Goal: Task Accomplishment & Management: Manage account settings

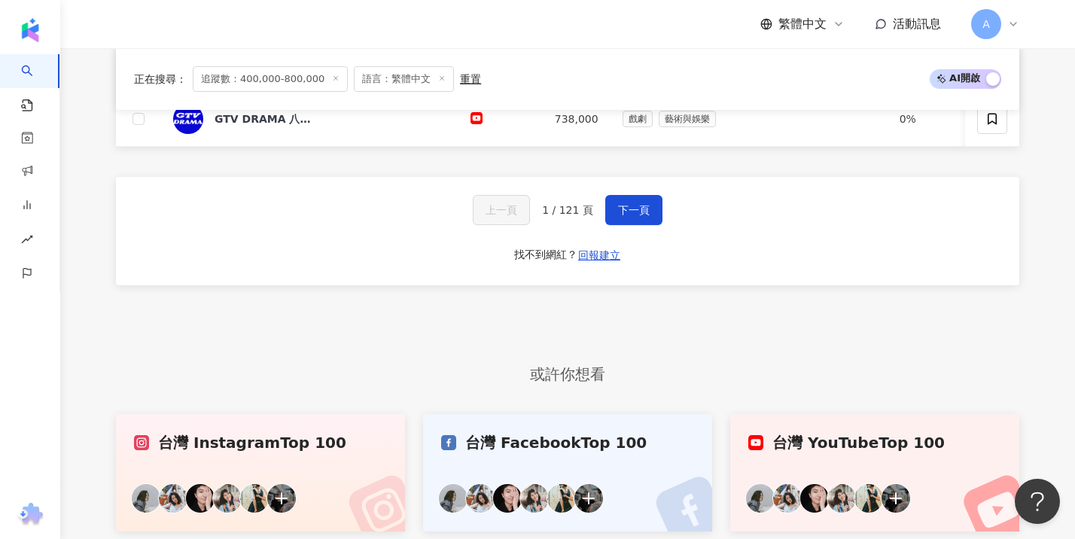
scroll to position [1084, 0]
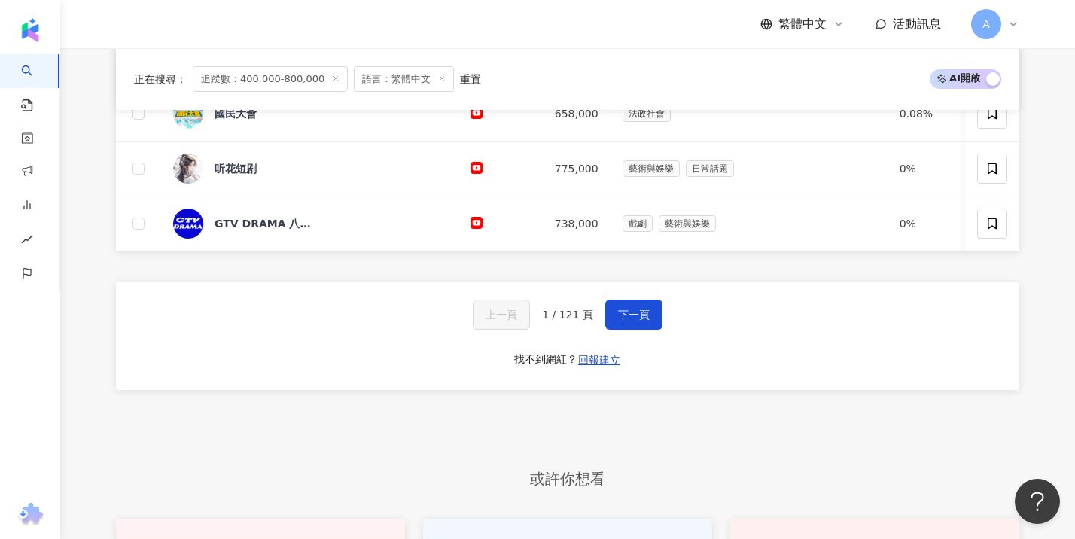
click at [638, 319] on div "上一頁 1 / 121 頁 下一頁 找不到網紅？ 回報建立" at bounding box center [567, 336] width 903 height 108
click at [629, 328] on button "下一頁" at bounding box center [633, 315] width 57 height 30
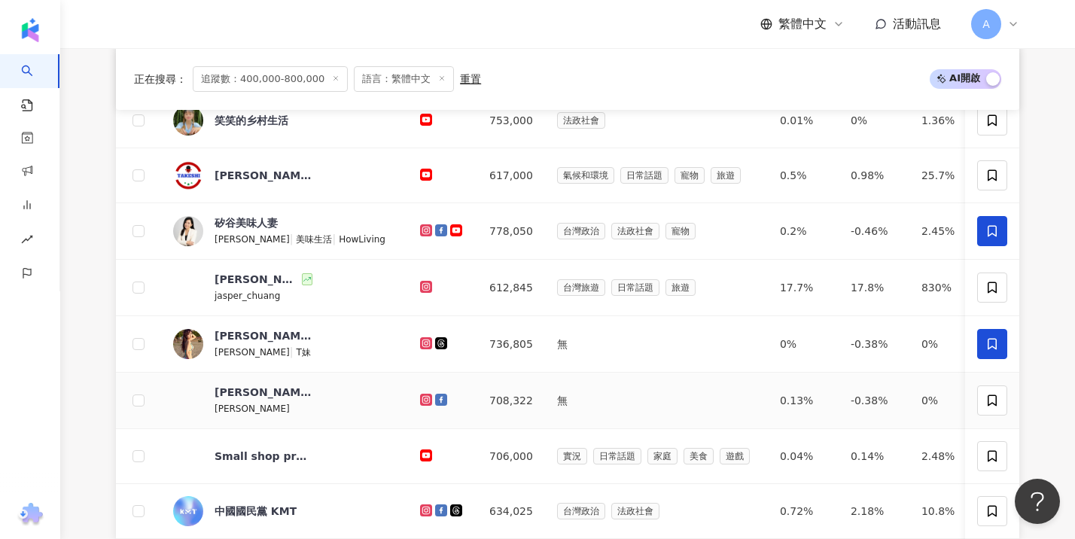
scroll to position [998, 0]
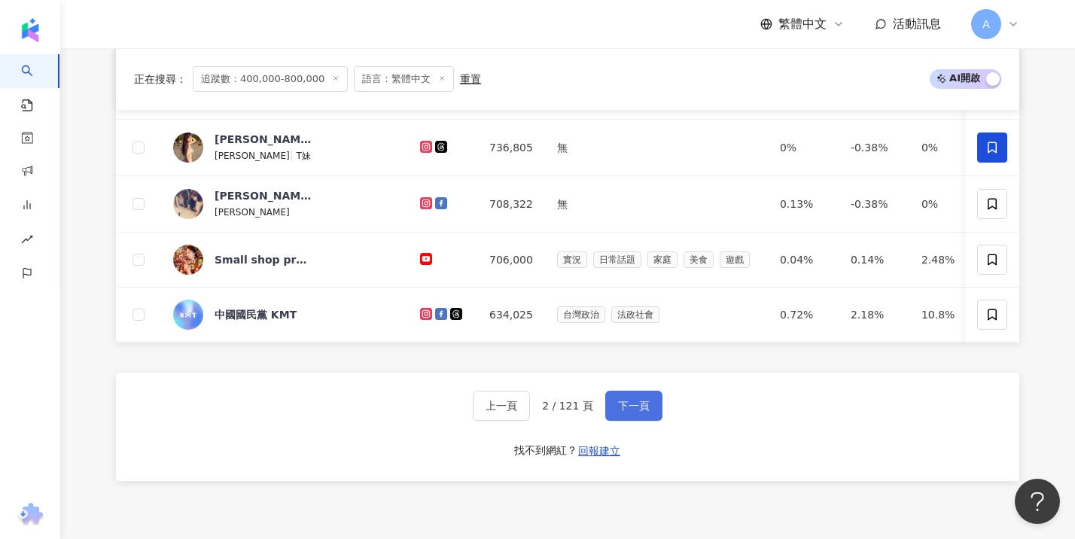
click at [626, 412] on span "下一頁" at bounding box center [634, 406] width 32 height 12
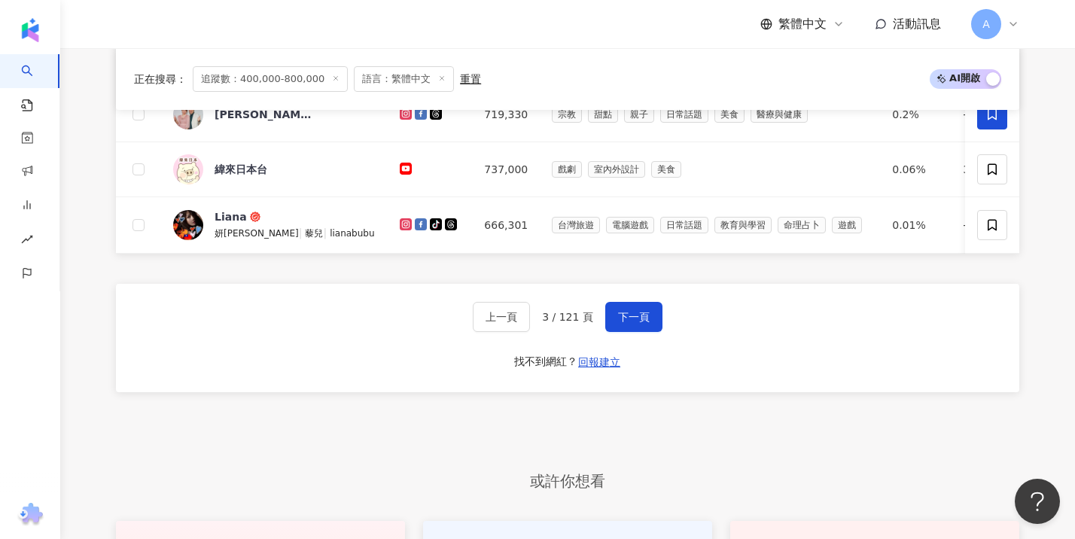
scroll to position [1087, 0]
click at [626, 329] on button "下一頁" at bounding box center [633, 316] width 57 height 30
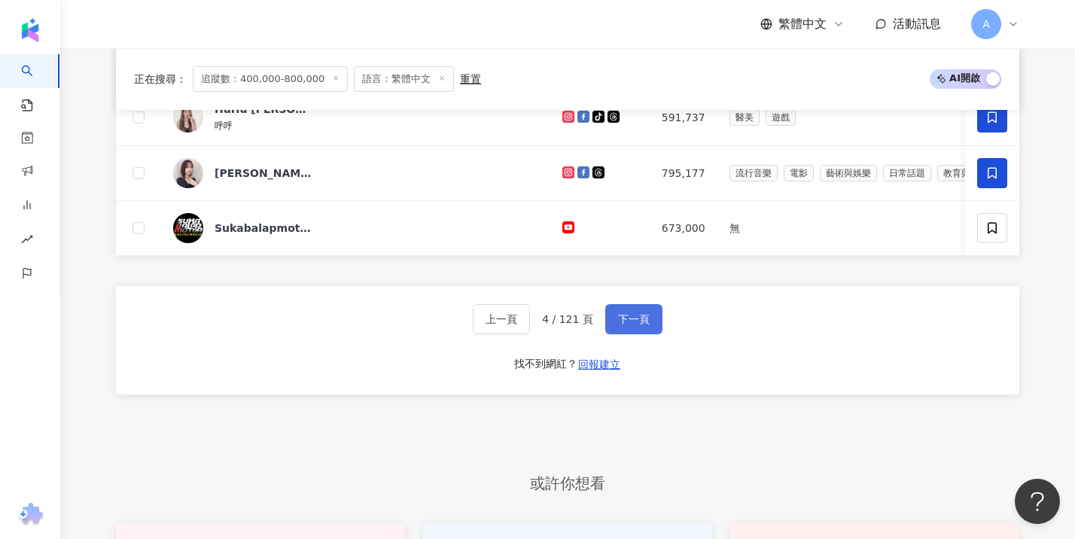
click at [610, 331] on button "下一頁" at bounding box center [633, 319] width 57 height 30
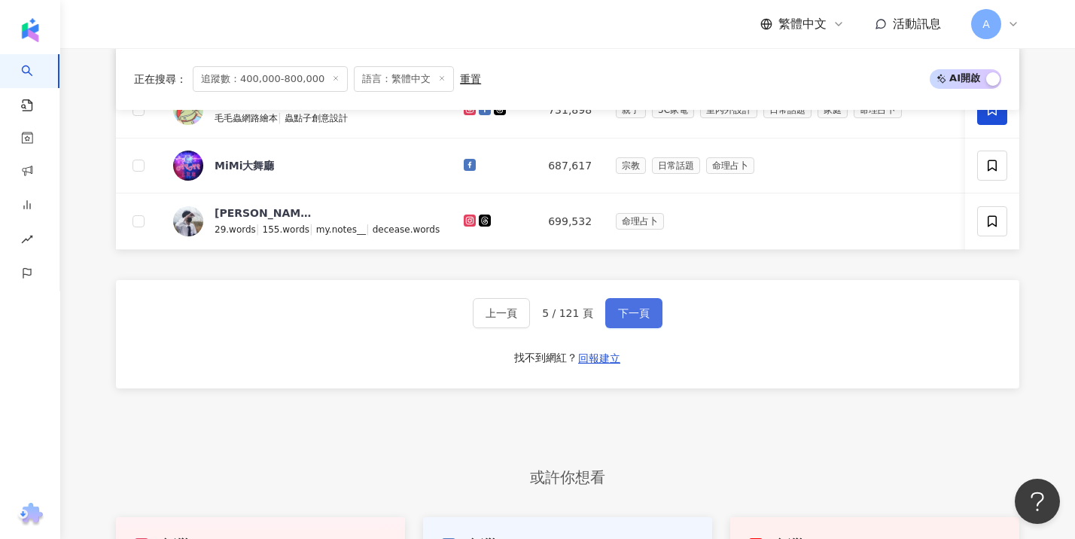
click at [629, 328] on button "下一頁" at bounding box center [633, 313] width 57 height 30
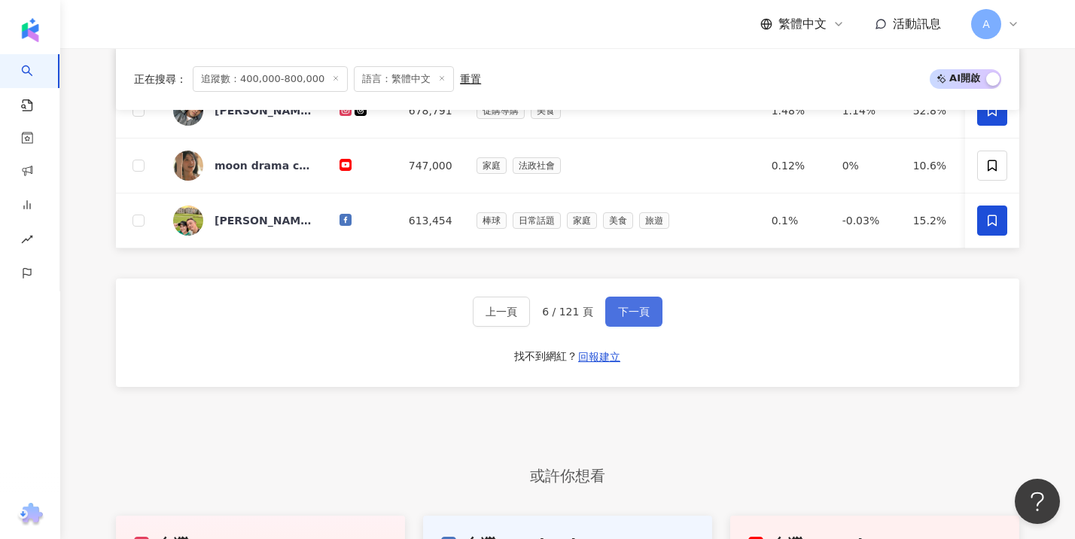
click at [631, 318] on span "下一頁" at bounding box center [634, 312] width 32 height 12
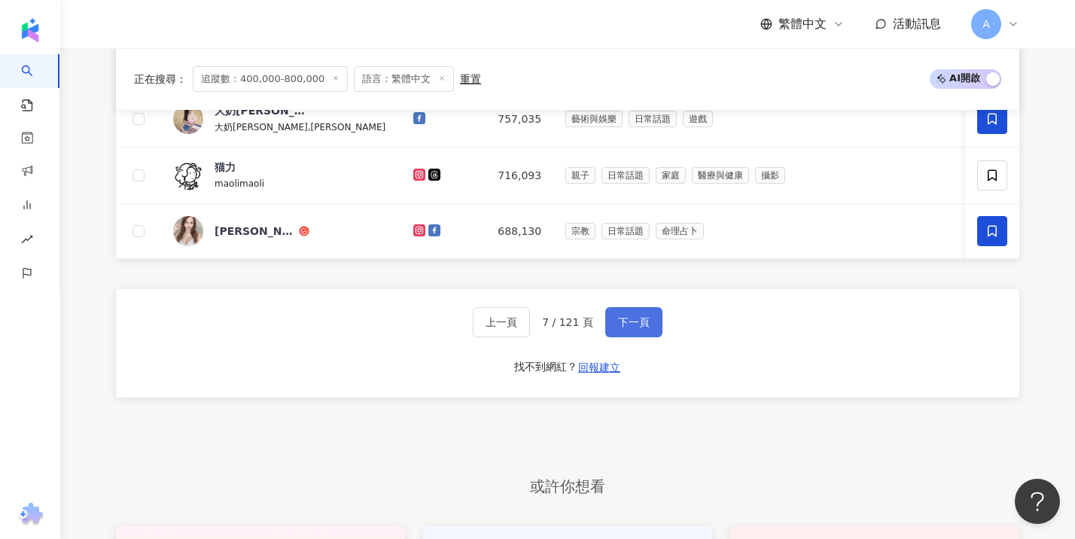
click at [628, 328] on span "下一頁" at bounding box center [634, 322] width 32 height 12
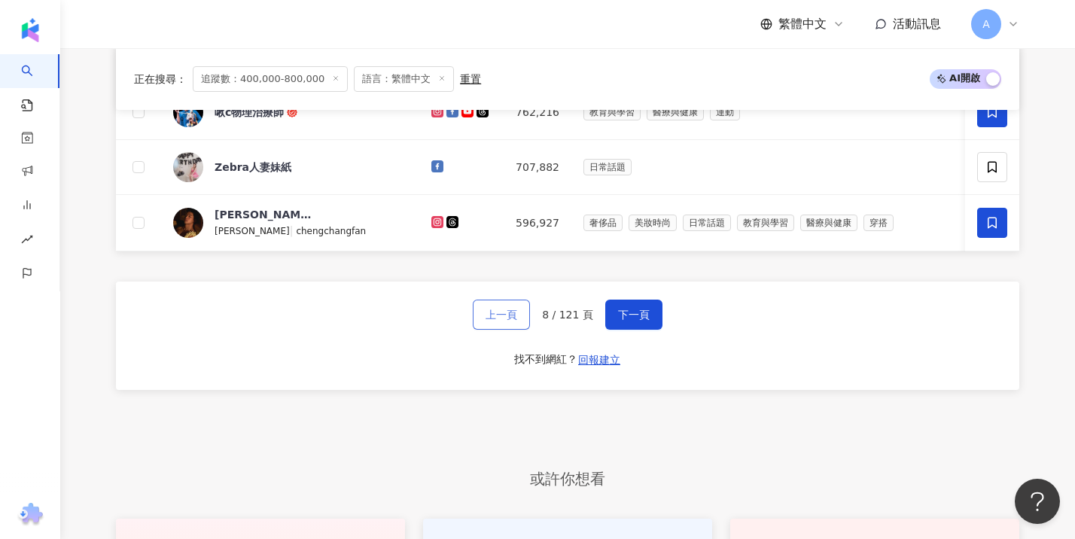
click at [489, 326] on button "上一頁" at bounding box center [501, 315] width 57 height 30
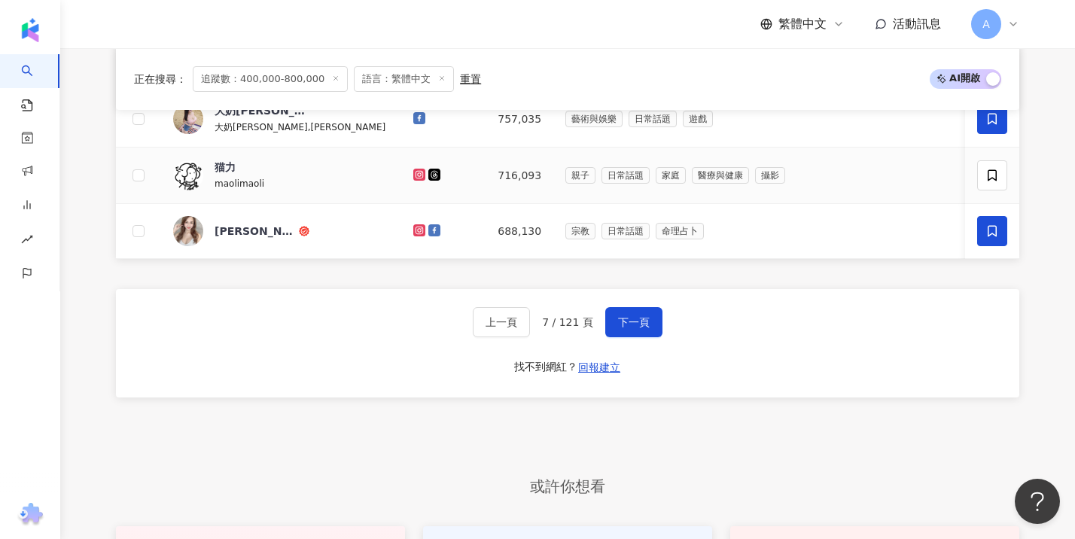
click at [243, 175] on span "猫力" at bounding box center [264, 167] width 98 height 15
click at [1001, 188] on span at bounding box center [992, 175] width 30 height 30
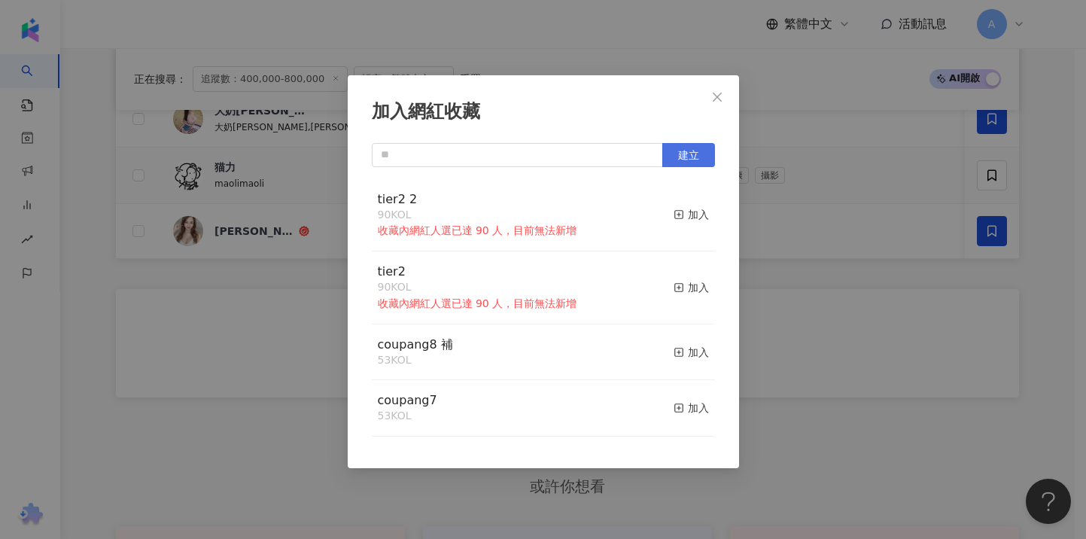
click at [681, 149] on span "建立" at bounding box center [688, 155] width 21 height 12
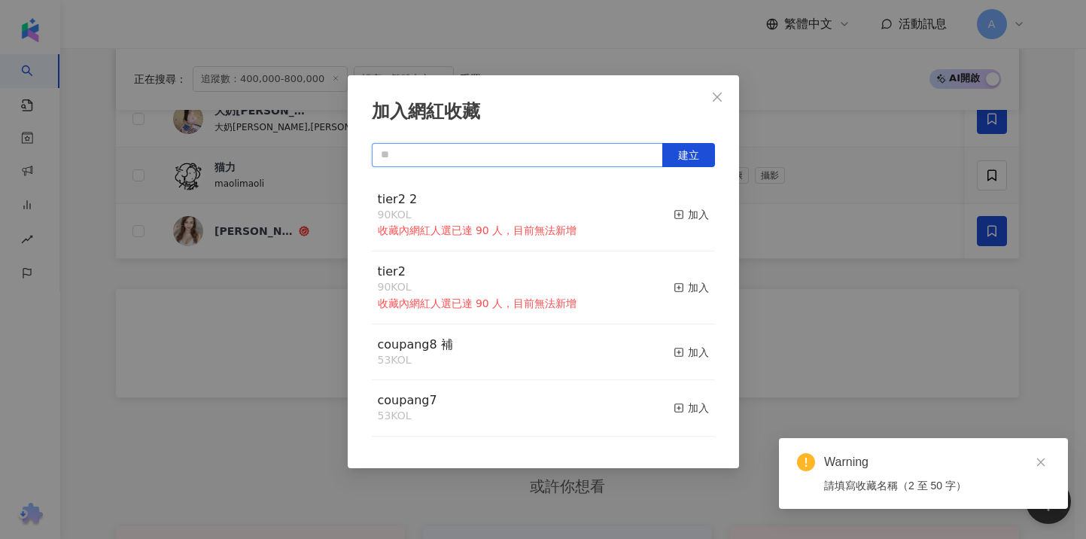
click at [577, 164] on input "text" at bounding box center [517, 155] width 291 height 24
type input "*"
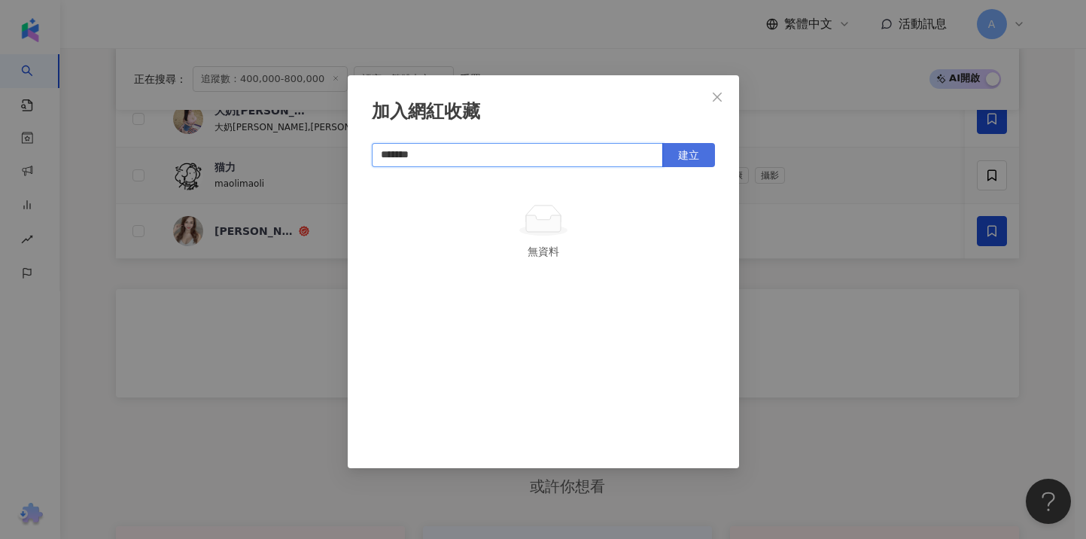
click at [688, 151] on span "建立" at bounding box center [688, 155] width 21 height 12
type input "*******"
click at [849, 327] on div "加入網紅收藏 ******* 建立 tier2 3 1 KOL 已加入" at bounding box center [543, 269] width 1086 height 539
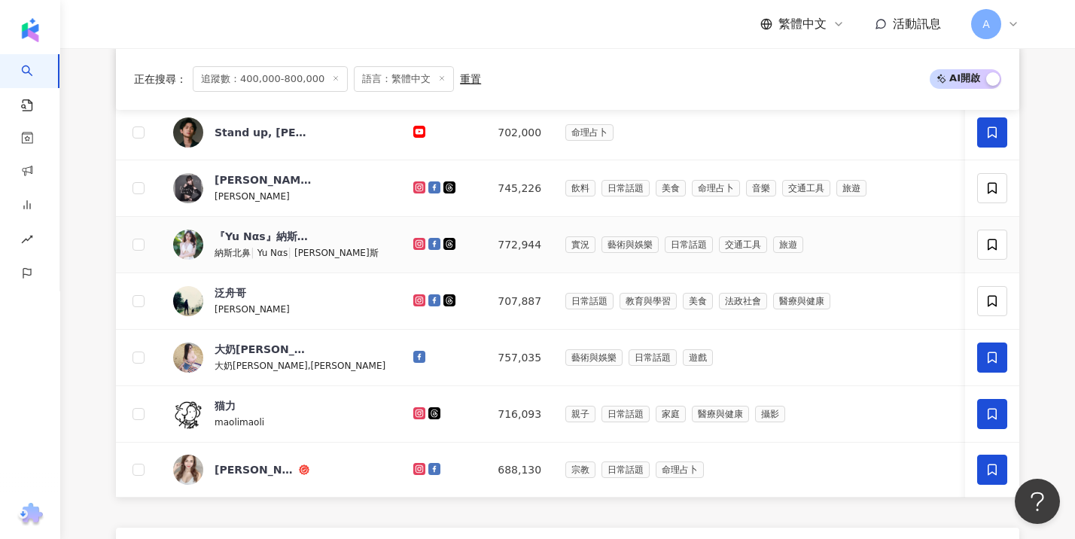
scroll to position [847, 0]
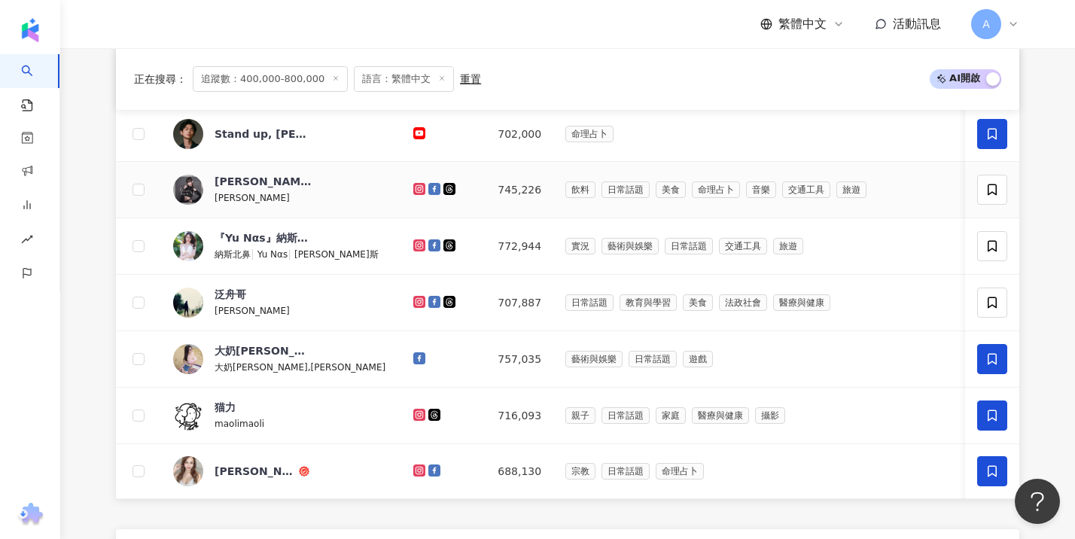
click at [282, 206] on div "Haze Chen" at bounding box center [264, 197] width 98 height 17
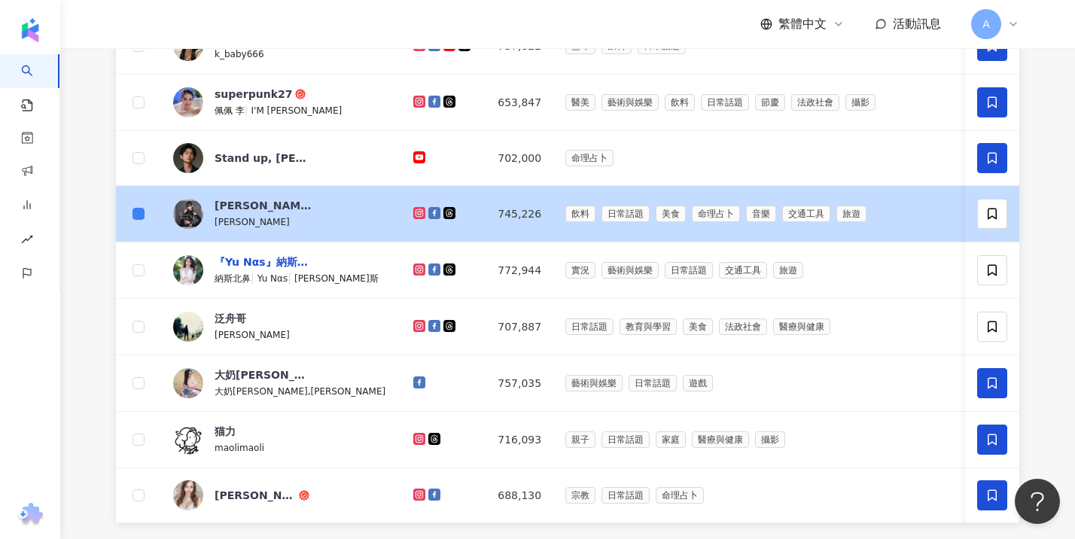
scroll to position [871, 0]
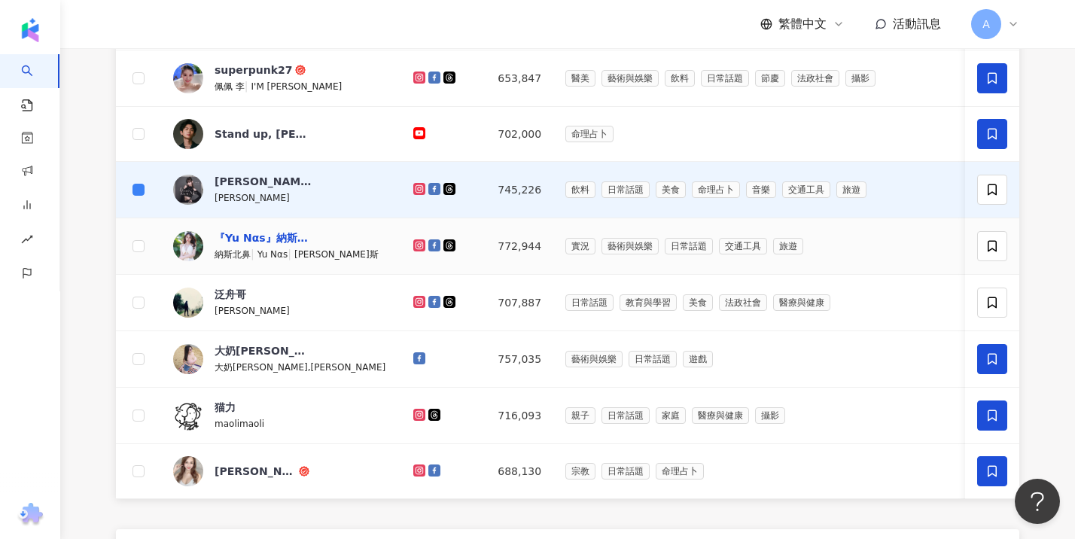
click at [266, 245] on div "『Yu Nαs』納斯北鼻" at bounding box center [264, 237] width 98 height 15
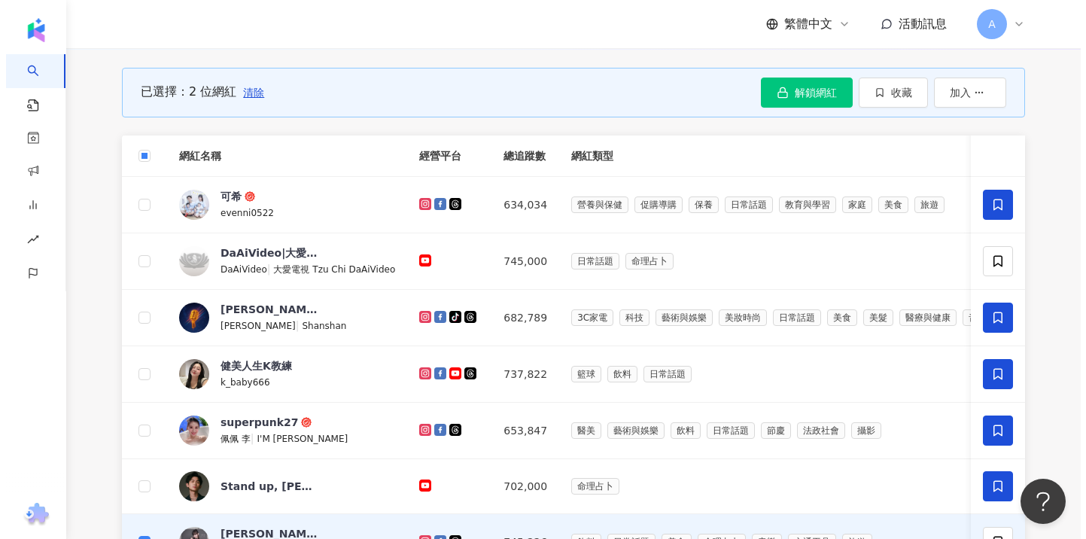
scroll to position [462, 0]
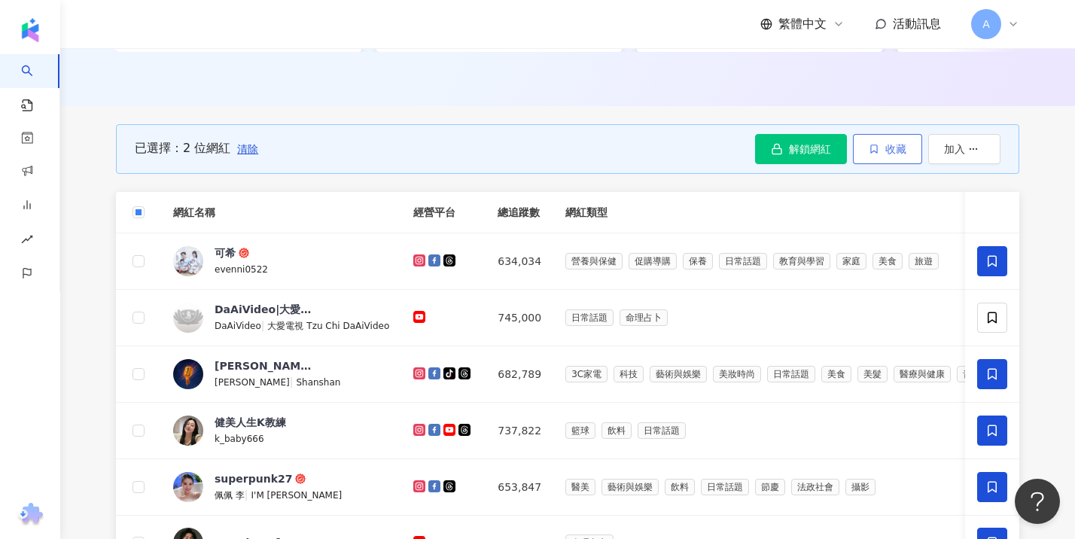
click at [895, 155] on span "收藏" at bounding box center [895, 149] width 21 height 12
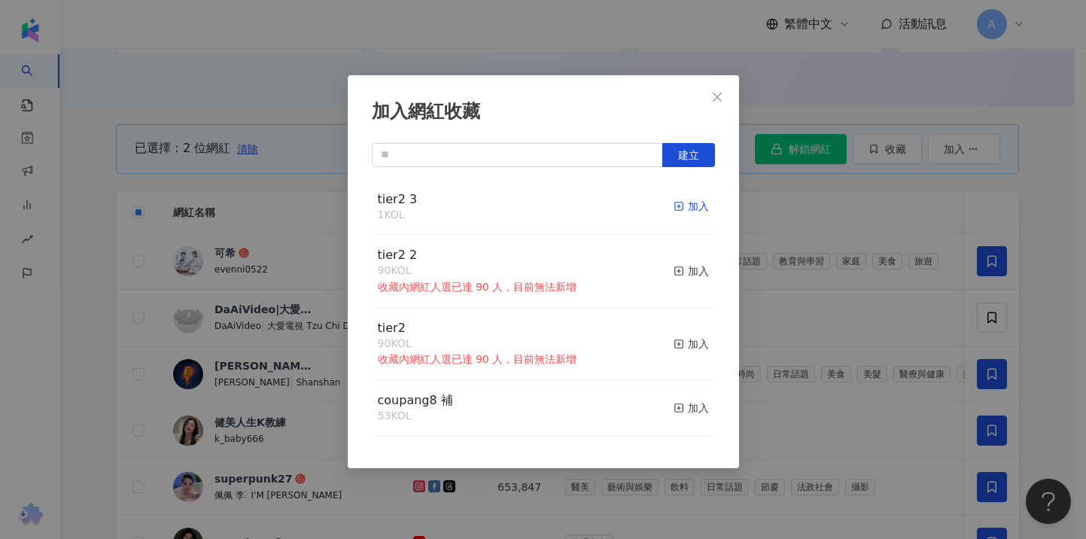
click at [676, 206] on div "加入" at bounding box center [691, 206] width 35 height 17
click at [1020, 218] on div "加入網紅收藏 建立 tier2 3 1 KOL 加入 tier2 2 90 KOL 收藏內網紅人選已達 90 人，目前無法新增 加入 tier2 90 KOL…" at bounding box center [543, 269] width 1086 height 539
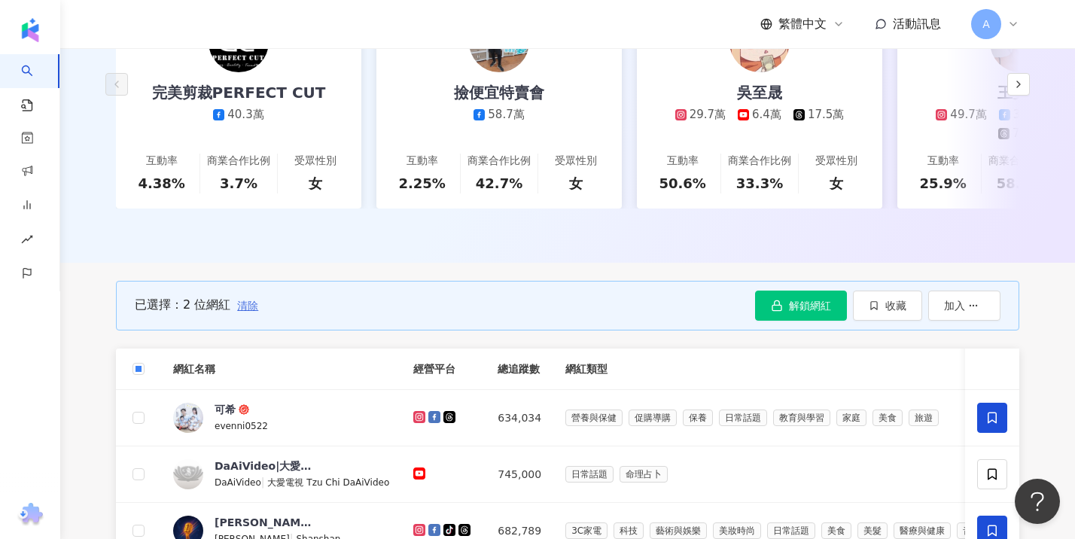
click at [239, 312] on span "清除" at bounding box center [247, 306] width 21 height 12
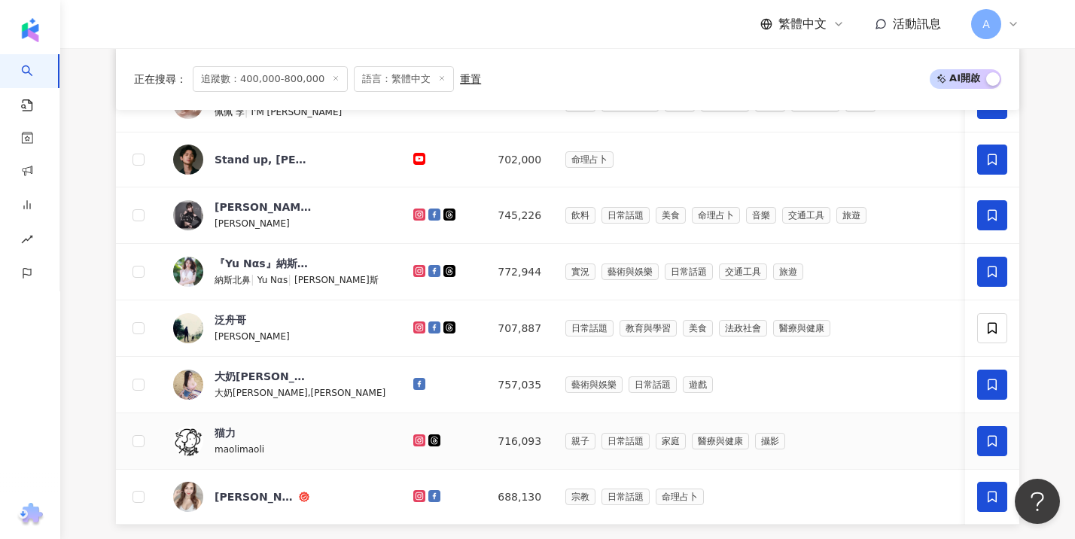
scroll to position [1109, 0]
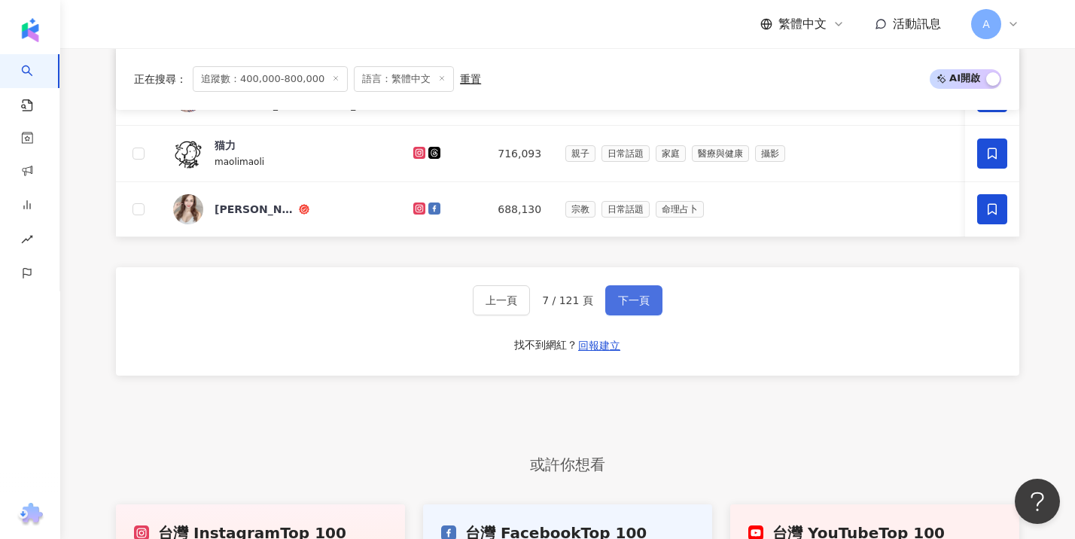
click at [626, 315] on button "下一頁" at bounding box center [633, 300] width 57 height 30
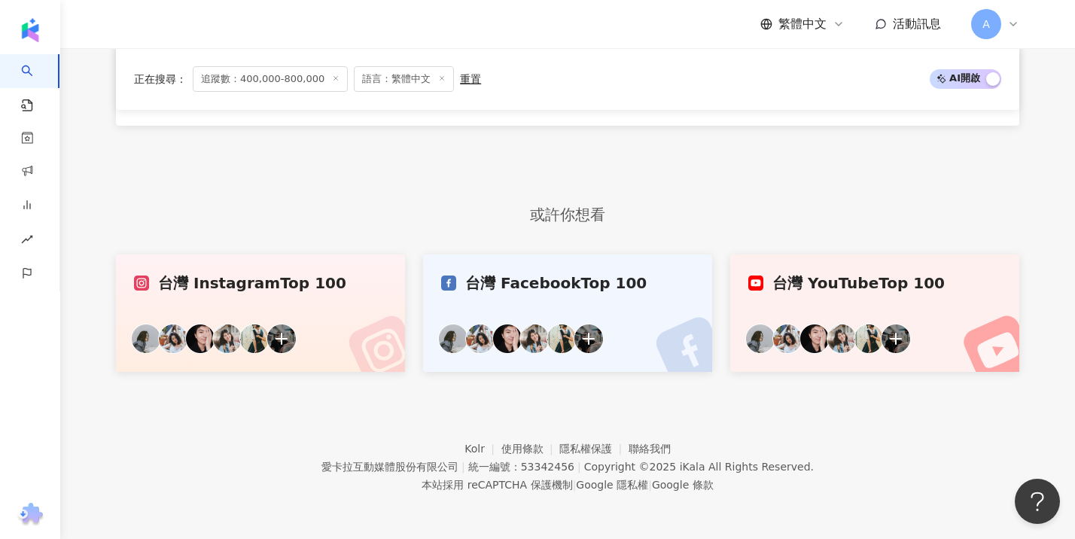
scroll to position [1226, 0]
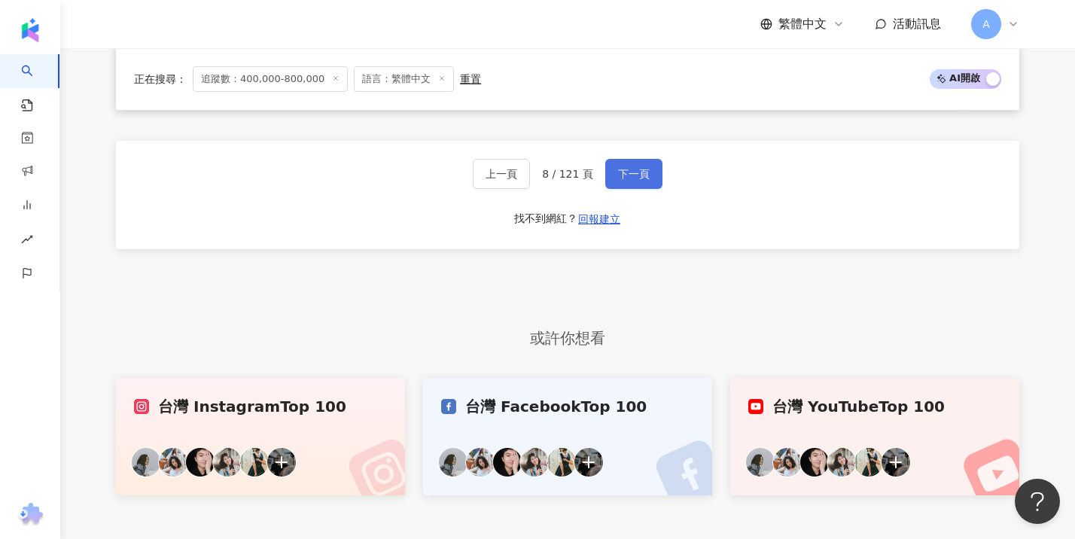
click at [631, 189] on button "下一頁" at bounding box center [633, 174] width 57 height 30
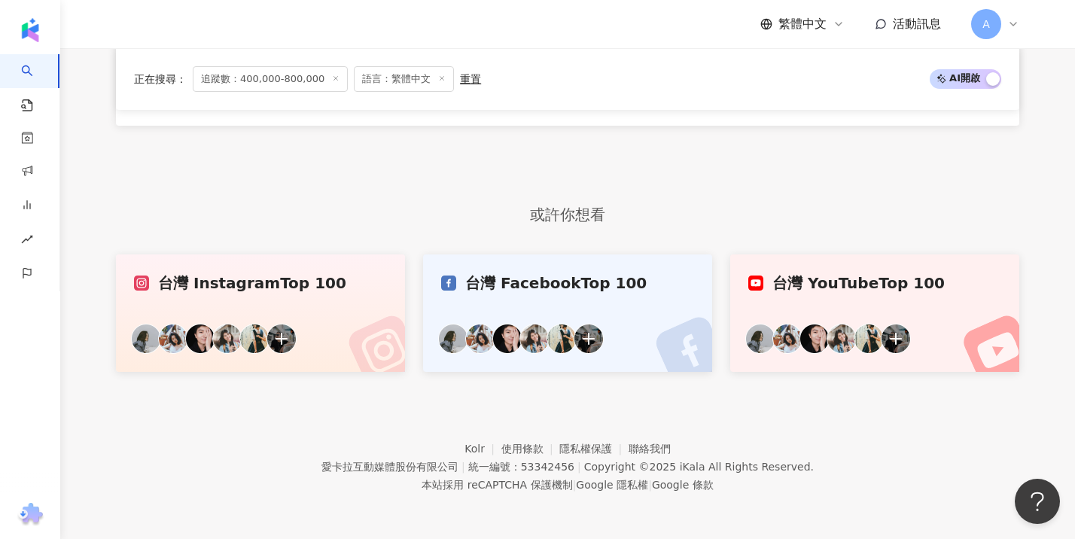
click at [637, 194] on div "或許你想看" at bounding box center [567, 214] width 903 height 43
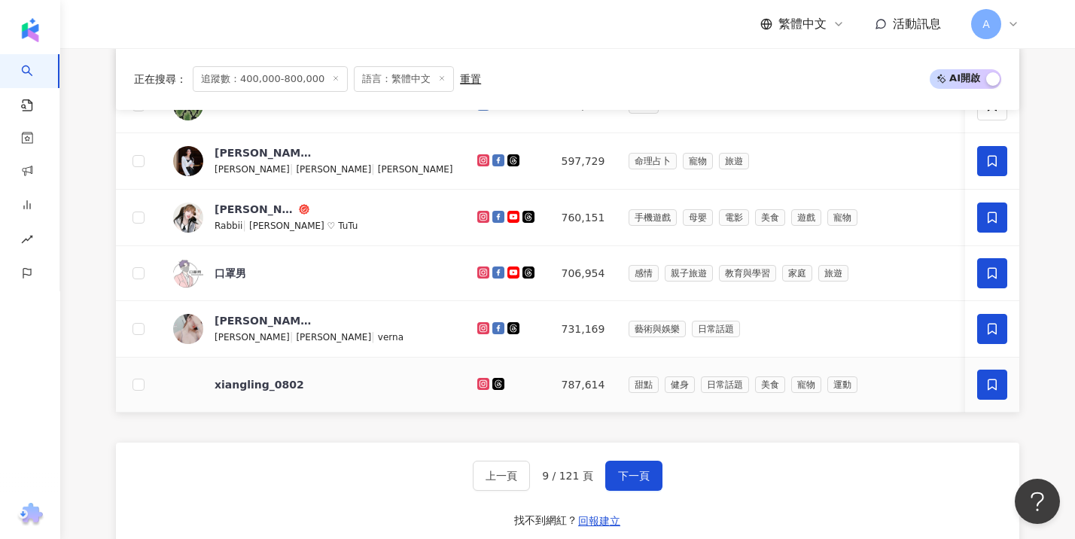
scroll to position [998, 0]
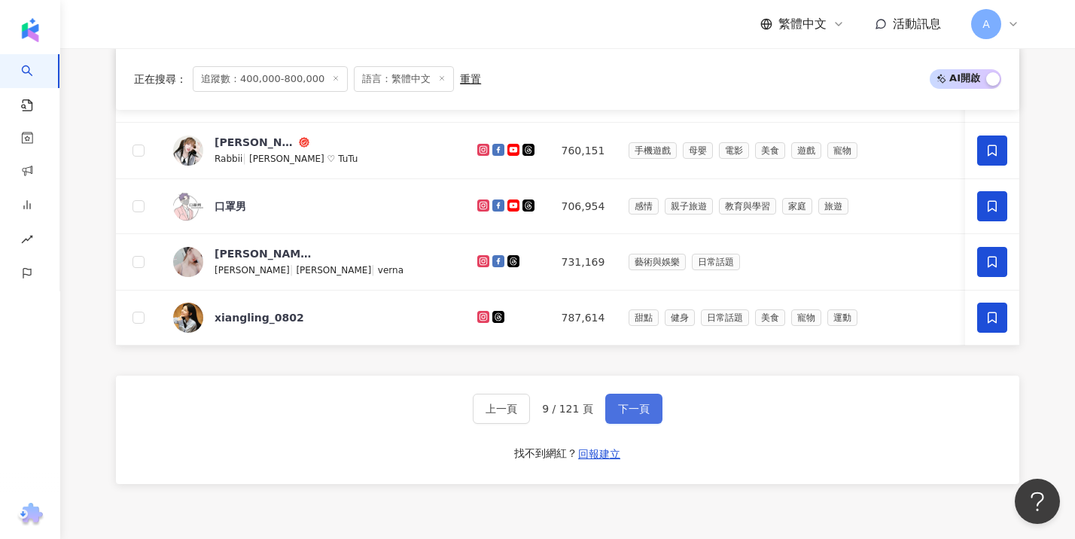
click at [629, 415] on span "下一頁" at bounding box center [634, 409] width 32 height 12
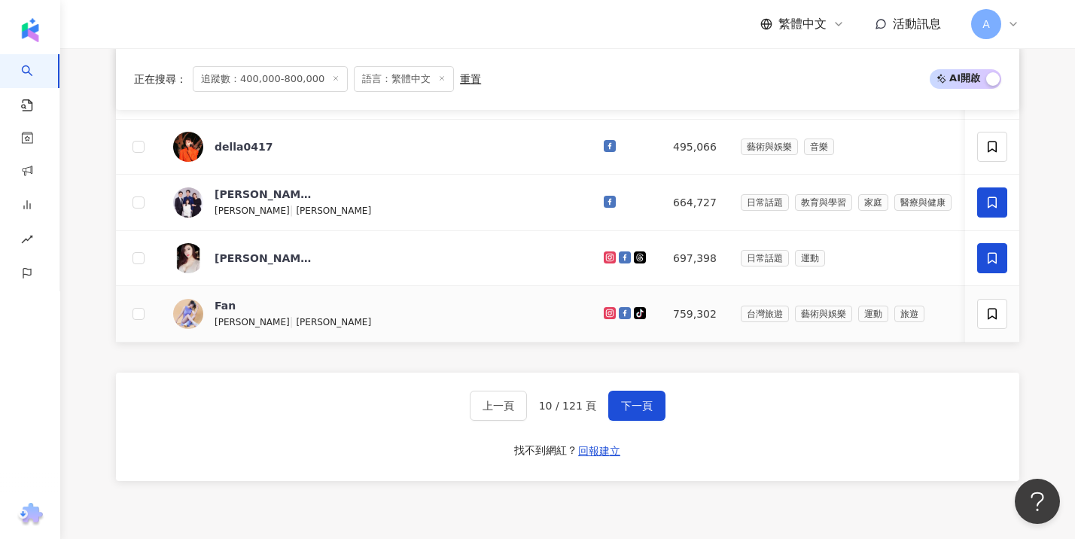
click at [305, 329] on div "小帆 | 楊曉帆" at bounding box center [293, 321] width 157 height 17
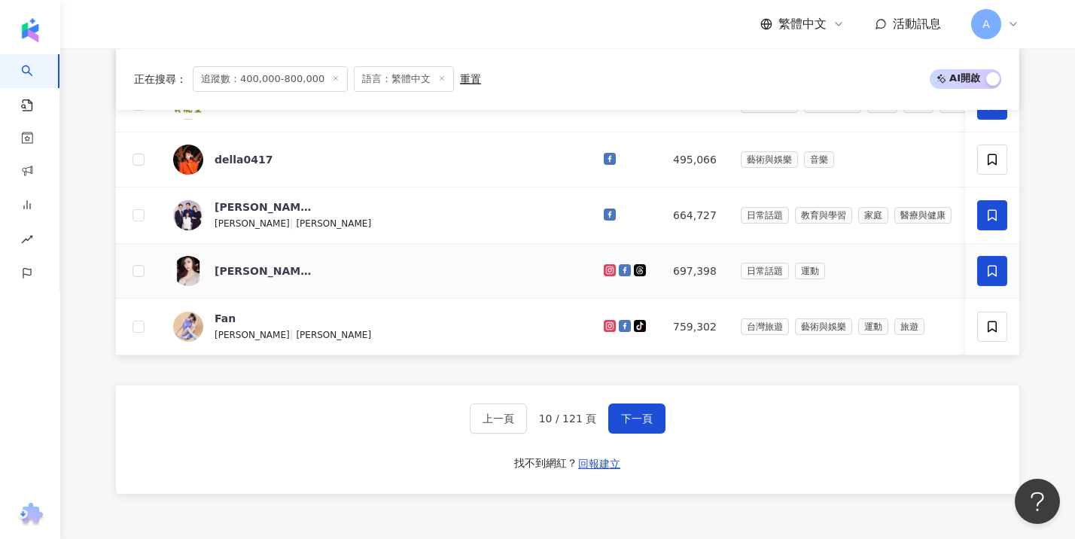
scroll to position [970, 0]
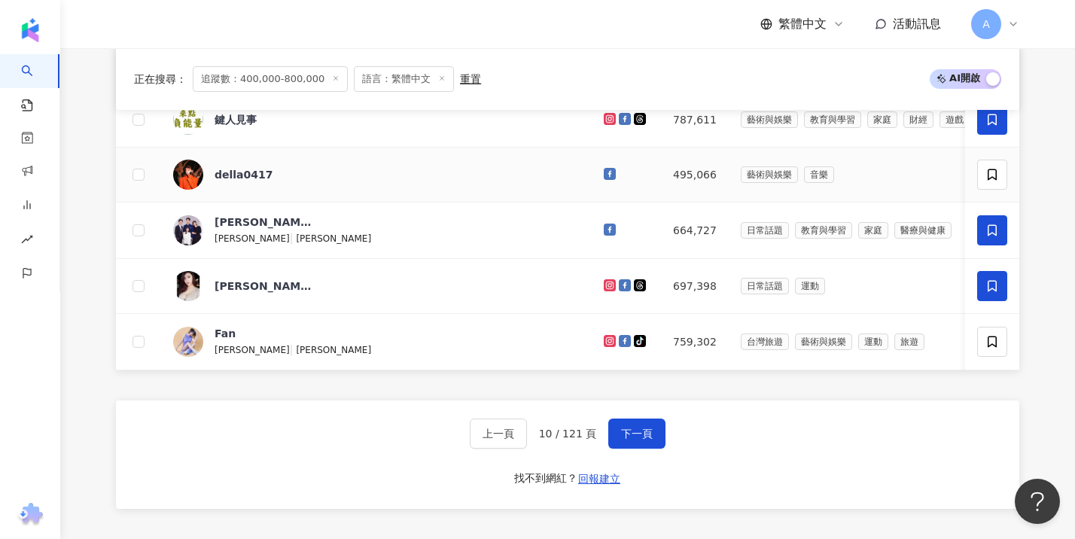
click at [303, 182] on span "della0417" at bounding box center [264, 174] width 98 height 15
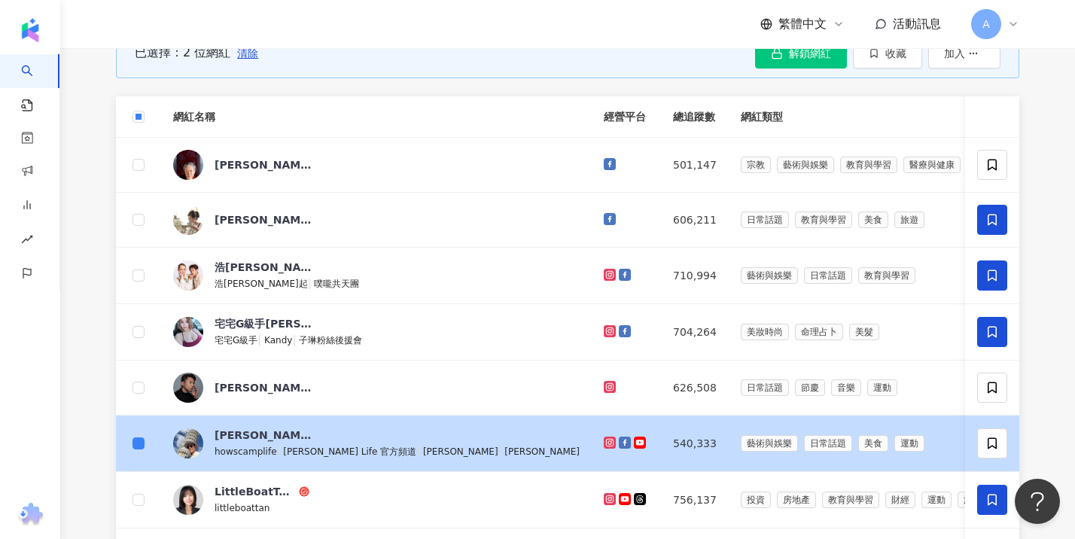
scroll to position [505, 0]
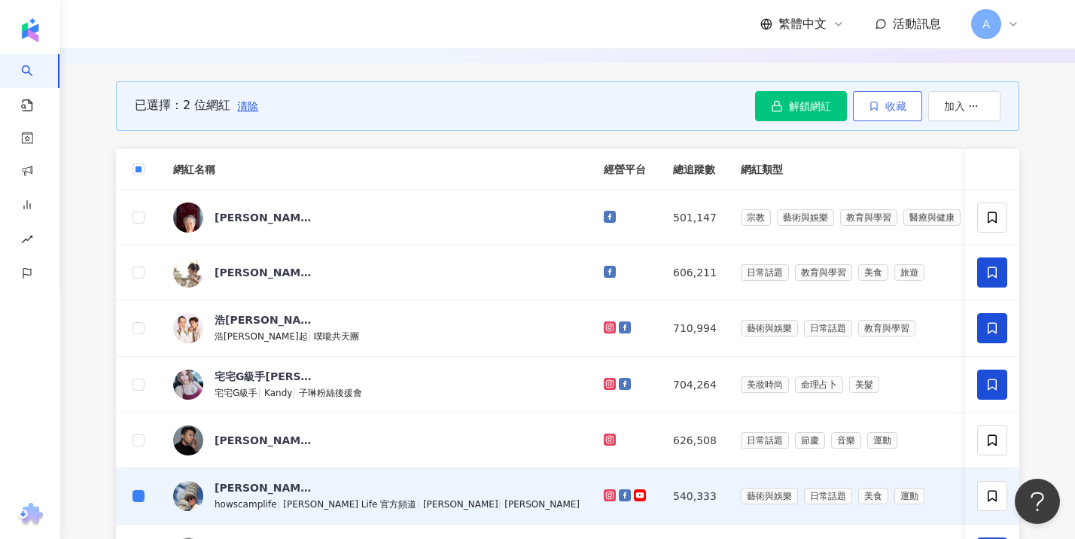
click at [868, 109] on button "收藏" at bounding box center [887, 106] width 69 height 30
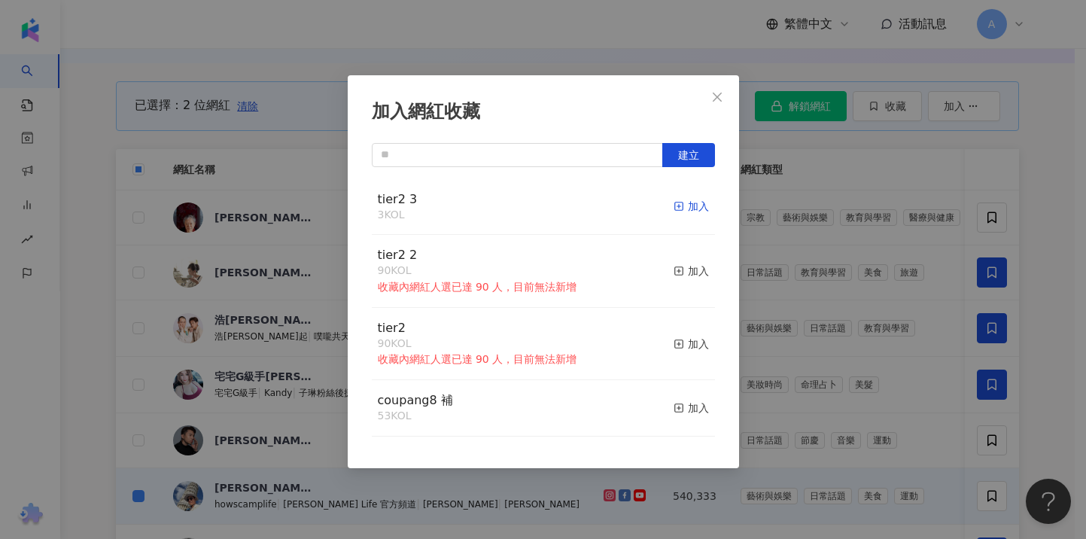
click at [681, 204] on div "加入" at bounding box center [691, 206] width 35 height 17
click at [1000, 201] on div "加入網紅收藏 建立 tier2 3 5 KOL 已加入 tier2 2 90 KOL 收藏內網紅人選已達 90 人，目前無法新增 加入 tier2 90 KO…" at bounding box center [543, 269] width 1086 height 539
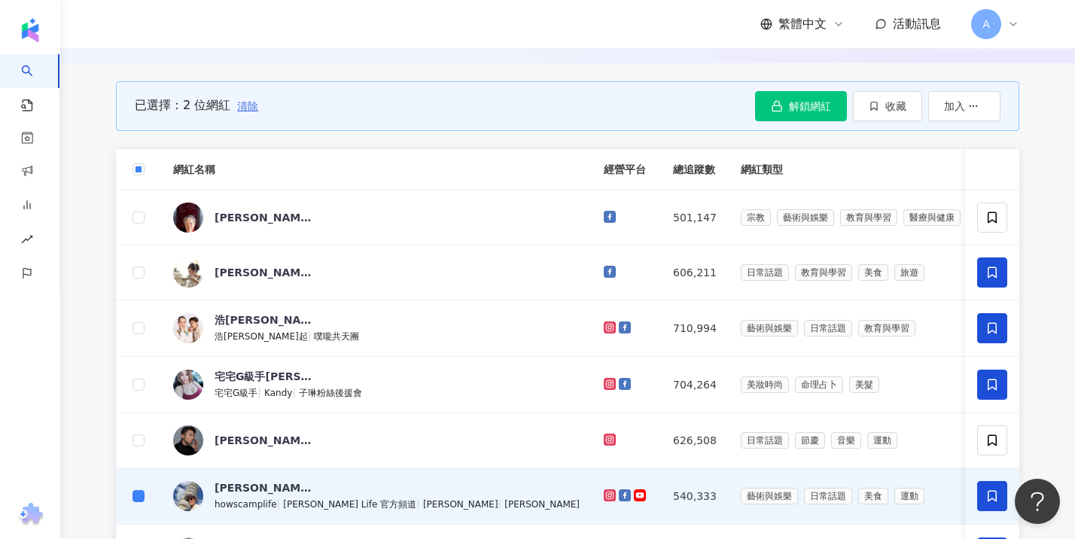
click at [245, 112] on span "清除" at bounding box center [247, 106] width 21 height 12
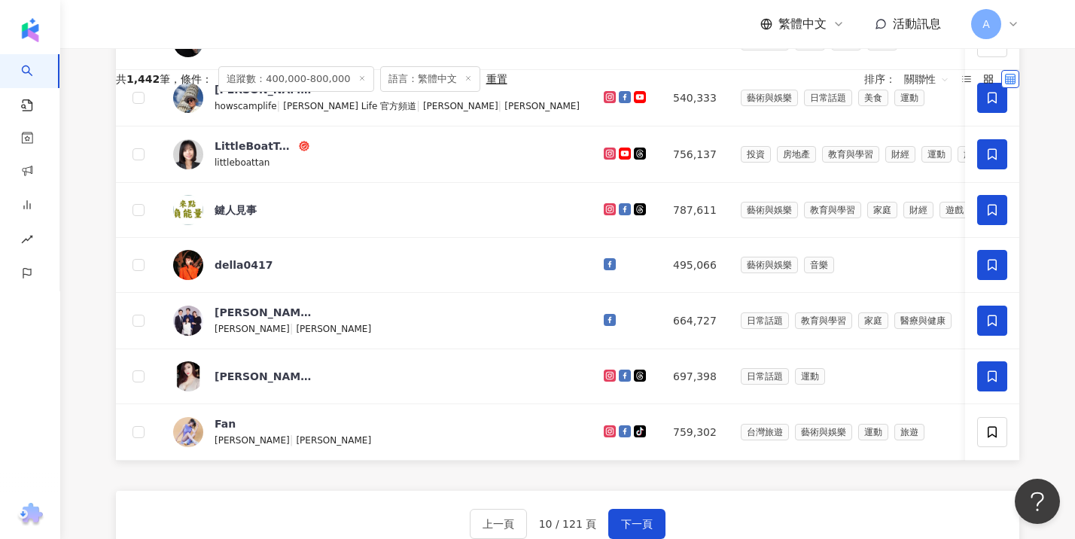
scroll to position [1026, 0]
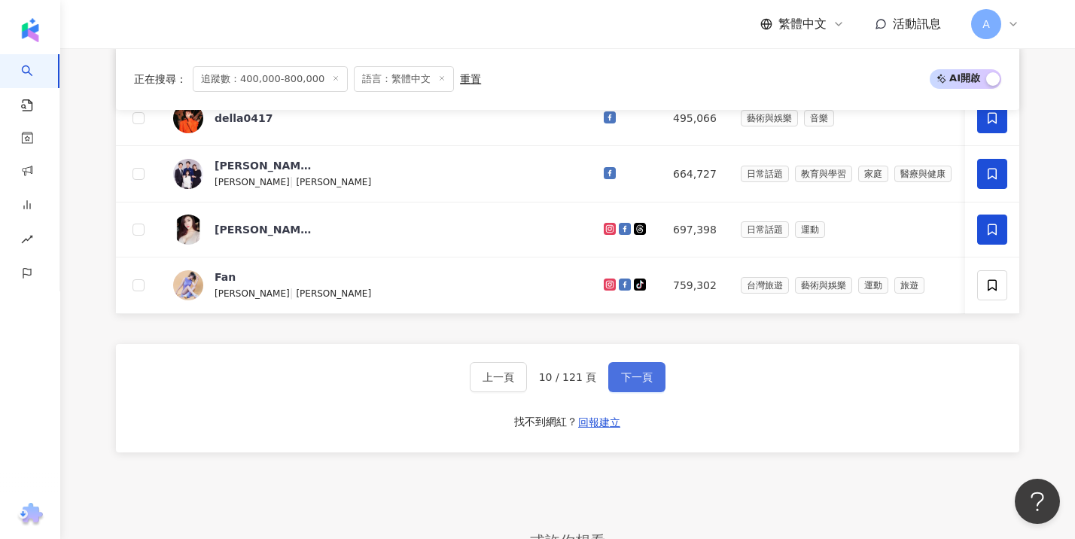
click at [631, 383] on span "下一頁" at bounding box center [637, 377] width 32 height 12
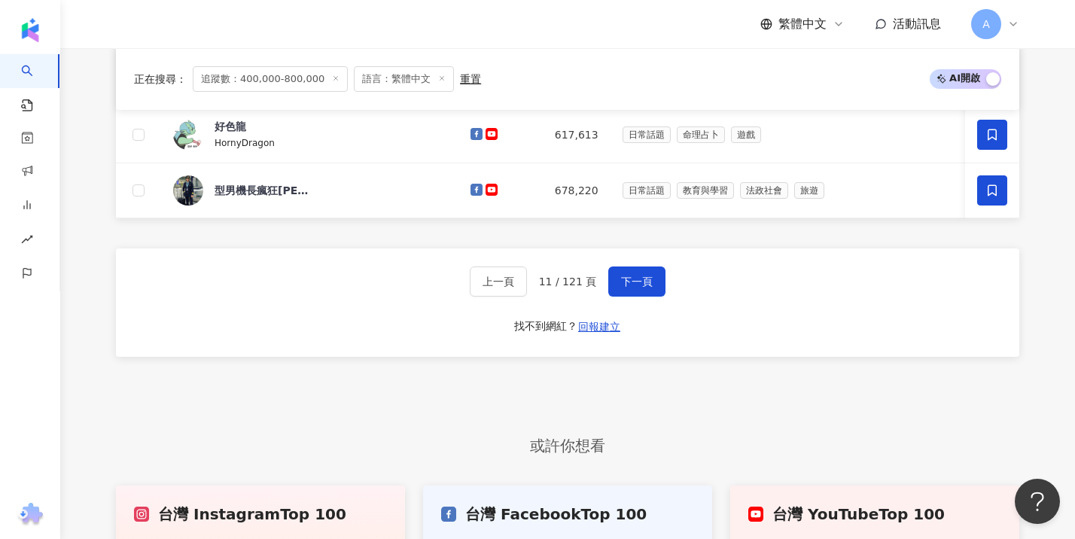
scroll to position [1162, 0]
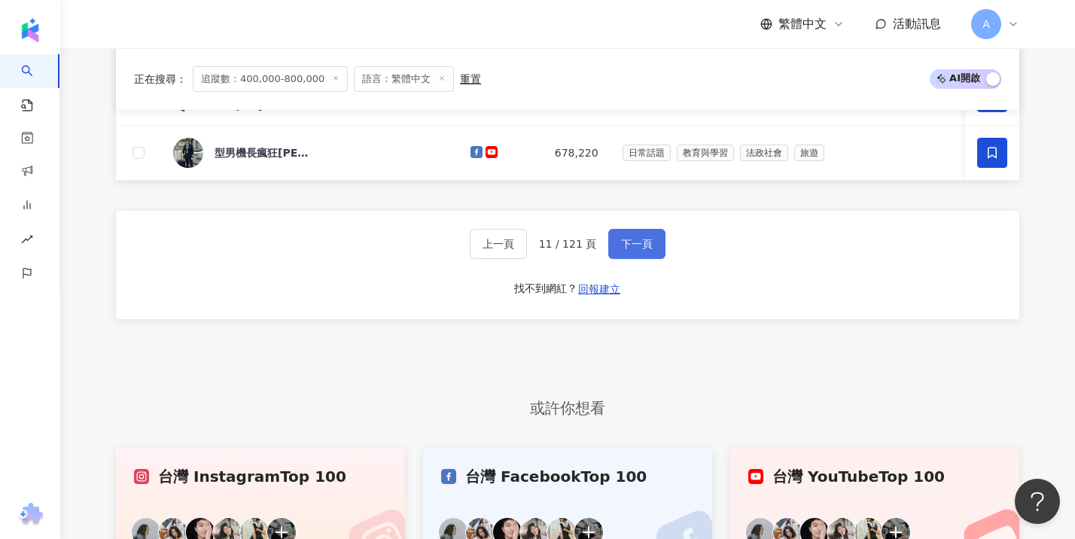
click at [631, 250] on span "下一頁" at bounding box center [637, 244] width 32 height 12
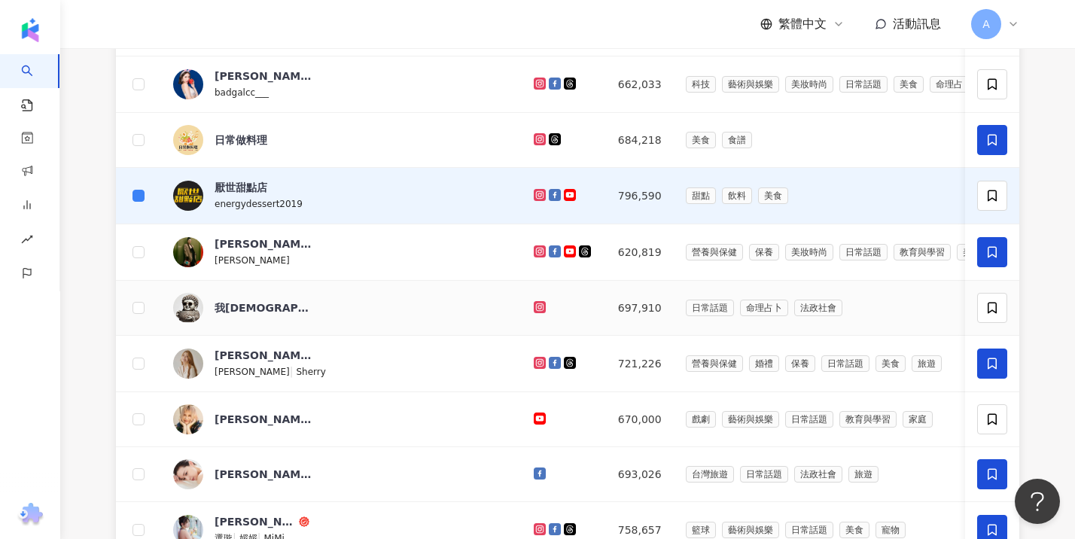
scroll to position [784, 0]
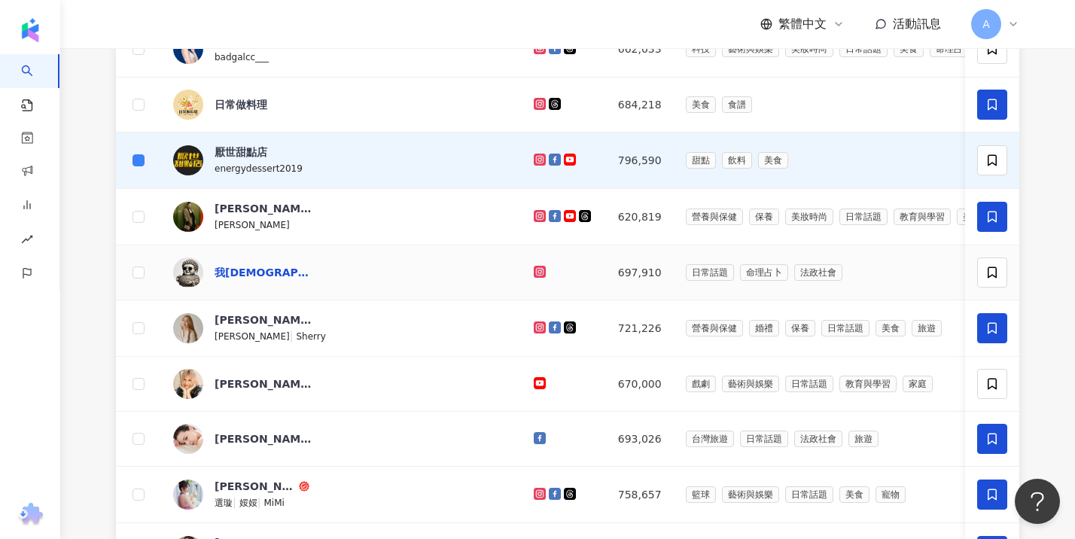
click at [236, 280] on div "我佛瓷杯" at bounding box center [264, 272] width 98 height 15
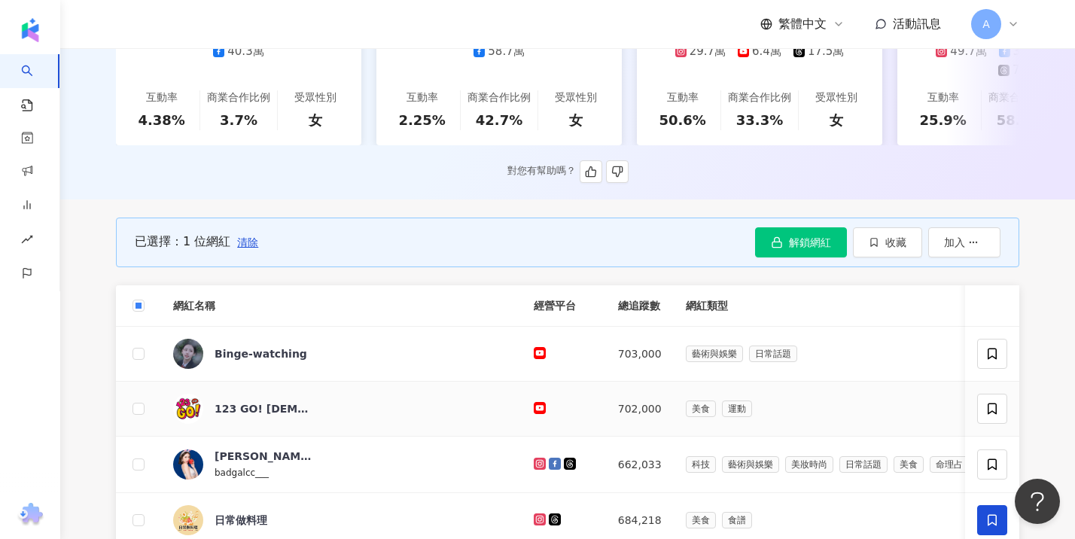
scroll to position [272, 0]
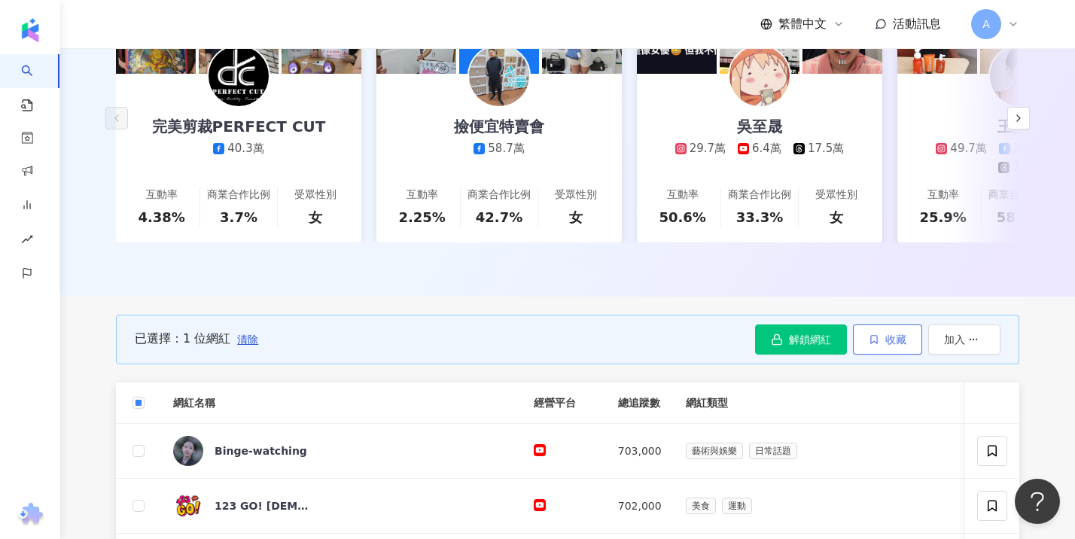
click at [870, 345] on icon "button" at bounding box center [874, 339] width 11 height 11
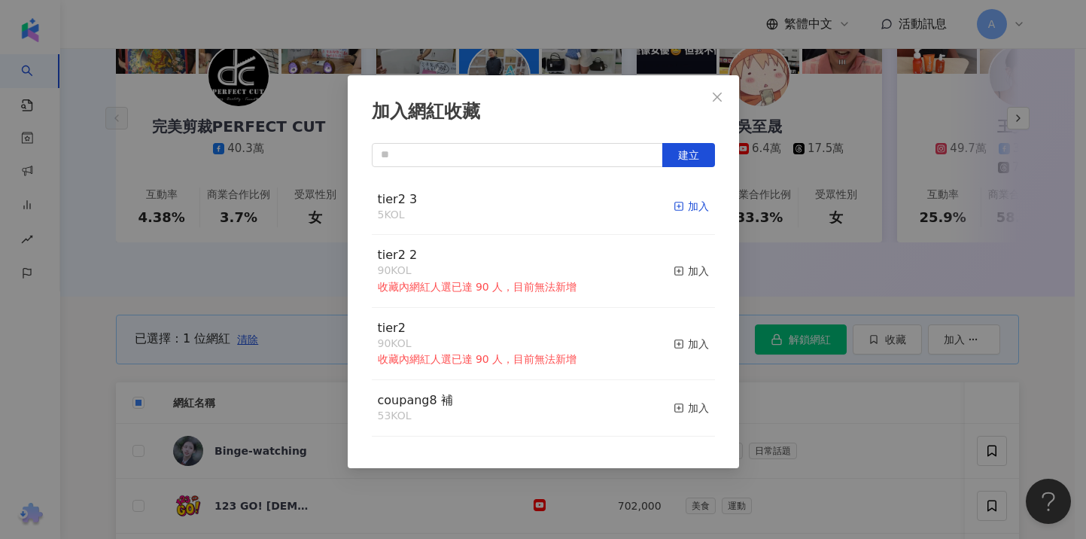
click at [675, 203] on div "加入" at bounding box center [691, 206] width 35 height 17
click at [1056, 334] on div "加入網紅收藏 建立 tier2 3 6 KOL 已加入 tier2 2 90 KOL 收藏內網紅人選已達 90 人，目前無法新增 加入 tier2 90 KO…" at bounding box center [543, 269] width 1086 height 539
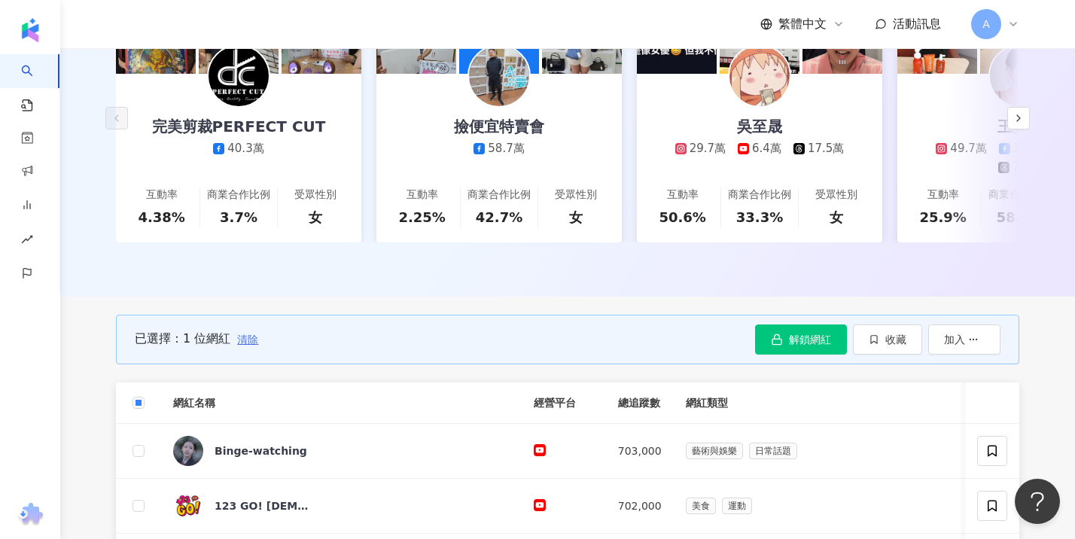
click at [247, 346] on span "清除" at bounding box center [247, 340] width 21 height 12
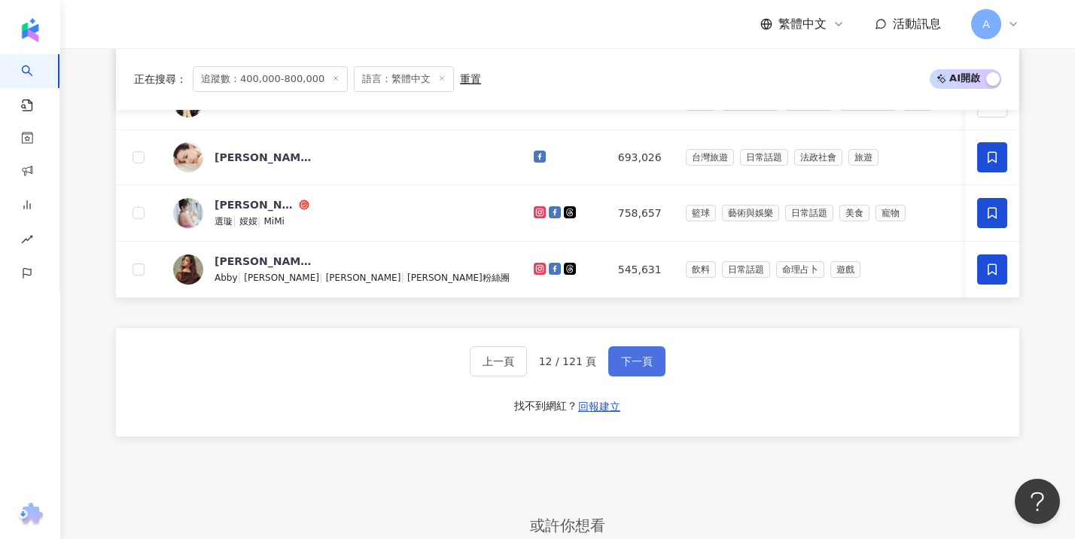
click at [638, 373] on button "下一頁" at bounding box center [636, 361] width 57 height 30
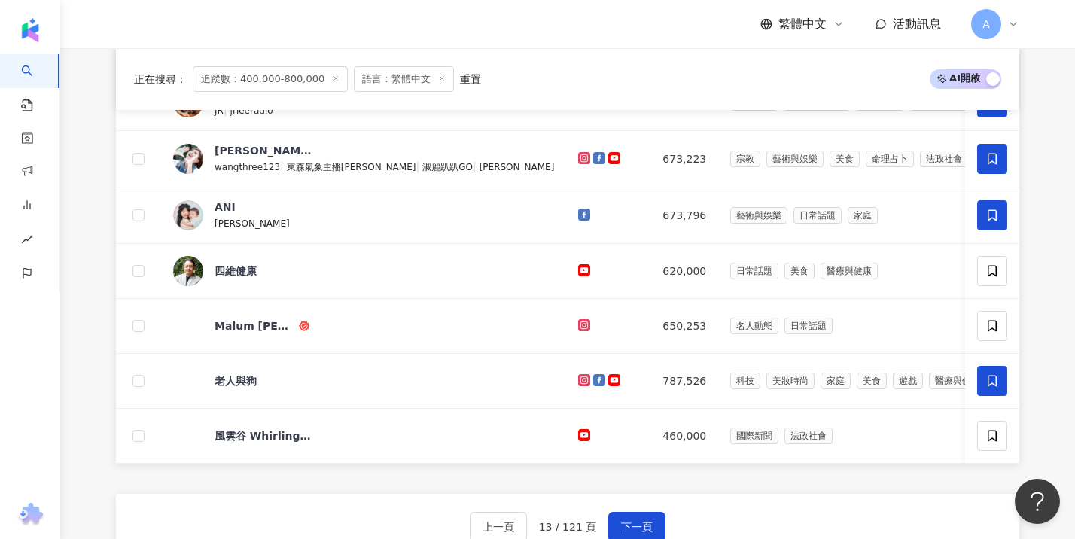
scroll to position [956, 0]
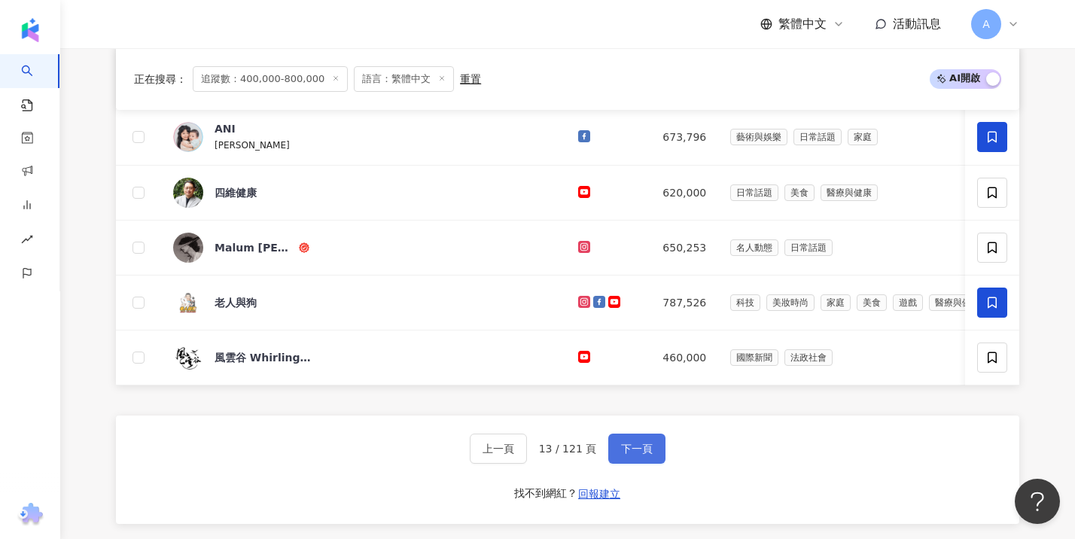
click at [647, 464] on button "下一頁" at bounding box center [636, 449] width 57 height 30
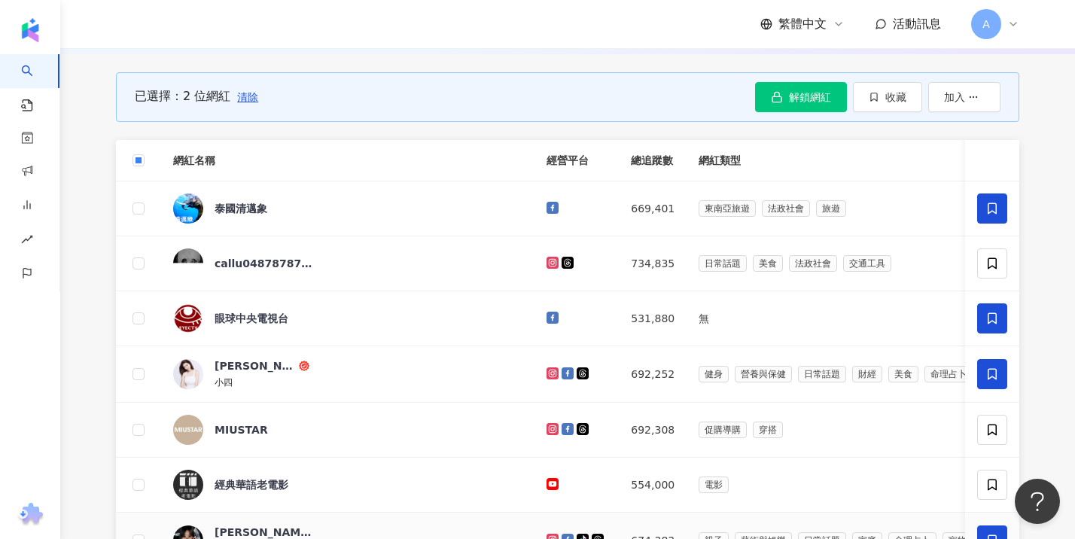
scroll to position [196, 0]
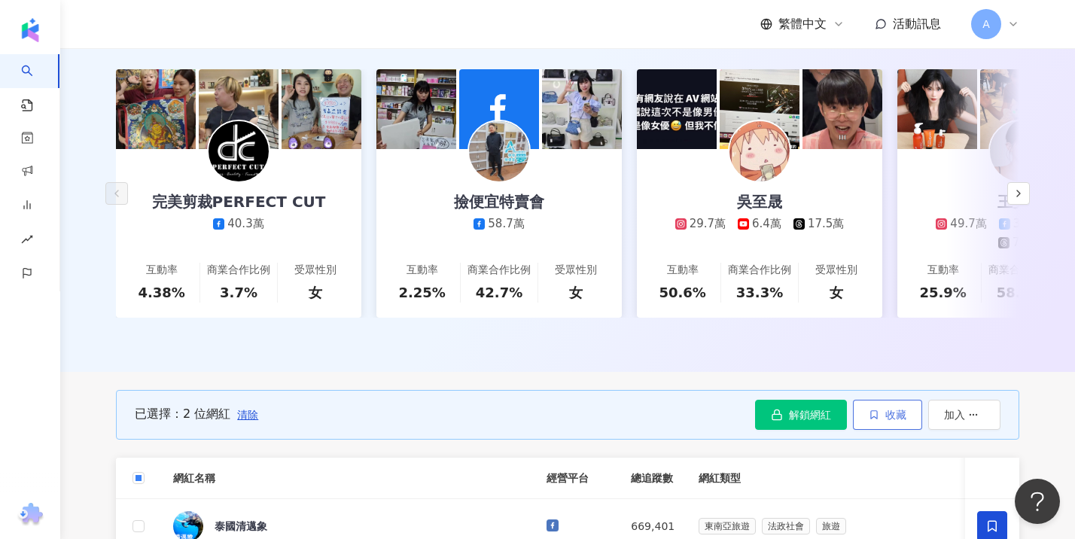
click at [875, 430] on button "收藏" at bounding box center [887, 415] width 69 height 30
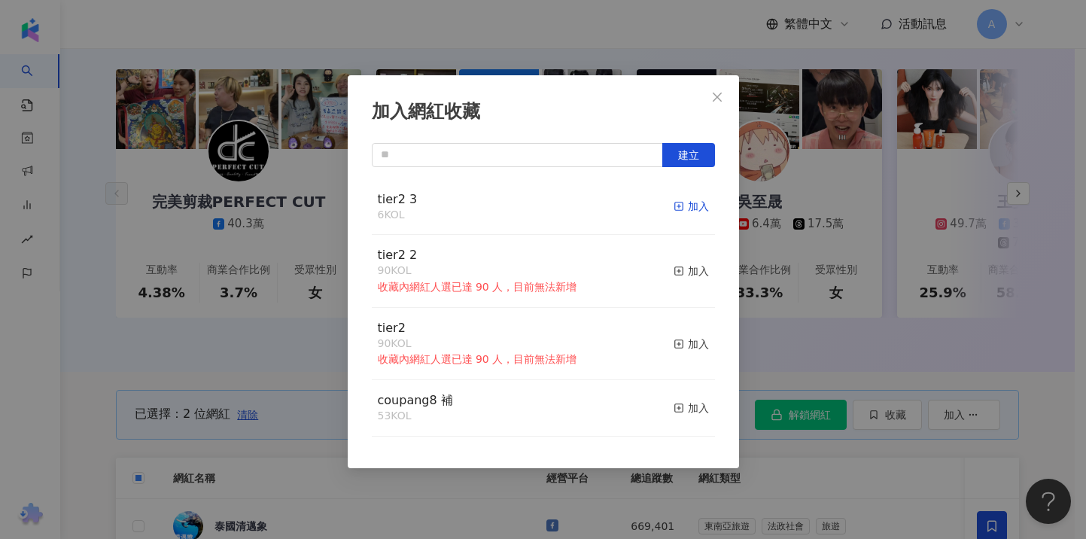
click at [678, 206] on div "加入" at bounding box center [691, 206] width 35 height 17
click at [1034, 399] on div "加入網紅收藏 建立 tier2 3 8 KOL 已加入 tier2 2 90 KOL 收藏內網紅人選已達 90 人，目前無法新增 加入 tier2 90 KO…" at bounding box center [543, 269] width 1086 height 539
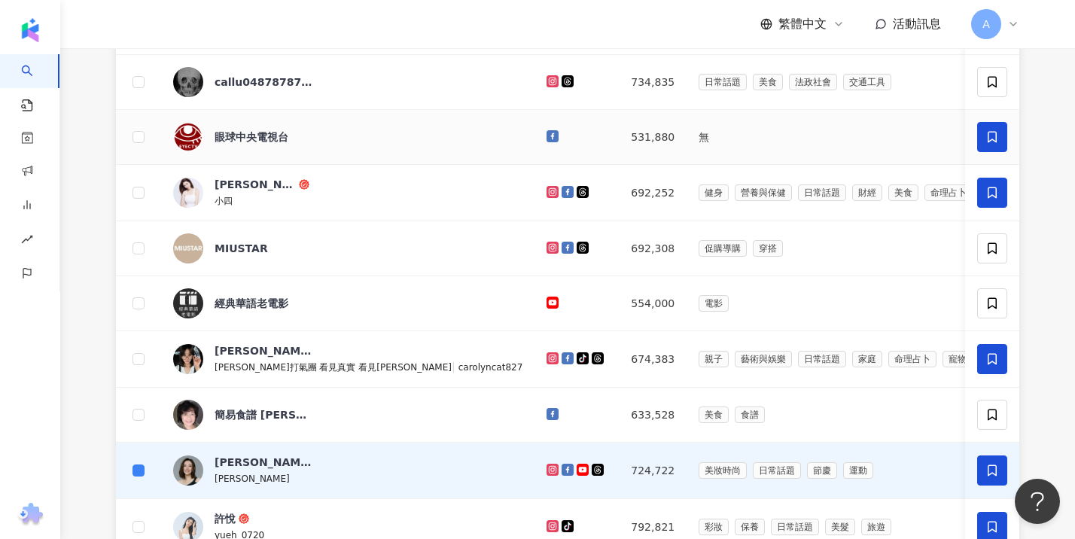
scroll to position [409, 0]
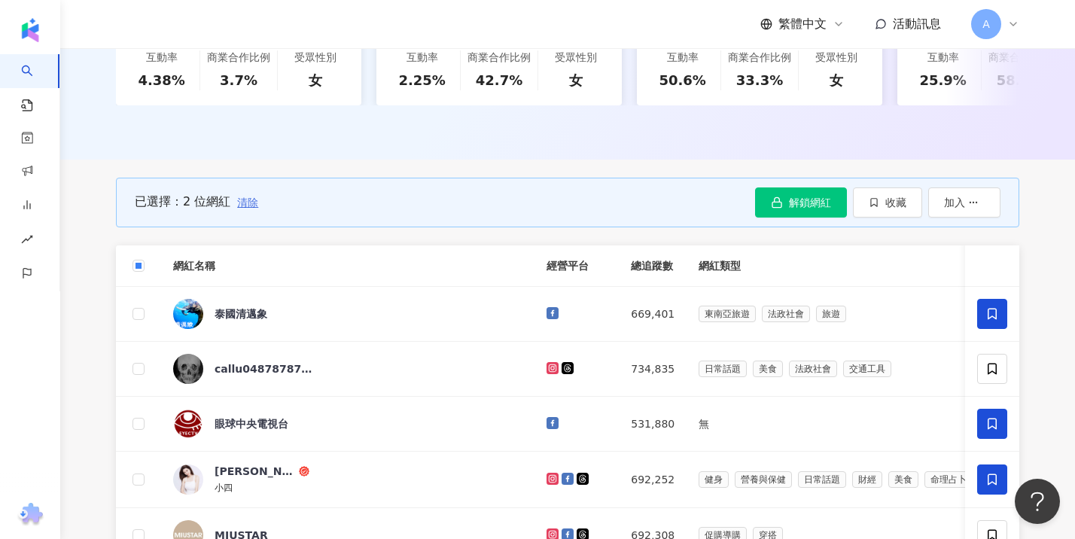
click at [248, 209] on span "清除" at bounding box center [247, 202] width 21 height 12
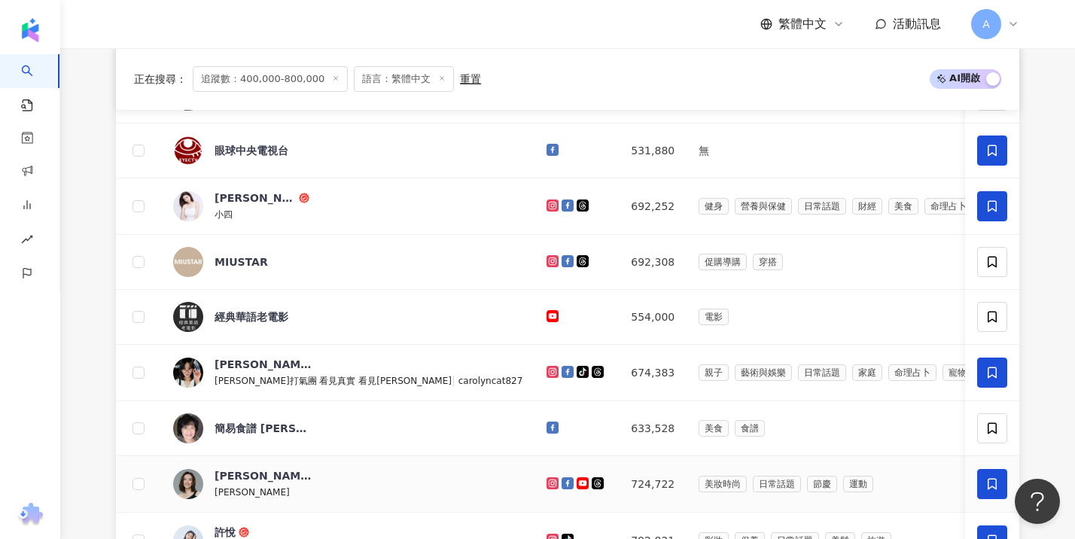
scroll to position [929, 0]
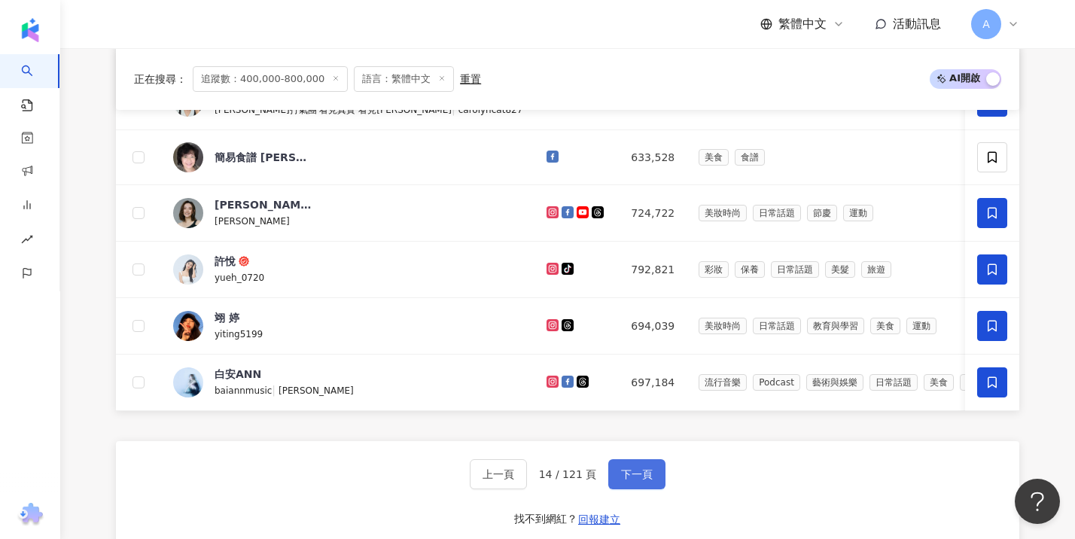
click at [638, 489] on button "下一頁" at bounding box center [636, 474] width 57 height 30
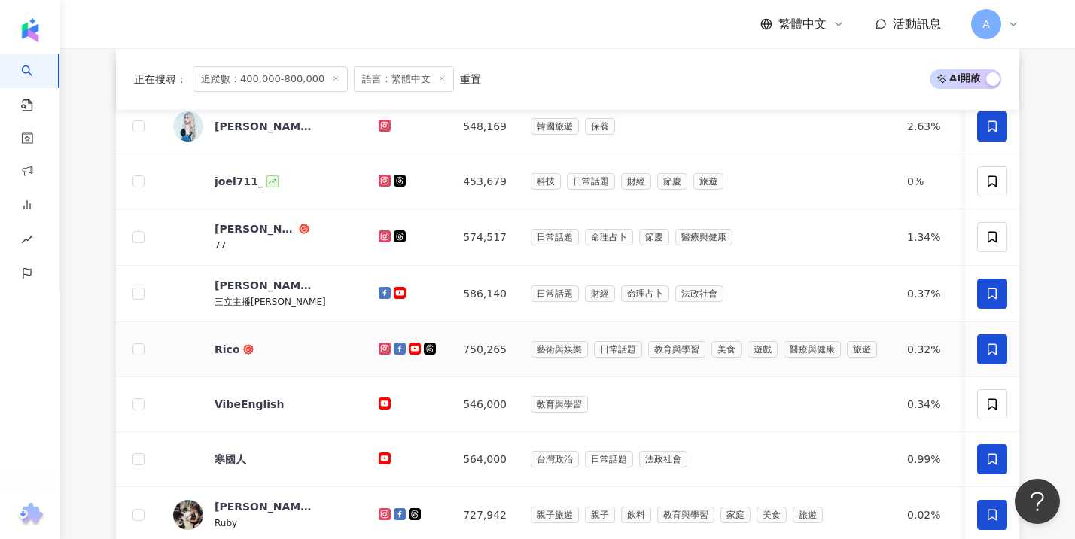
scroll to position [535, 0]
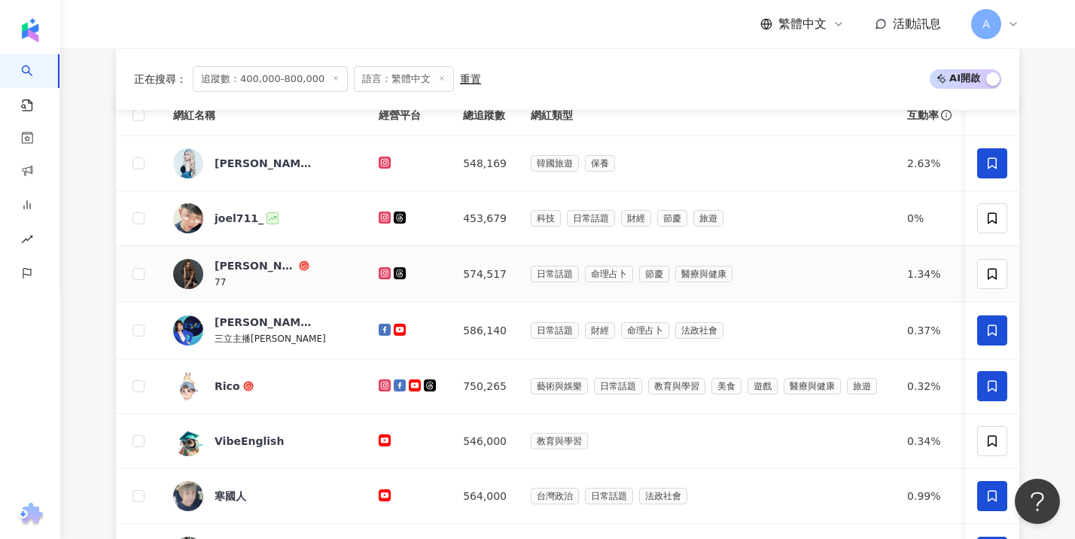
click at [270, 290] on div "77" at bounding box center [264, 281] width 98 height 17
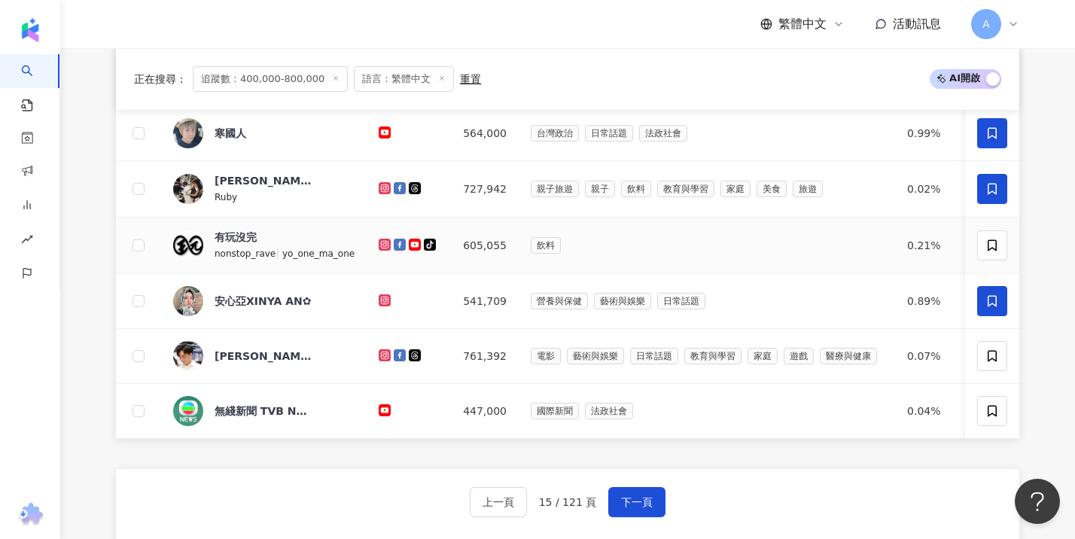
scroll to position [1207, 0]
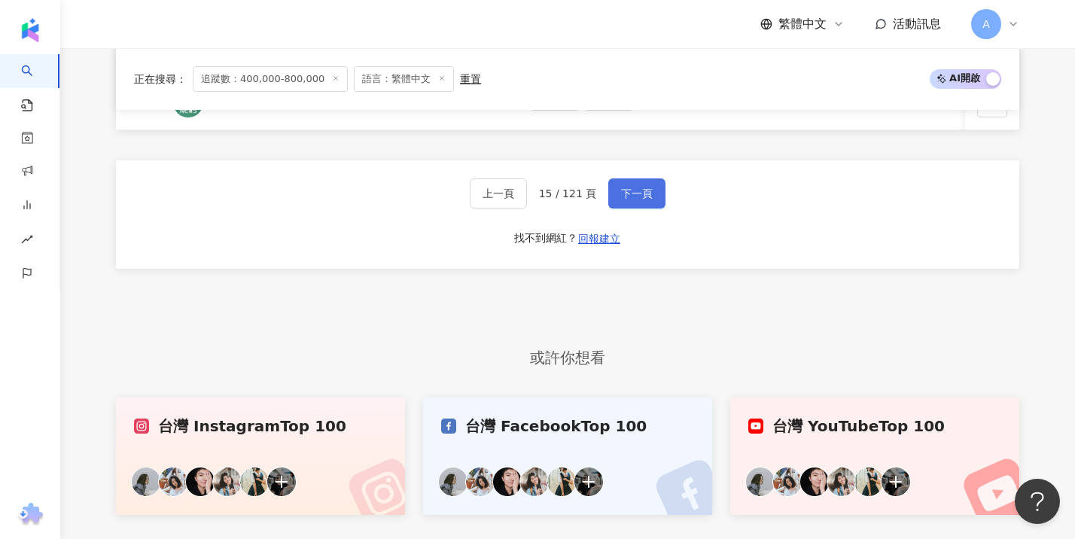
click at [634, 200] on span "下一頁" at bounding box center [637, 193] width 32 height 12
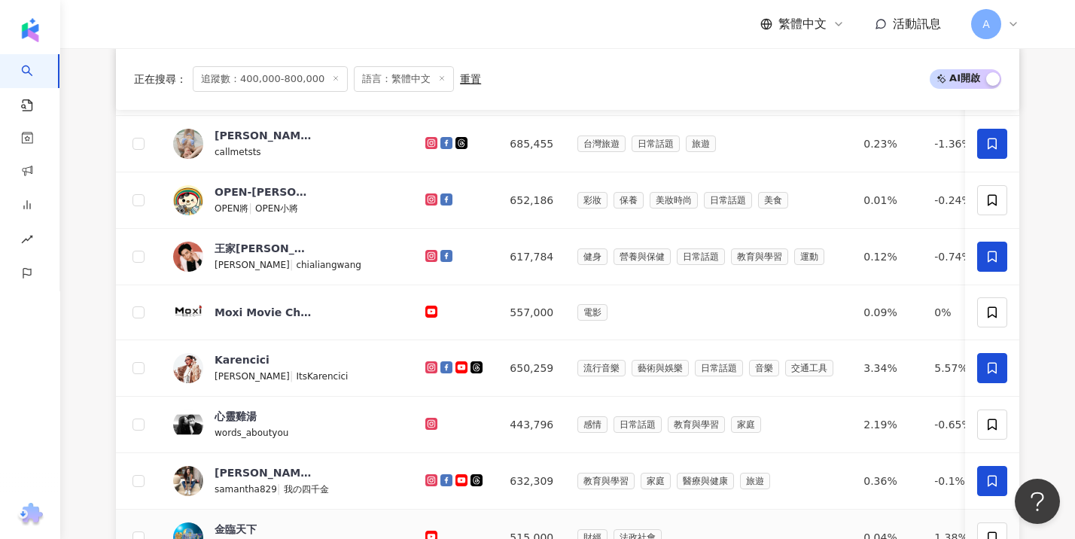
scroll to position [1019, 0]
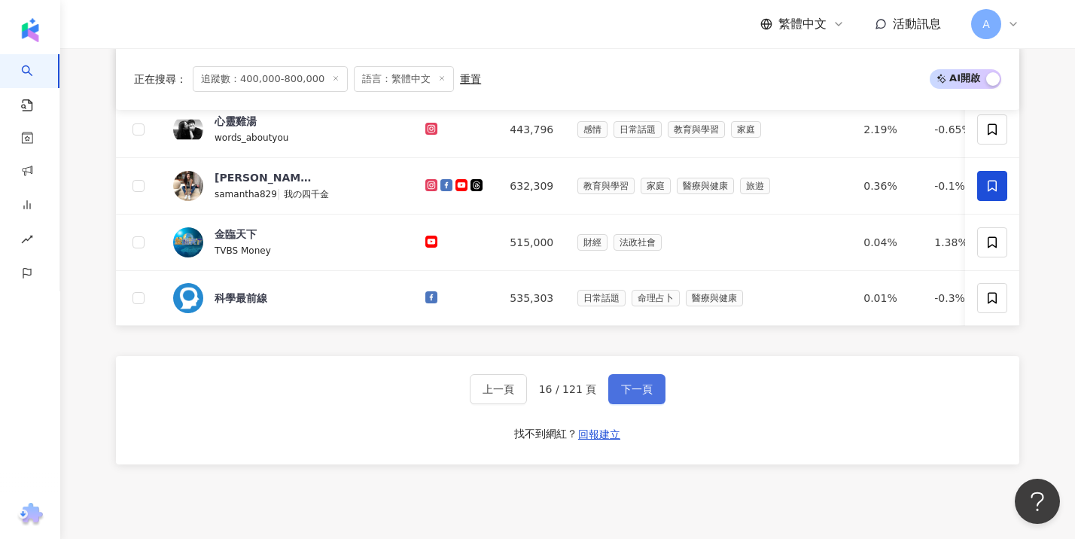
click at [629, 401] on button "下一頁" at bounding box center [636, 389] width 57 height 30
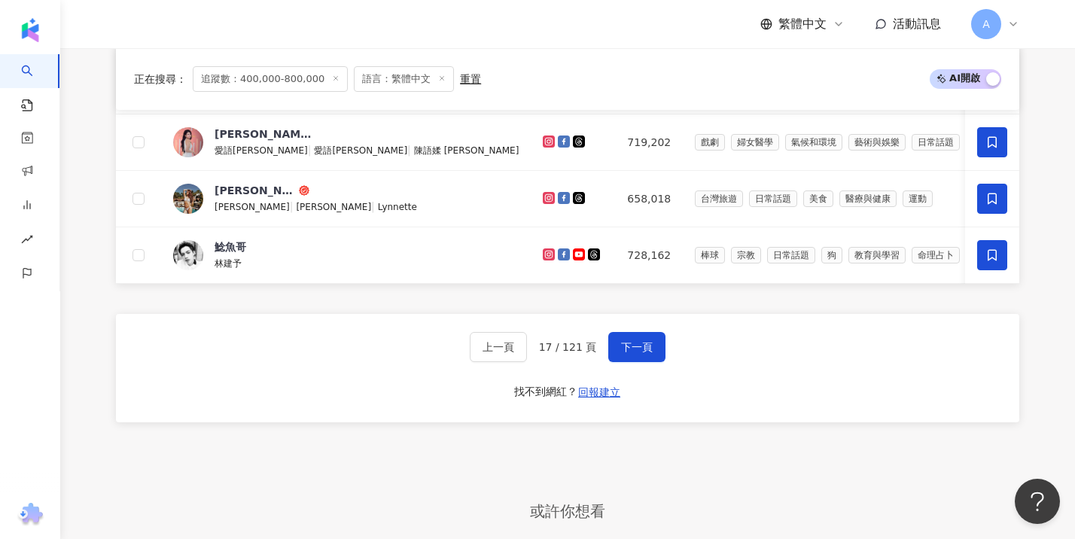
scroll to position [1146, 0]
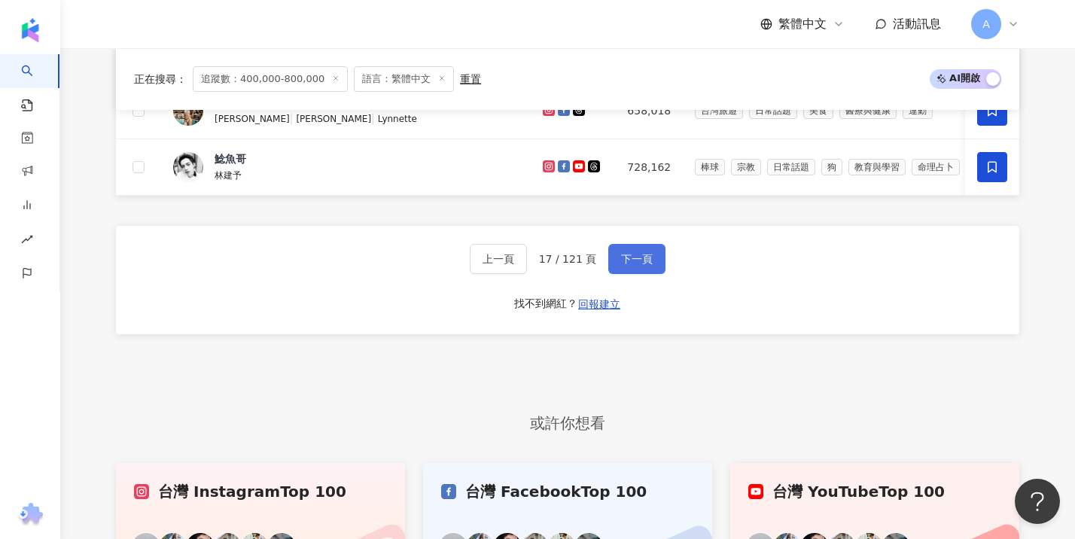
click at [630, 265] on span "下一頁" at bounding box center [637, 259] width 32 height 12
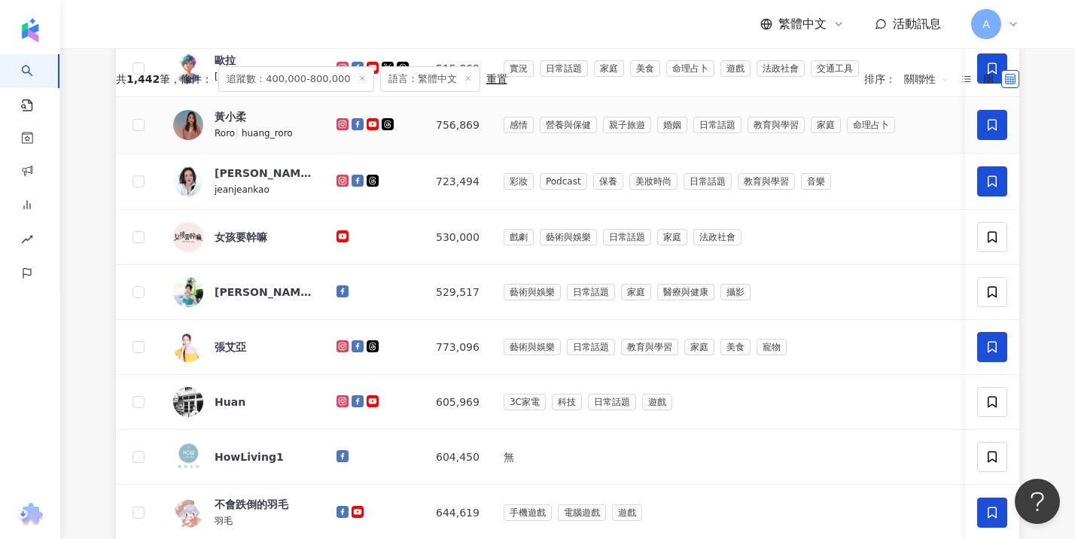
scroll to position [1119, 0]
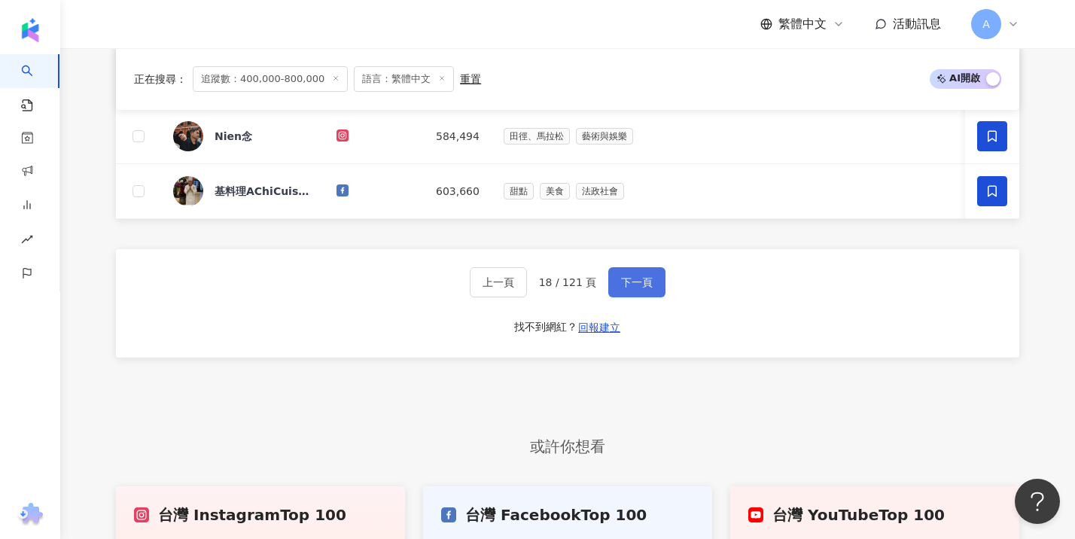
click at [638, 294] on button "下一頁" at bounding box center [636, 282] width 57 height 30
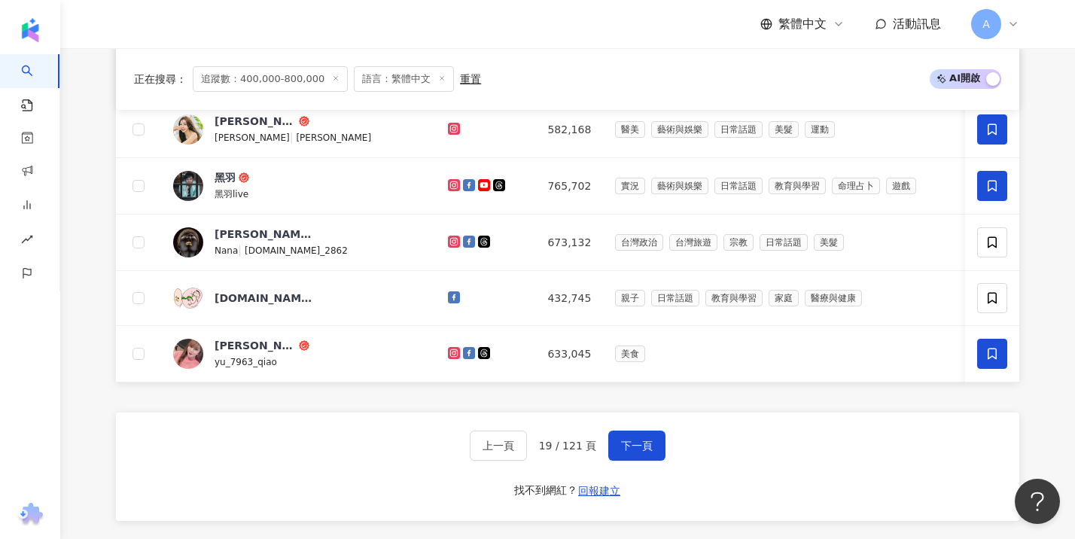
scroll to position [964, 0]
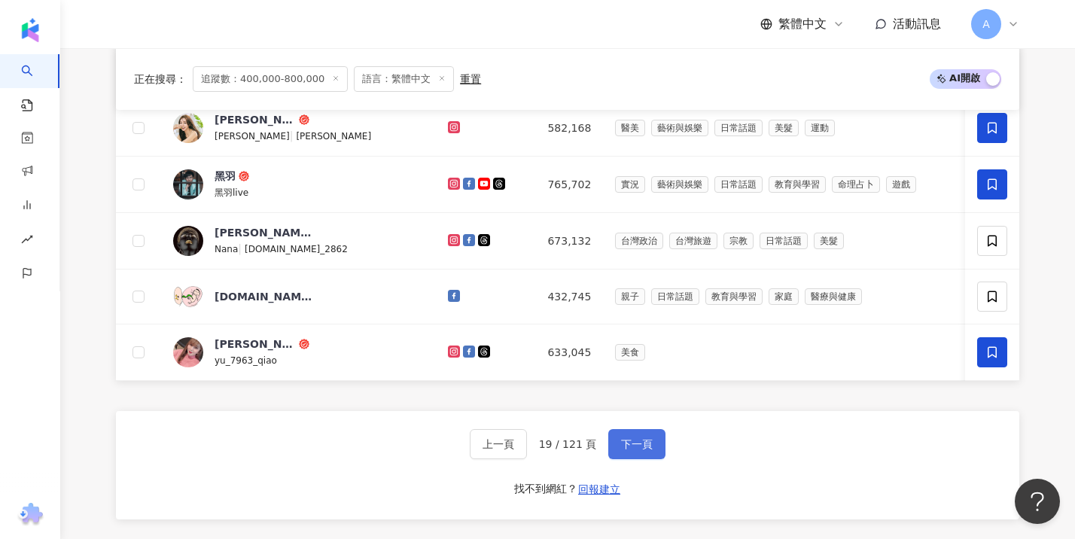
click at [646, 450] on span "下一頁" at bounding box center [637, 444] width 32 height 12
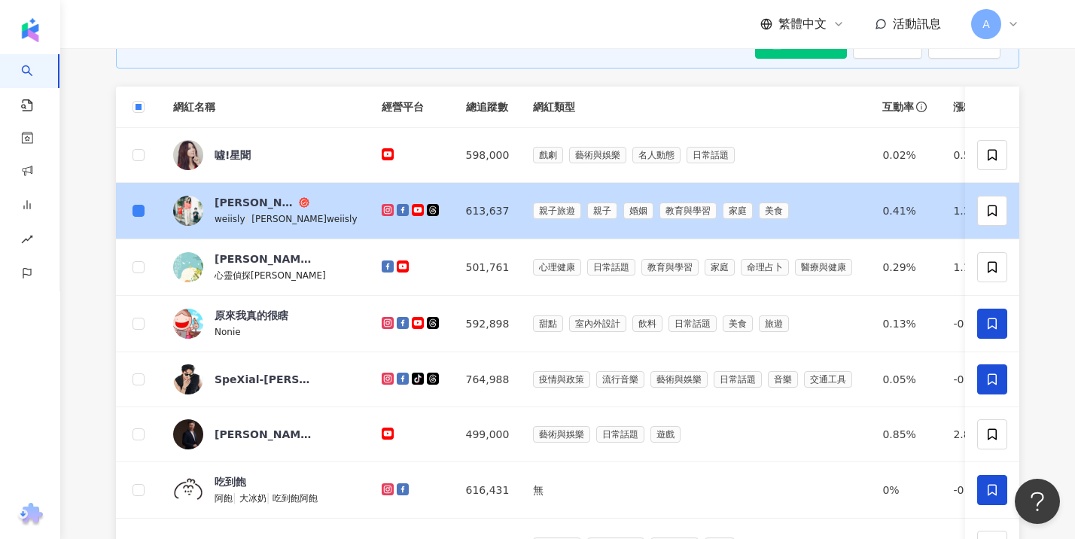
scroll to position [559, 0]
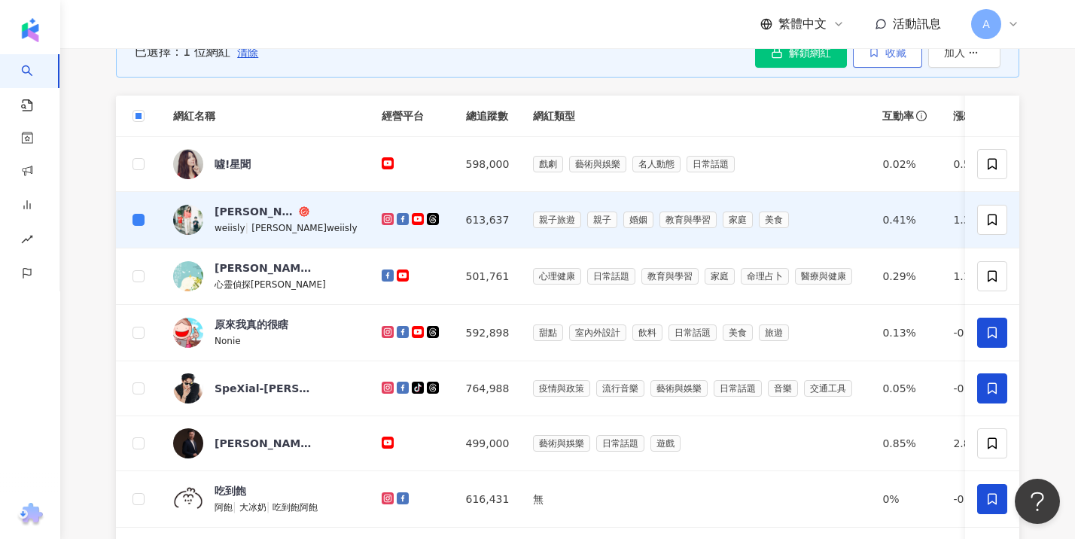
click at [894, 59] on span "收藏" at bounding box center [895, 53] width 21 height 12
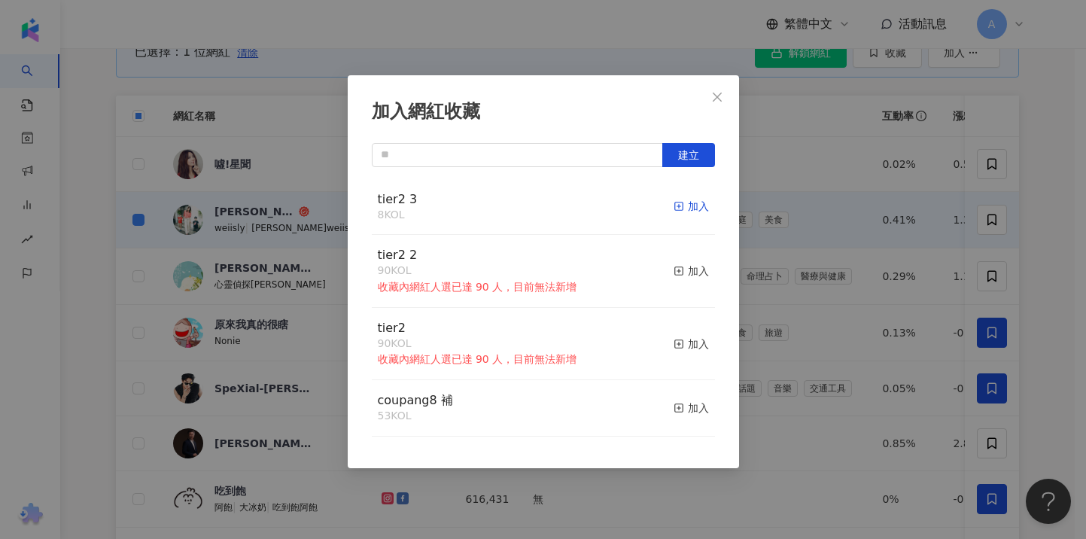
click at [691, 206] on div "加入" at bounding box center [691, 206] width 35 height 17
click at [99, 312] on div "加入網紅收藏 建立 tier2 3 8 KOL 加入 tier2 2 90 KOL 收藏內網紅人選已達 90 人，目前無法新增 加入 tier2 90 KOL…" at bounding box center [543, 269] width 1086 height 539
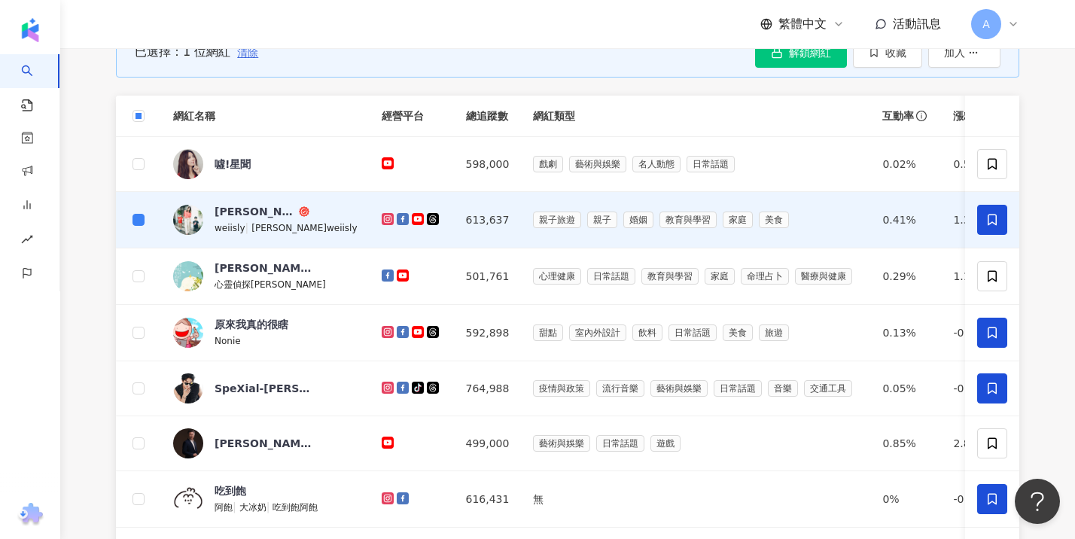
click at [251, 59] on span "清除" at bounding box center [247, 53] width 21 height 12
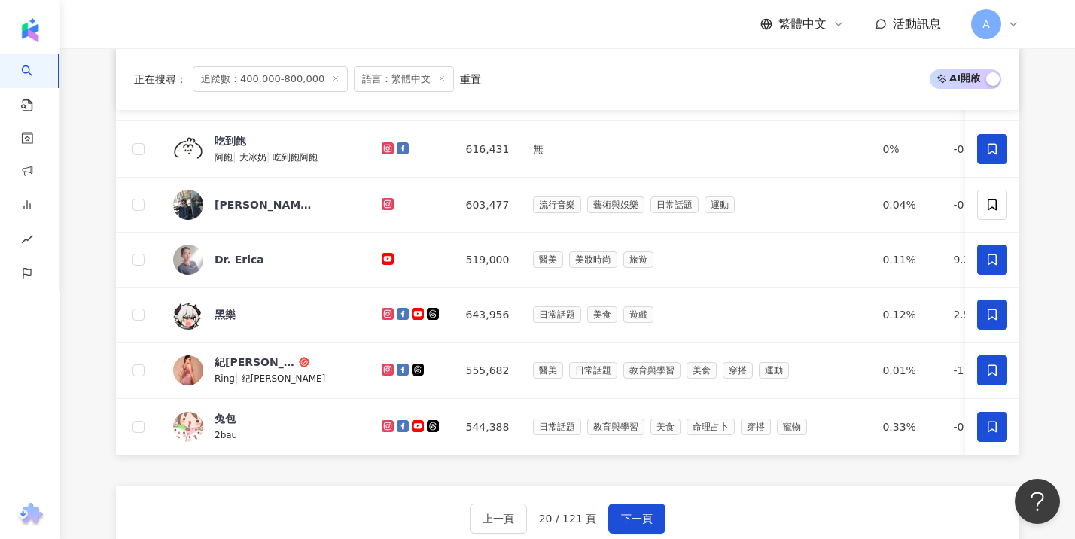
scroll to position [912, 0]
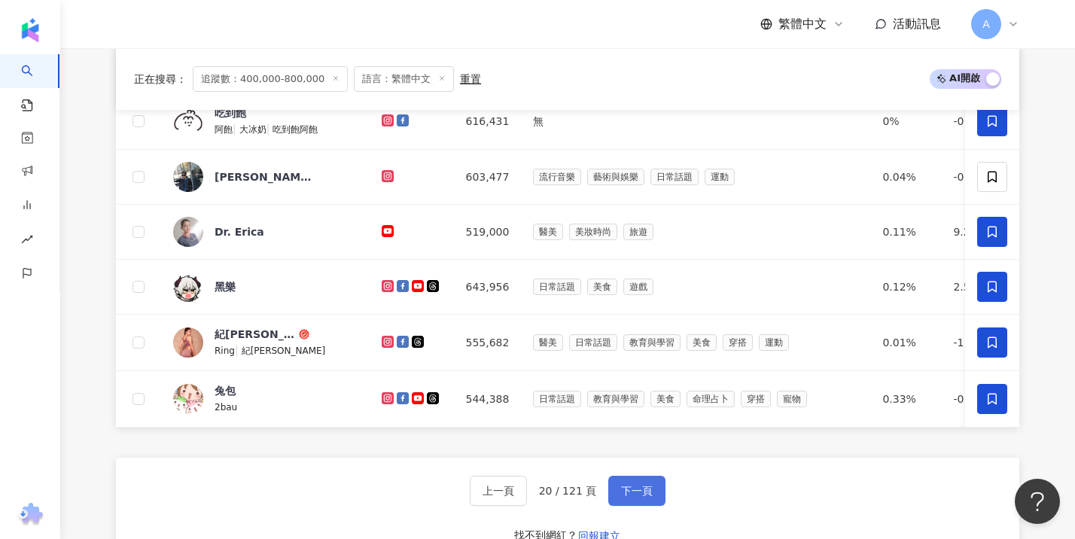
click at [632, 498] on button "下一頁" at bounding box center [636, 491] width 57 height 30
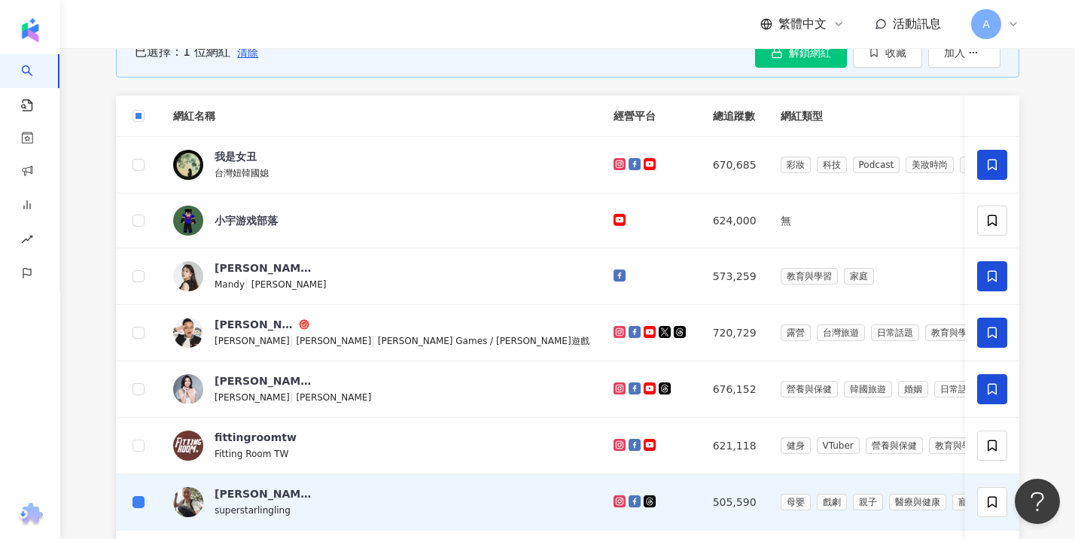
scroll to position [378, 0]
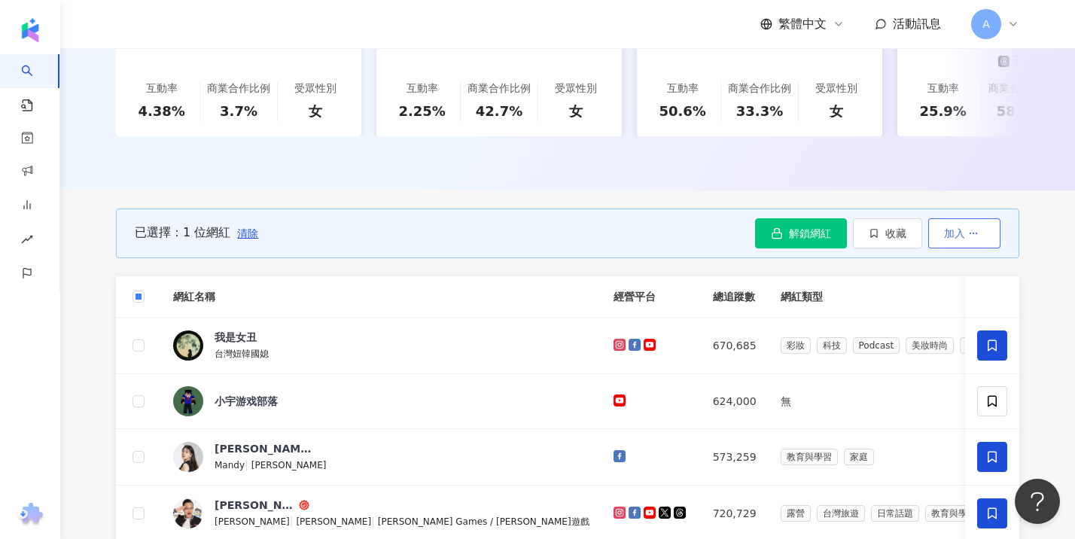
click at [957, 239] on span "加入" at bounding box center [954, 233] width 21 height 12
click at [888, 239] on span "收藏" at bounding box center [895, 233] width 21 height 12
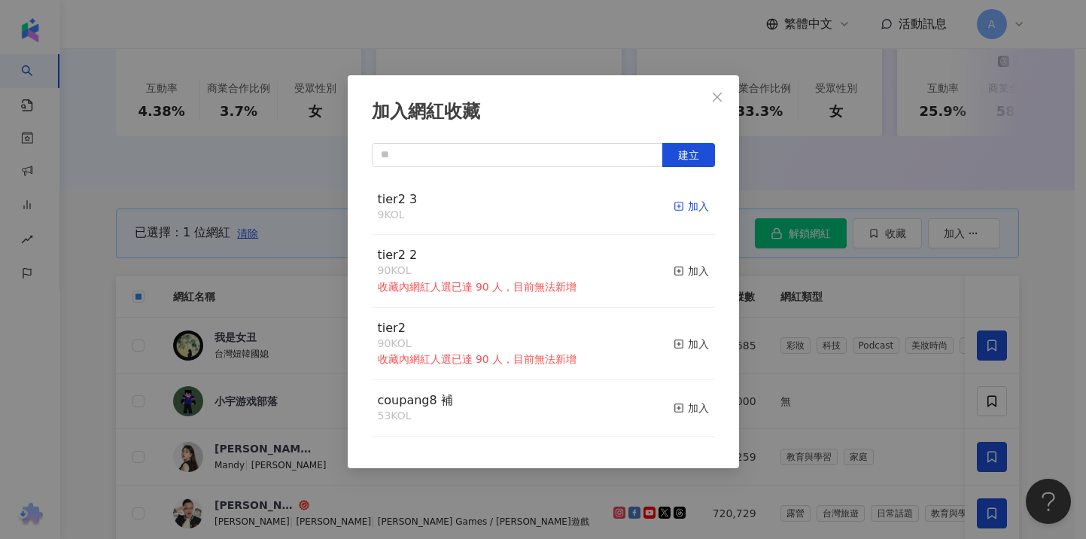
click at [684, 206] on div "加入" at bounding box center [691, 206] width 35 height 17
click at [91, 327] on div "加入網紅收藏 建立 tier2 3 10 KOL 已加入 tier2 2 90 KOL 收藏內網紅人選已達 90 人，目前無法新增 加入 tier2 90 K…" at bounding box center [543, 269] width 1086 height 539
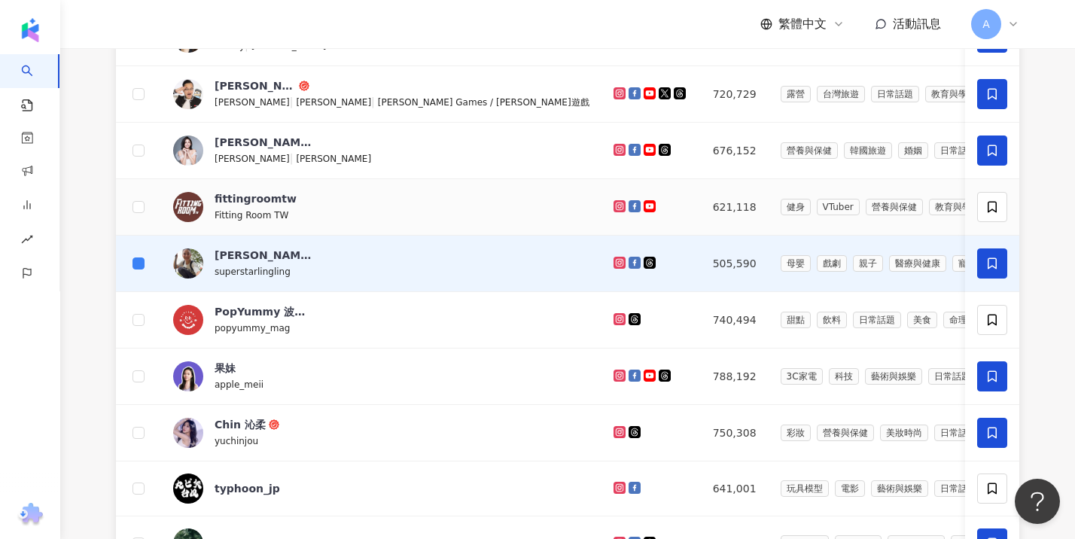
scroll to position [502, 0]
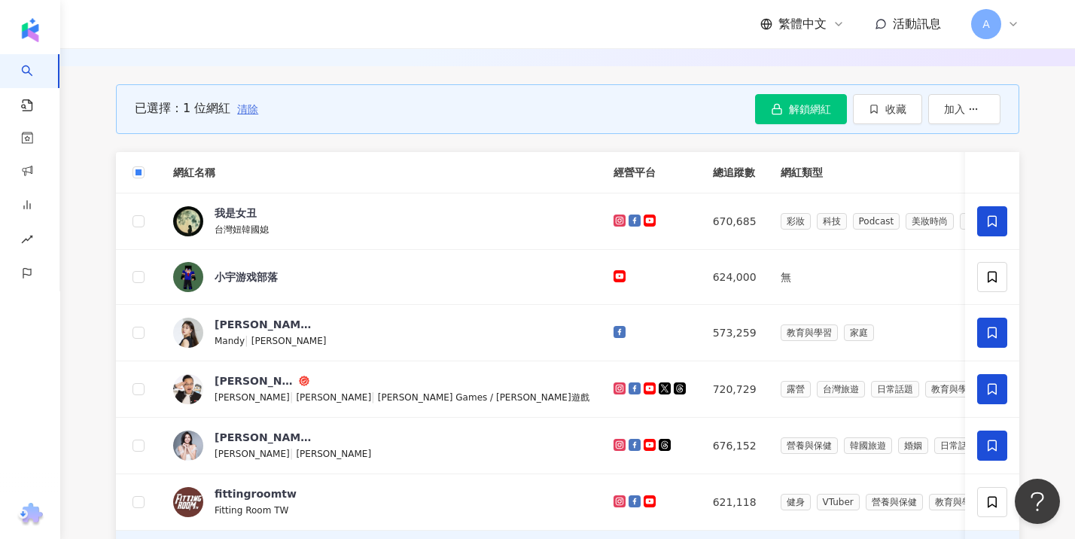
click at [245, 115] on span "清除" at bounding box center [247, 109] width 21 height 12
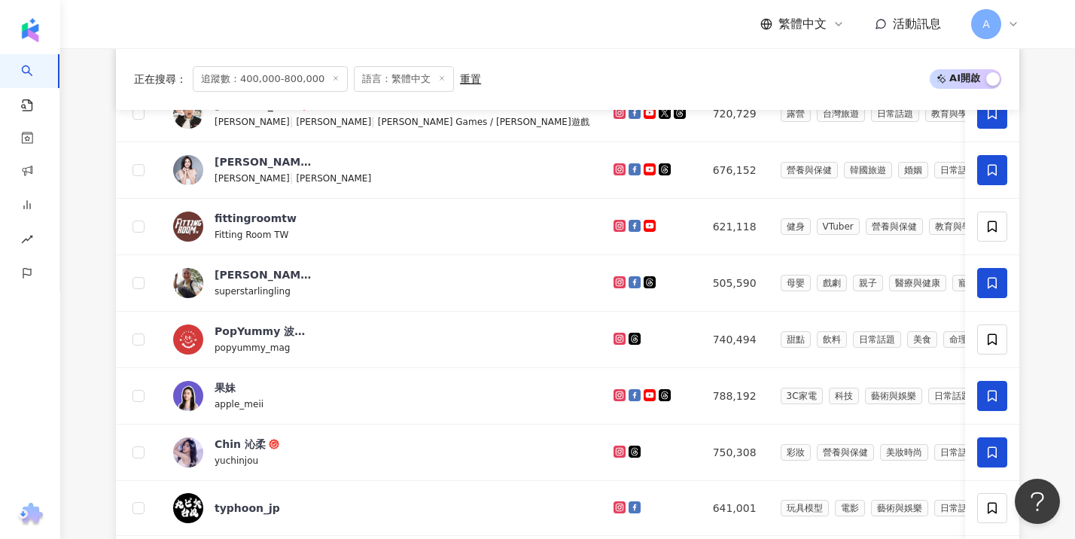
scroll to position [1013, 0]
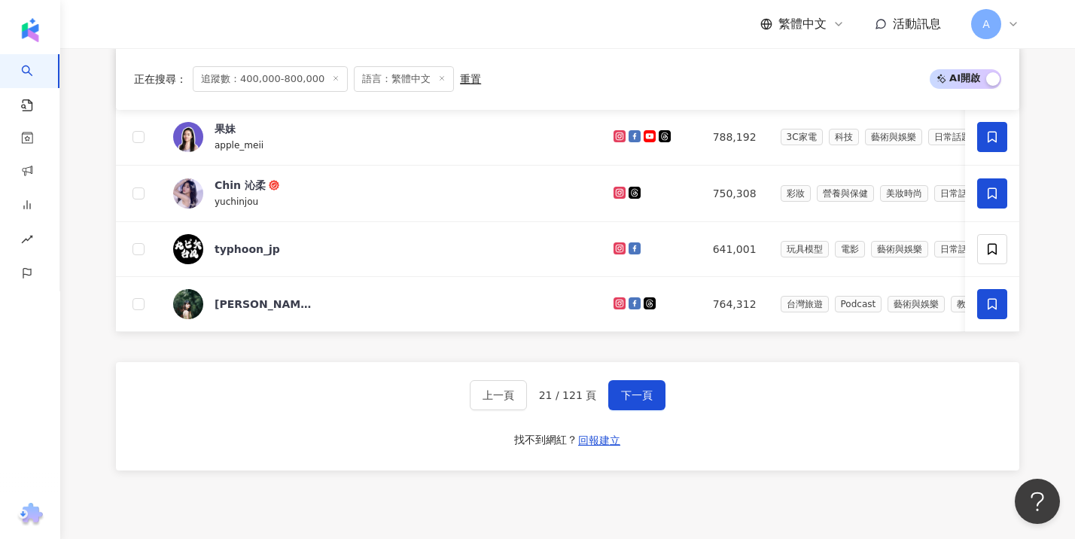
click at [659, 434] on div "上一頁 21 / 121 頁 下一頁 找不到網紅？ 回報建立" at bounding box center [567, 416] width 903 height 108
click at [641, 401] on span "下一頁" at bounding box center [637, 395] width 32 height 12
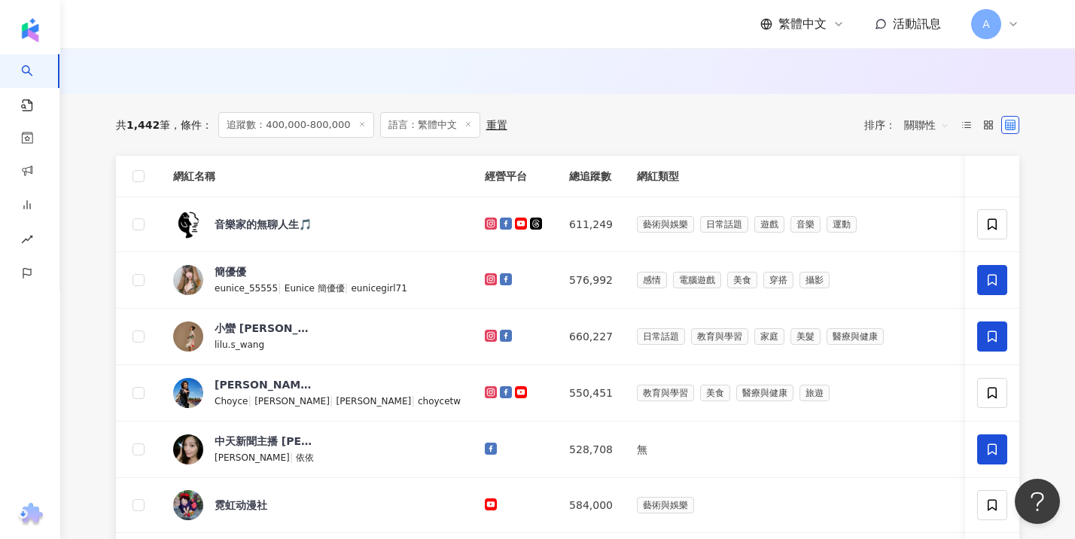
scroll to position [566, 0]
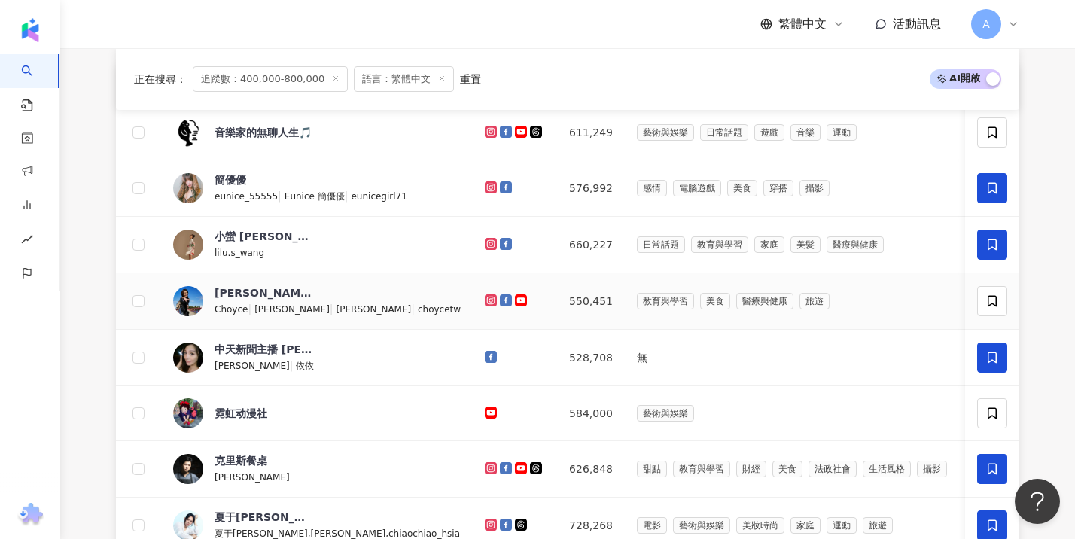
click at [318, 306] on div "Choyce寫育兒、旅行與生活 Choyce | Kuo Choyce | 郭宜亭 | choycetw" at bounding box center [338, 301] width 246 height 32
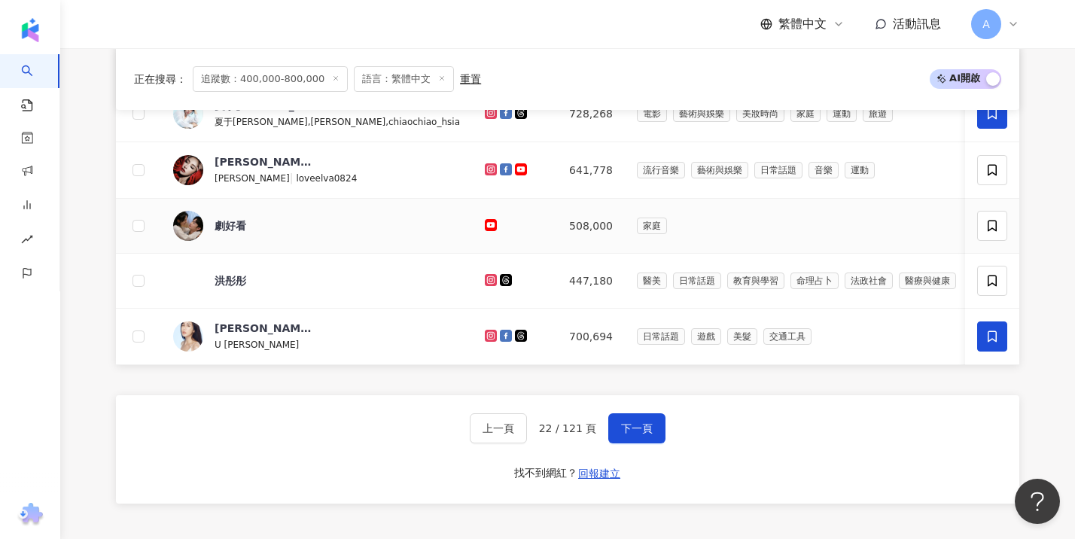
scroll to position [985, 0]
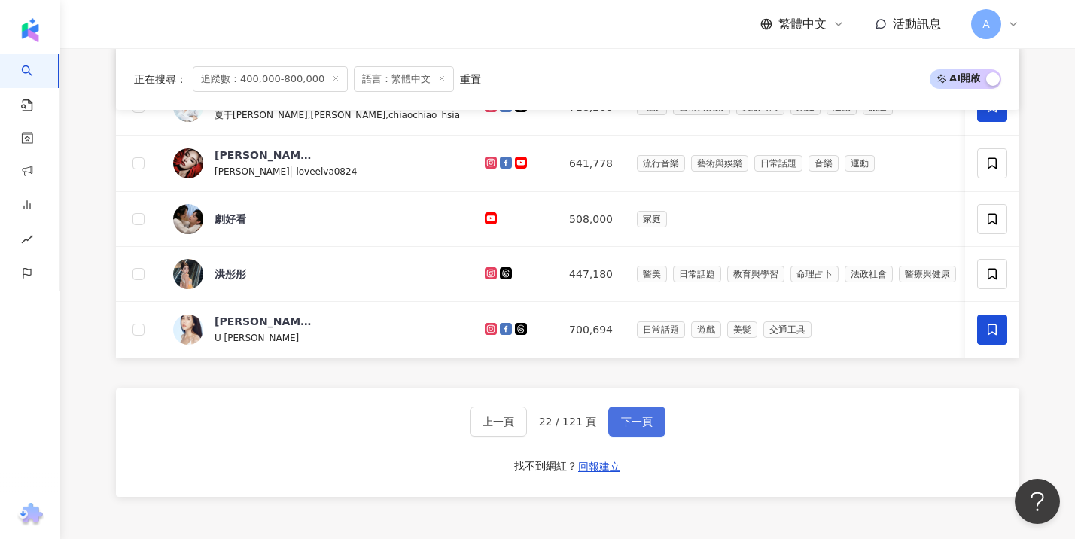
click at [631, 428] on span "下一頁" at bounding box center [637, 422] width 32 height 12
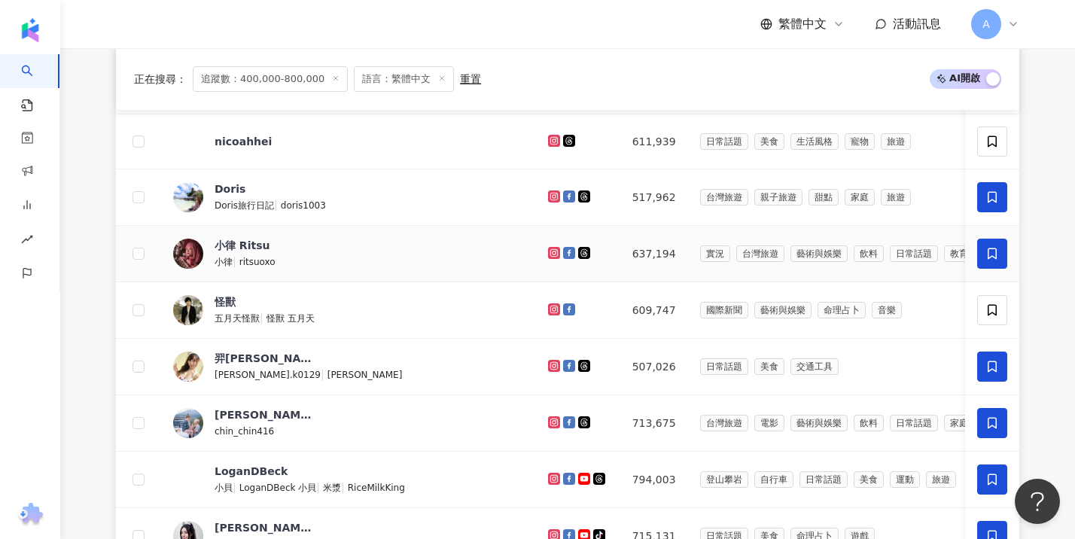
scroll to position [544, 0]
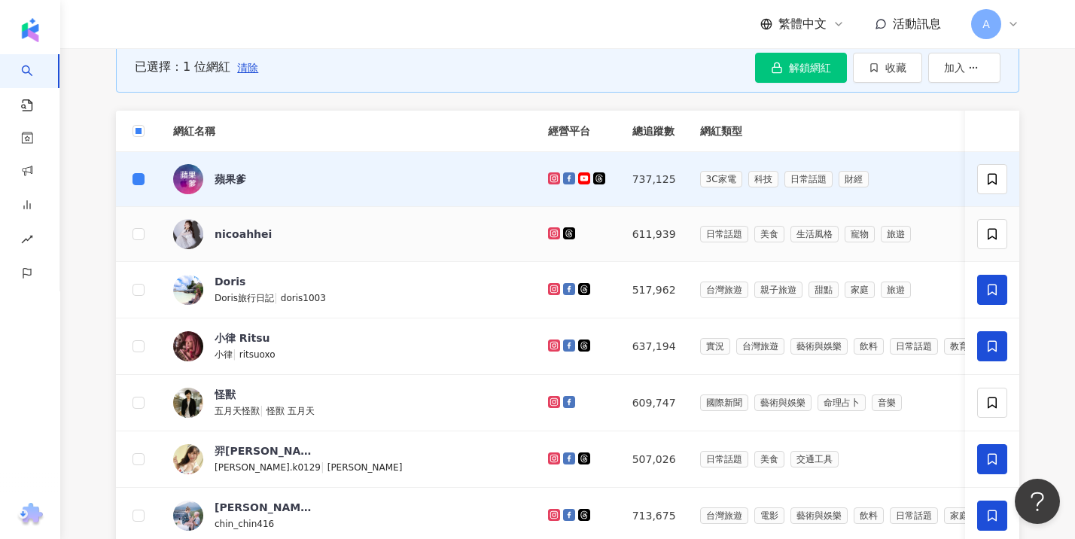
click at [283, 242] on span "nicoahhei" at bounding box center [264, 234] width 98 height 15
click at [877, 72] on icon "button" at bounding box center [874, 67] width 6 height 8
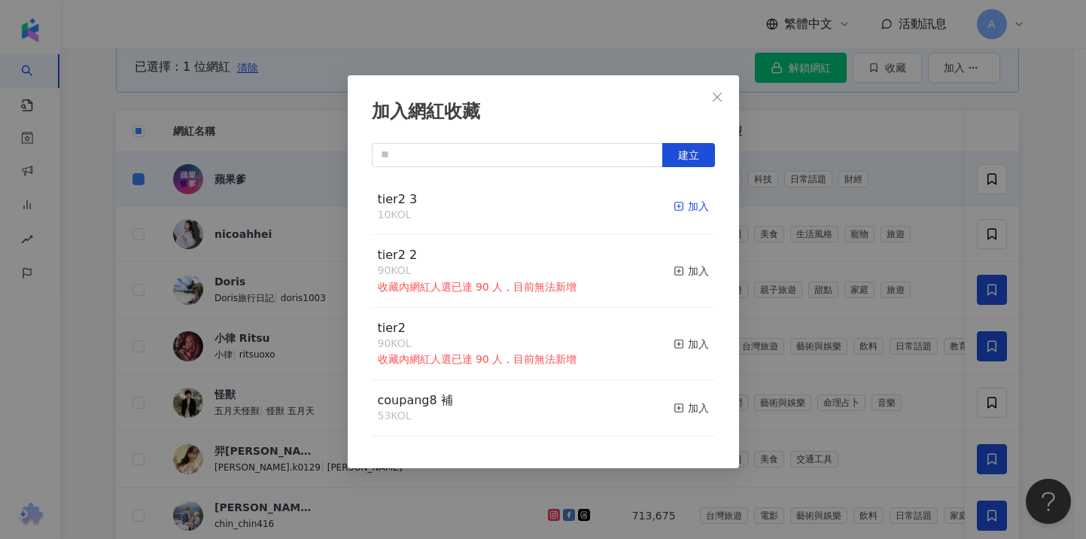
click at [674, 209] on div "加入" at bounding box center [691, 206] width 35 height 17
click at [1031, 122] on div "加入網紅收藏 建立 tier2 3 11 KOL 已加入 tier2 2 90 KOL 收藏內網紅人選已達 90 人，目前無法新增 加入 tier2 90 K…" at bounding box center [543, 269] width 1086 height 539
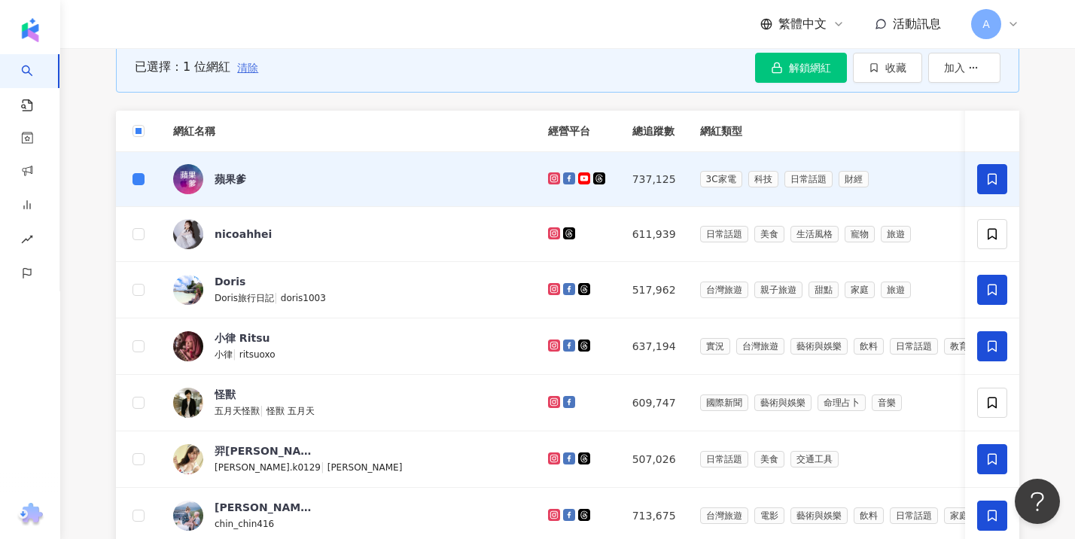
click at [245, 74] on span "清除" at bounding box center [247, 68] width 21 height 12
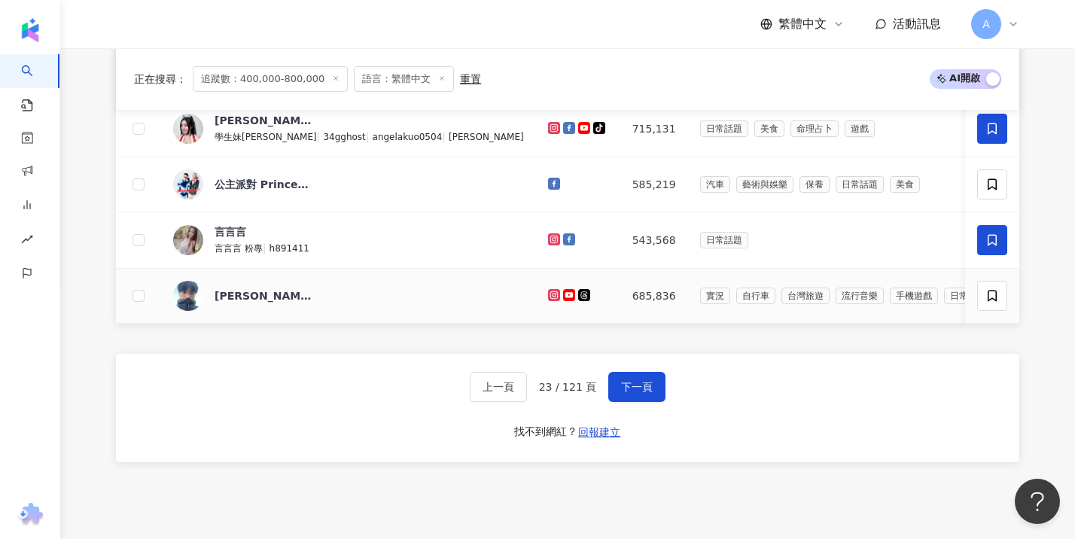
scroll to position [1031, 0]
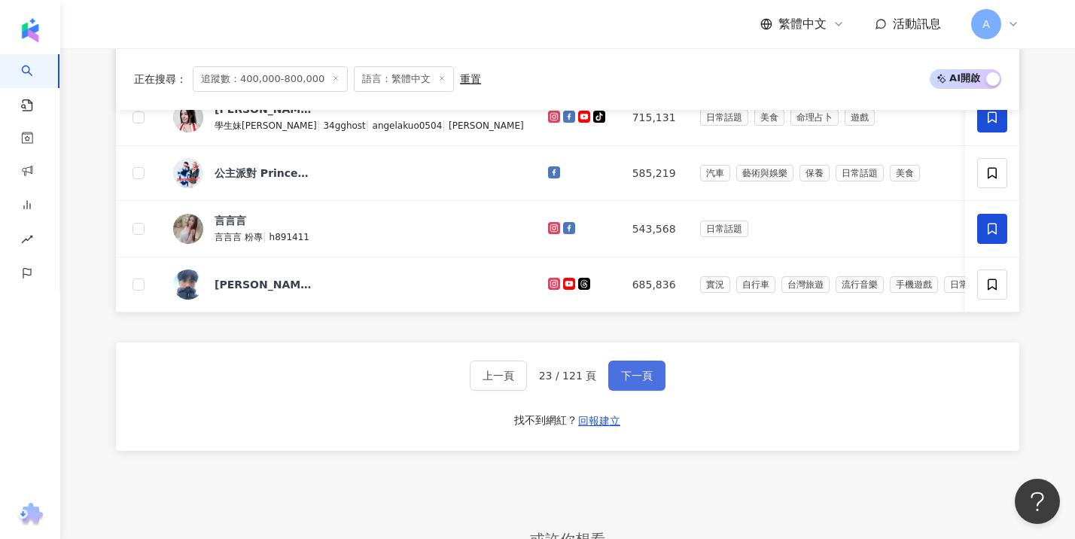
click at [637, 382] on span "下一頁" at bounding box center [637, 376] width 32 height 12
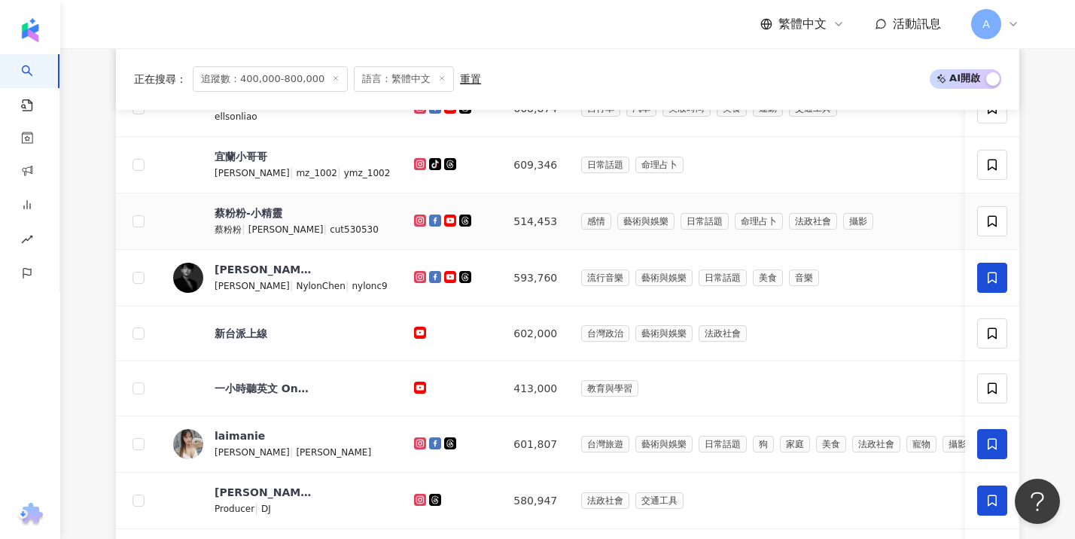
scroll to position [648, 0]
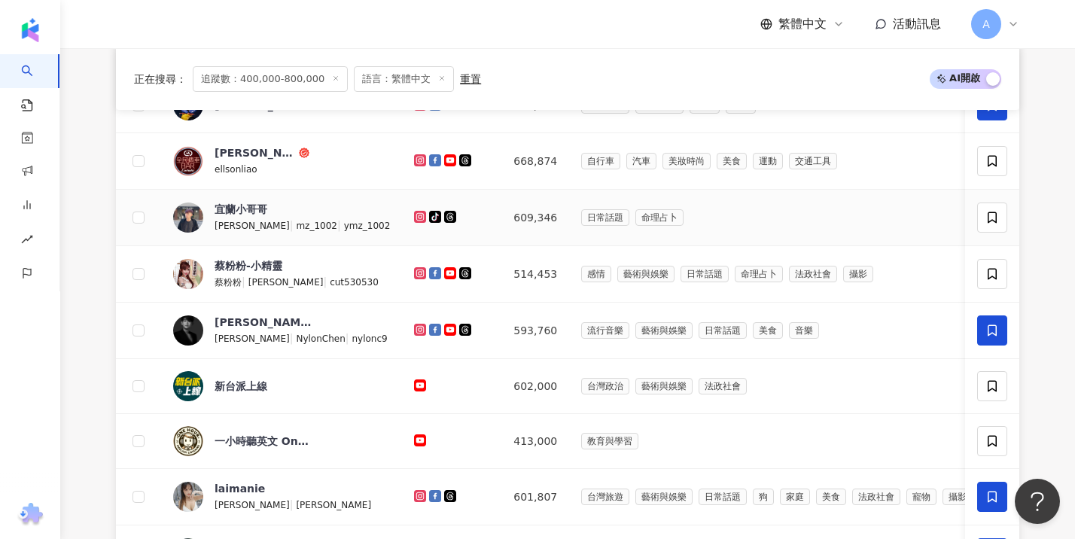
click at [288, 217] on span "宜蘭小哥哥" at bounding box center [264, 209] width 98 height 15
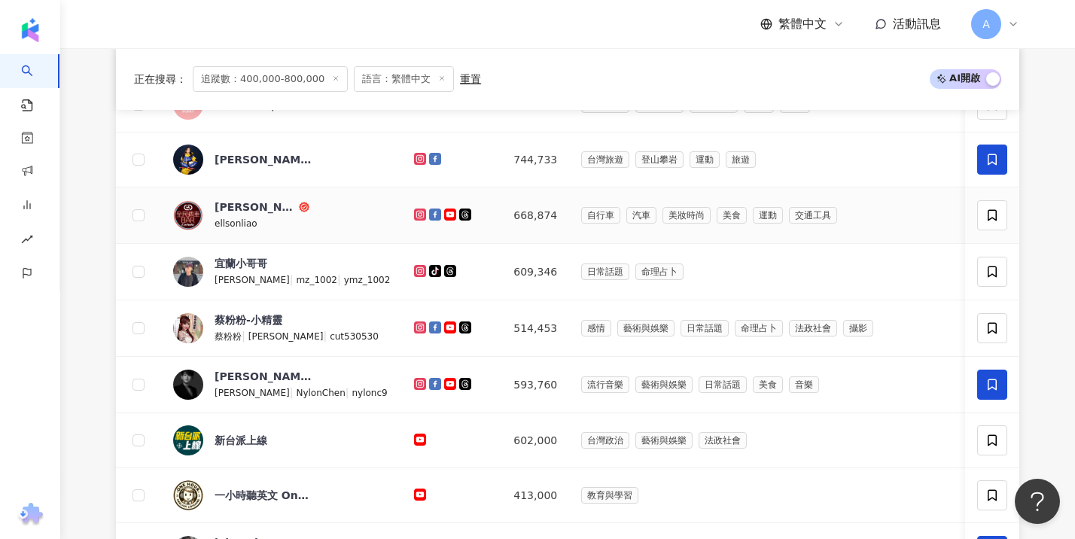
scroll to position [530, 0]
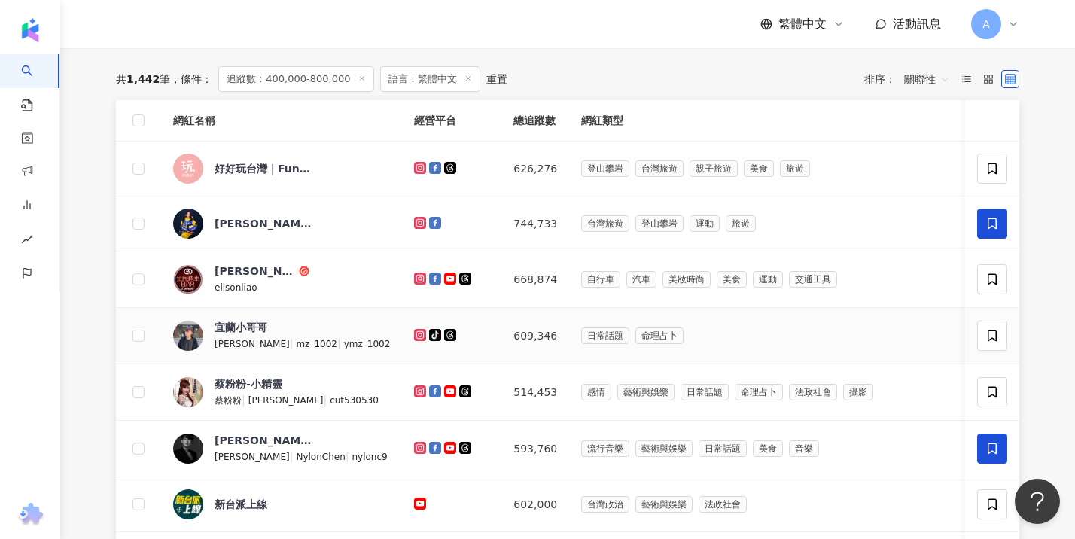
click at [280, 289] on div "ellsonliao" at bounding box center [264, 287] width 98 height 17
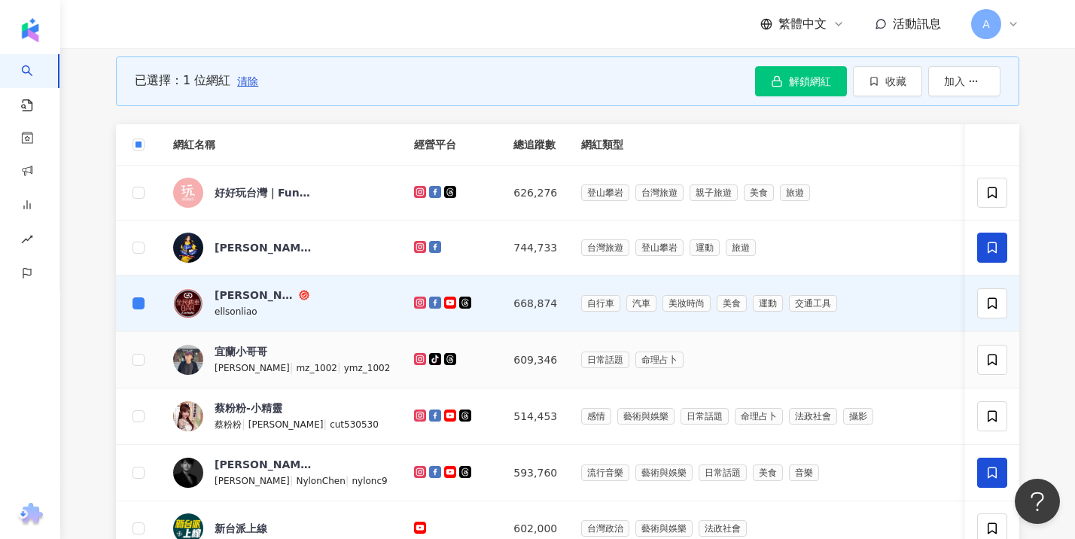
click at [131, 374] on td at bounding box center [138, 360] width 45 height 56
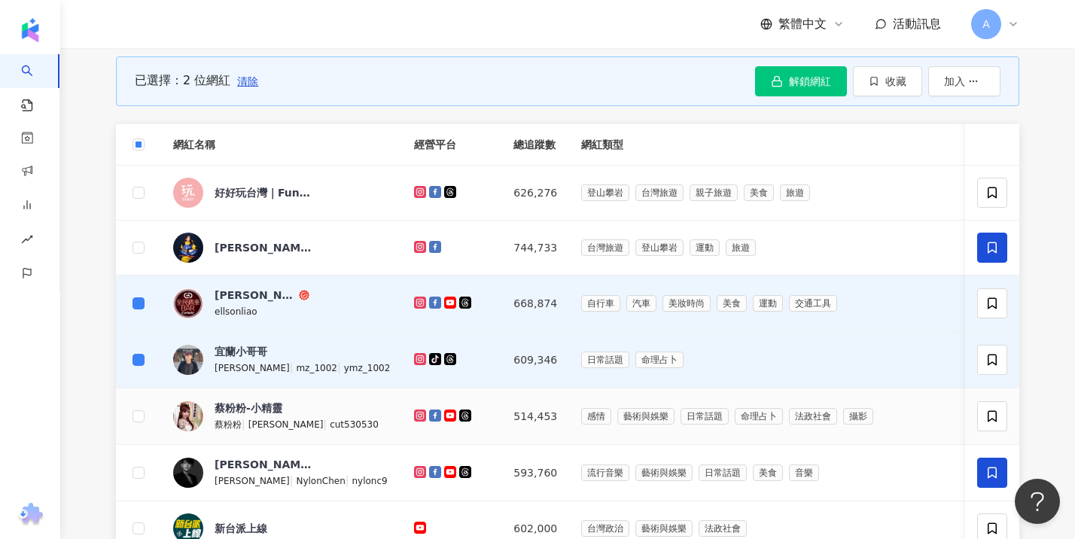
click at [244, 428] on div "蔡粉粉 |" at bounding box center [232, 424] width 34 height 17
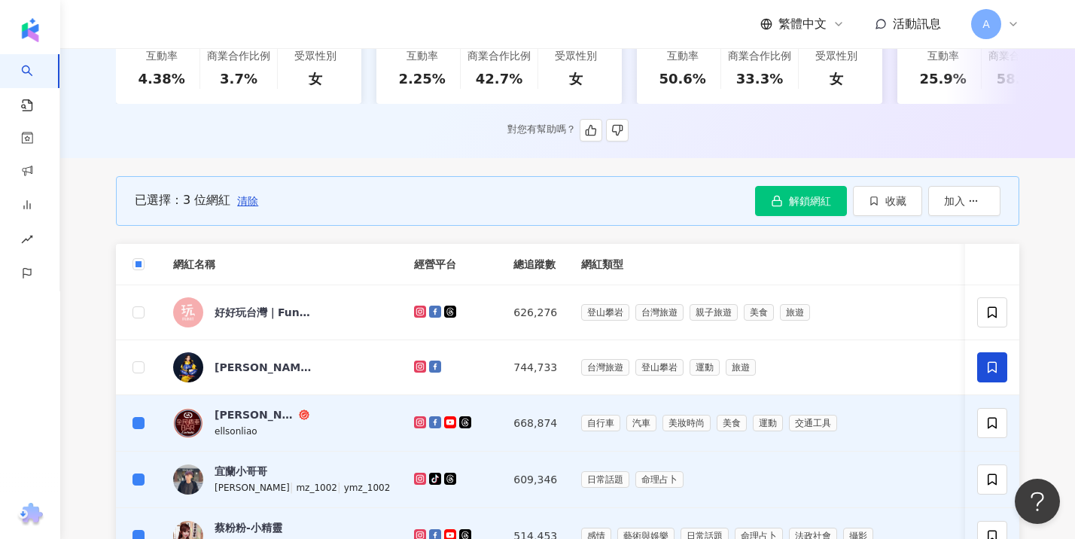
scroll to position [298, 0]
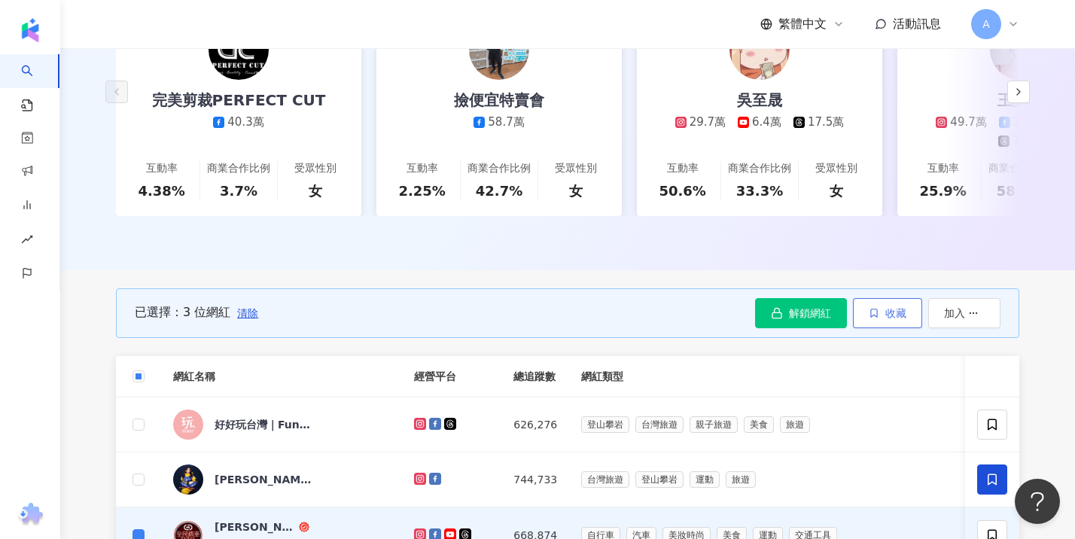
click at [882, 322] on button "收藏" at bounding box center [887, 313] width 69 height 30
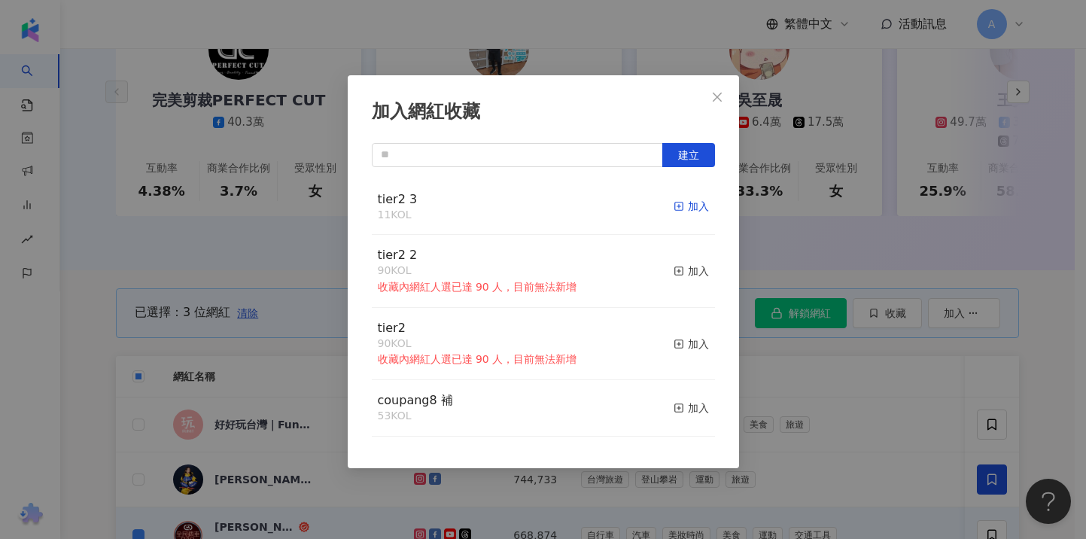
click at [679, 204] on div "加入" at bounding box center [691, 206] width 35 height 17
click at [720, 98] on icon "close" at bounding box center [717, 97] width 12 height 12
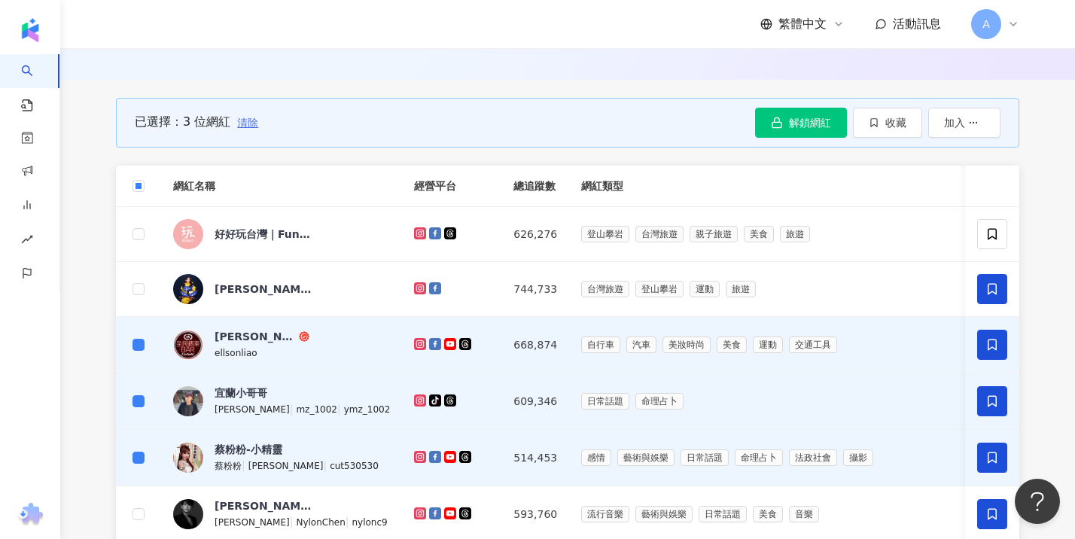
click at [248, 129] on span "清除" at bounding box center [247, 123] width 21 height 12
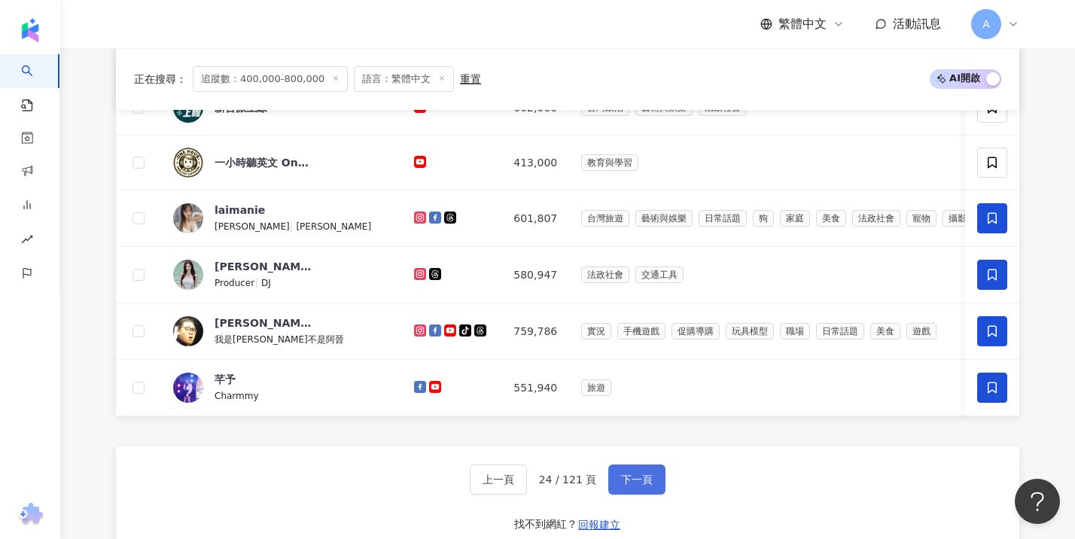
click at [621, 494] on button "下一頁" at bounding box center [636, 480] width 57 height 30
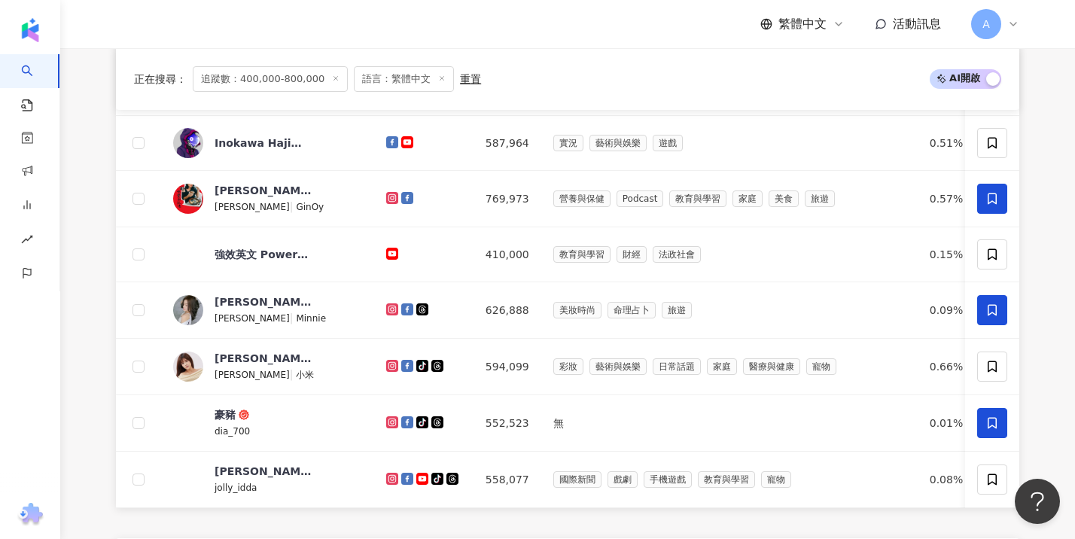
scroll to position [927, 0]
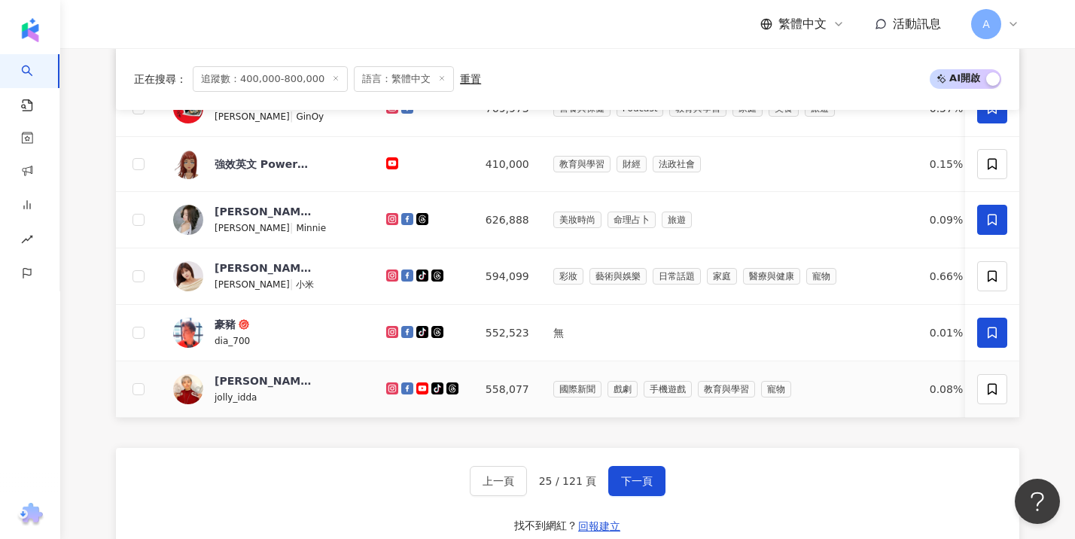
click at [255, 405] on div "jolly_idda" at bounding box center [264, 396] width 98 height 17
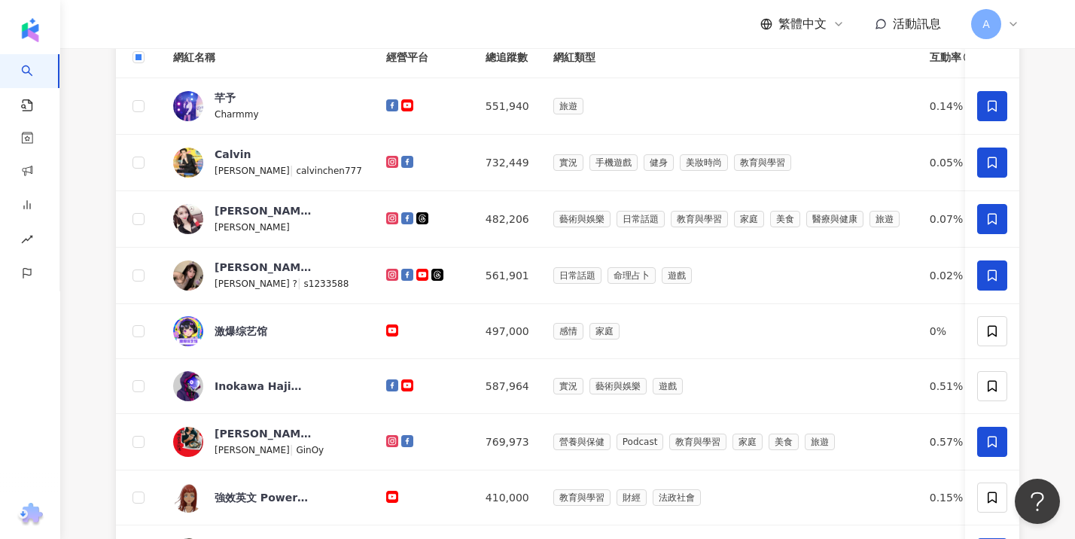
scroll to position [410, 0]
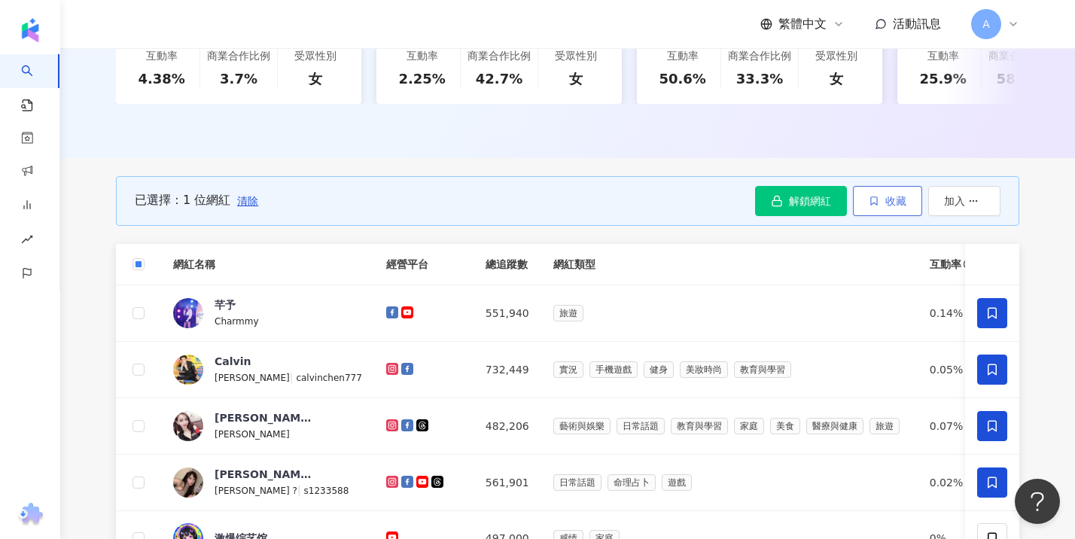
click at [897, 216] on button "收藏" at bounding box center [887, 201] width 69 height 30
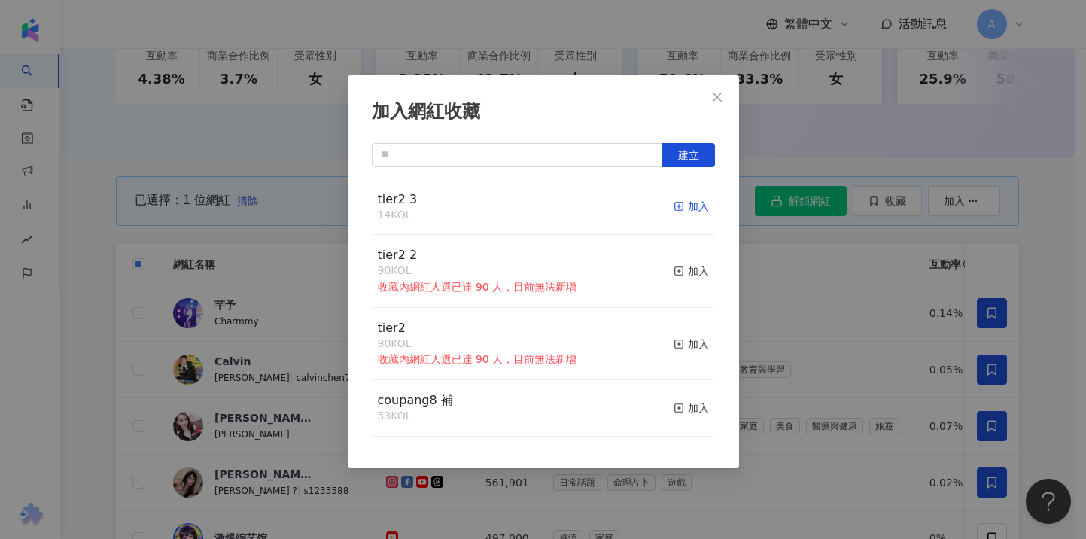
click at [687, 207] on div "加入" at bounding box center [691, 206] width 35 height 17
click at [792, 273] on div "加入網紅收藏 建立 tier2 3 15 KOL 已加入 tier2 2 90 KOL 收藏內網紅人選已達 90 人，目前無法新增 加入 tier2 90 K…" at bounding box center [543, 269] width 1086 height 539
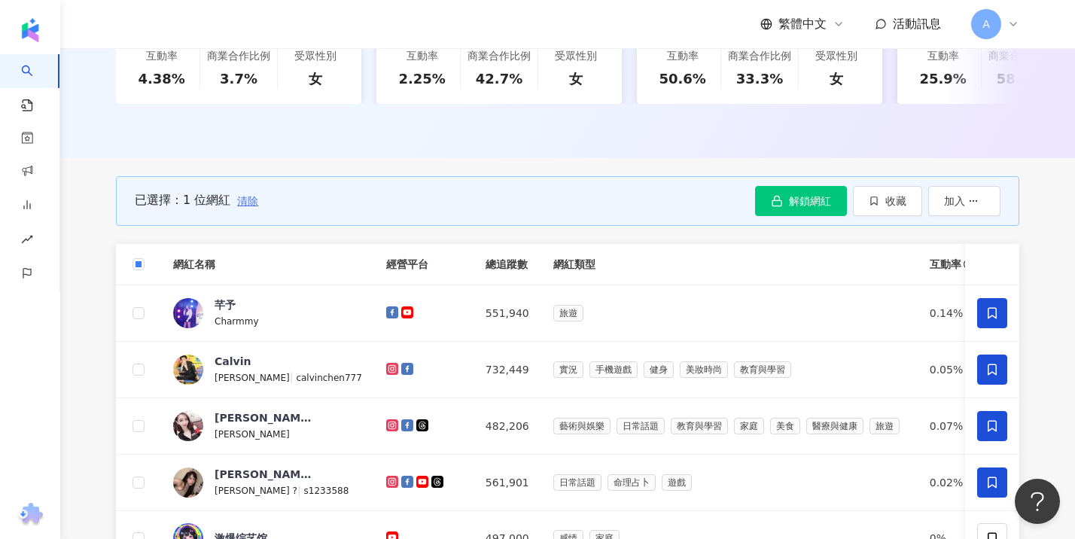
click at [244, 207] on span "清除" at bounding box center [247, 201] width 21 height 12
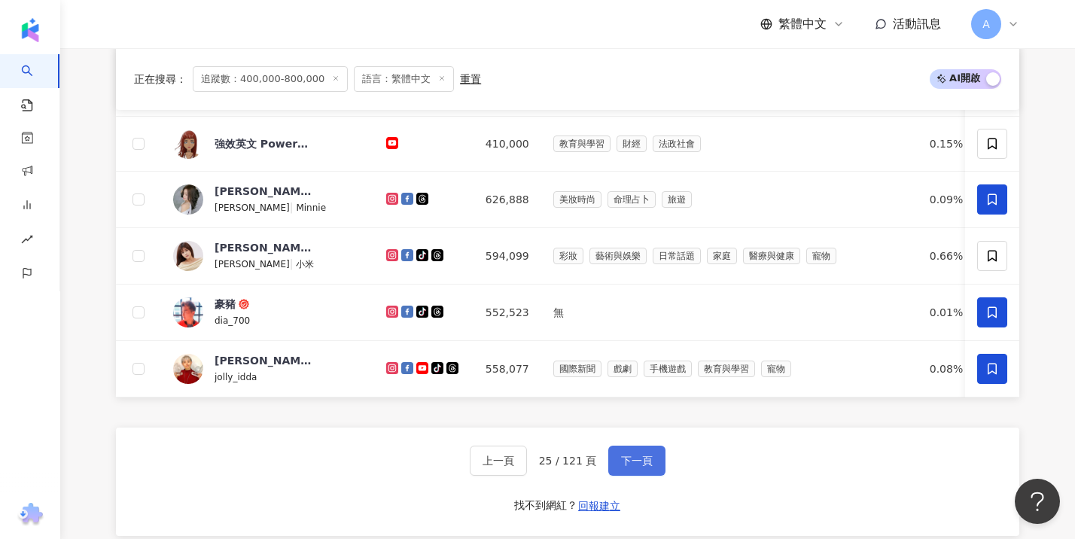
click at [621, 467] on span "下一頁" at bounding box center [637, 461] width 32 height 12
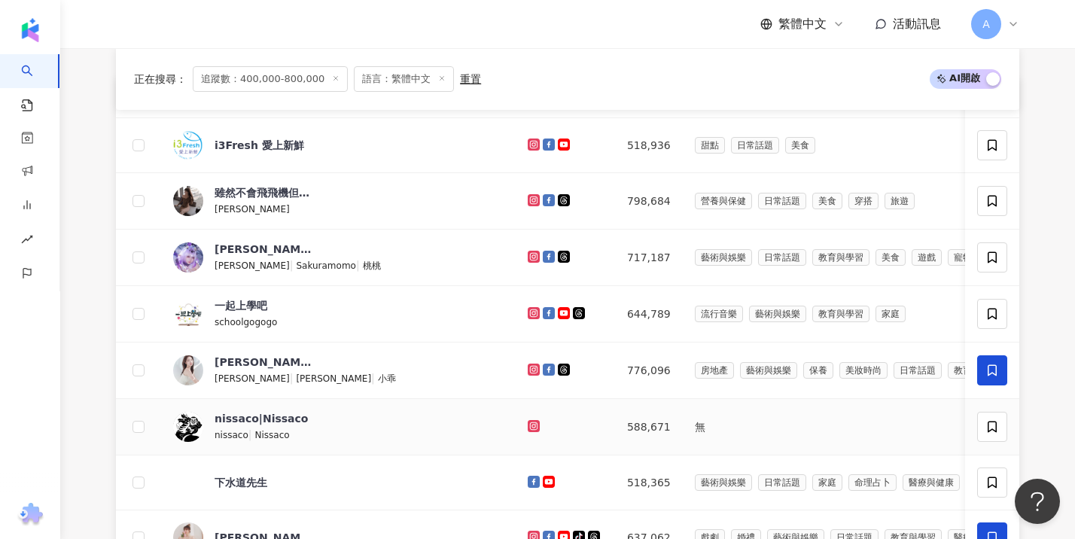
scroll to position [509, 0]
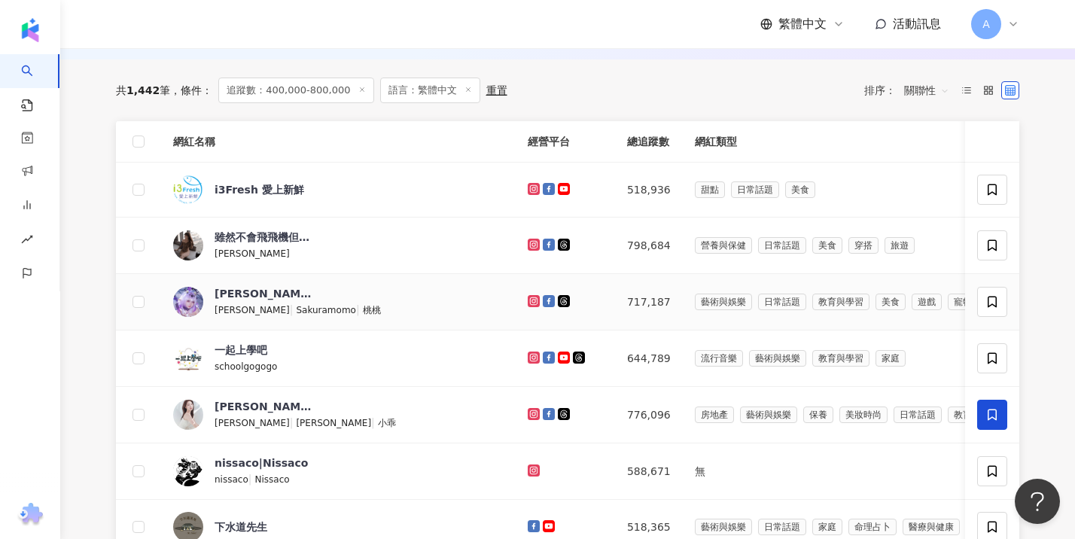
click at [296, 315] on span "Sakuramomo" at bounding box center [326, 310] width 60 height 11
click at [259, 259] on span "Doris Huang" at bounding box center [252, 253] width 75 height 11
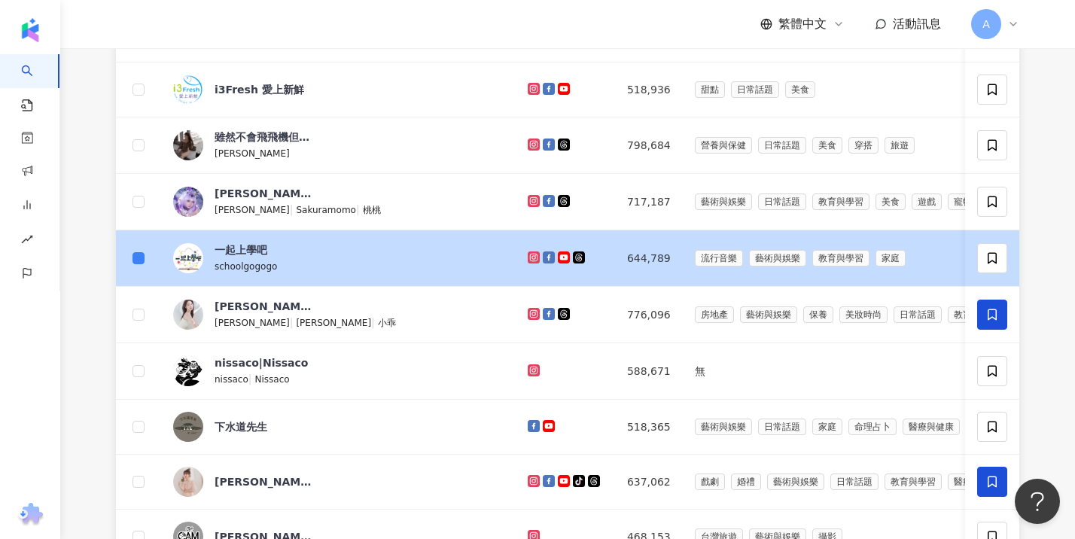
scroll to position [657, 0]
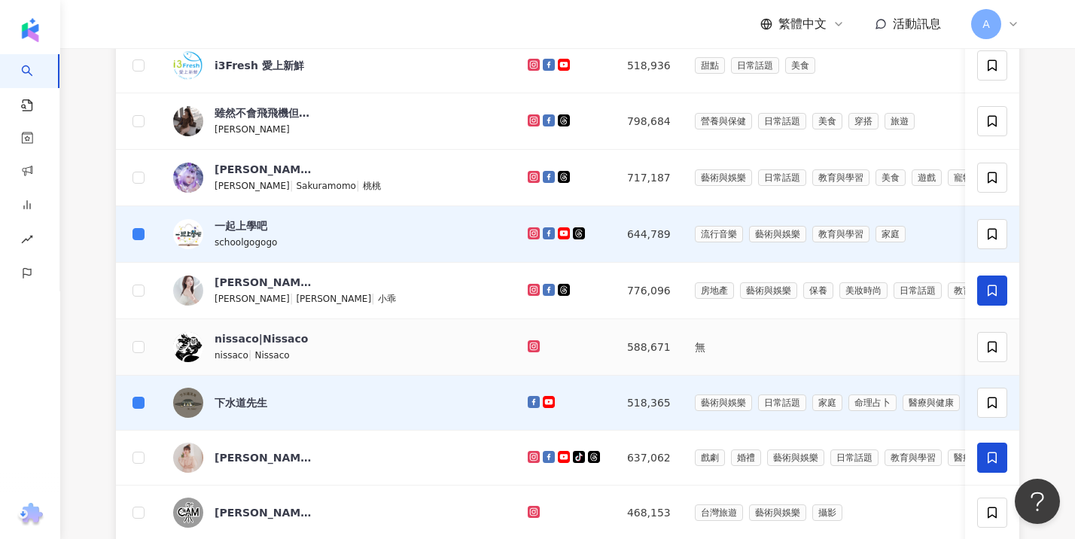
click at [315, 359] on div "nissaco|Nissaco nissaco | Nissaco" at bounding box center [338, 347] width 330 height 32
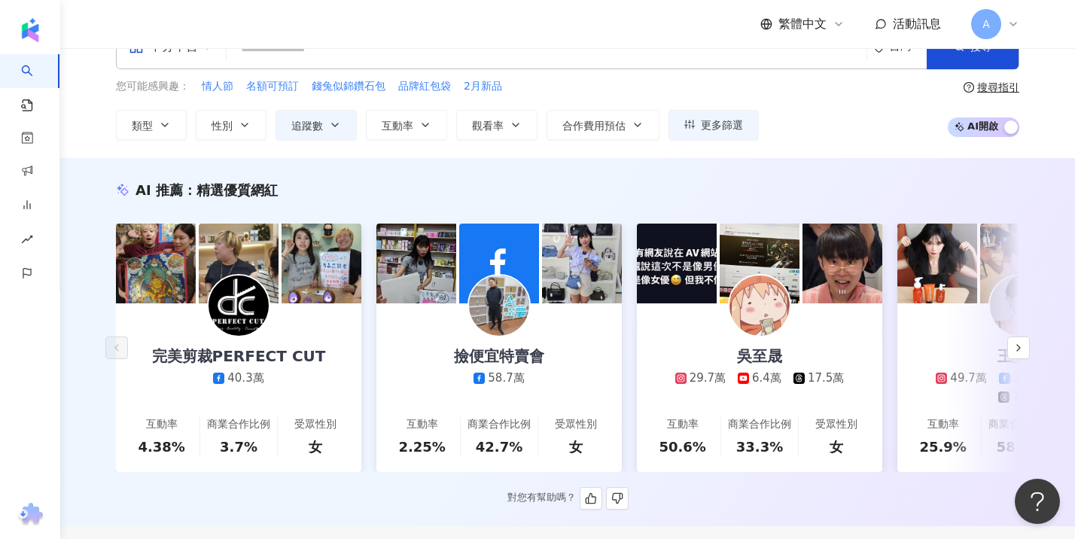
scroll to position [242, 0]
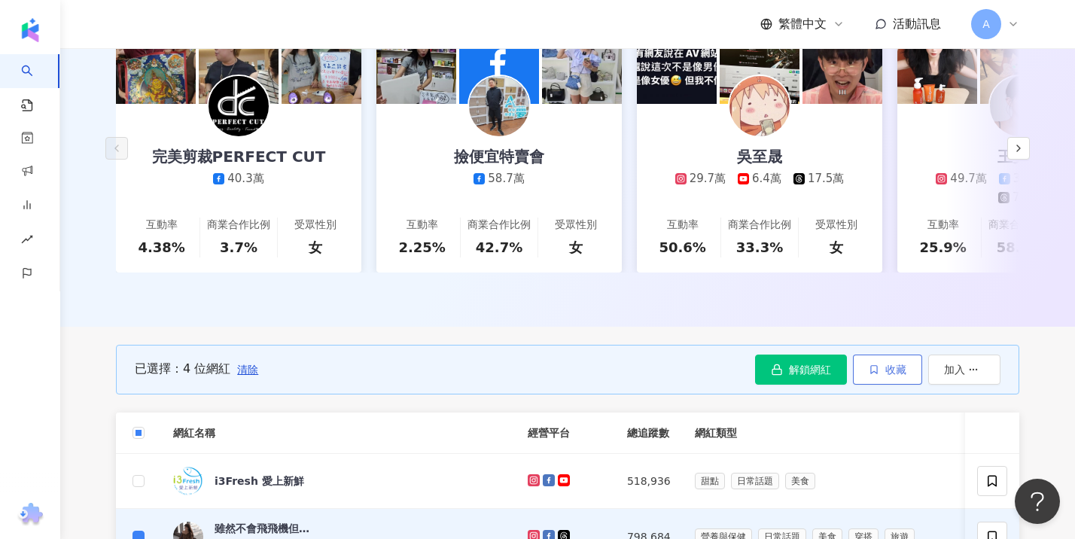
click at [888, 376] on span "收藏" at bounding box center [895, 370] width 21 height 12
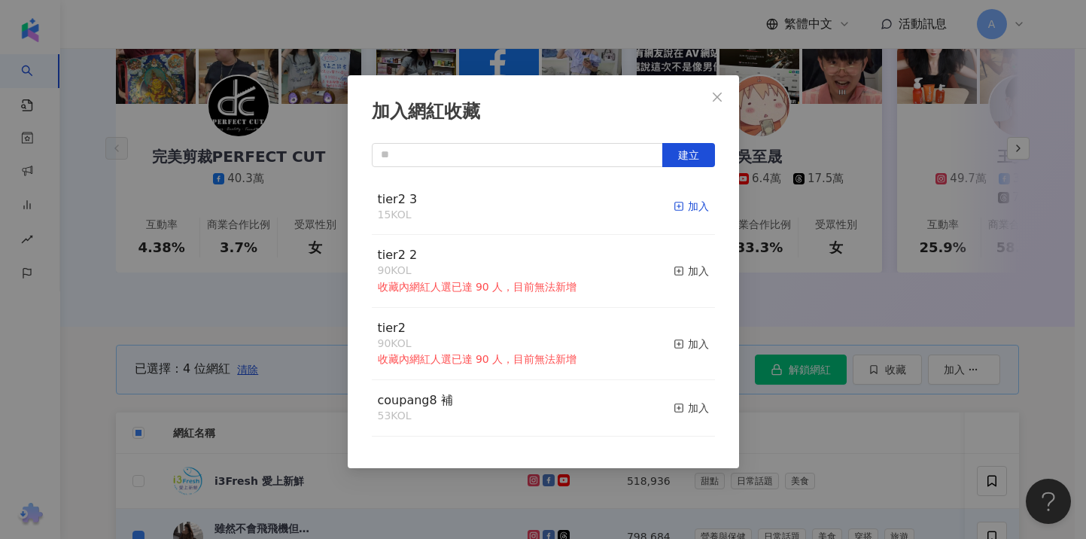
click at [675, 203] on rect "button" at bounding box center [679, 207] width 8 height 8
click at [99, 357] on div "加入網紅收藏 建立 tier2 3 15 KOL 加入 tier2 2 90 KOL 收藏內網紅人選已達 90 人，目前無法新增 加入 tier2 90 KO…" at bounding box center [543, 269] width 1086 height 539
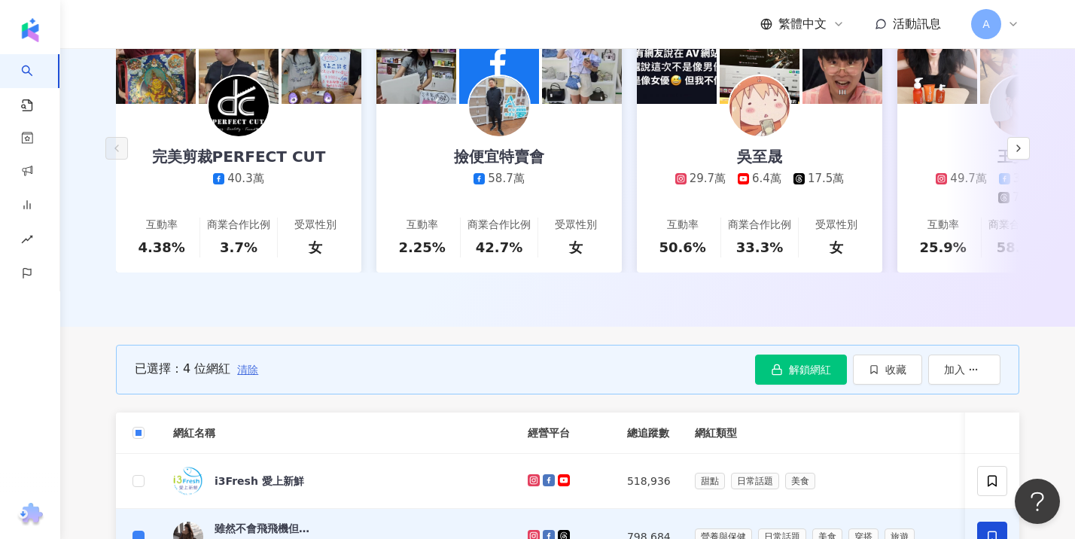
click at [247, 376] on span "清除" at bounding box center [247, 370] width 21 height 12
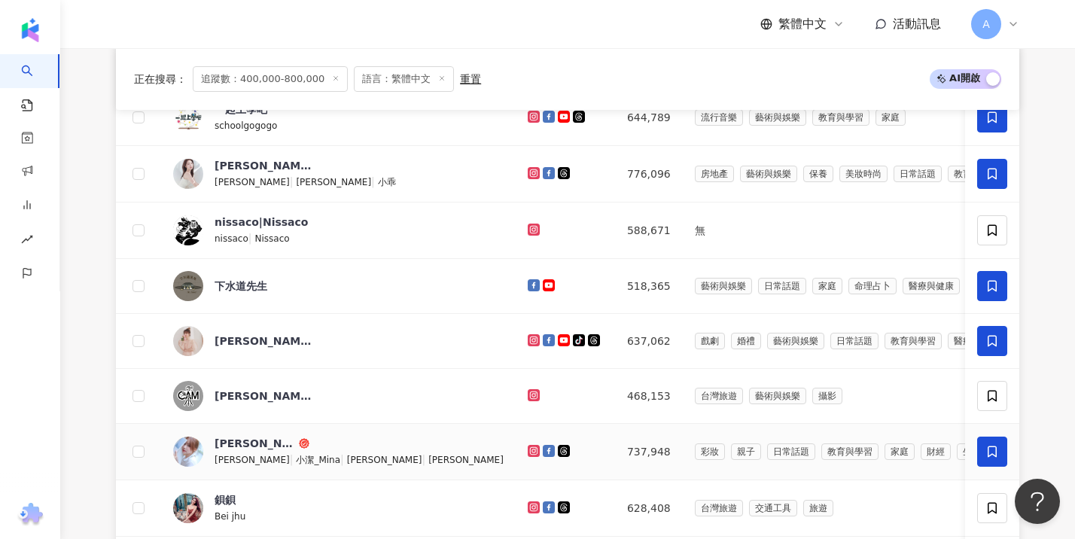
scroll to position [988, 0]
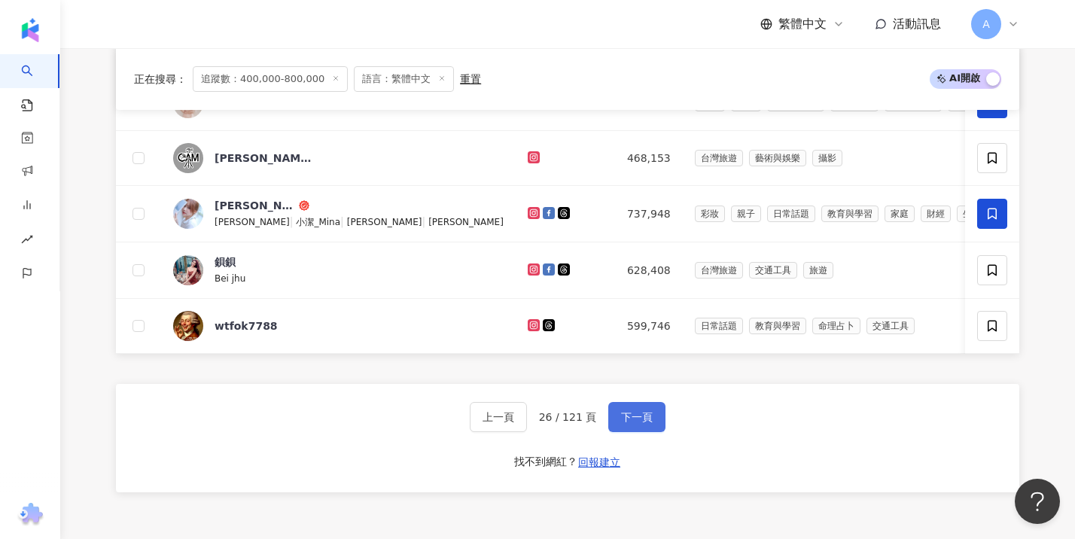
click at [631, 423] on span "下一頁" at bounding box center [637, 417] width 32 height 12
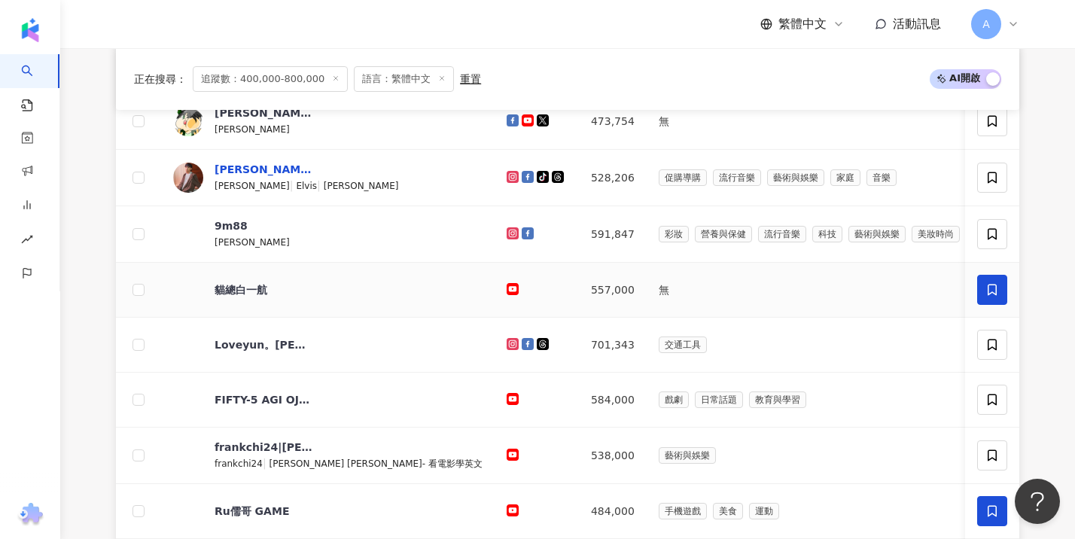
scroll to position [568, 0]
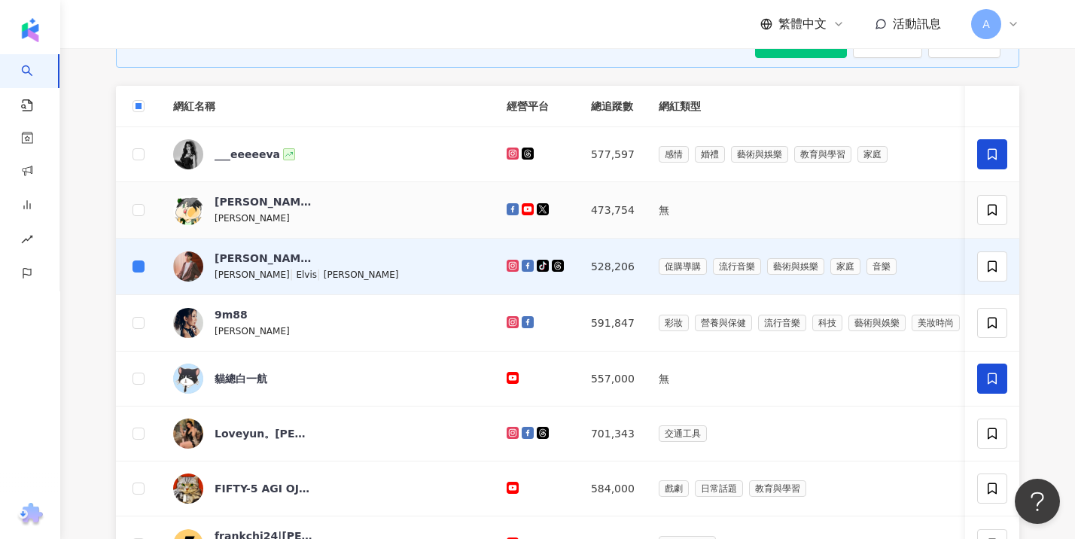
click at [242, 226] on div "森零" at bounding box center [264, 217] width 98 height 17
click at [129, 332] on td at bounding box center [138, 323] width 45 height 56
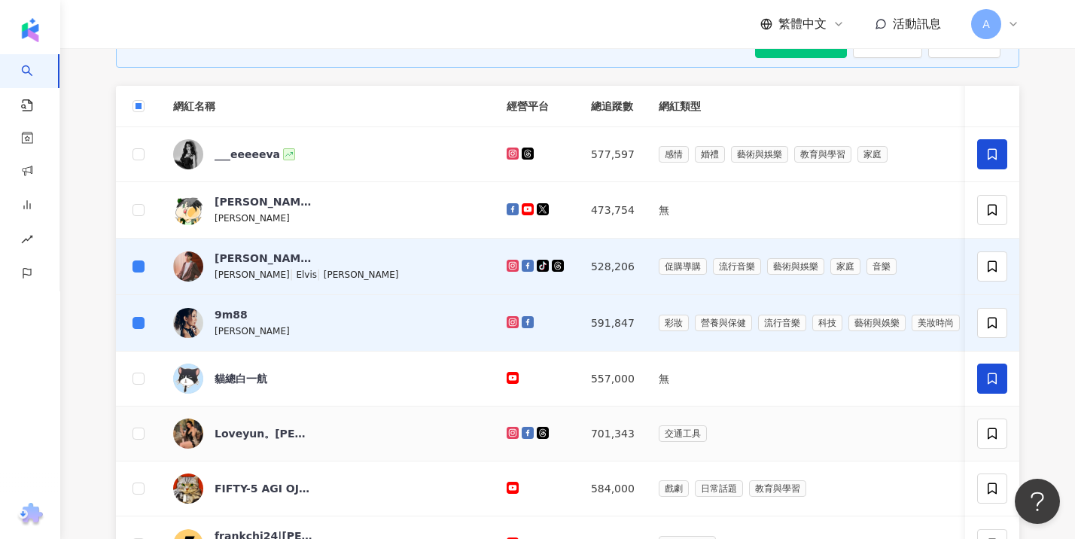
click at [276, 449] on div "Loveyun。趙芸" at bounding box center [264, 434] width 98 height 30
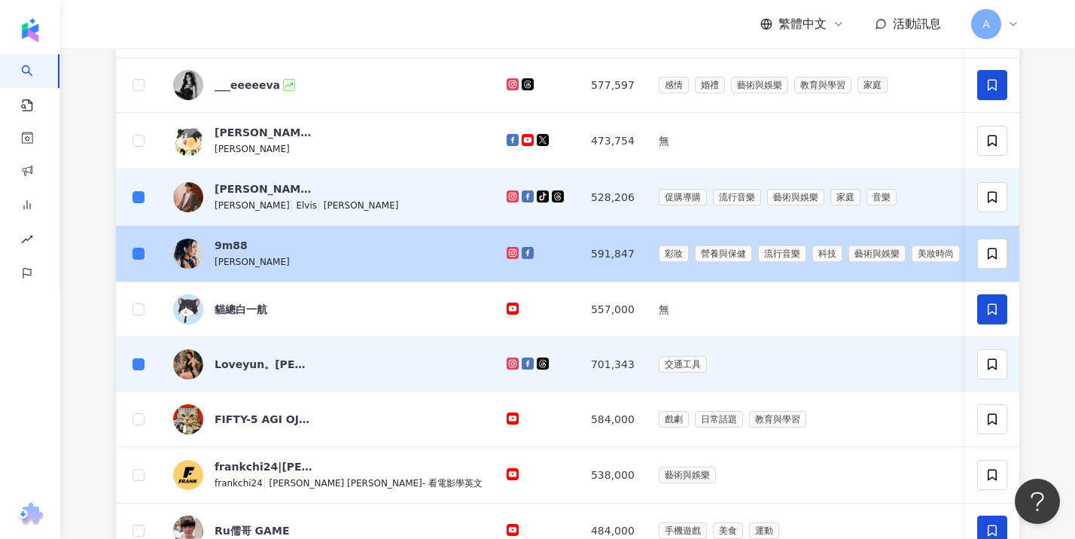
scroll to position [636, 0]
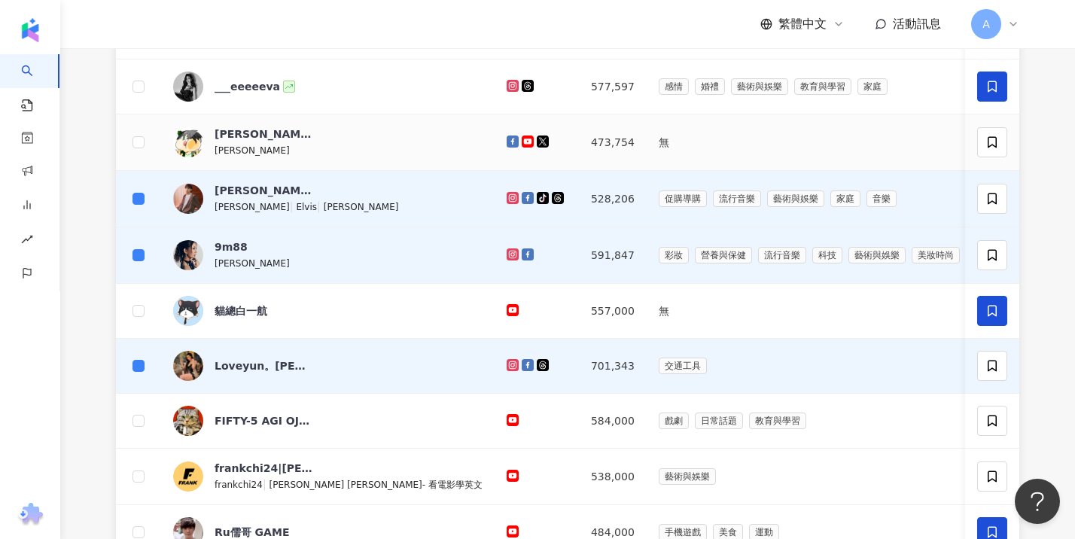
click at [349, 155] on div "森零の小小休息區 森零" at bounding box center [327, 142] width 309 height 32
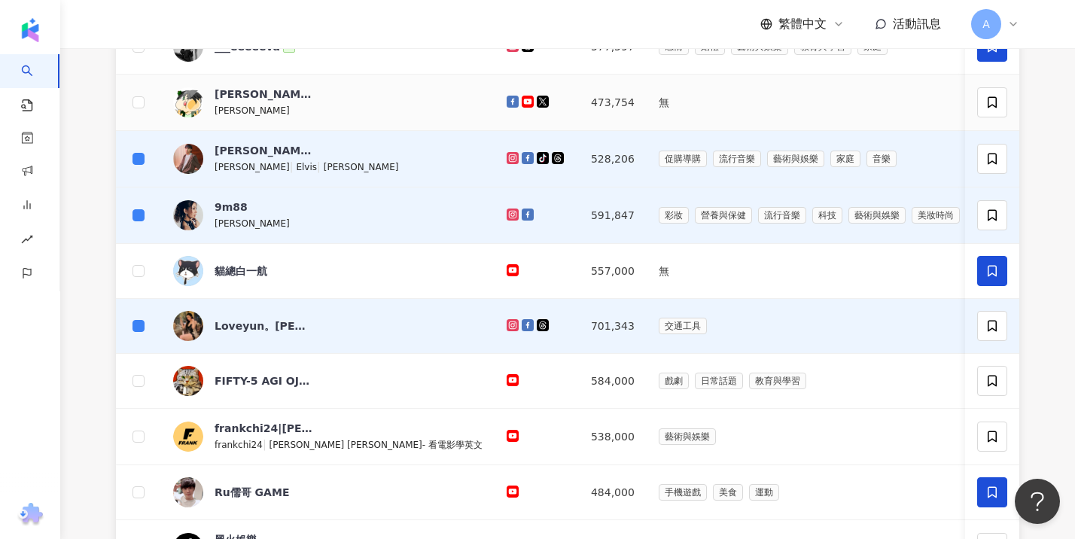
scroll to position [448, 0]
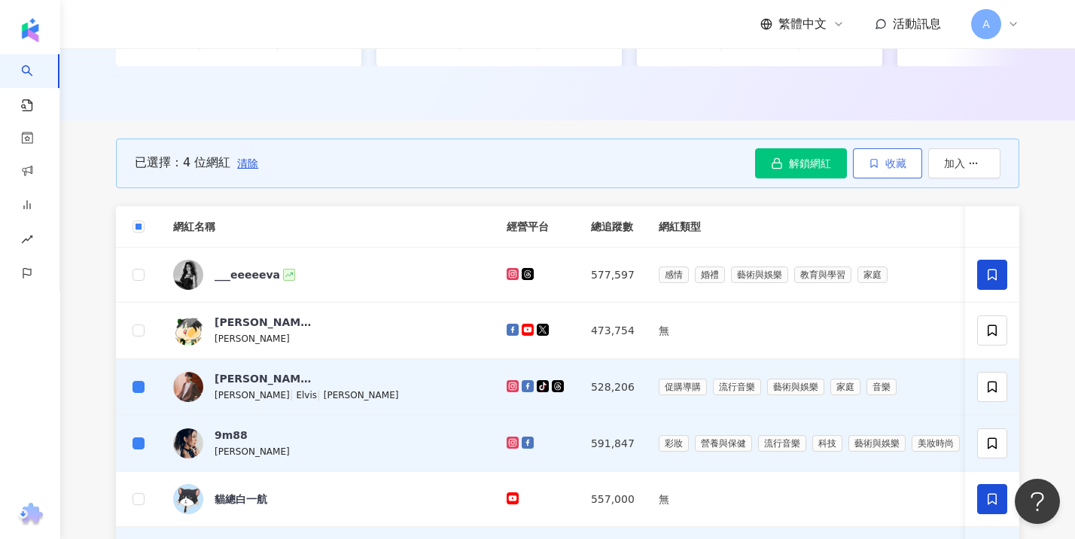
click at [894, 169] on span "收藏" at bounding box center [895, 163] width 21 height 12
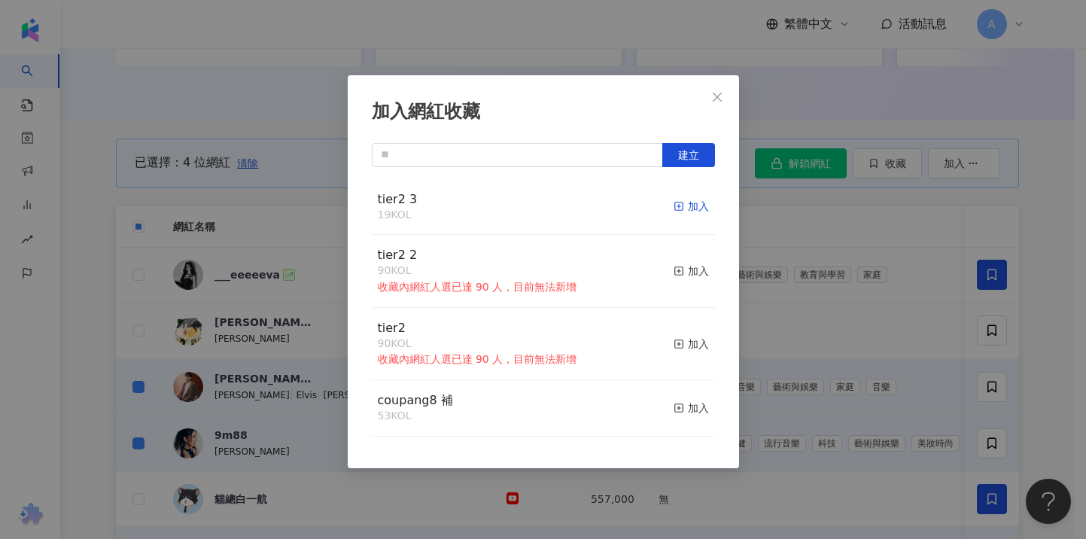
click at [681, 205] on div "加入" at bounding box center [691, 206] width 35 height 17
click at [97, 332] on div "加入網紅收藏 建立 tier2 3 19 KOL 加入 tier2 2 90 KOL 收藏內網紅人選已達 90 人，目前無法新增 加入 tier2 90 KO…" at bounding box center [543, 269] width 1086 height 539
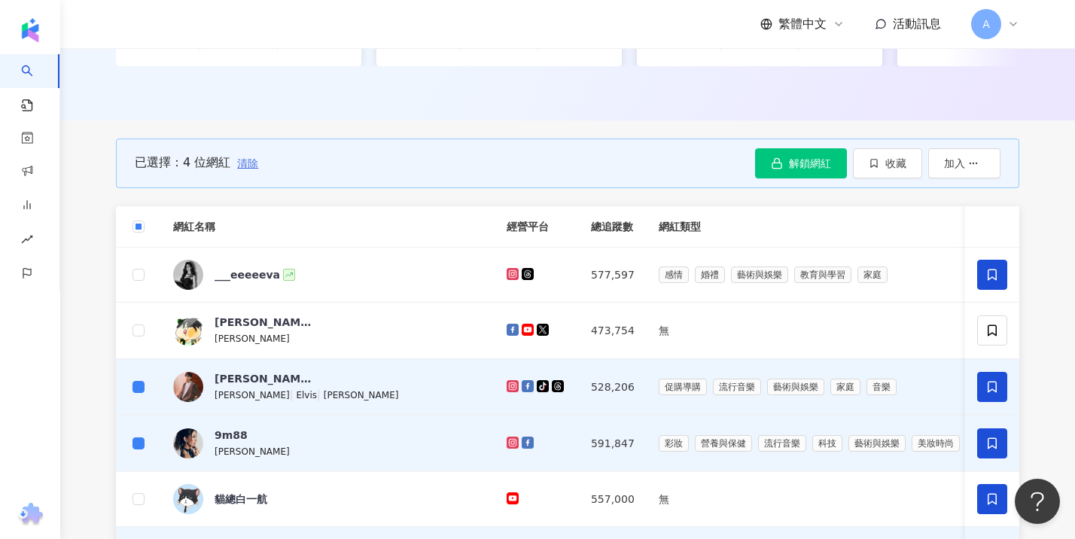
click at [257, 167] on div "已選擇：4 位網紅 清除 解鎖網紅 收藏 加入" at bounding box center [567, 164] width 903 height 50
click at [252, 169] on span "清除" at bounding box center [247, 163] width 21 height 12
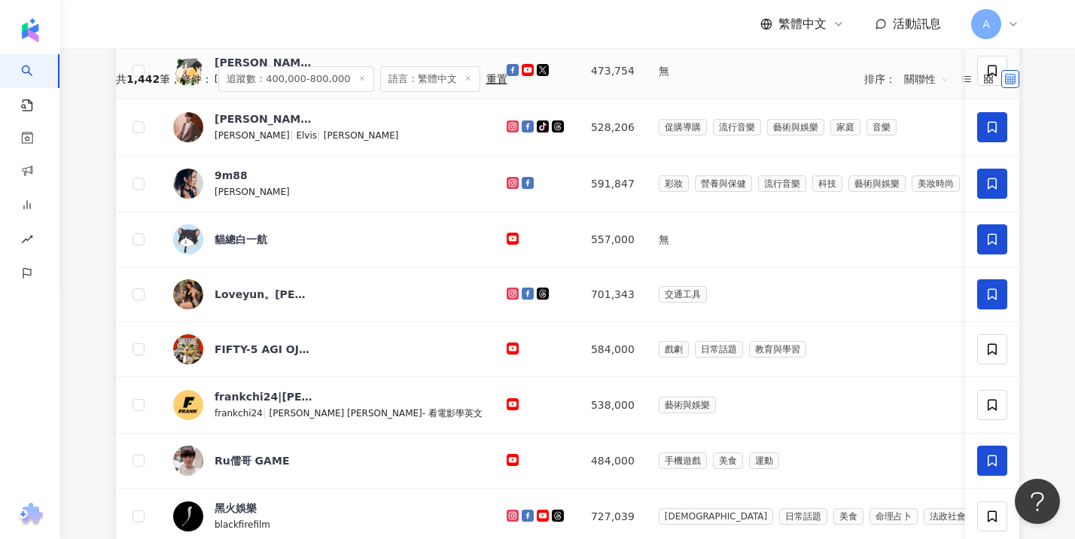
scroll to position [954, 0]
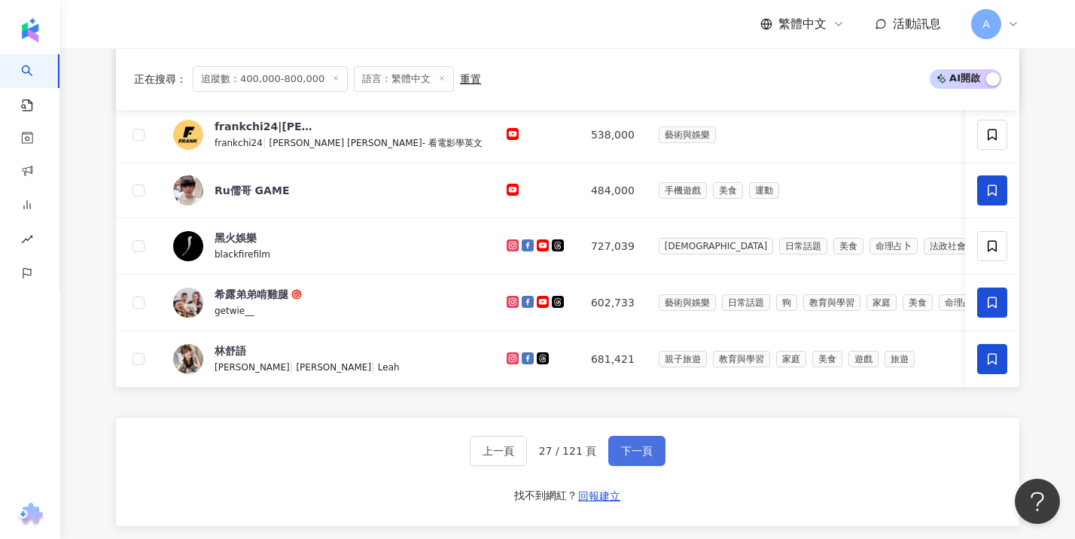
click at [648, 457] on span "下一頁" at bounding box center [637, 451] width 32 height 12
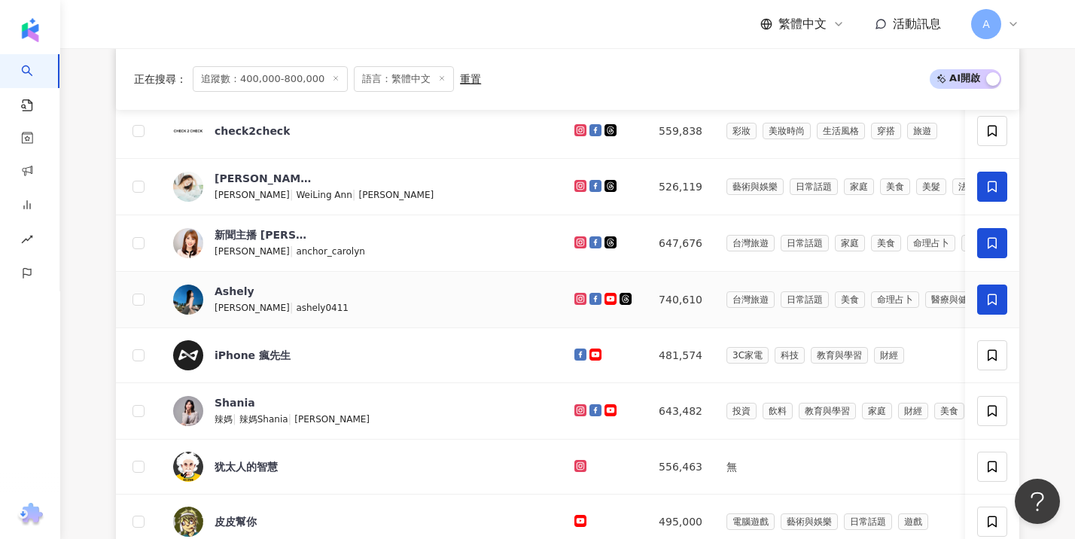
scroll to position [882, 0]
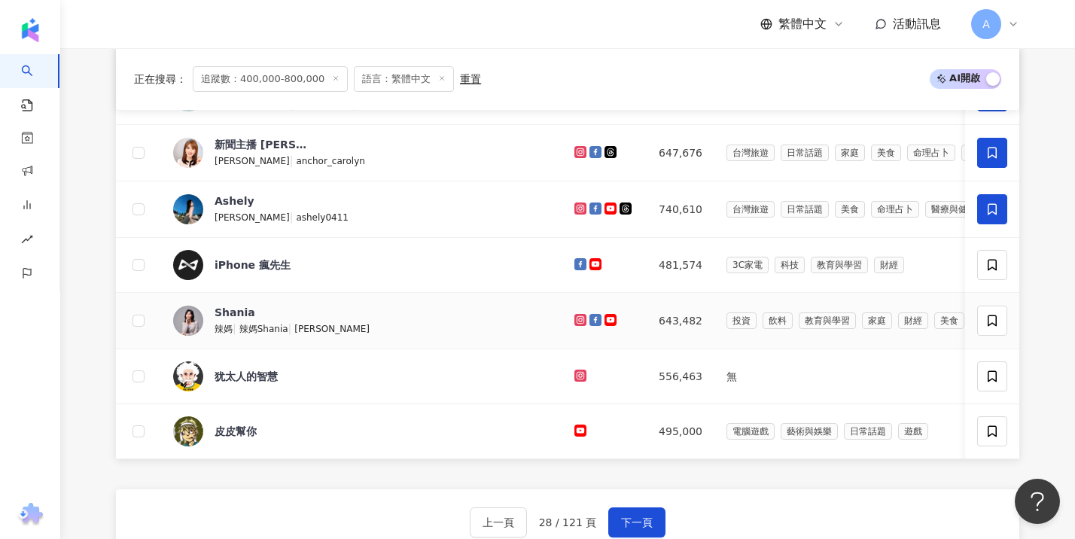
click at [260, 334] on span "辣媽Shania" at bounding box center [263, 329] width 49 height 11
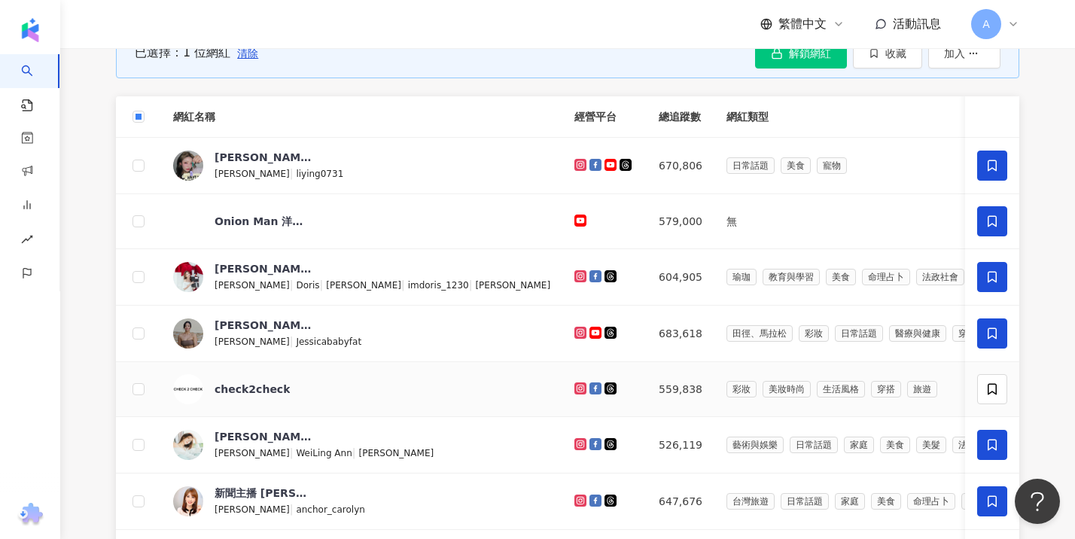
scroll to position [404, 0]
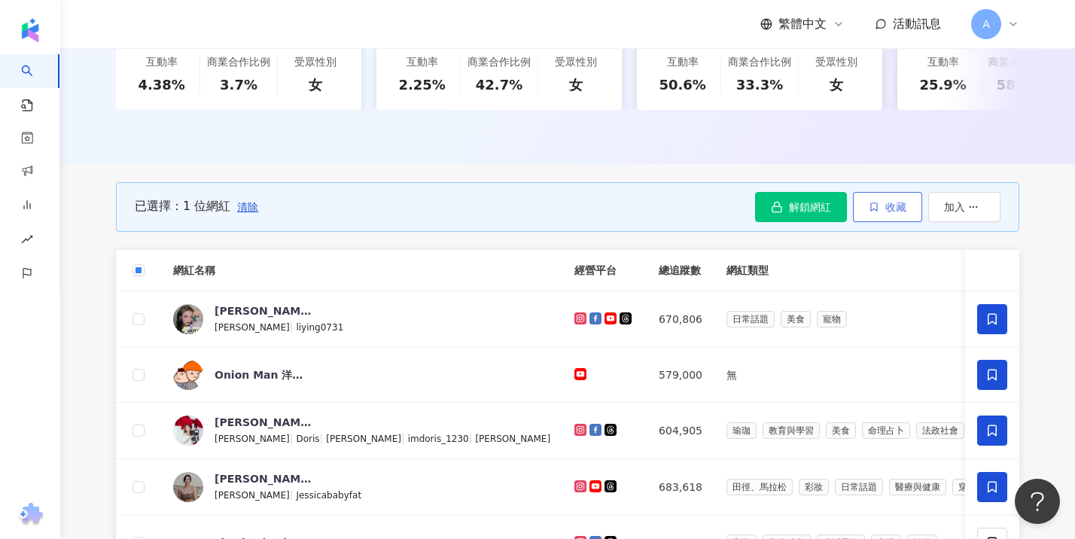
click at [888, 213] on span "收藏" at bounding box center [895, 207] width 21 height 12
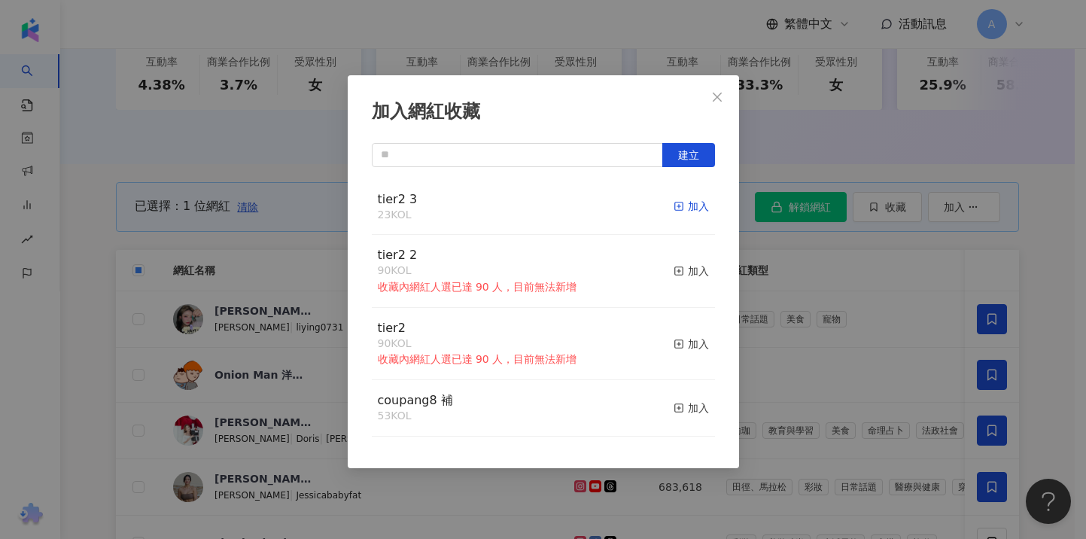
click at [681, 206] on div "加入" at bounding box center [691, 206] width 35 height 17
click at [715, 96] on icon "close" at bounding box center [717, 97] width 12 height 12
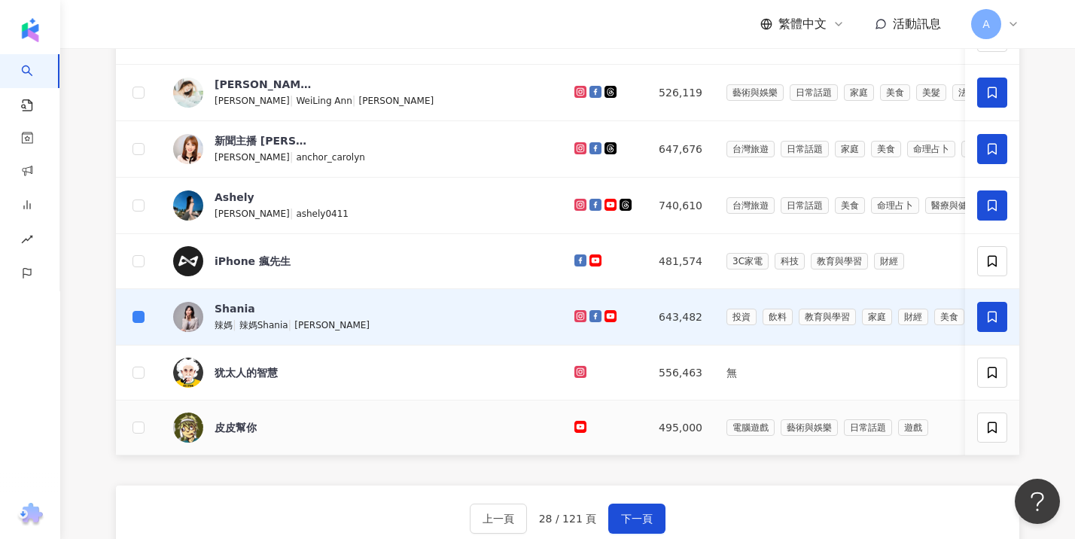
scroll to position [1043, 0]
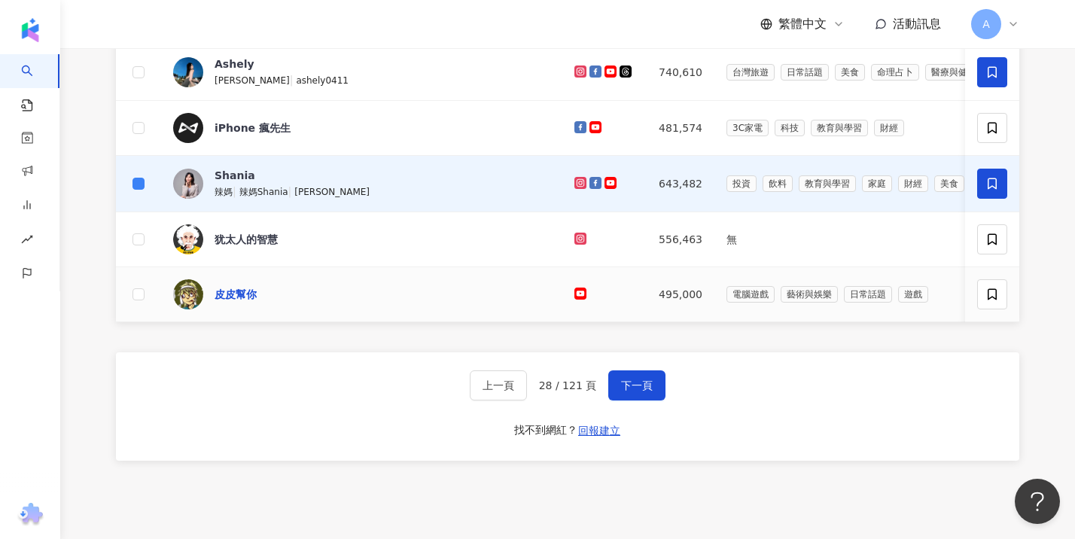
click at [230, 302] on div "皮皮幫你" at bounding box center [236, 294] width 42 height 15
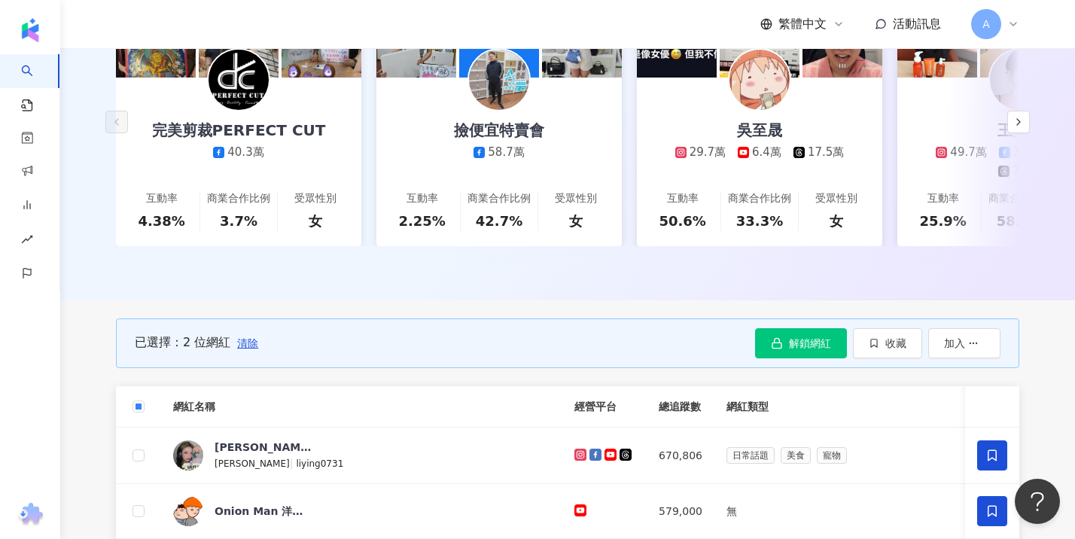
scroll to position [316, 0]
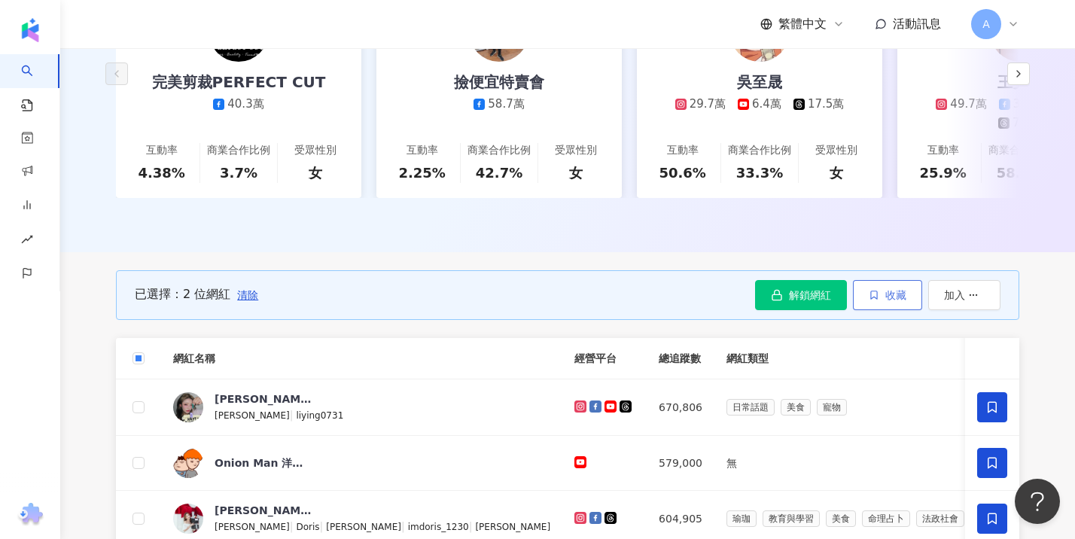
click at [902, 301] on span "收藏" at bounding box center [895, 295] width 21 height 12
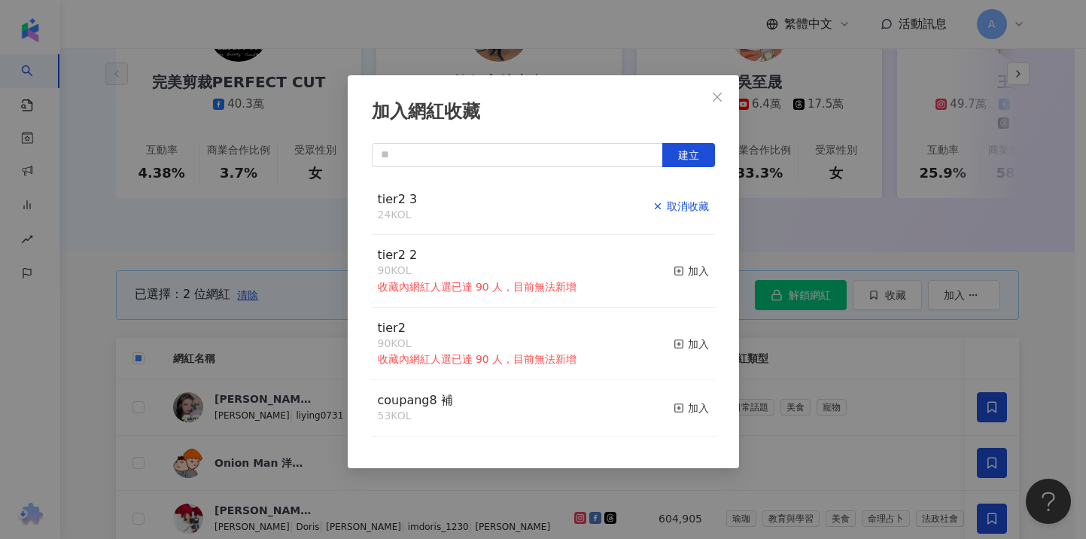
click at [684, 206] on div "取消收藏" at bounding box center [681, 206] width 56 height 17
click at [92, 346] on div "加入網紅收藏 建立 tier2 3 23 KOL 加入 tier2 2 90 KOL 收藏內網紅人選已達 90 人，目前無法新增 加入 tier2 90 KO…" at bounding box center [543, 269] width 1086 height 539
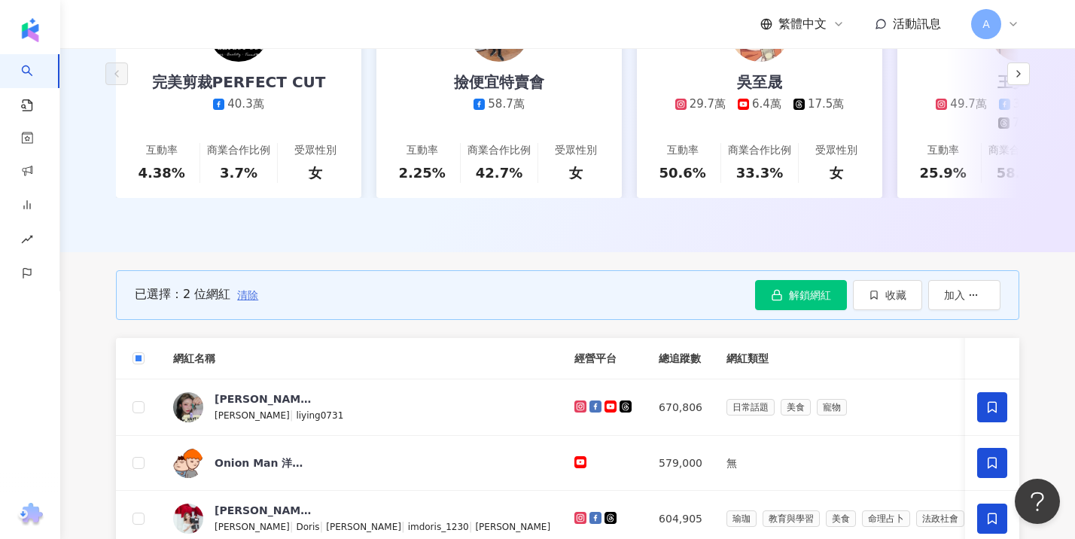
click at [251, 301] on span "清除" at bounding box center [247, 295] width 21 height 12
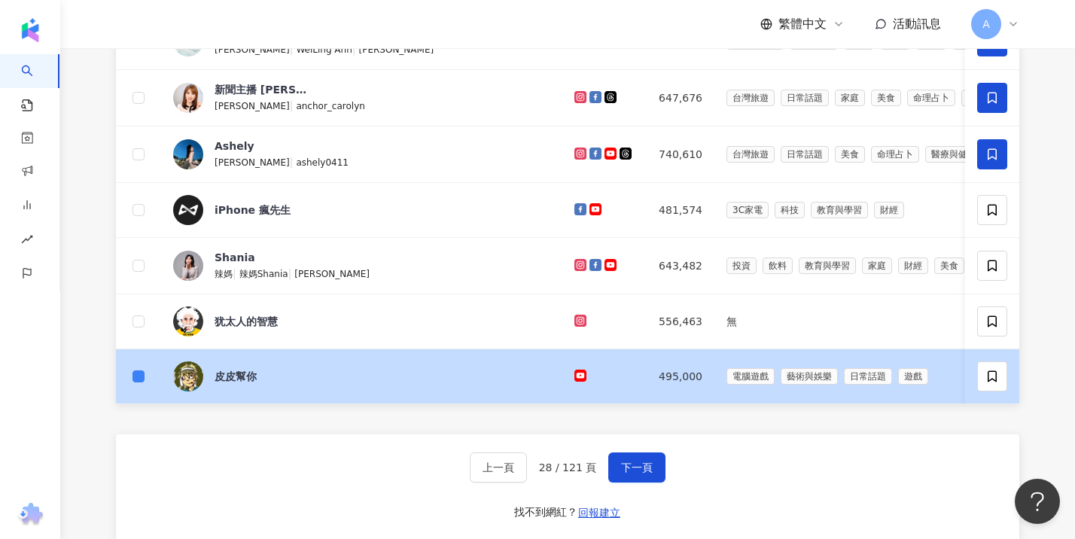
scroll to position [985, 0]
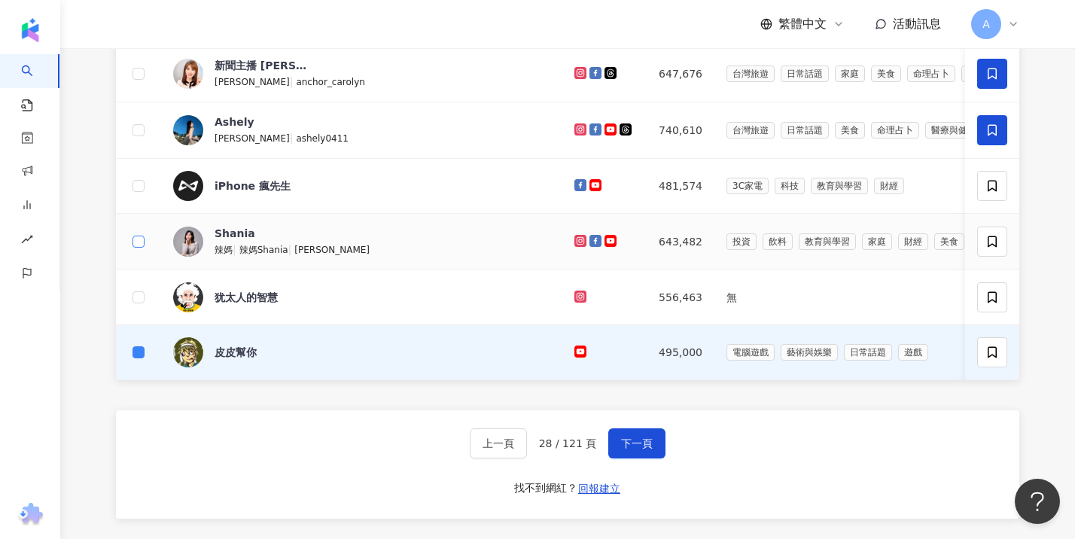
click at [137, 250] on label at bounding box center [139, 241] width 12 height 17
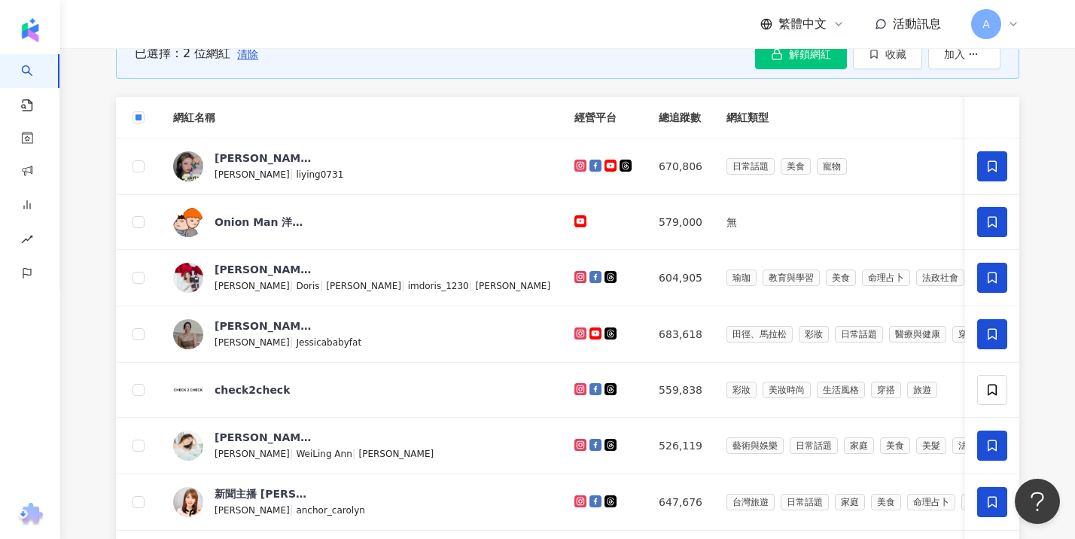
scroll to position [532, 0]
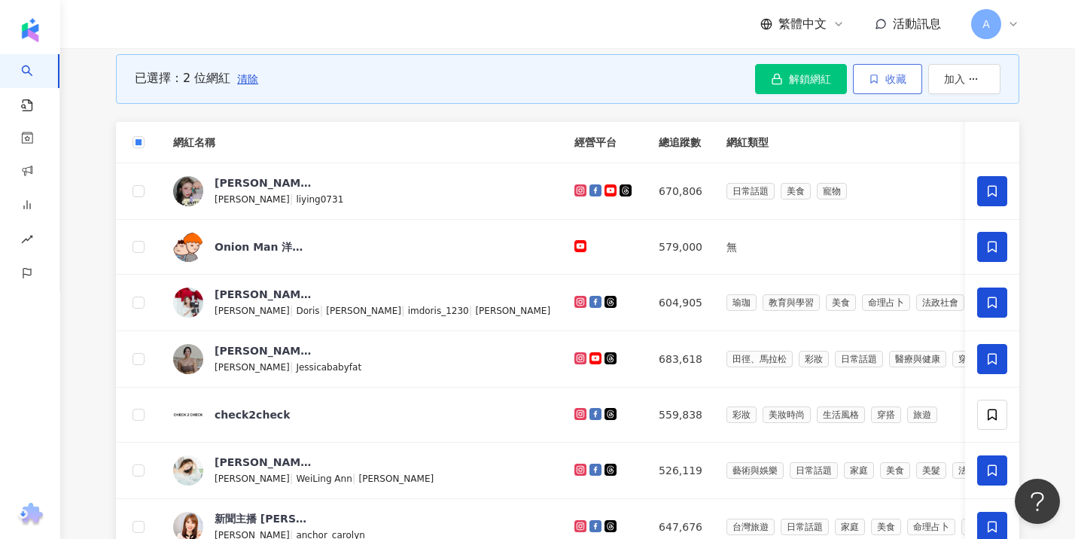
click at [894, 94] on button "收藏" at bounding box center [887, 79] width 69 height 30
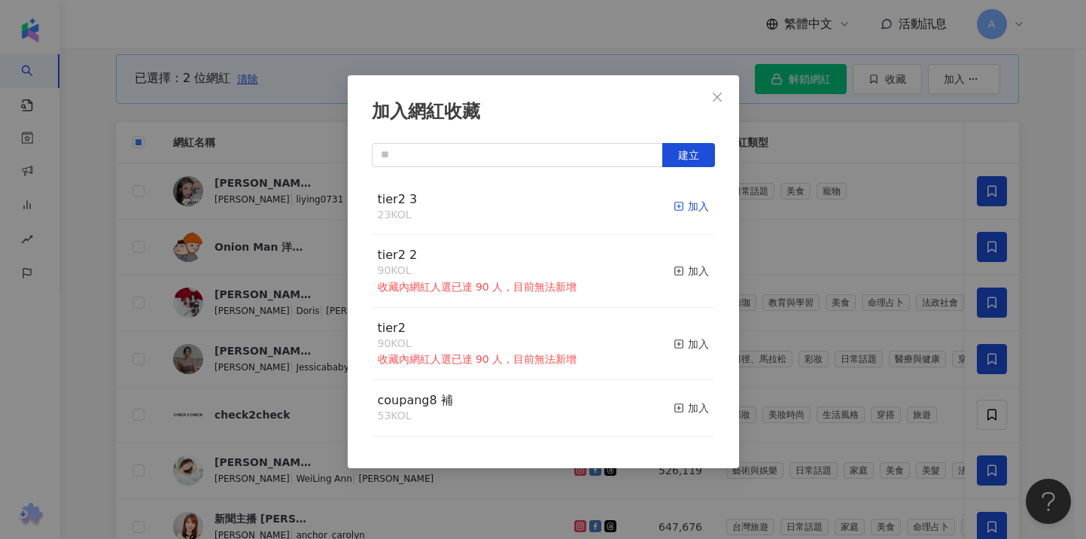
click at [683, 202] on div "加入" at bounding box center [691, 206] width 35 height 17
click at [86, 263] on div "加入網紅收藏 建立 tier2 3 23 KOL 加入 tier2 2 90 KOL 收藏內網紅人選已達 90 人，目前無法新增 加入 tier2 90 KO…" at bounding box center [543, 269] width 1086 height 539
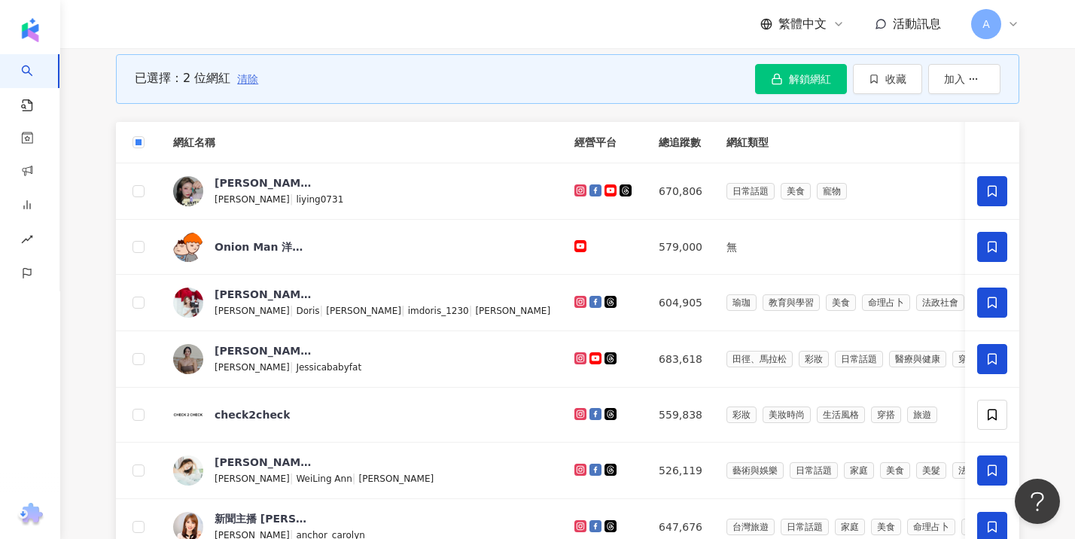
click at [250, 85] on span "清除" at bounding box center [247, 79] width 21 height 12
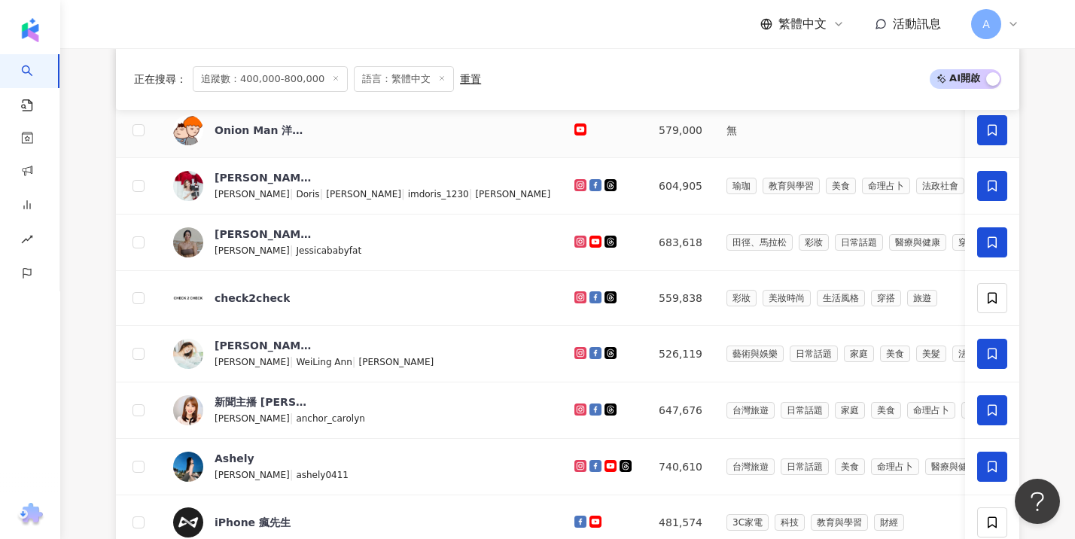
scroll to position [1046, 0]
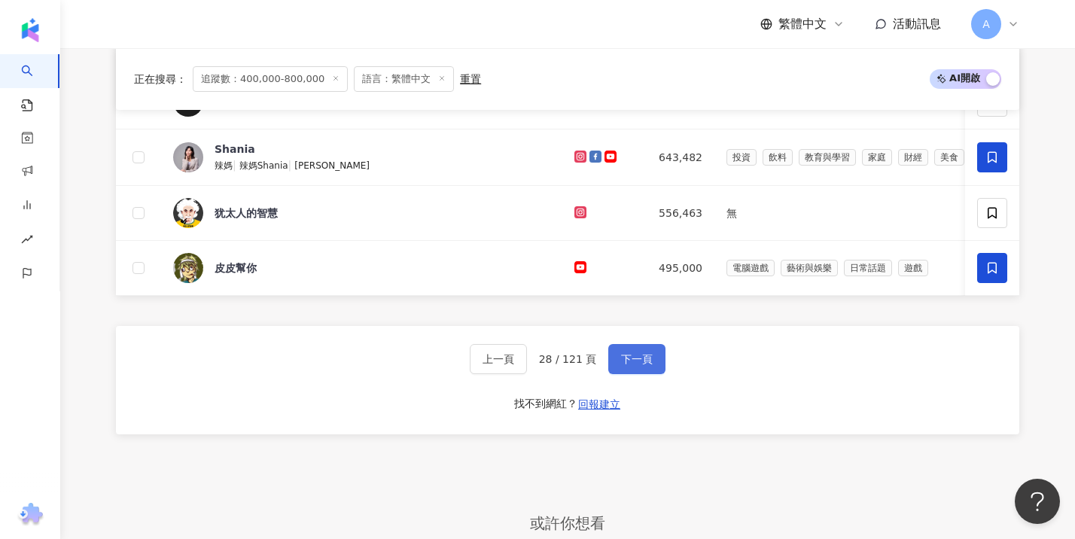
click at [635, 365] on span "下一頁" at bounding box center [637, 359] width 32 height 12
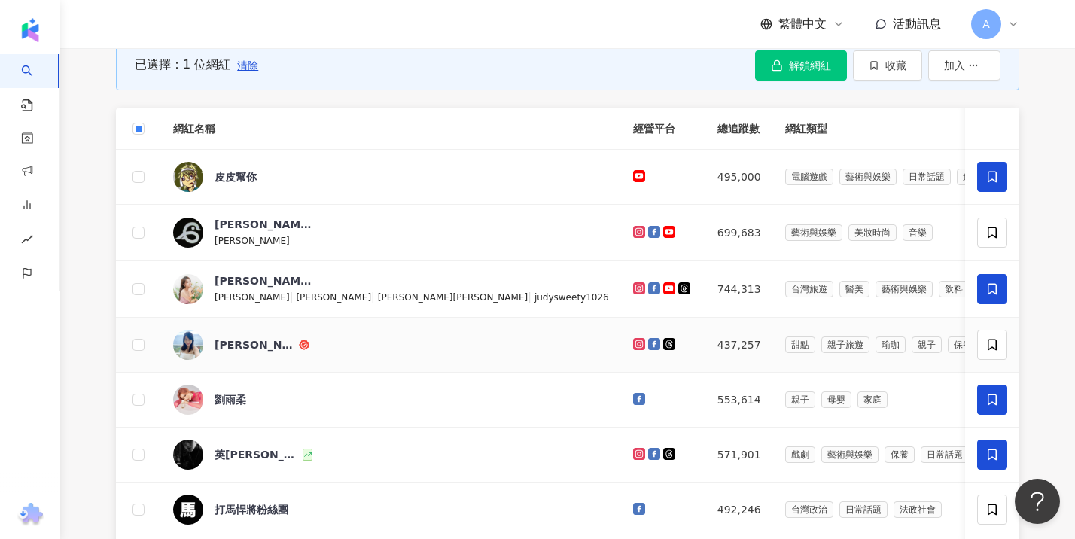
scroll to position [542, 0]
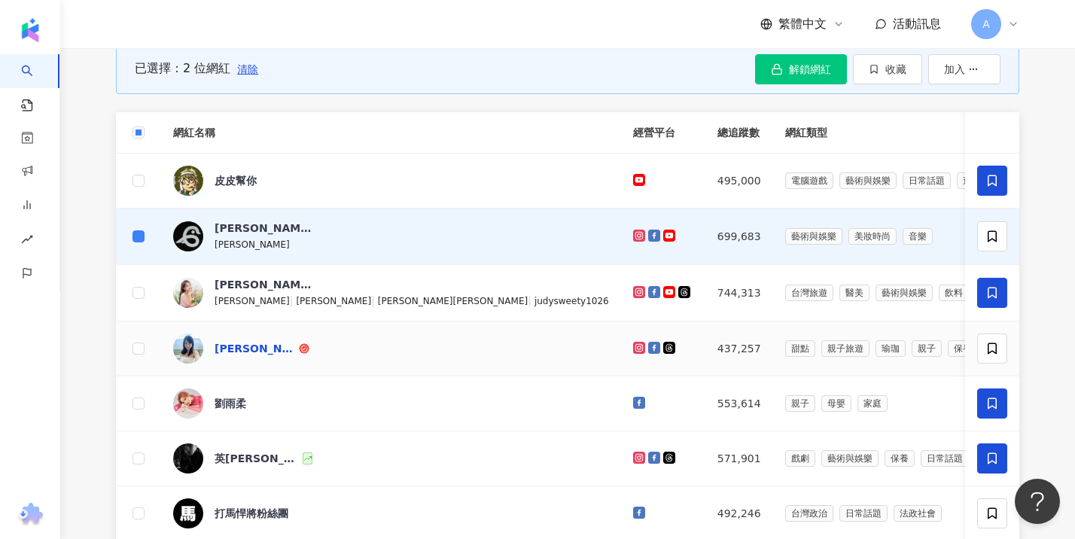
click at [248, 356] on div "楊子瑩 Miranda" at bounding box center [255, 348] width 81 height 15
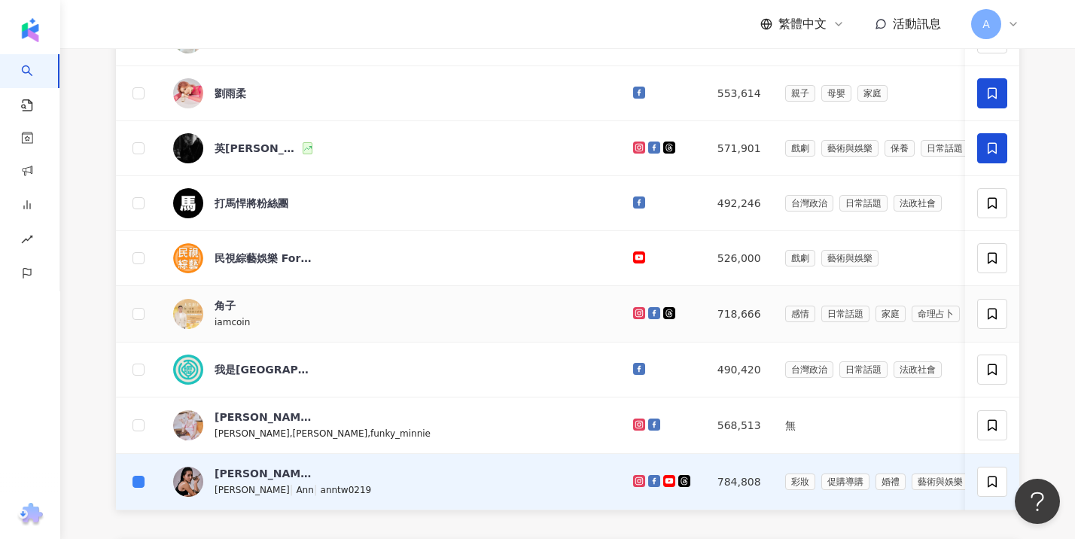
scroll to position [852, 0]
click at [293, 330] on div "iamcoin" at bounding box center [264, 321] width 98 height 17
click at [269, 436] on div "妮妮,葉家妮,funky_minnie" at bounding box center [323, 433] width 216 height 17
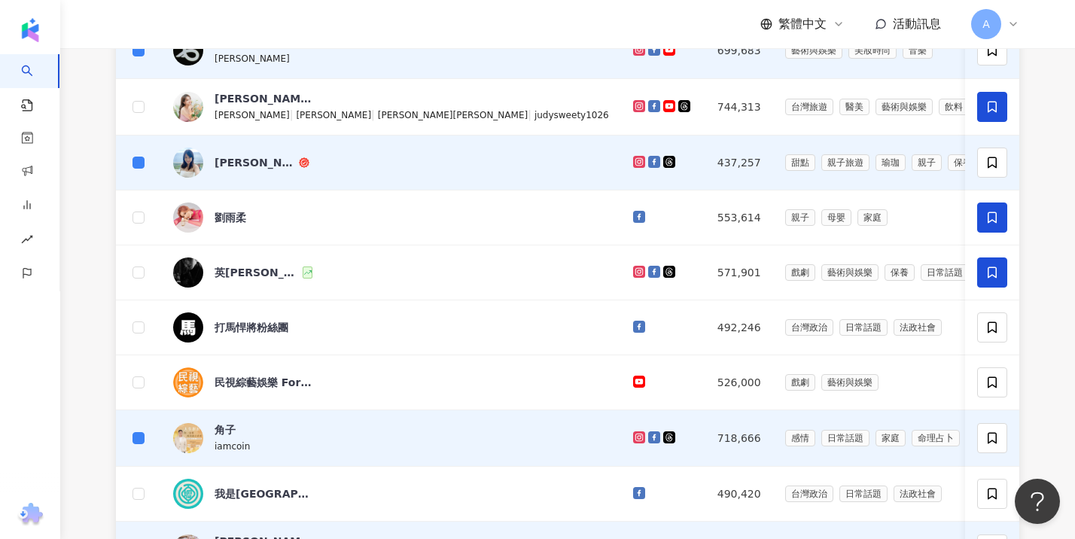
scroll to position [400, 0]
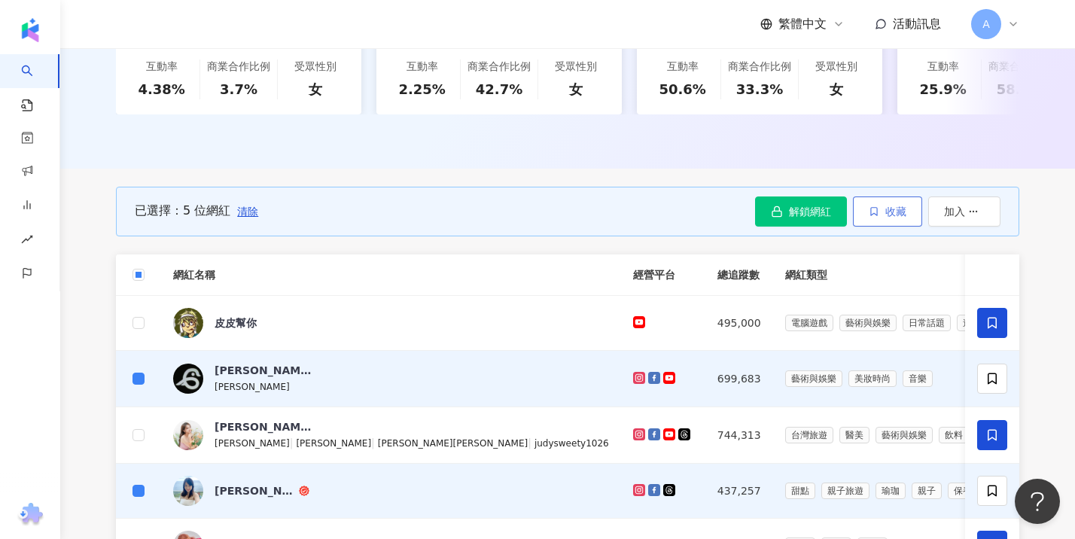
click at [896, 218] on span "收藏" at bounding box center [895, 212] width 21 height 12
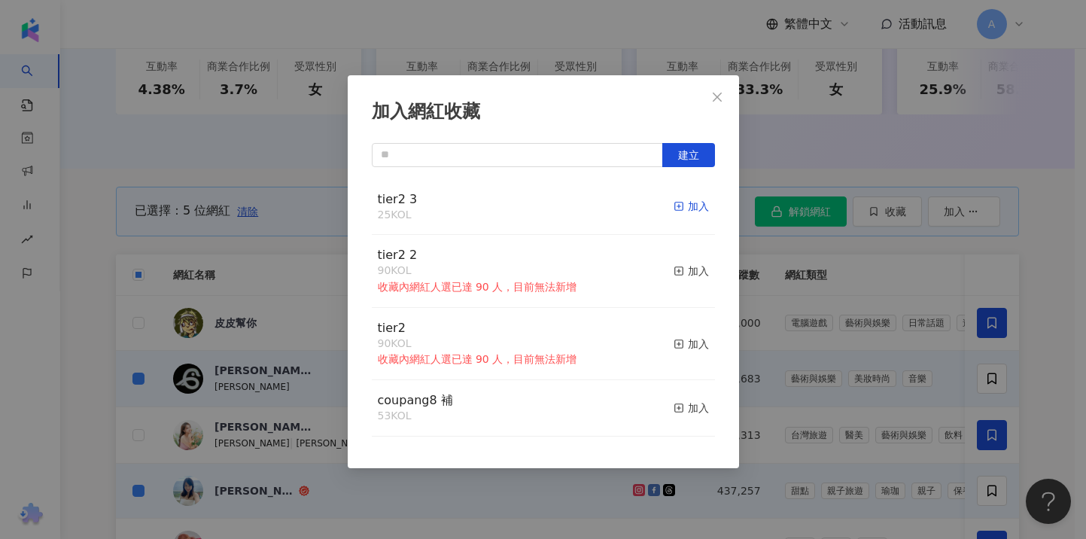
click at [685, 204] on div "加入" at bounding box center [691, 206] width 35 height 17
click at [85, 338] on div "加入網紅收藏 建立 tier2 3 30 KOL 已加入 tier2 2 90 KOL 收藏內網紅人選已達 90 人，目前無法新增 加入 tier2 90 K…" at bounding box center [543, 269] width 1086 height 539
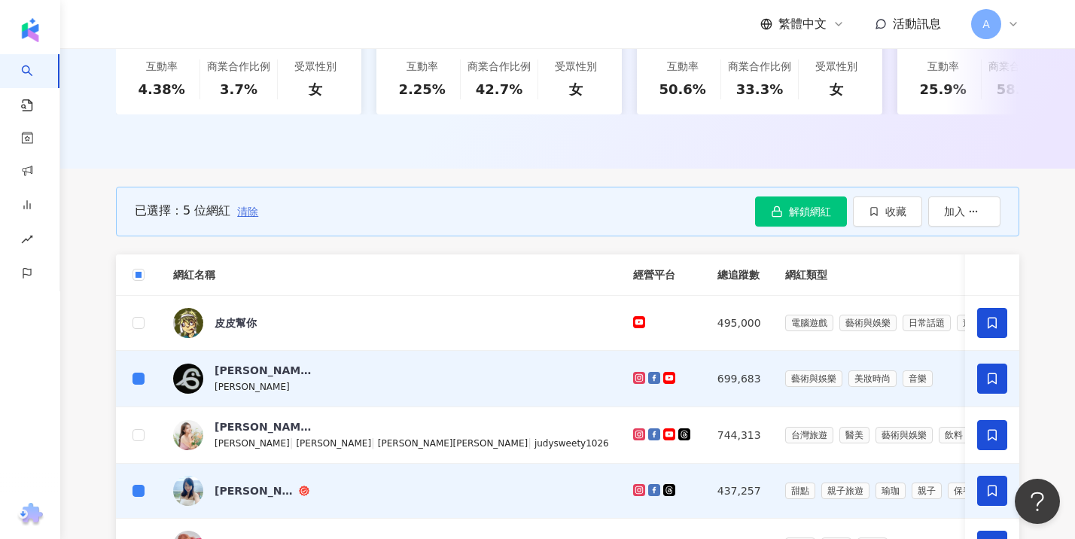
click at [250, 218] on span "清除" at bounding box center [247, 212] width 21 height 12
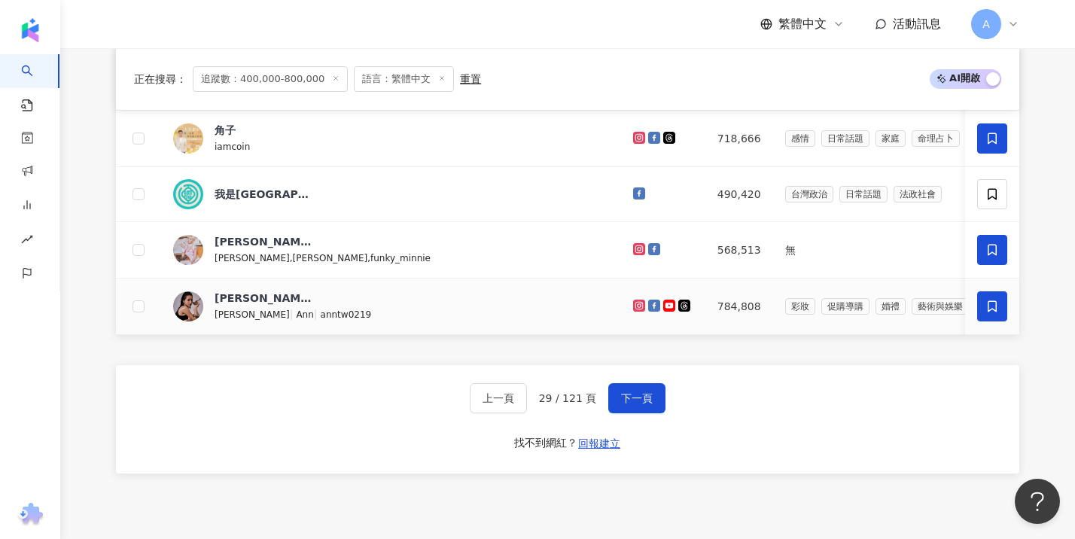
scroll to position [1028, 0]
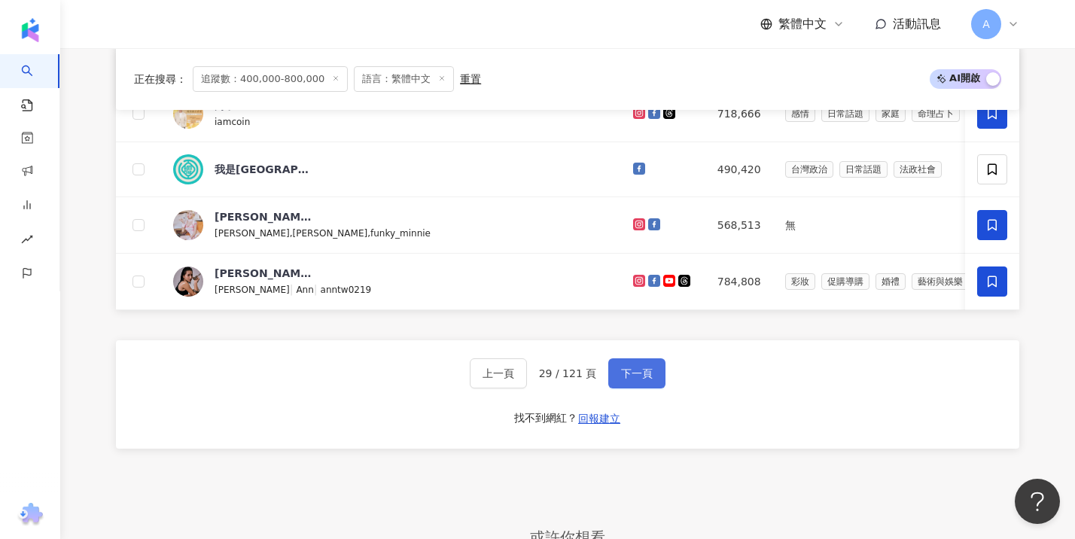
click at [644, 388] on button "下一頁" at bounding box center [636, 373] width 57 height 30
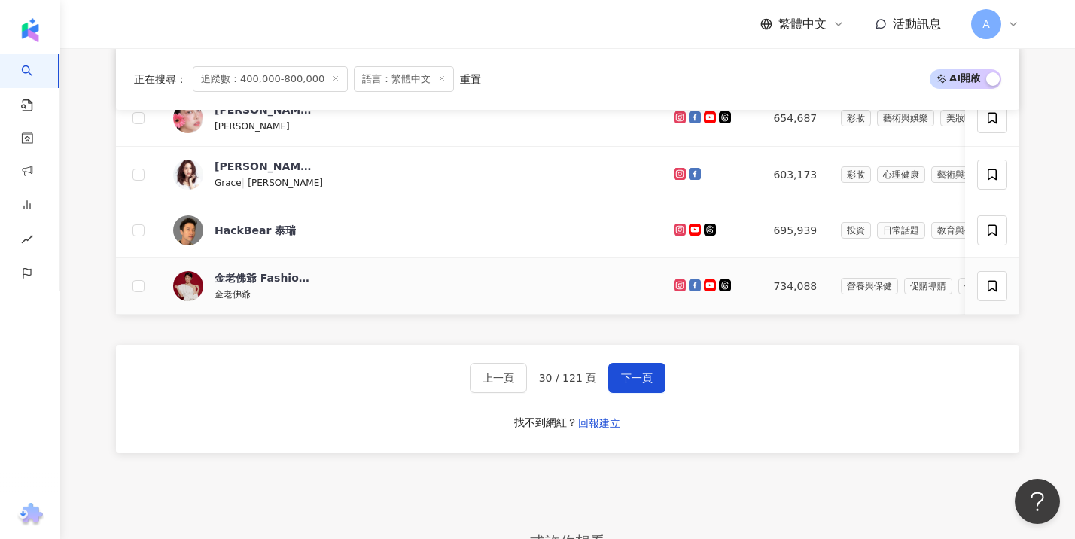
click at [132, 292] on td at bounding box center [138, 286] width 45 height 56
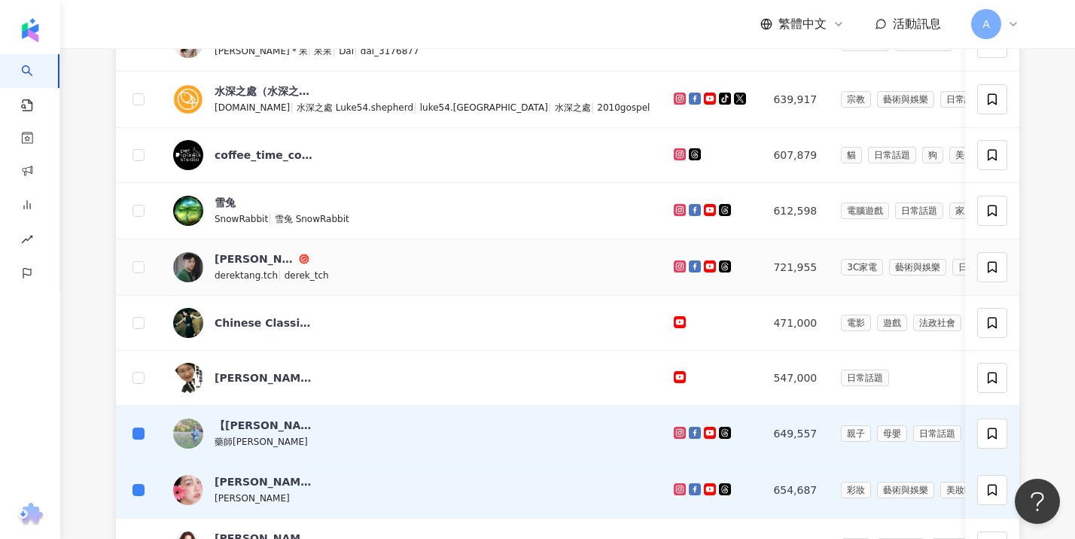
scroll to position [608, 0]
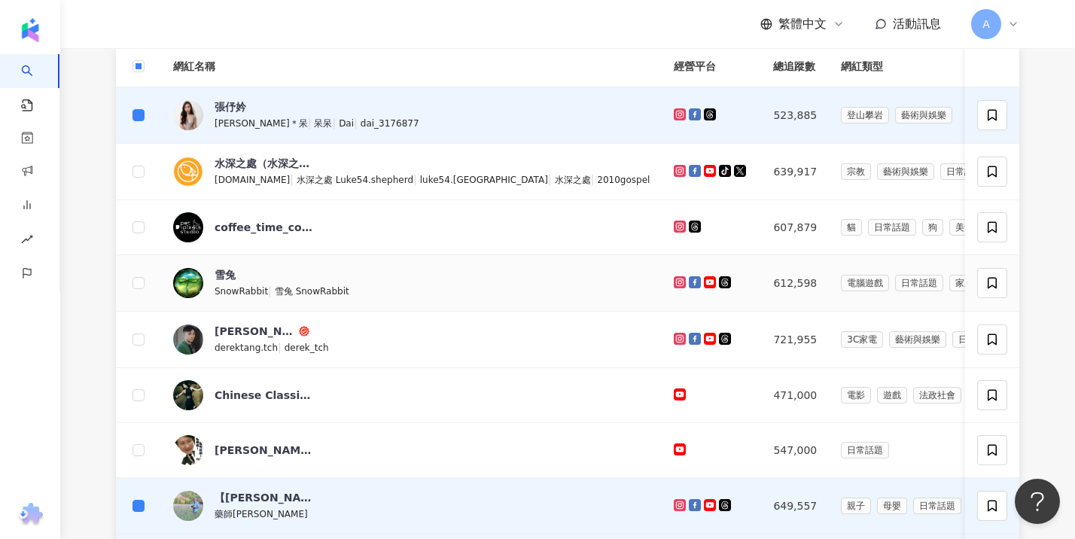
click at [309, 282] on span "雪兔" at bounding box center [264, 274] width 98 height 15
click at [222, 353] on span "derektang.tch" at bounding box center [246, 348] width 63 height 11
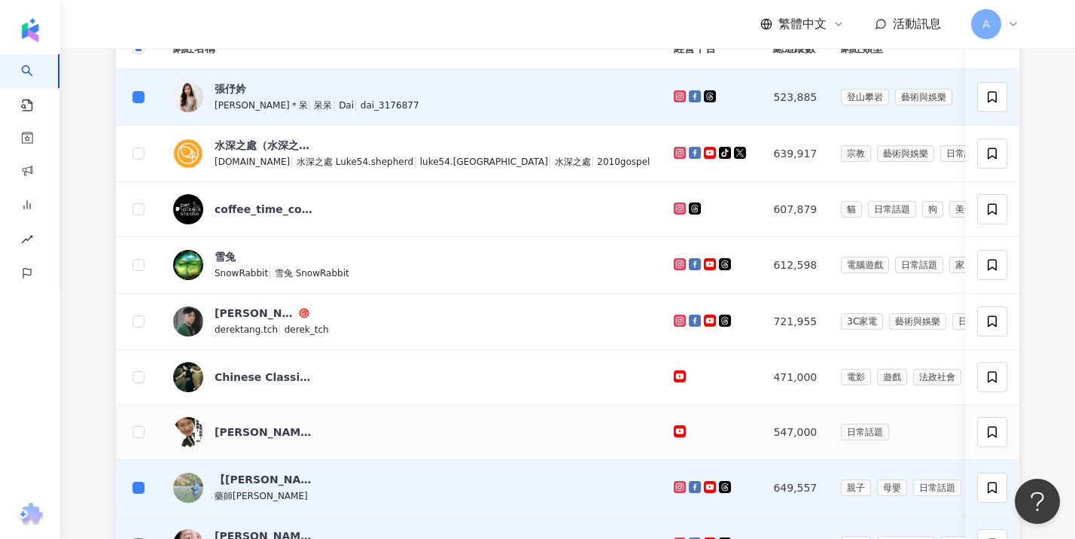
scroll to position [632, 0]
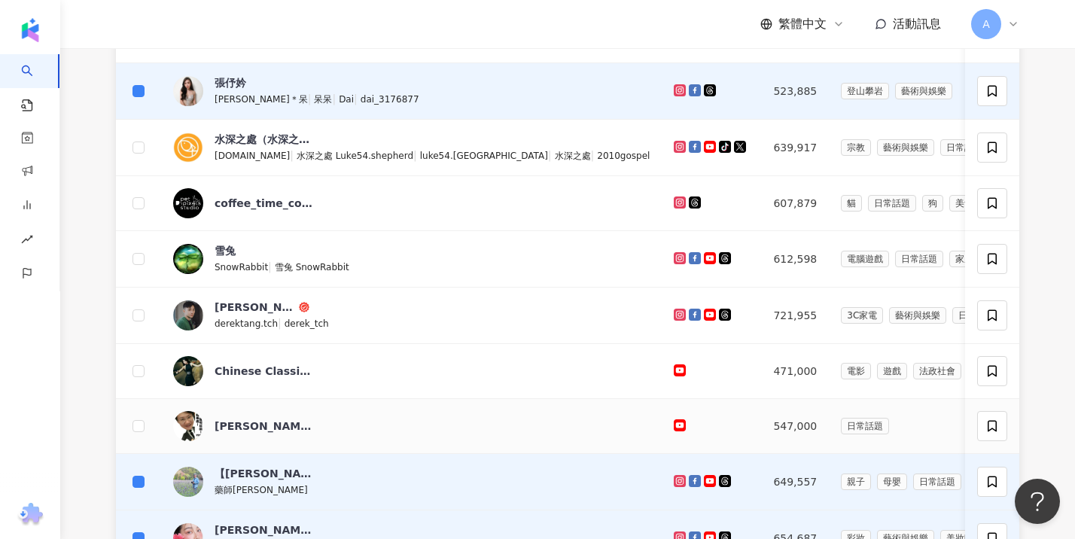
click at [305, 441] on div "葉子老師健康講座" at bounding box center [264, 426] width 98 height 30
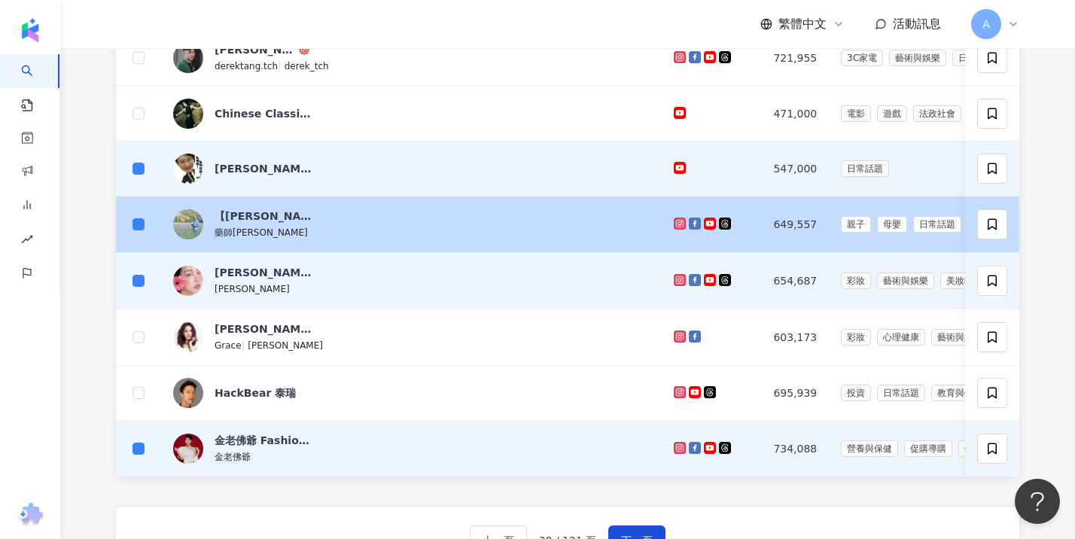
scroll to position [892, 0]
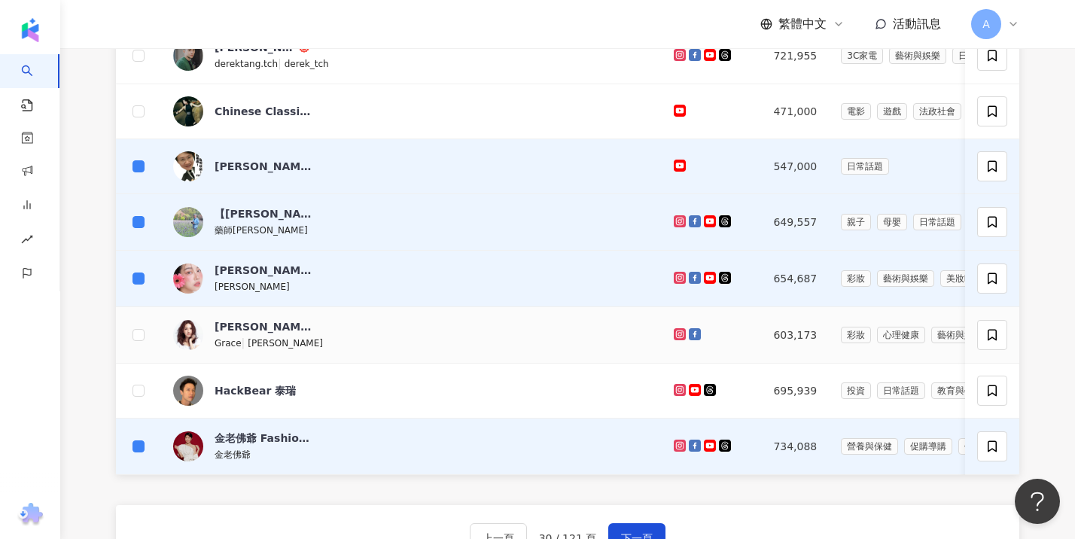
click at [319, 347] on div "林玟誼 Grace | Grace Lin" at bounding box center [411, 335] width 477 height 32
click at [288, 398] on div "HackBear 泰瑞" at bounding box center [255, 390] width 81 height 15
click at [129, 345] on td at bounding box center [138, 335] width 45 height 56
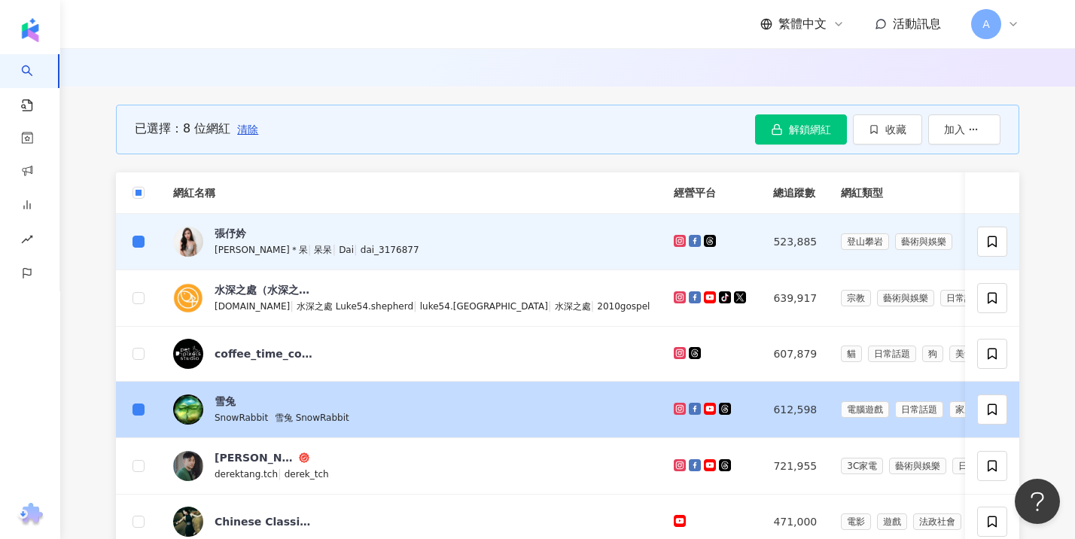
scroll to position [468, 0]
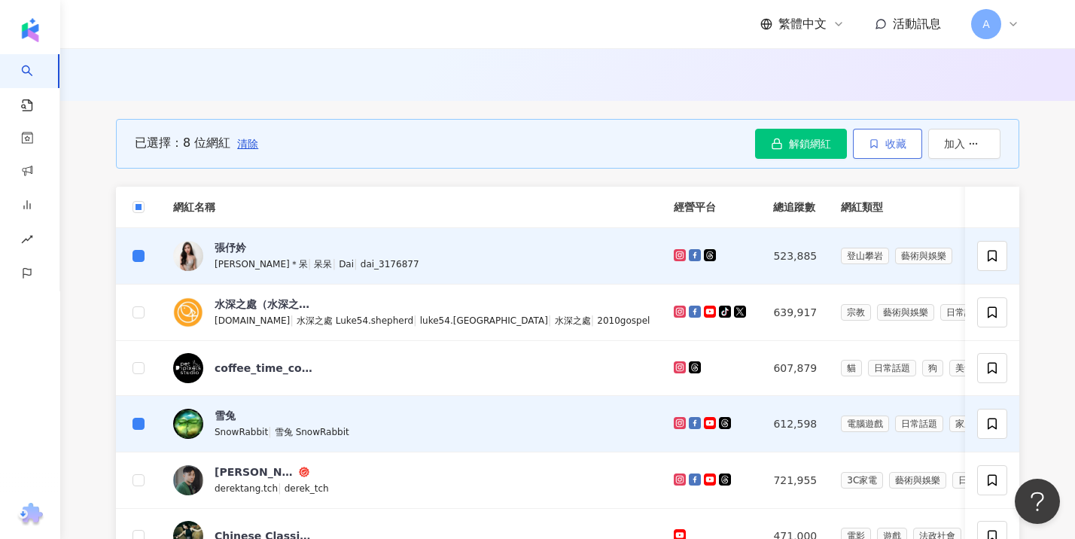
click at [897, 150] on span "收藏" at bounding box center [895, 144] width 21 height 12
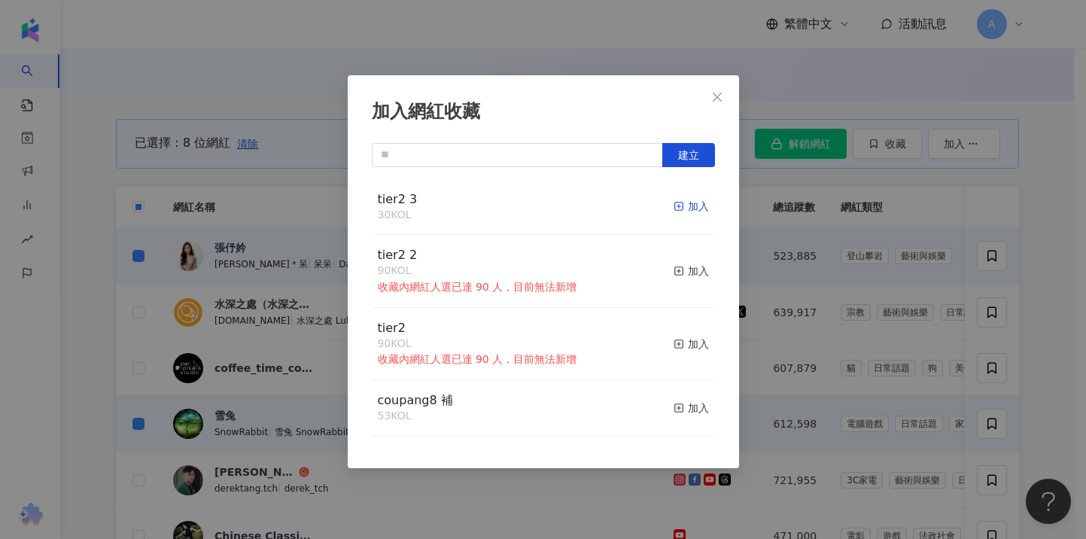
click at [696, 206] on div "加入" at bounding box center [691, 206] width 35 height 17
click at [720, 88] on button "Close" at bounding box center [717, 97] width 30 height 30
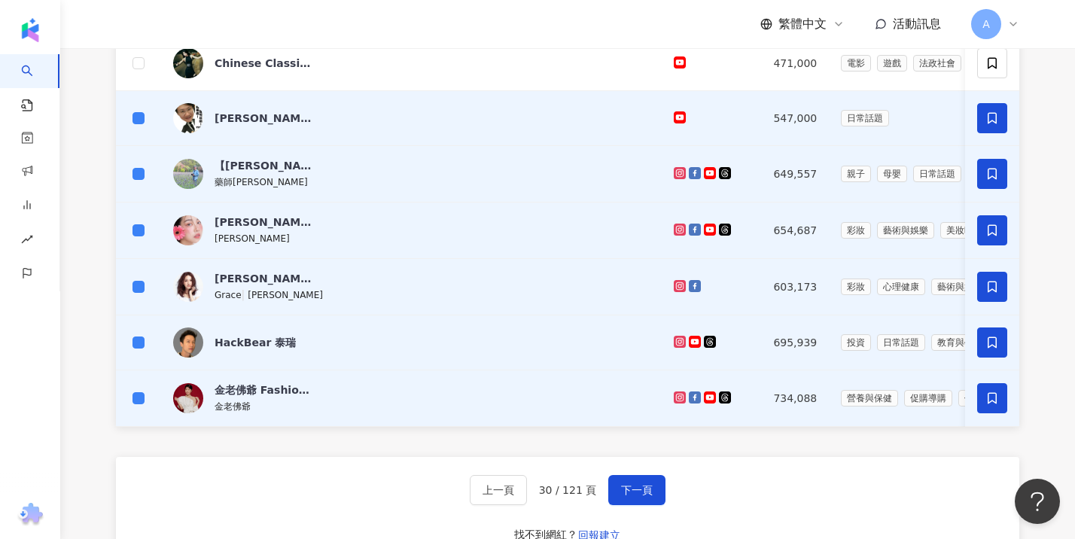
scroll to position [947, 0]
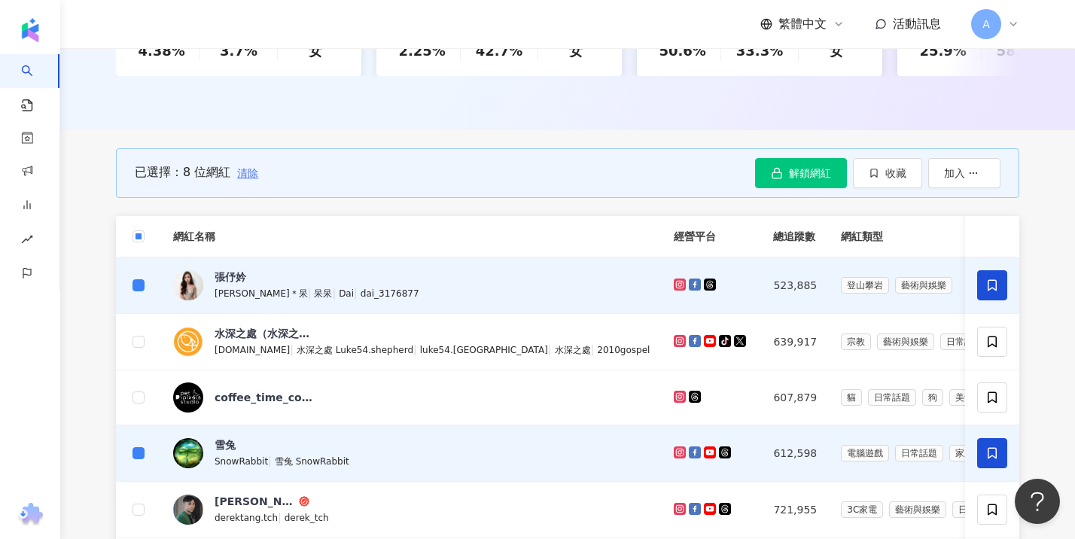
click at [248, 179] on span "清除" at bounding box center [247, 173] width 21 height 12
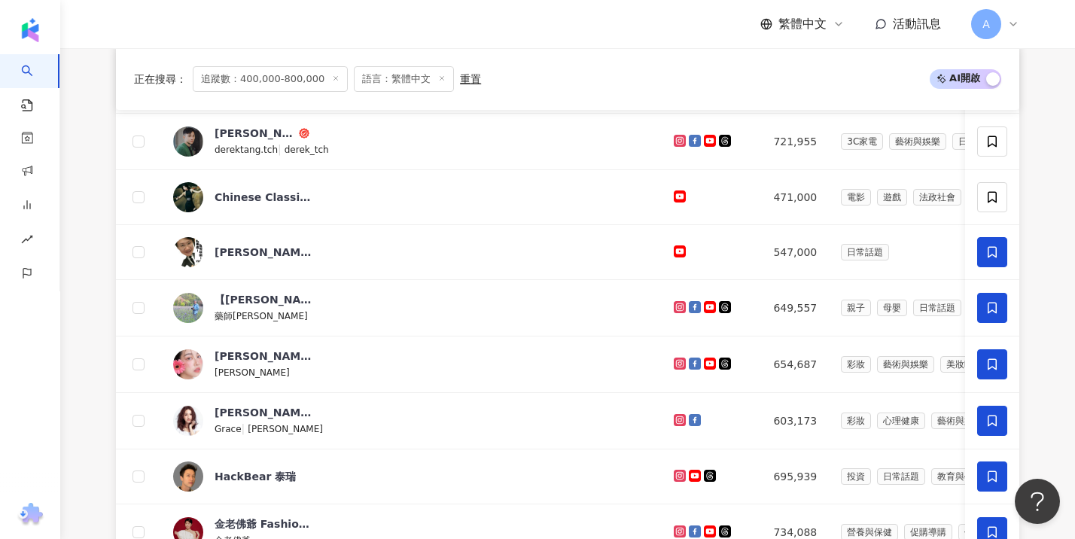
scroll to position [1183, 0]
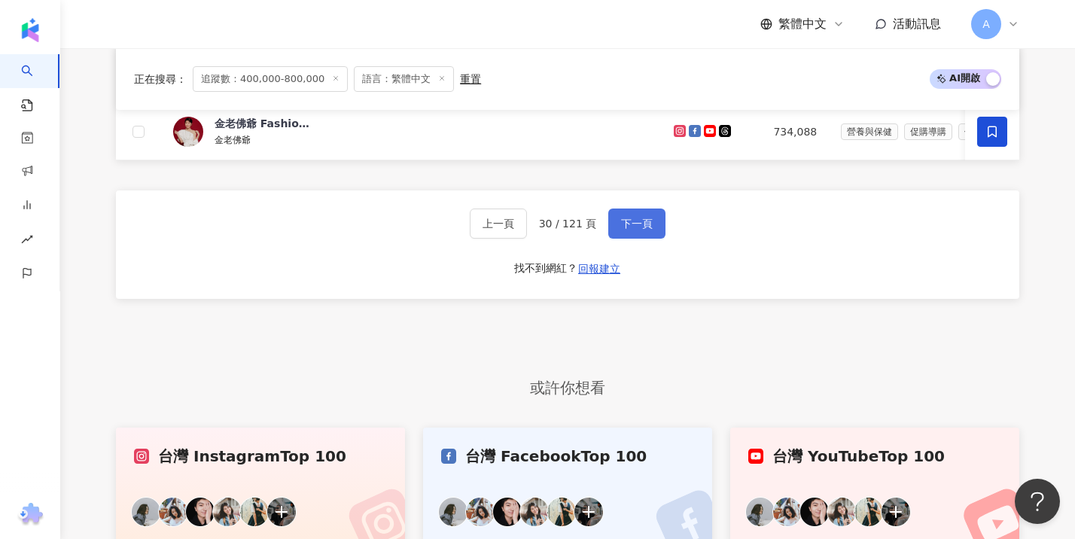
click at [646, 230] on span "下一頁" at bounding box center [637, 224] width 32 height 12
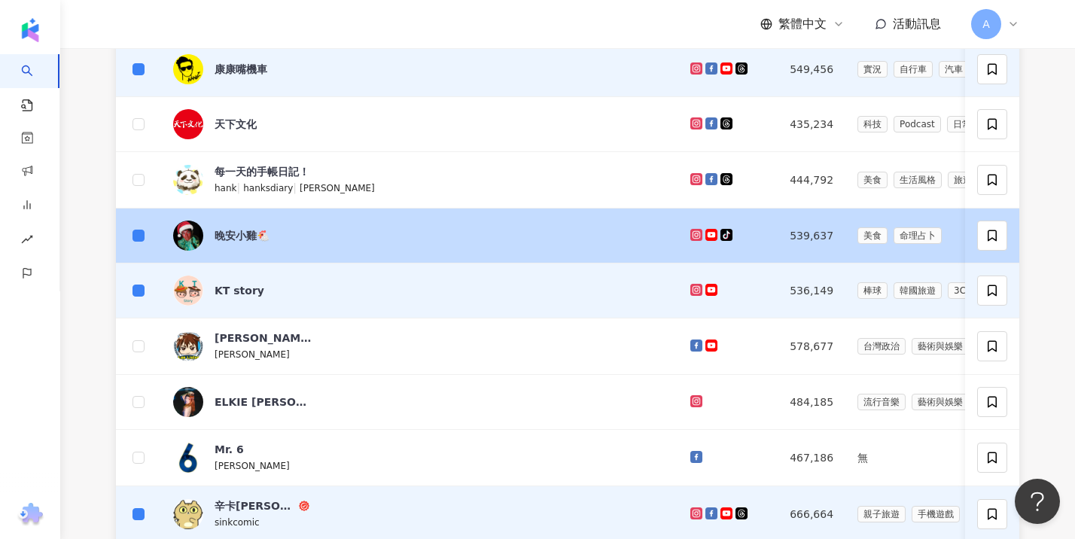
scroll to position [711, 0]
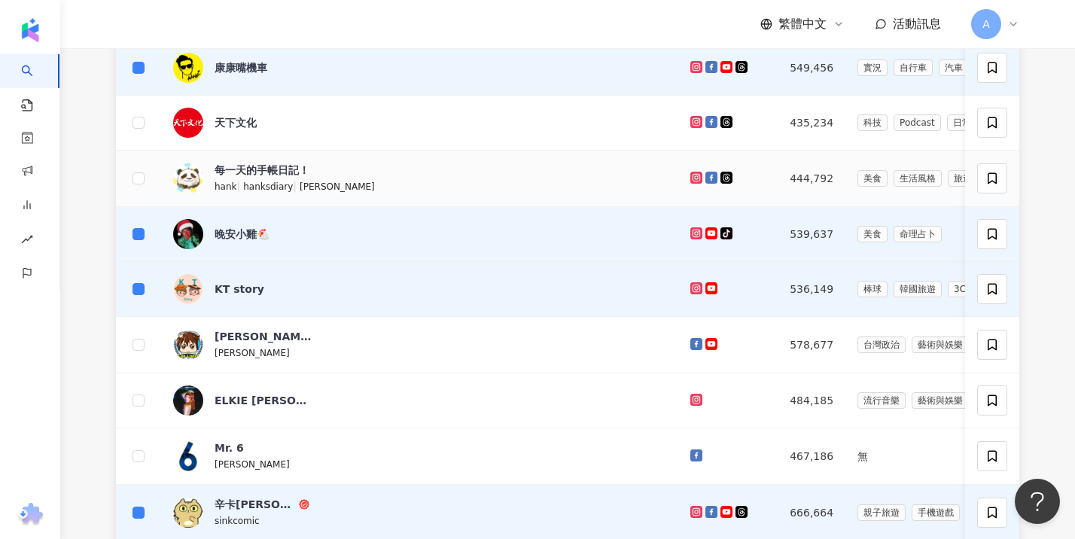
click at [370, 178] on div "每一天的手帳日記！ hank | hanksdiary | 郭世皓" at bounding box center [419, 179] width 493 height 32
click at [267, 361] on div "Lee" at bounding box center [264, 352] width 98 height 17
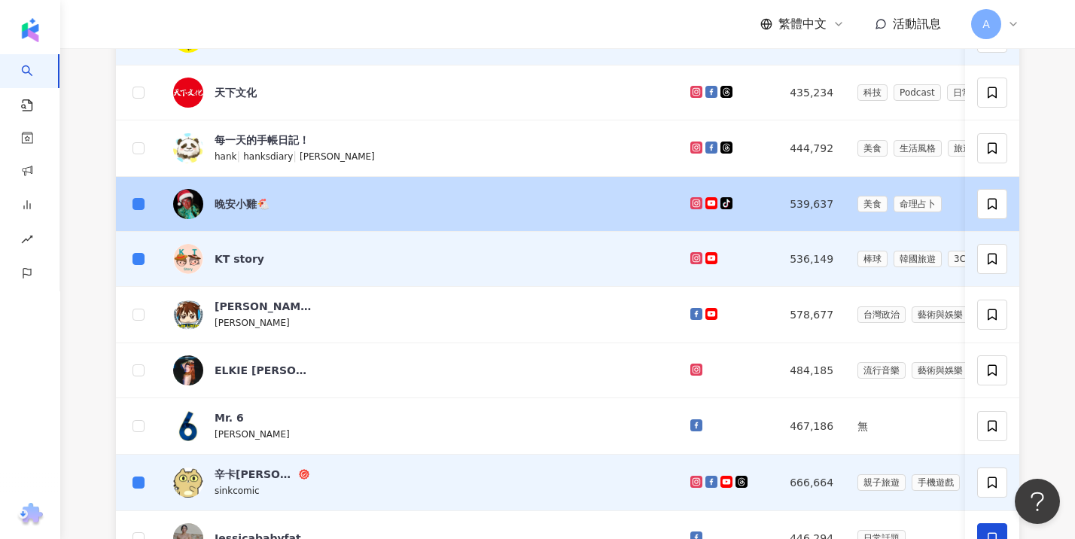
scroll to position [921, 0]
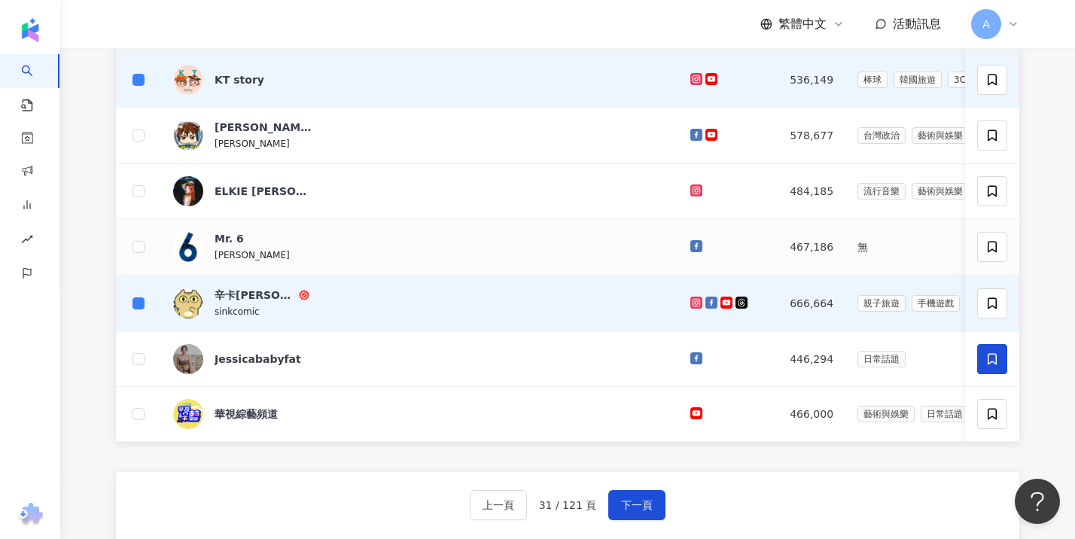
click at [303, 257] on div "劉威麟" at bounding box center [264, 254] width 98 height 17
click at [282, 199] on span "ELKIE 莊錠欣" at bounding box center [264, 191] width 98 height 15
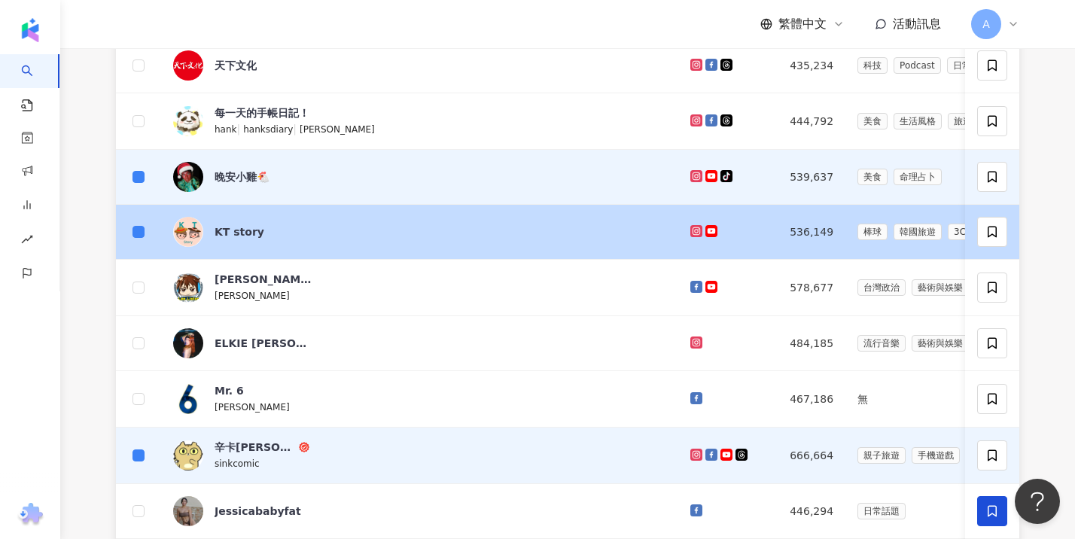
scroll to position [768, 0]
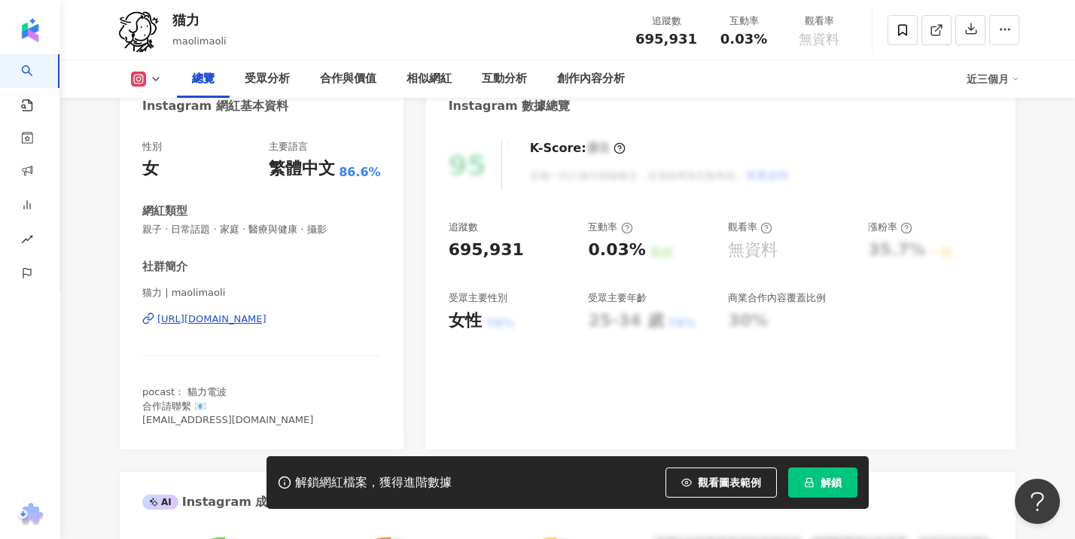
scroll to position [181, 0]
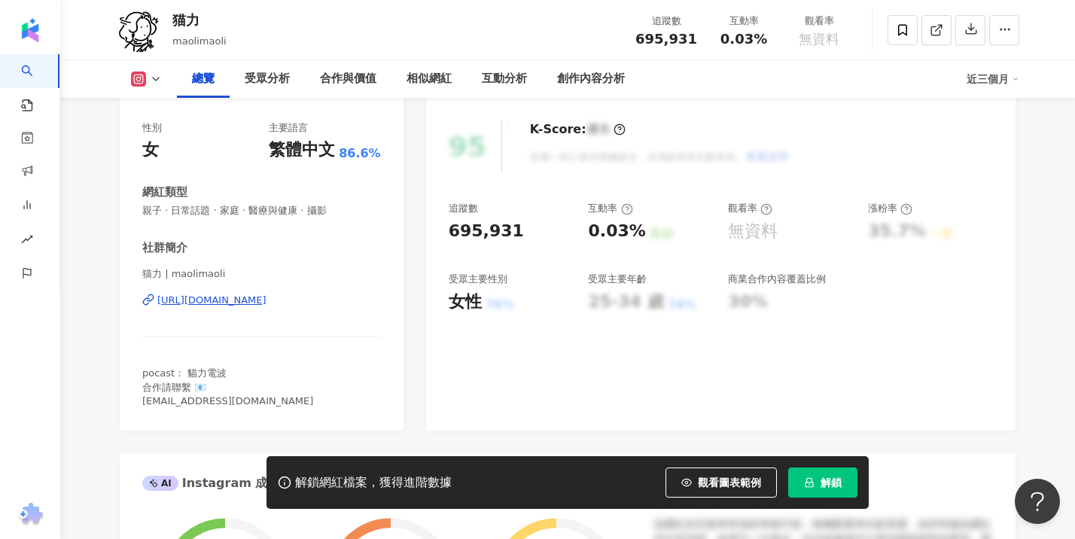
click at [267, 304] on div "https://www.instagram.com/maolimaoli/" at bounding box center [211, 301] width 109 height 14
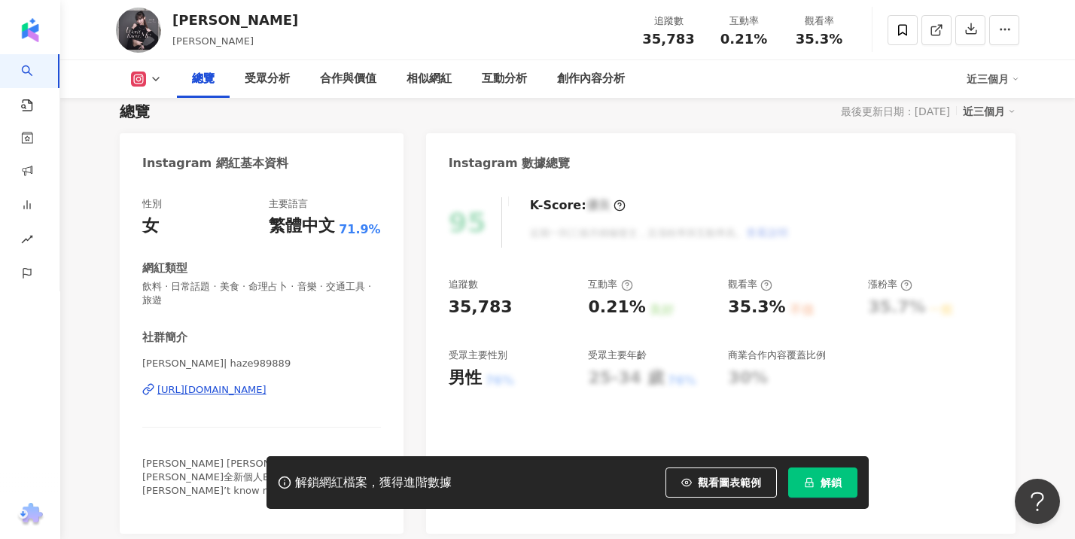
scroll to position [132, 0]
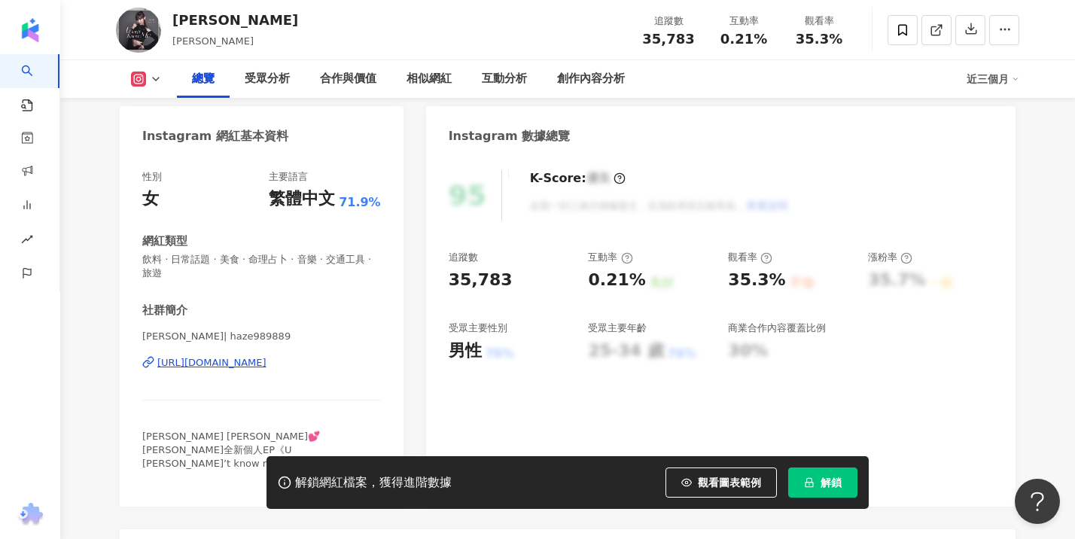
click at [234, 367] on div "https://www.instagram.com/haze989889/" at bounding box center [211, 363] width 109 height 14
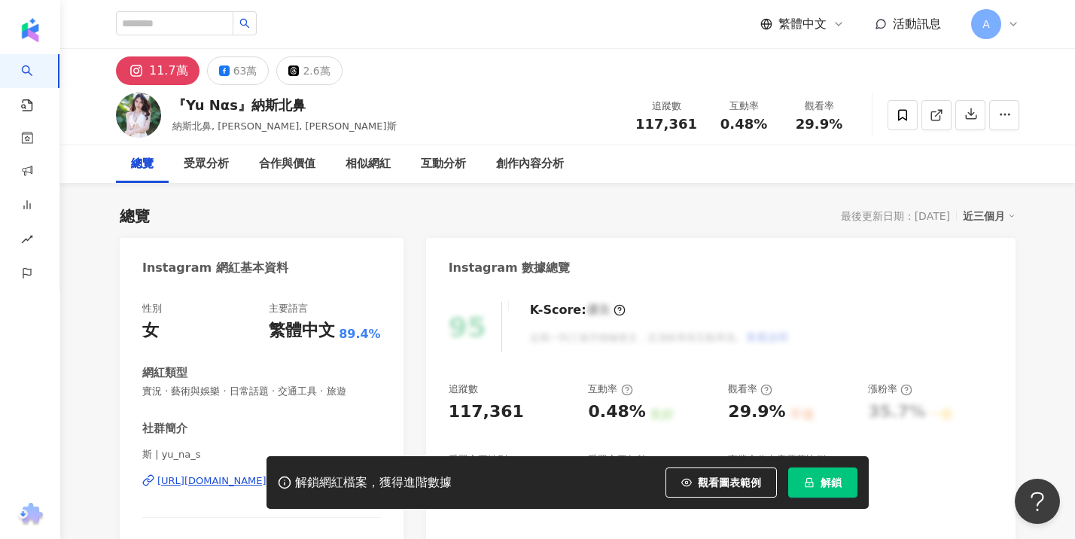
scroll to position [113, 0]
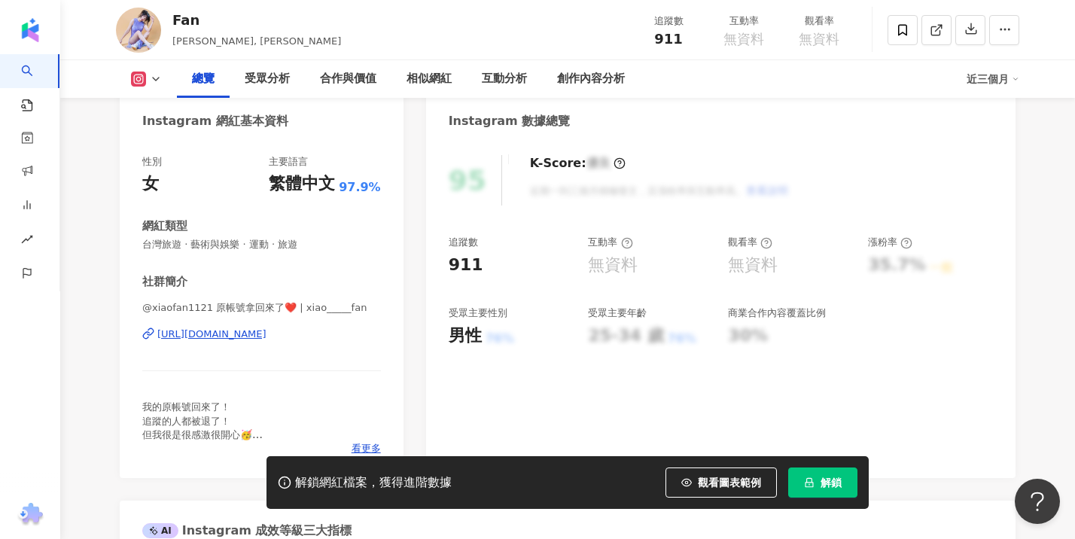
scroll to position [149, 0]
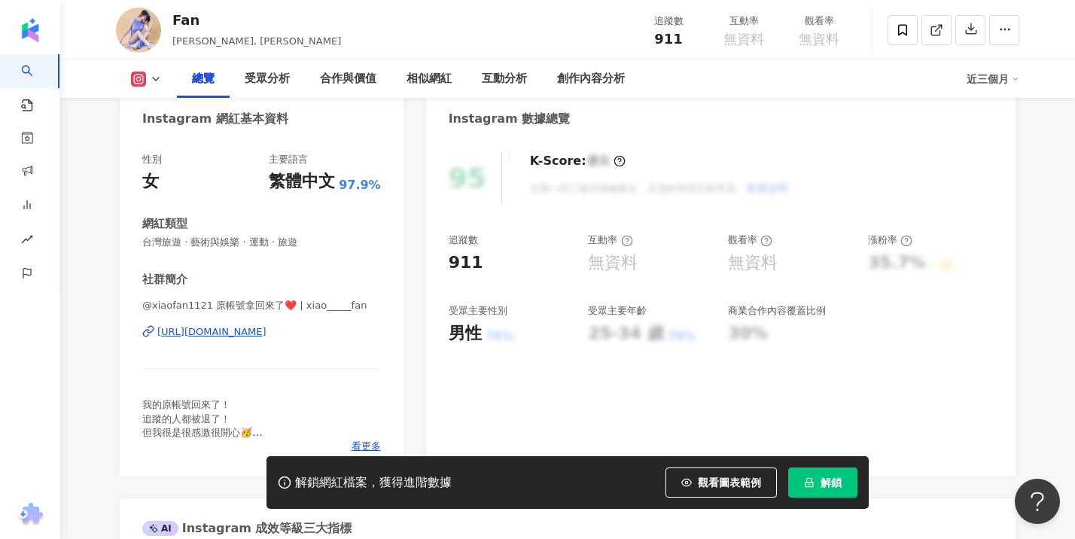
click at [245, 342] on div "@xiaofan1121 原帳號拿回來了❤️ | xiao_____fan https://www.instagram.com/xiao_____fan/" at bounding box center [261, 343] width 239 height 88
click at [254, 333] on div "https://www.instagram.com/xiao_____fan/" at bounding box center [211, 332] width 109 height 14
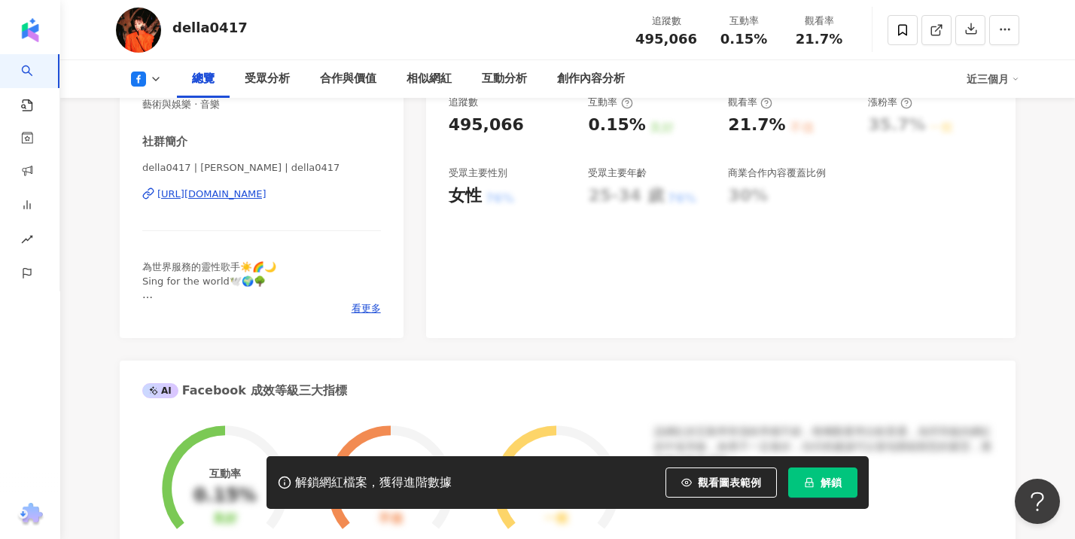
scroll to position [288, 0]
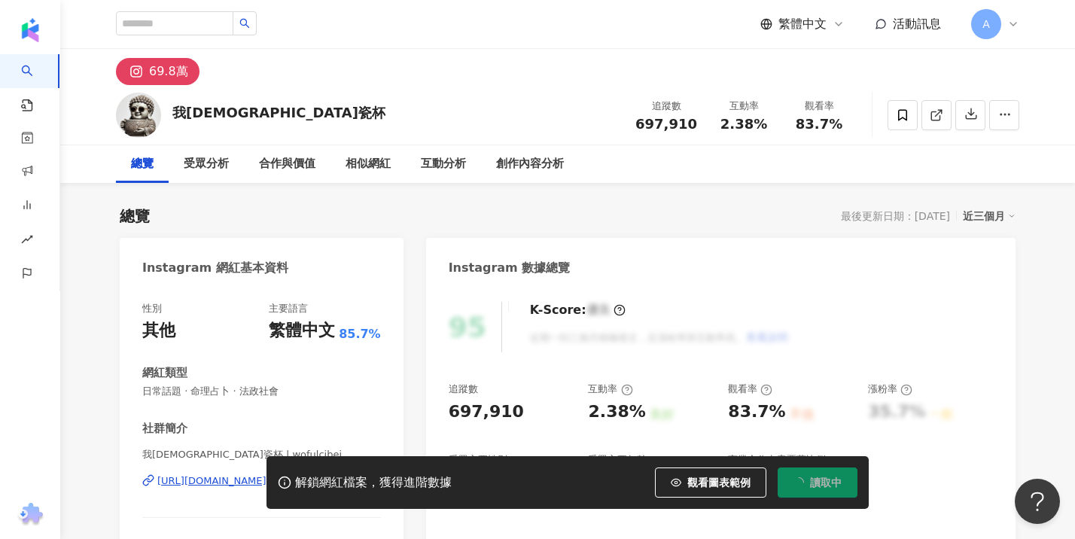
scroll to position [127, 0]
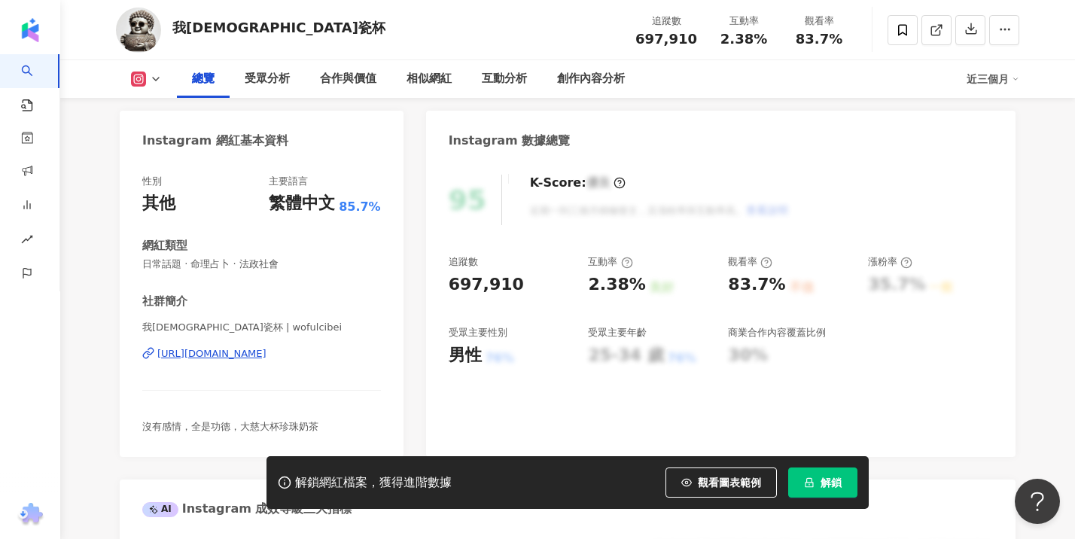
click at [267, 355] on div "[URL][DOMAIN_NAME]" at bounding box center [211, 354] width 109 height 14
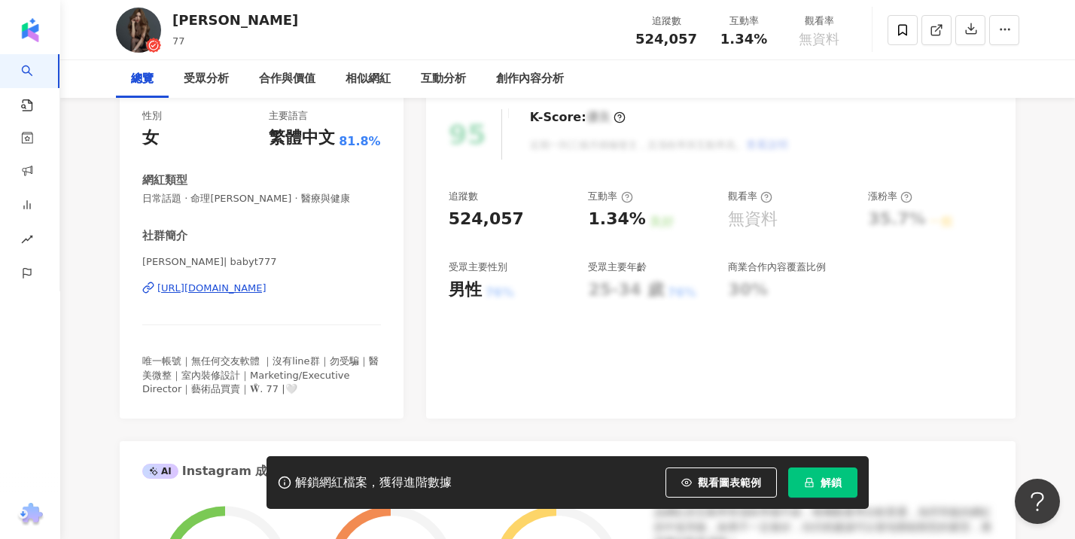
scroll to position [224, 0]
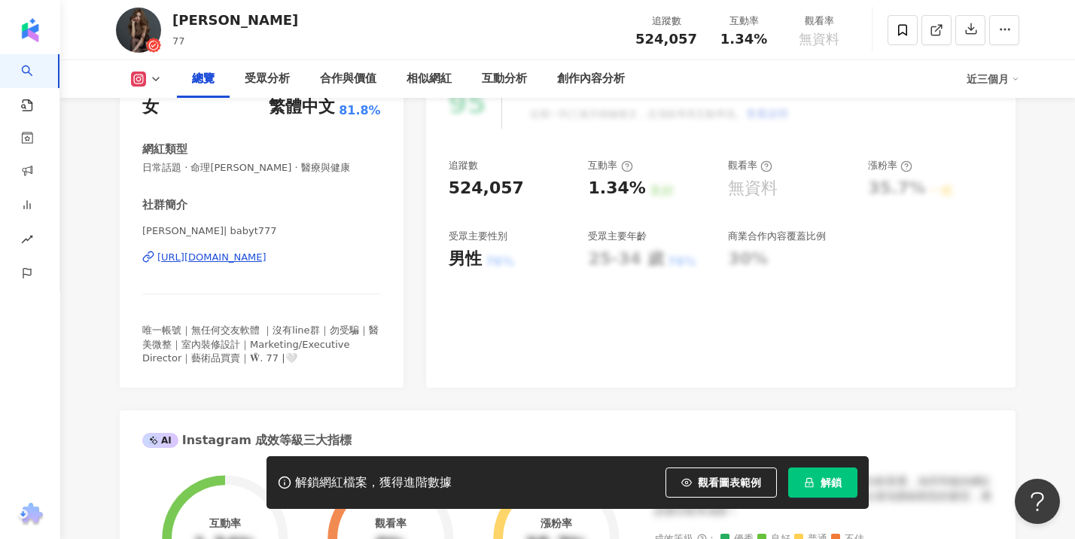
click at [267, 251] on div "https://www.instagram.com/babyt777/" at bounding box center [211, 258] width 109 height 14
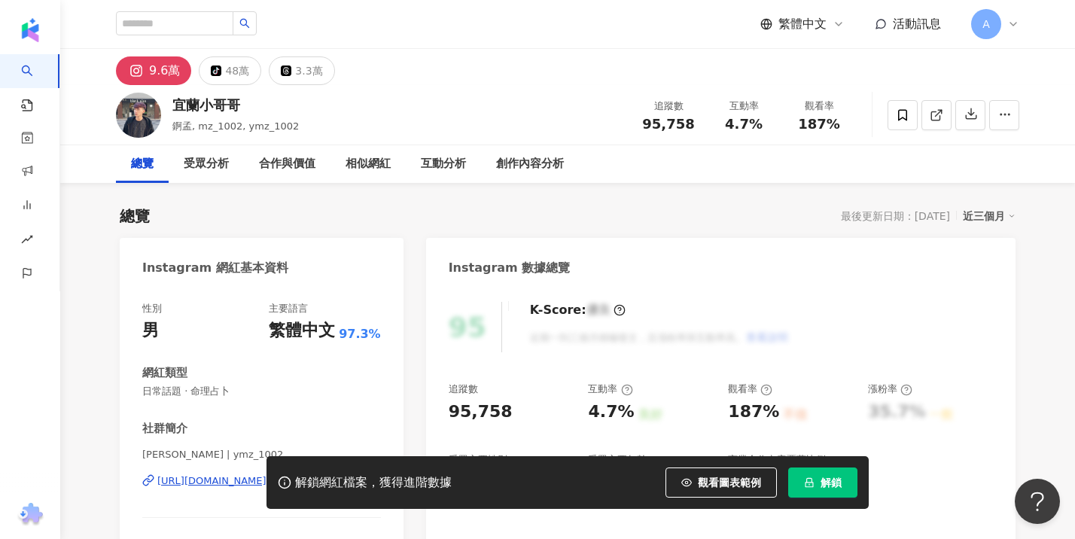
scroll to position [102, 0]
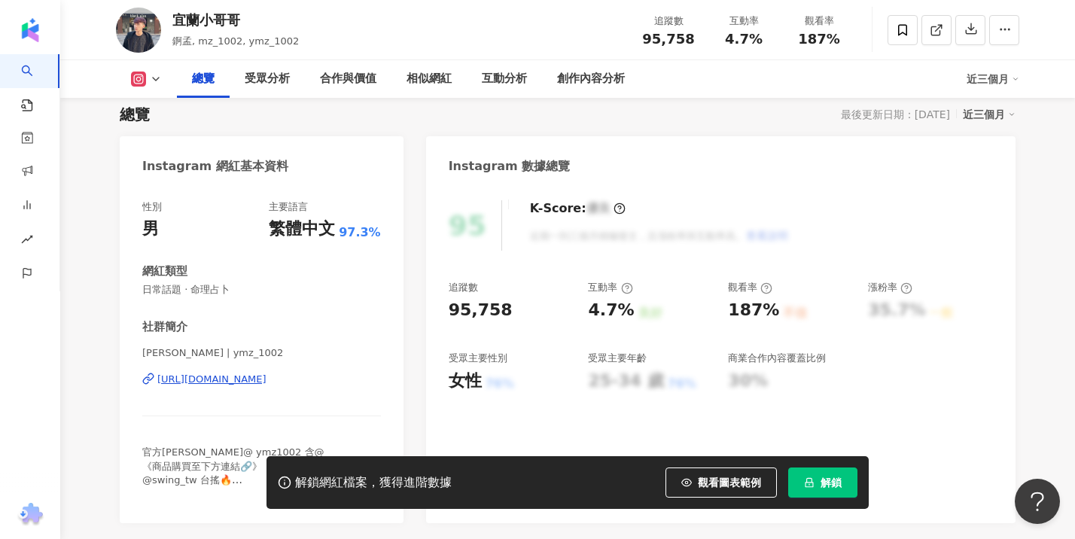
click at [239, 376] on div "https://www.instagram.com/ymz_1002/" at bounding box center [211, 380] width 109 height 14
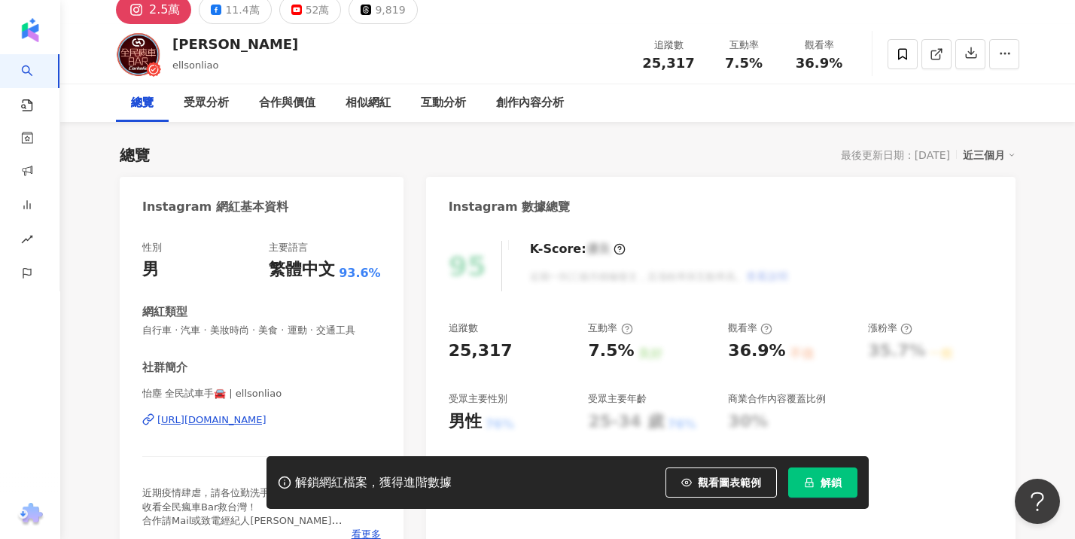
scroll to position [128, 0]
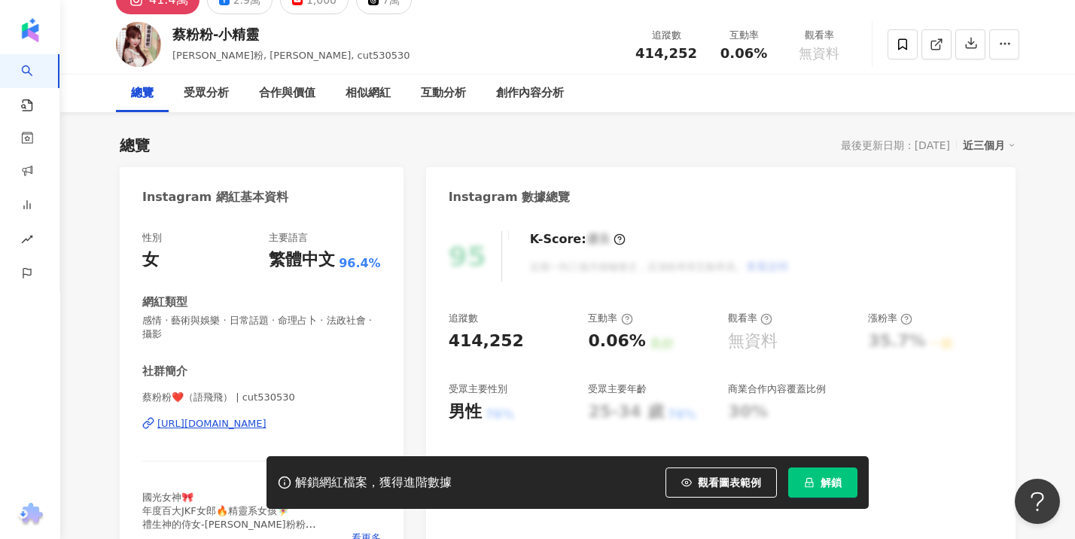
scroll to position [96, 0]
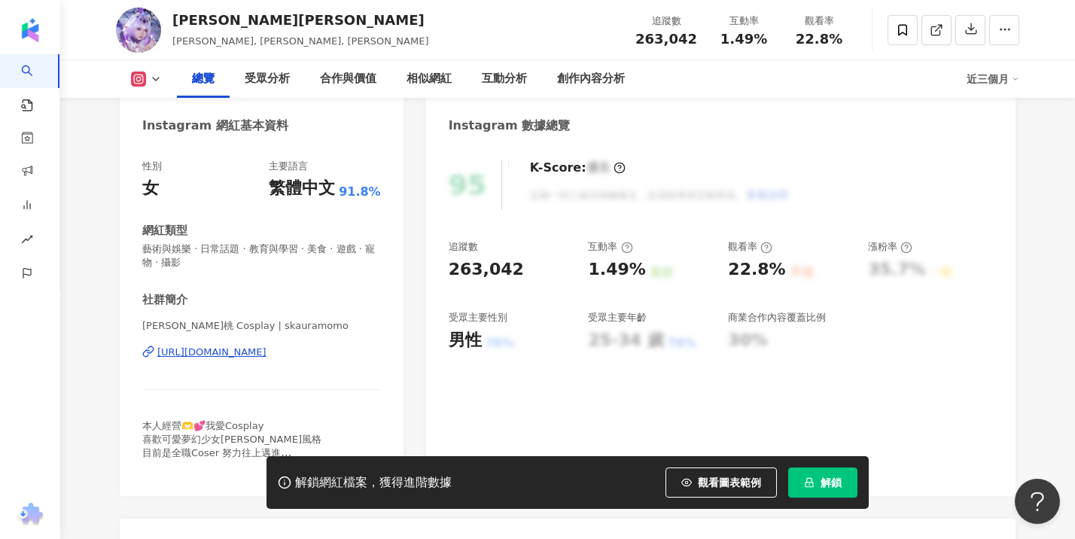
scroll to position [170, 0]
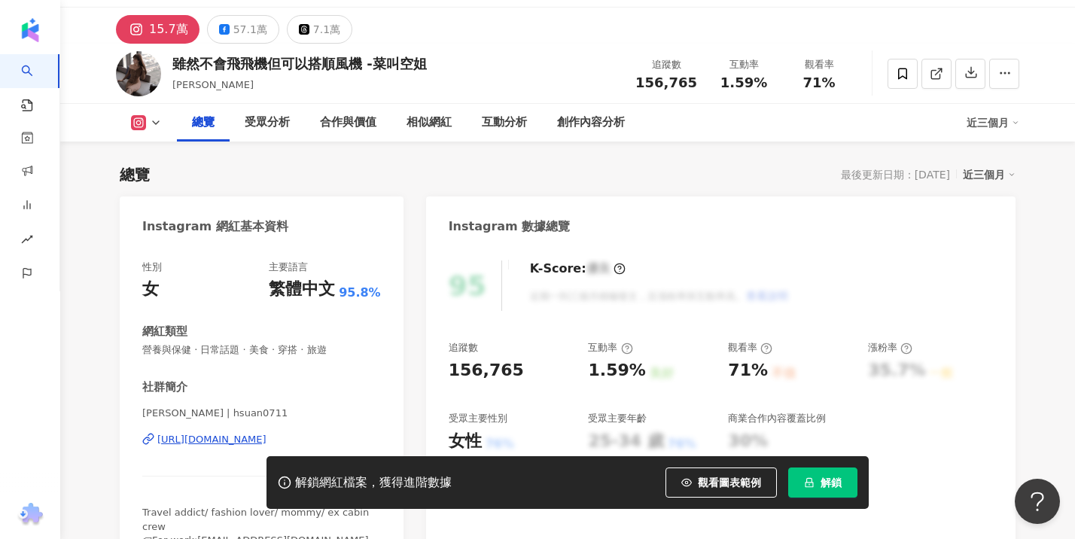
scroll to position [163, 0]
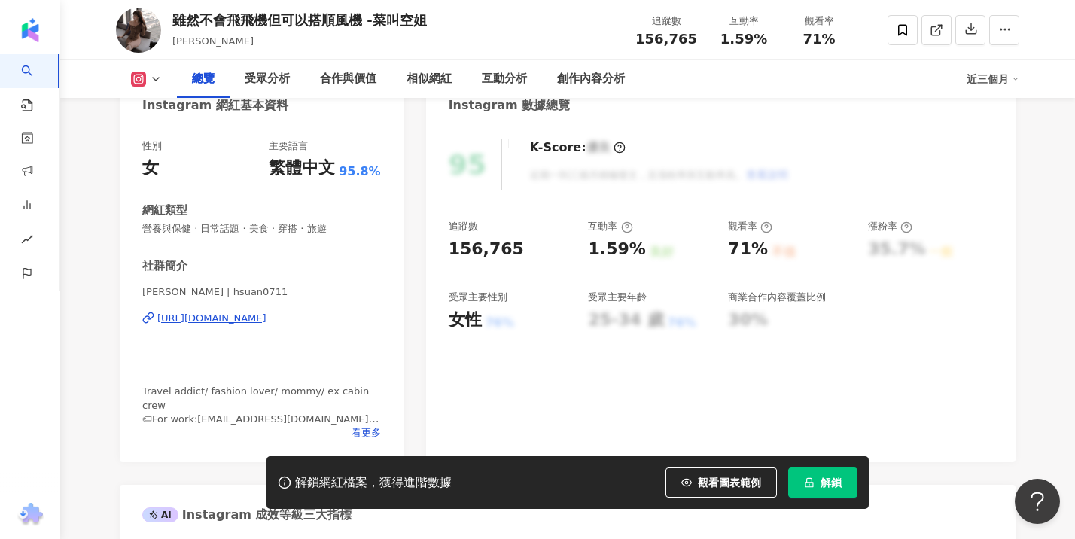
click at [267, 324] on div "https://www.instagram.com/hsuan0711/" at bounding box center [211, 319] width 109 height 14
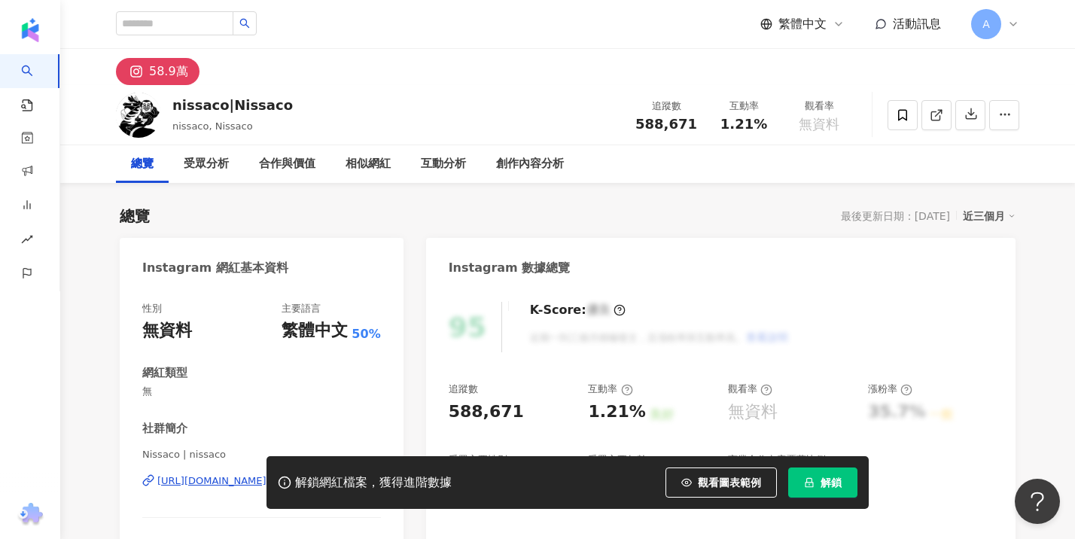
click at [226, 363] on div "性別 無資料 主要語言 繁體中文 50% 網紅類型 無 社群簡介 Nissaco | nissaco [URL][DOMAIN_NAME] 無資料" at bounding box center [261, 436] width 239 height 269
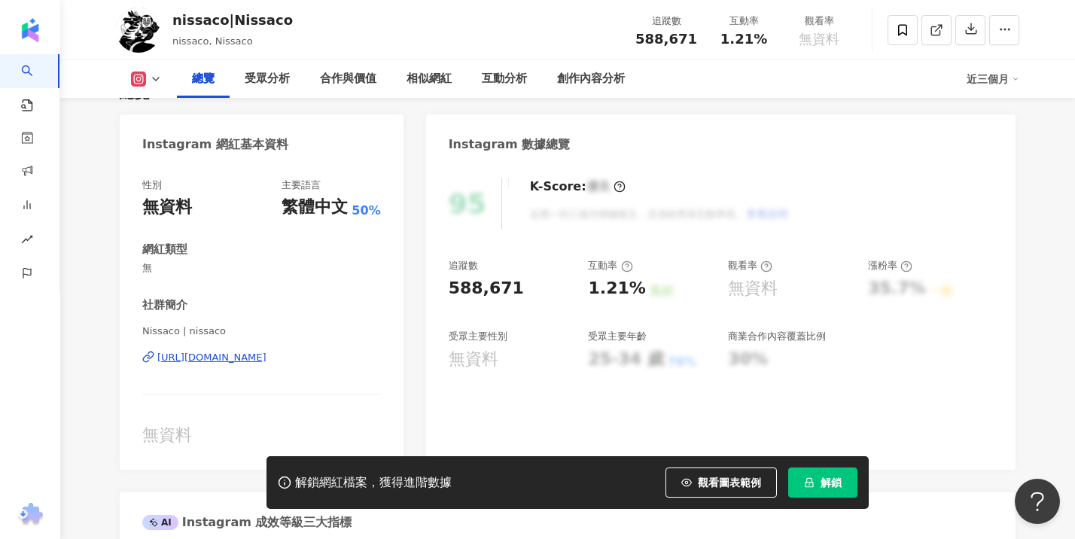
click at [233, 353] on div "[URL][DOMAIN_NAME]" at bounding box center [211, 358] width 109 height 14
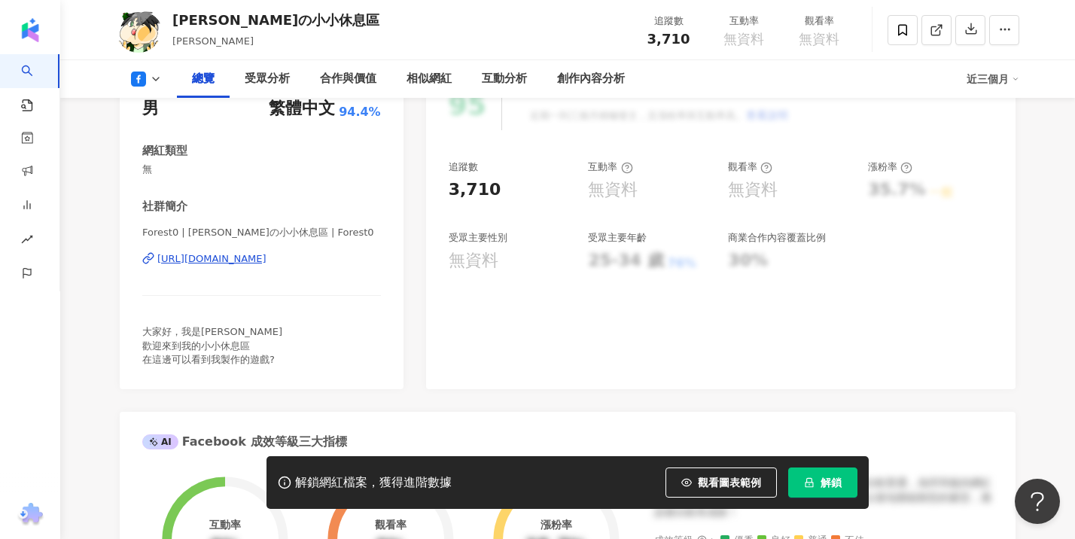
scroll to position [207, 0]
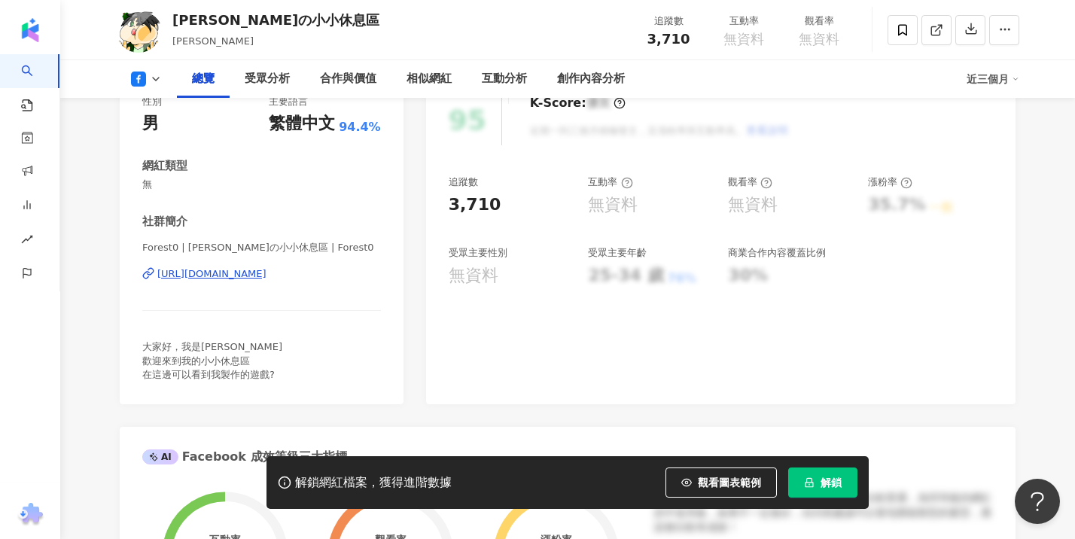
click at [267, 271] on div "[URL][DOMAIN_NAME]" at bounding box center [211, 274] width 109 height 14
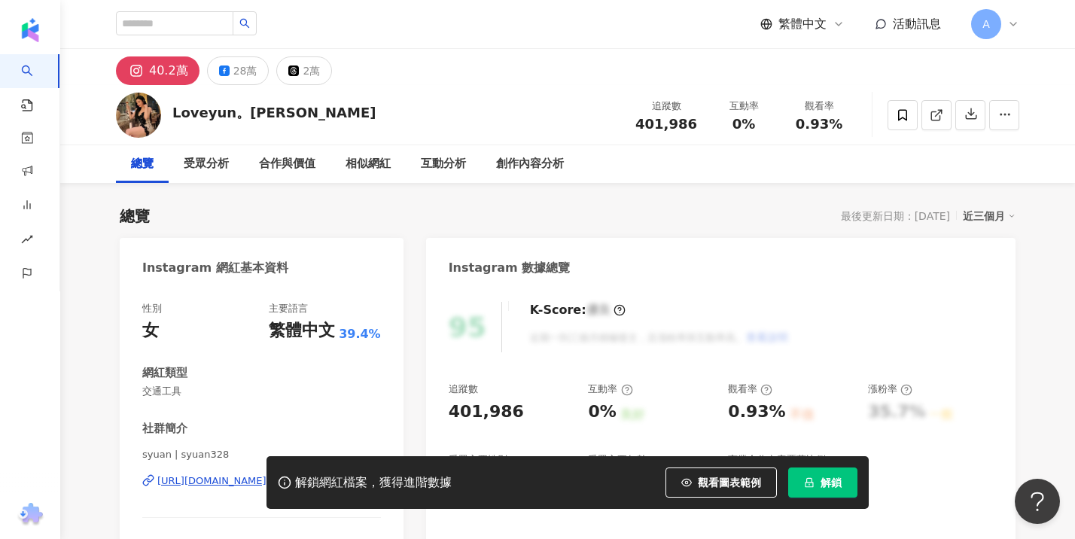
click at [170, 480] on div "解鎖網紅檔案，獲得進階數據 觀看圖表範例 解鎖" at bounding box center [537, 482] width 1075 height 53
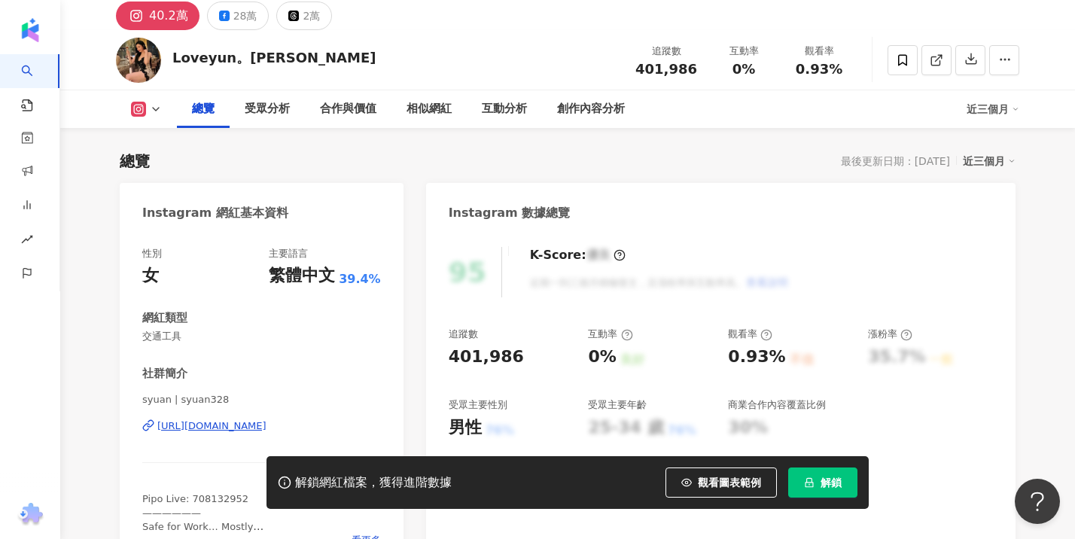
scroll to position [130, 0]
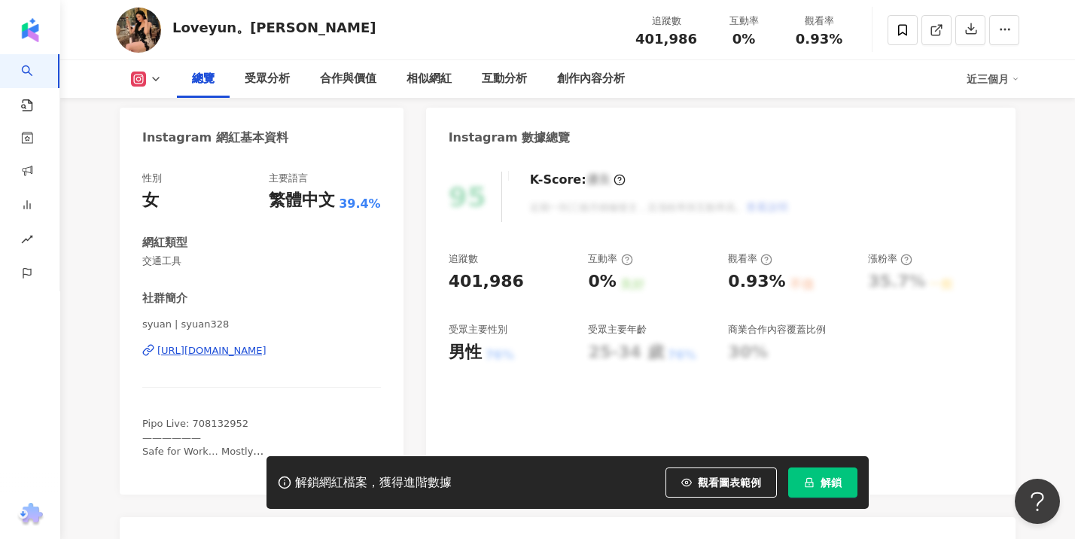
click at [267, 352] on div "https://www.instagram.com/syuan328/" at bounding box center [211, 351] width 109 height 14
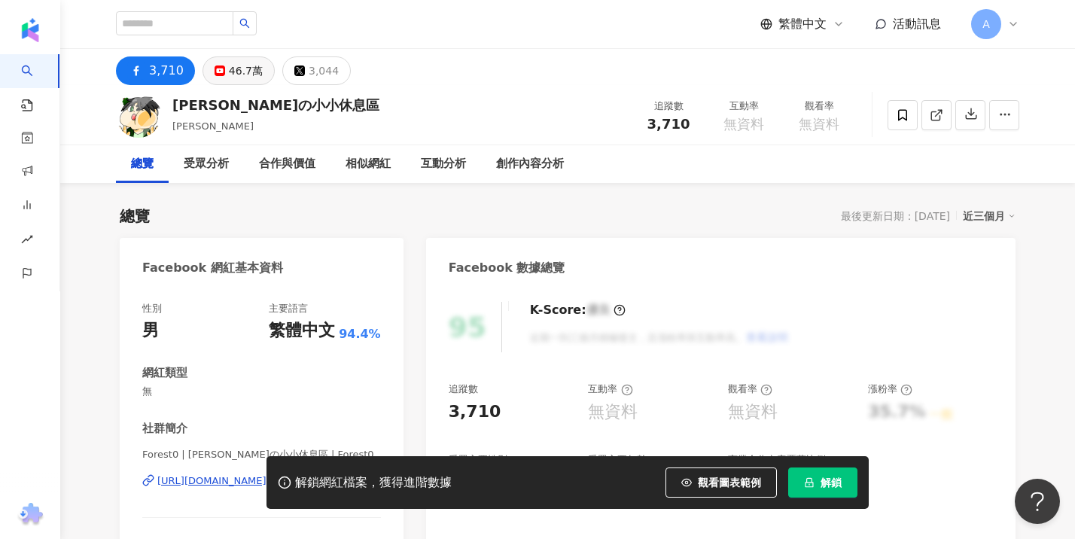
click at [245, 77] on div "46.7萬" at bounding box center [246, 70] width 34 height 21
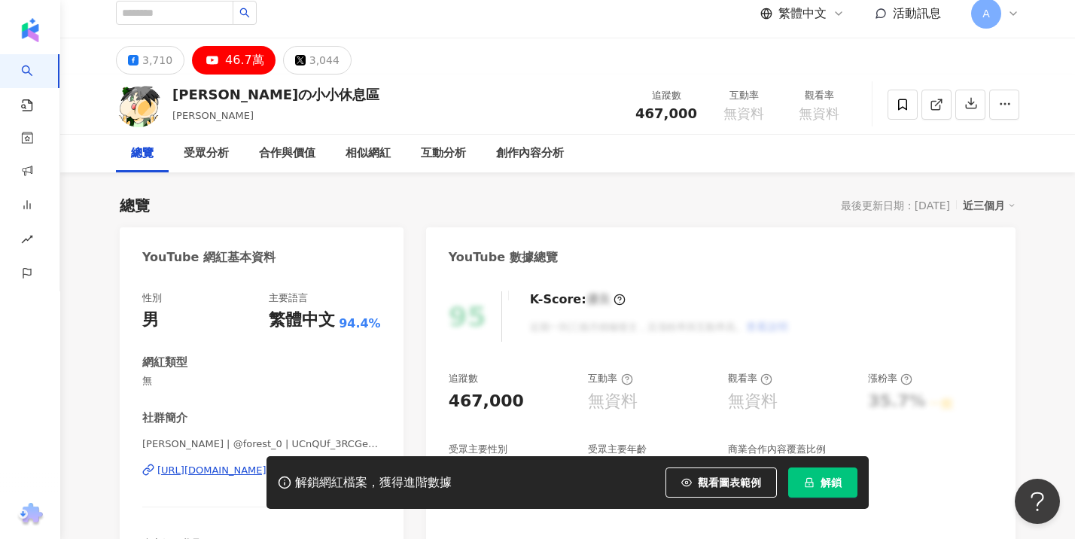
scroll to position [25, 0]
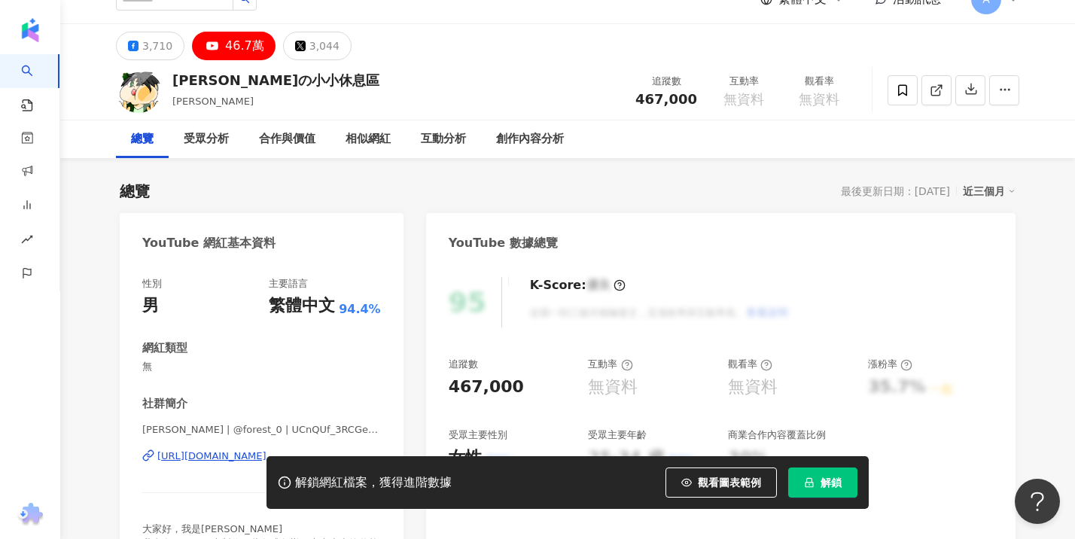
click at [185, 461] on div "解鎖網紅檔案，獲得進階數據 觀看圖表範例 解鎖" at bounding box center [537, 482] width 1075 height 53
click at [190, 452] on div "https://www.youtube.com/channel/UCnQUf_3RCGehG2AanlgMyKw" at bounding box center [211, 456] width 109 height 14
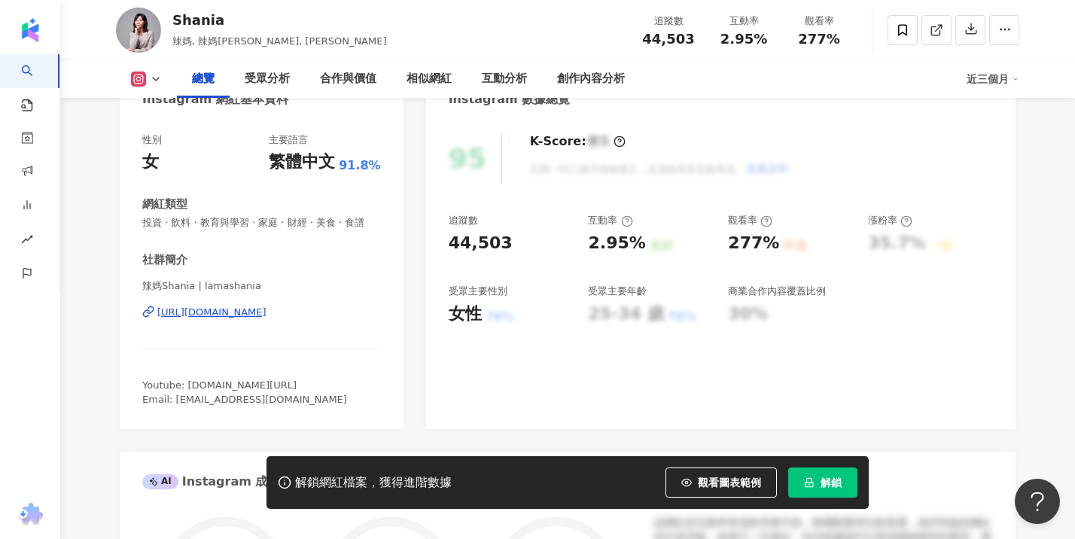
scroll to position [171, 0]
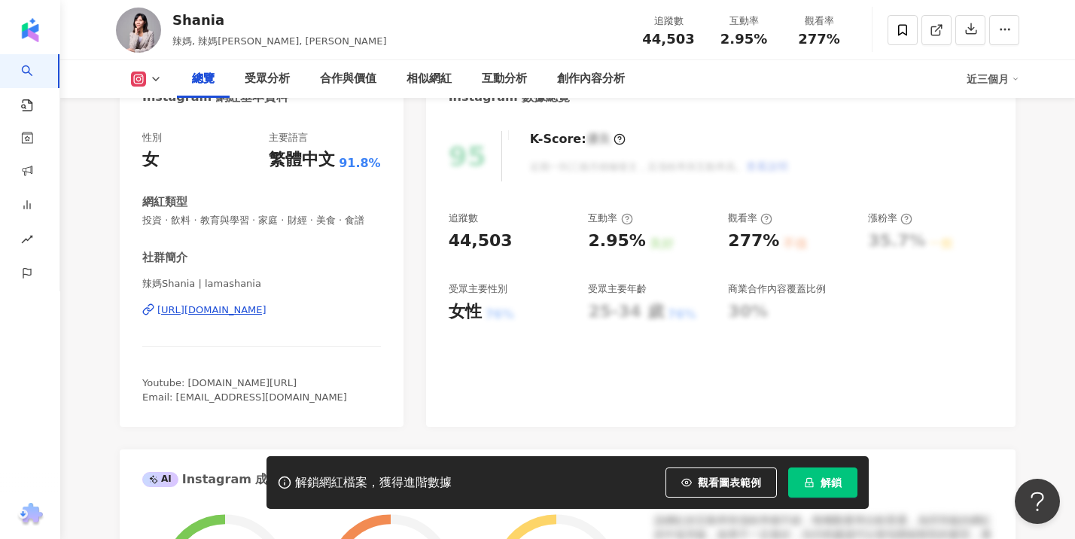
click at [267, 313] on div "https://www.instagram.com/lamashania/" at bounding box center [211, 310] width 109 height 14
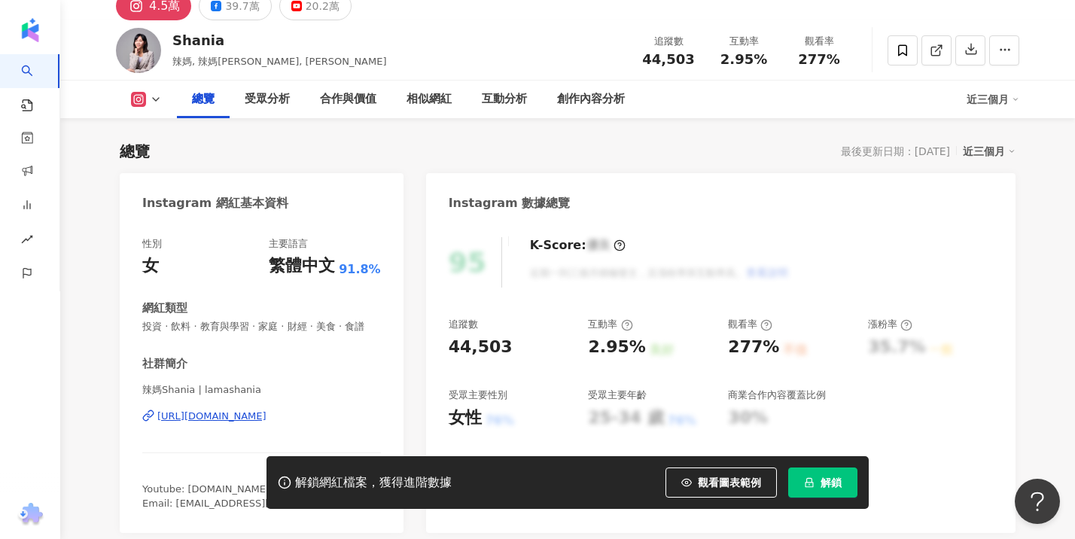
scroll to position [0, 0]
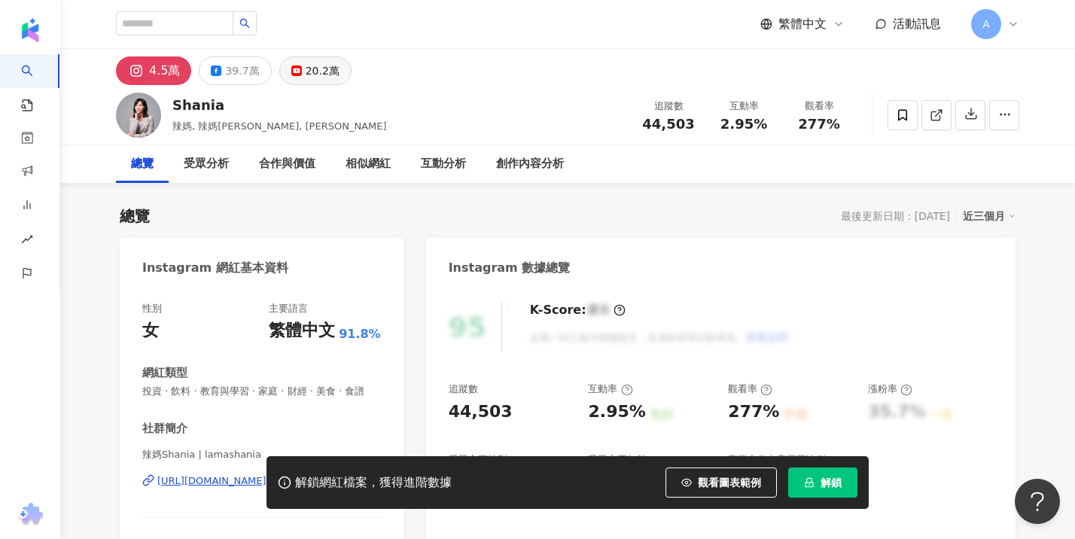
click at [306, 71] on div "20.2萬" at bounding box center [323, 70] width 34 height 21
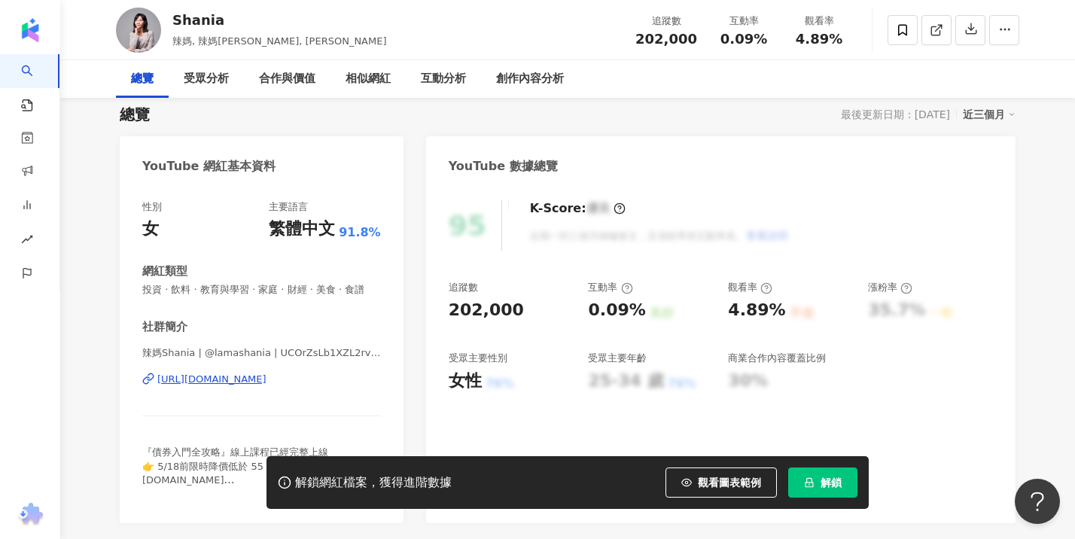
scroll to position [113, 0]
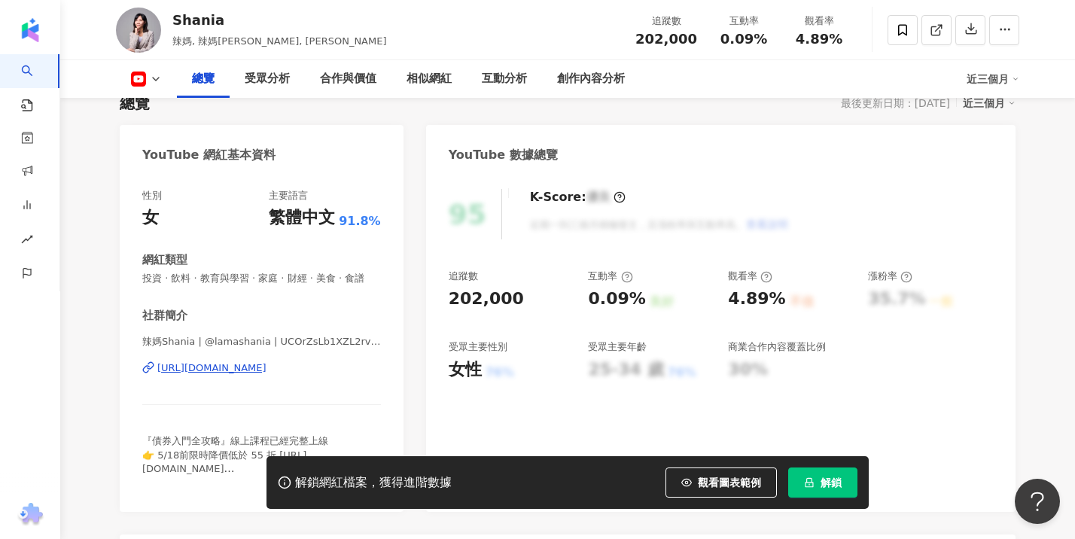
click at [246, 367] on div "https://www.youtube.com/channel/UCOrZsLb1XZL2rvNz0LPNY4w" at bounding box center [211, 368] width 109 height 14
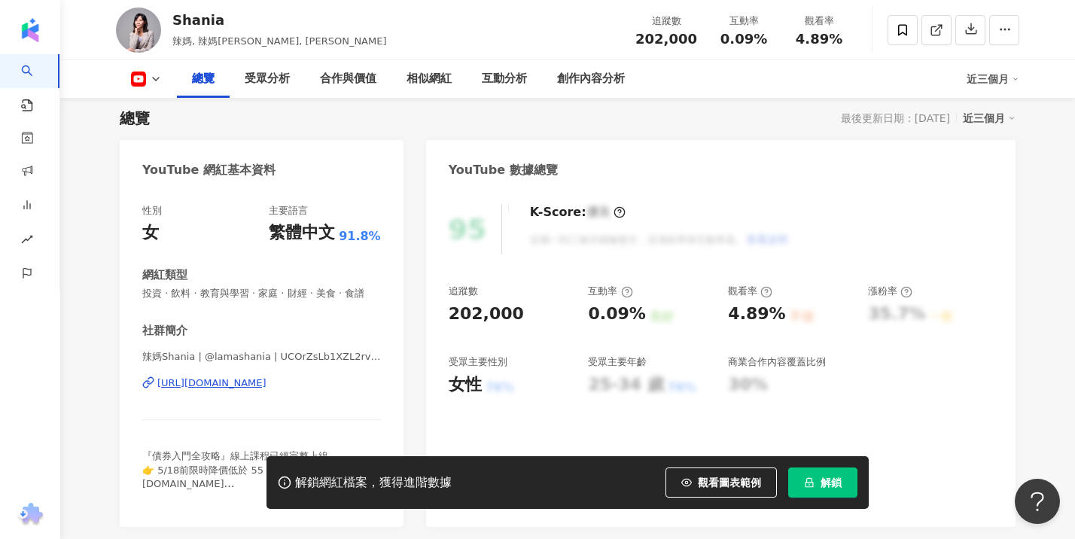
scroll to position [0, 0]
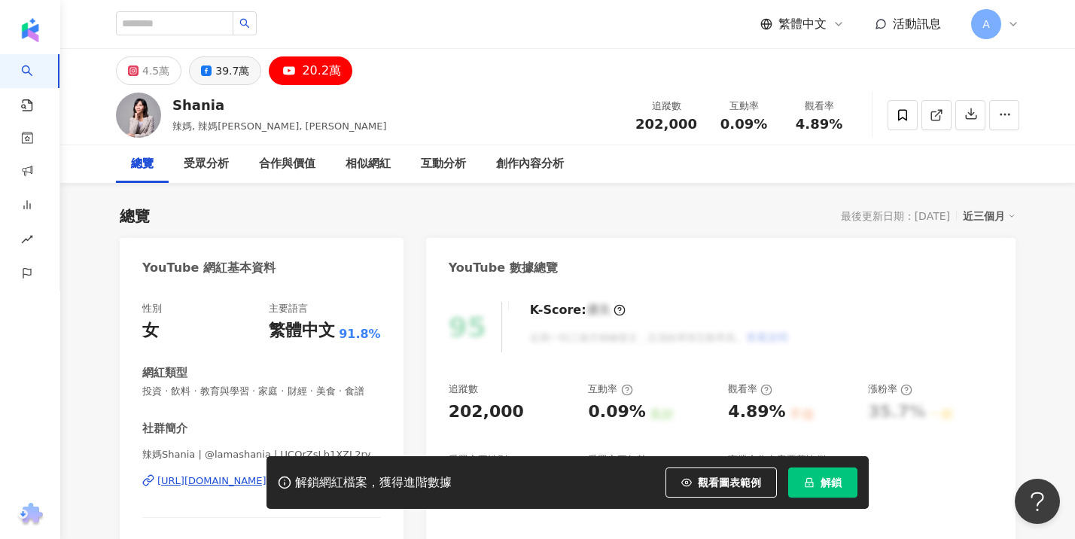
click at [209, 74] on button "39.7萬" at bounding box center [225, 70] width 72 height 29
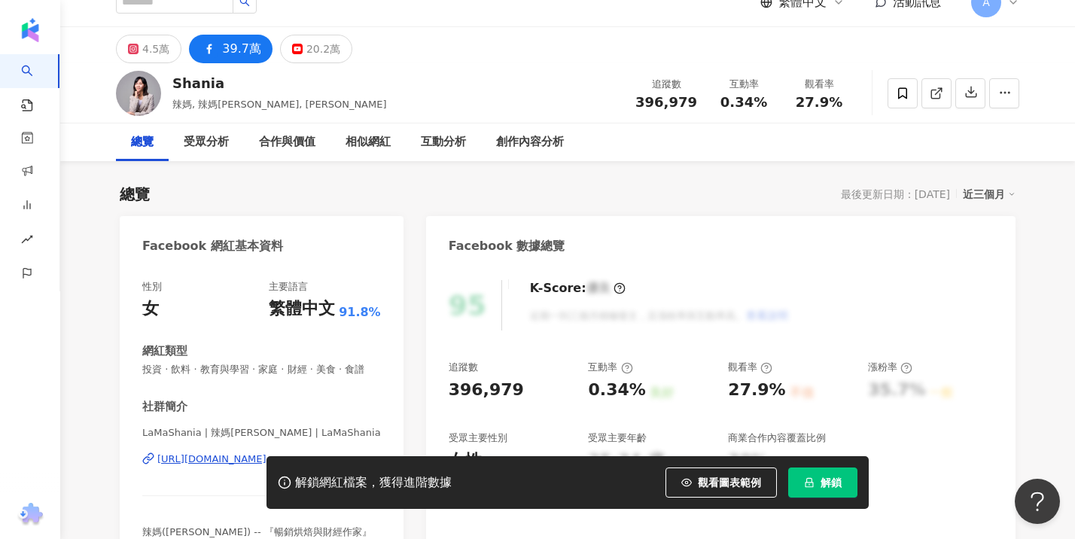
scroll to position [24, 0]
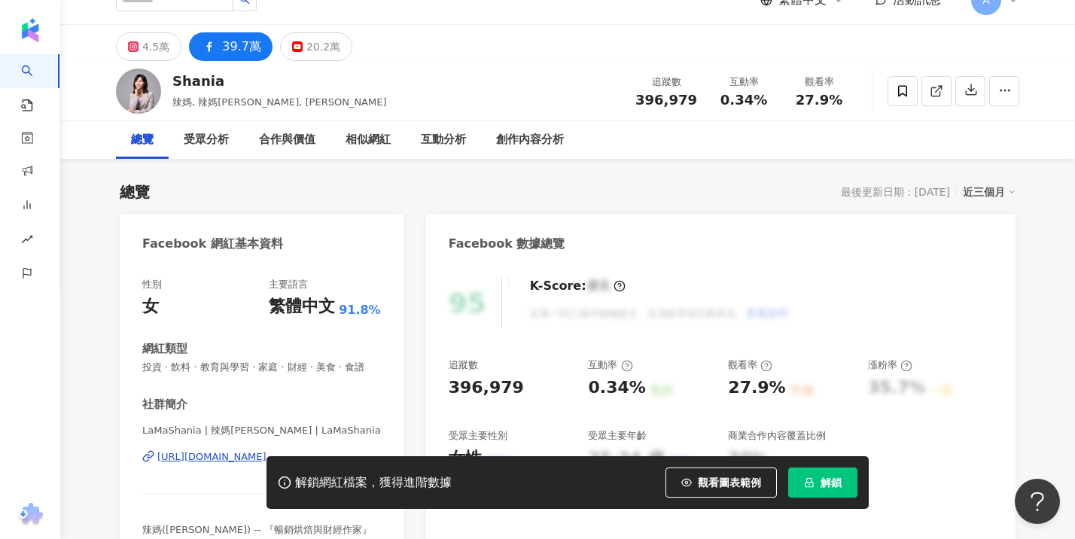
click at [212, 457] on div "解鎖網紅檔案，獲得進階數據 觀看圖表範例 解鎖" at bounding box center [537, 482] width 1075 height 53
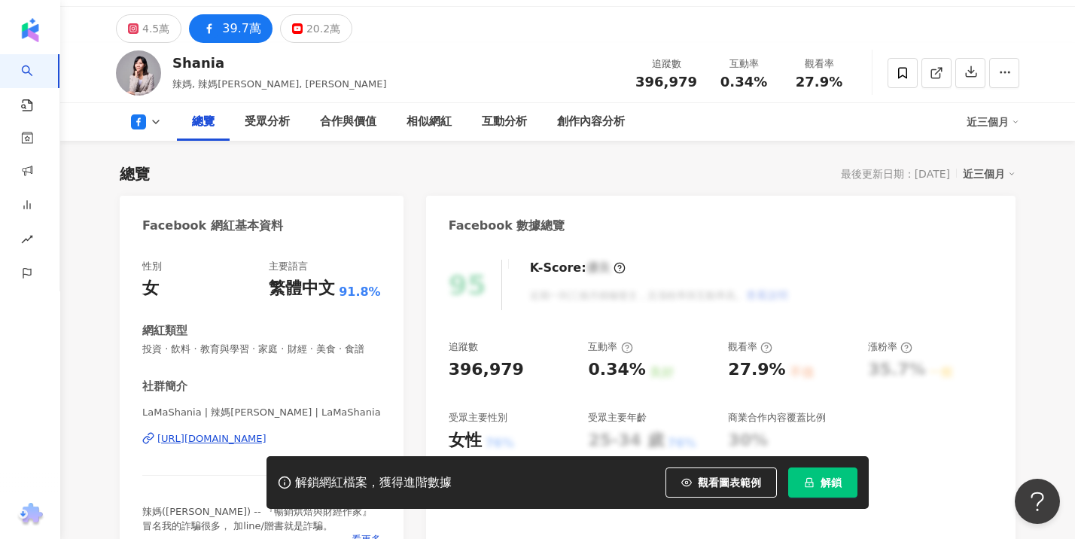
scroll to position [62, 0]
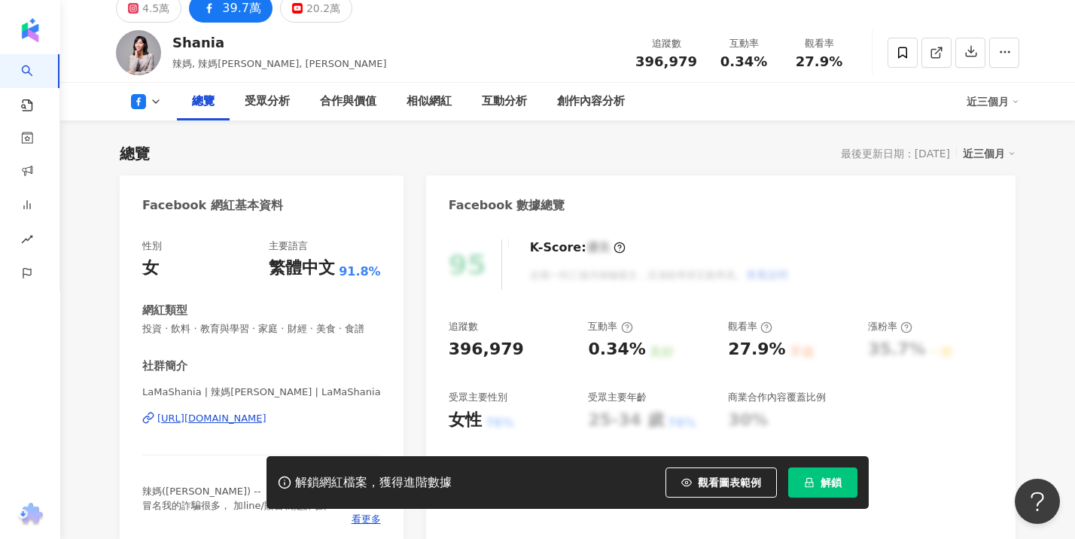
click at [223, 419] on div "https://www.facebook.com/397810816950970" at bounding box center [211, 419] width 109 height 14
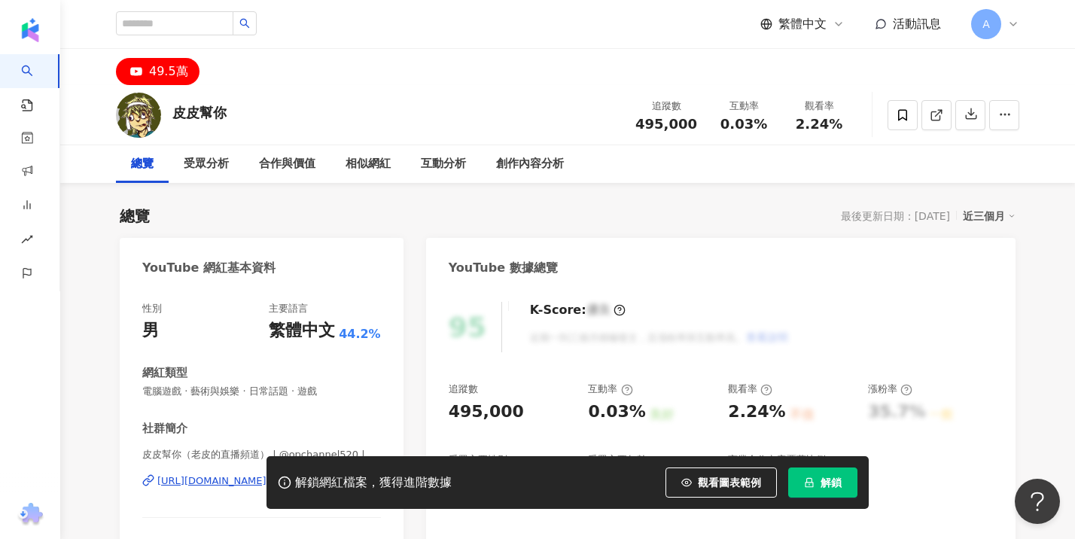
click at [195, 115] on div "皮皮幫你" at bounding box center [199, 112] width 54 height 19
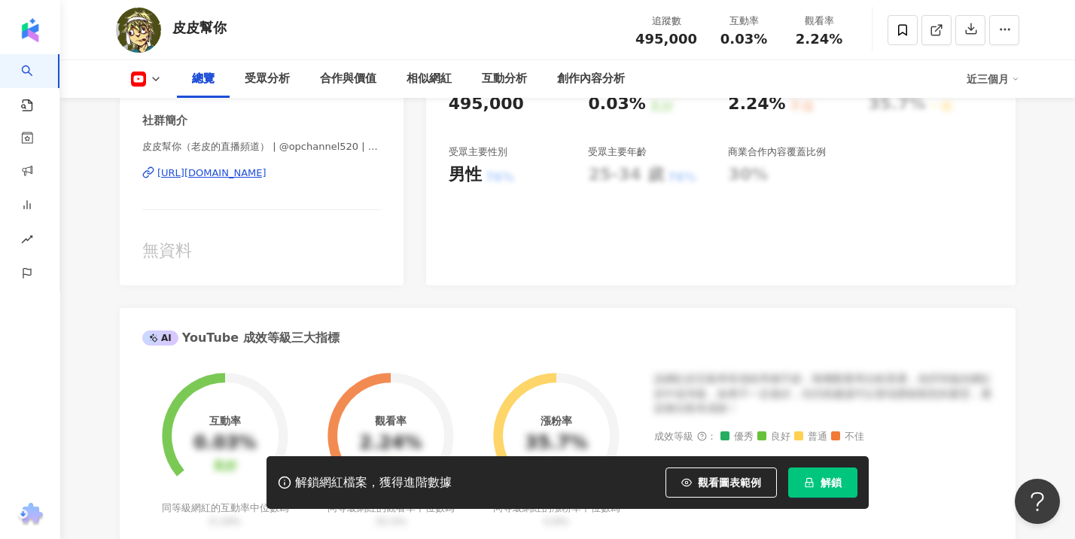
scroll to position [320, 0]
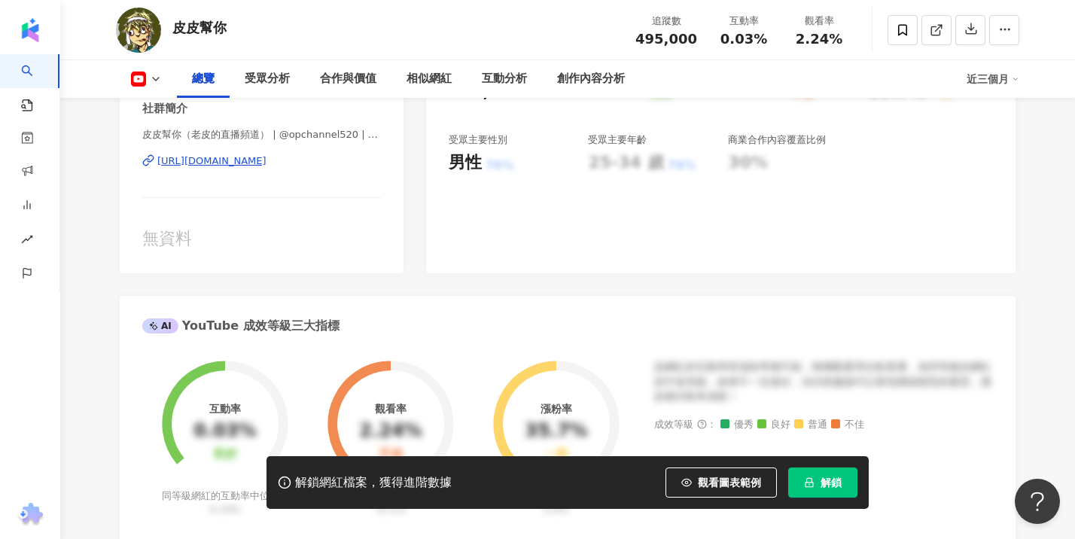
click at [267, 158] on div "[URL][DOMAIN_NAME]" at bounding box center [211, 161] width 109 height 14
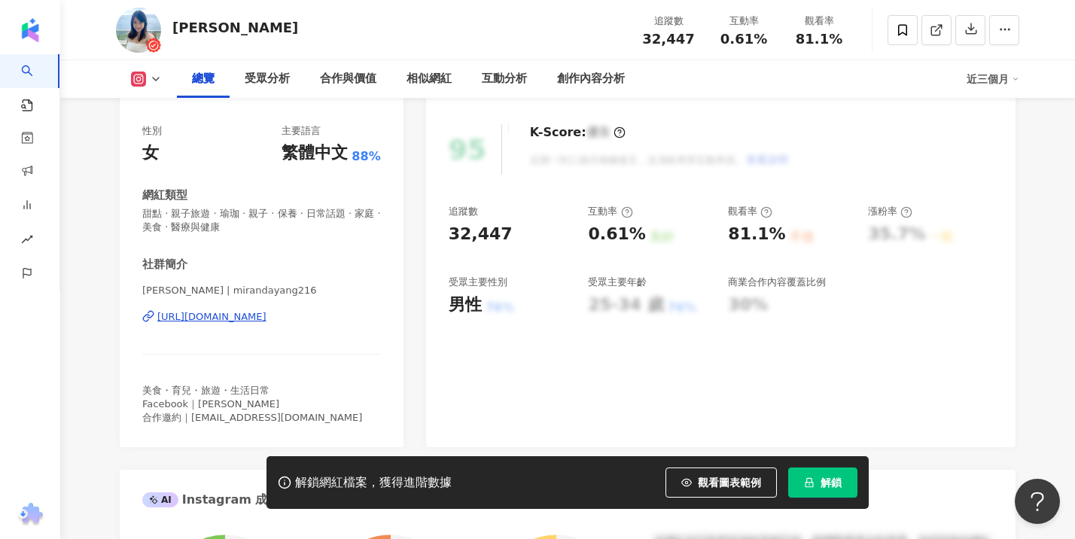
scroll to position [215, 0]
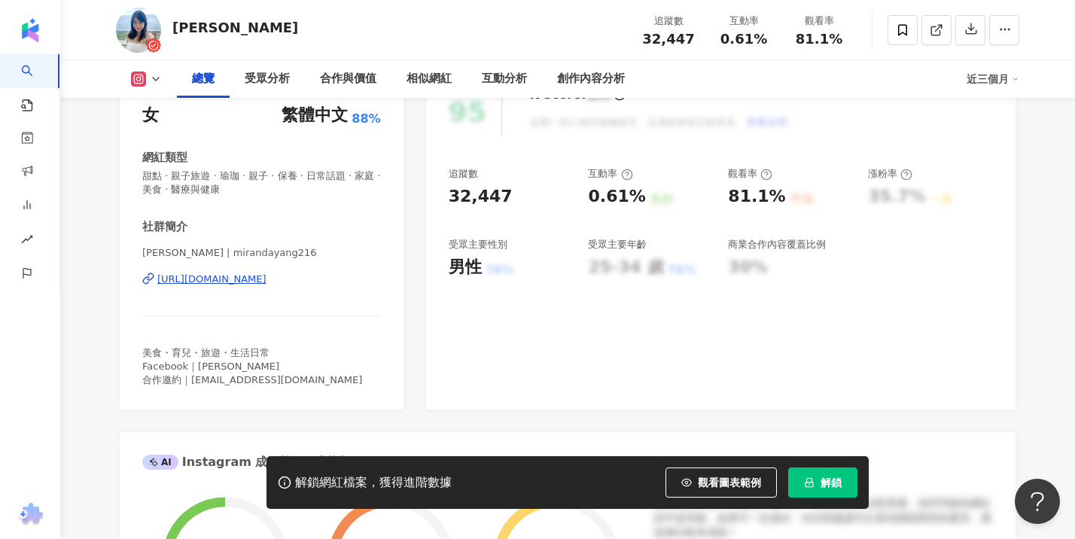
click at [254, 291] on div "Miranda💜Yang | mirandayang216 https://www.instagram.com/mirandayang216/" at bounding box center [261, 290] width 239 height 88
click at [263, 276] on div "https://www.instagram.com/mirandayang216/" at bounding box center [211, 280] width 109 height 14
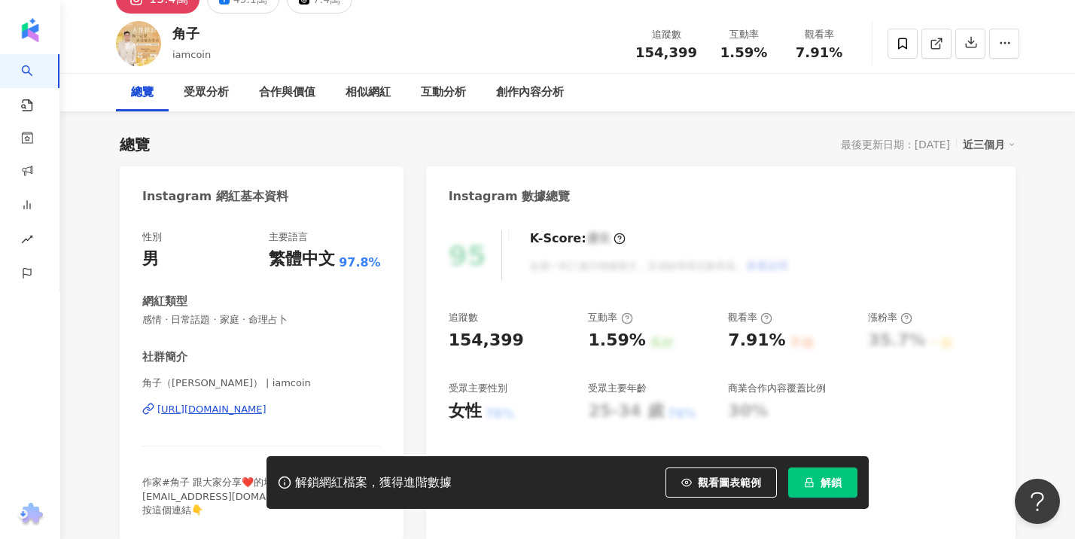
scroll to position [118, 0]
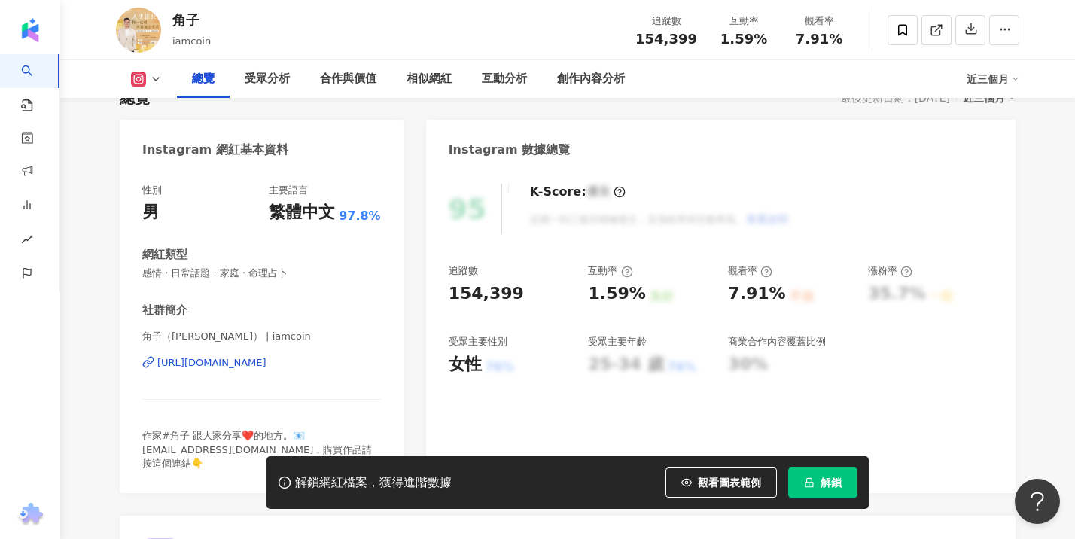
click at [226, 361] on div "https://www.instagram.com/iamcoin/" at bounding box center [211, 363] width 109 height 14
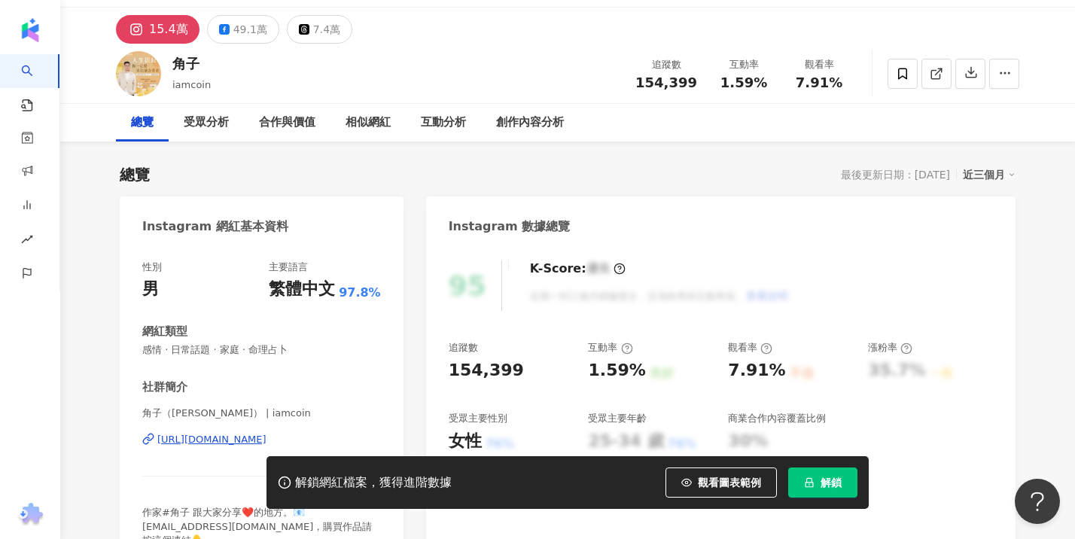
scroll to position [0, 0]
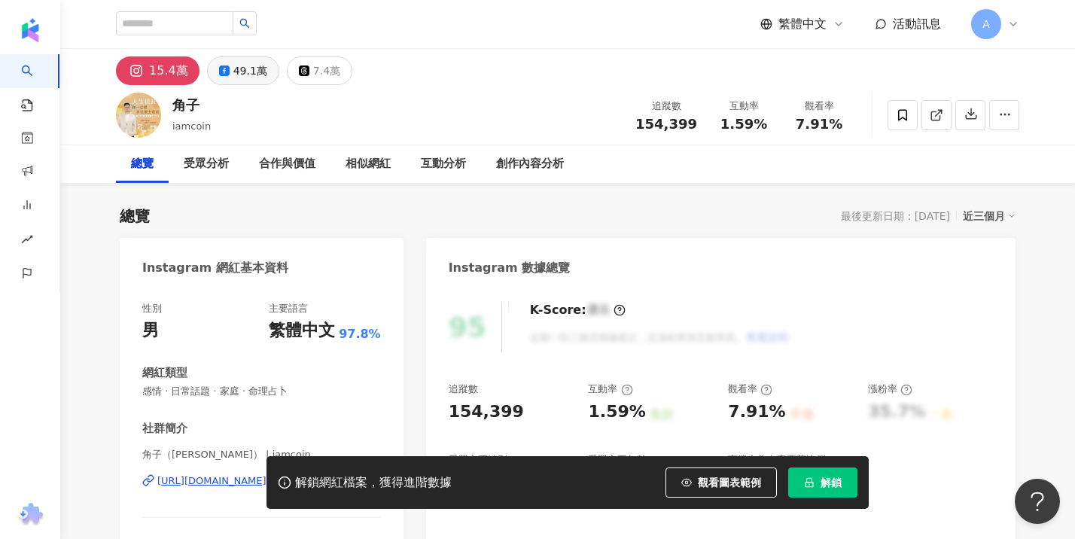
click at [242, 75] on div "49.1萬" at bounding box center [250, 70] width 34 height 21
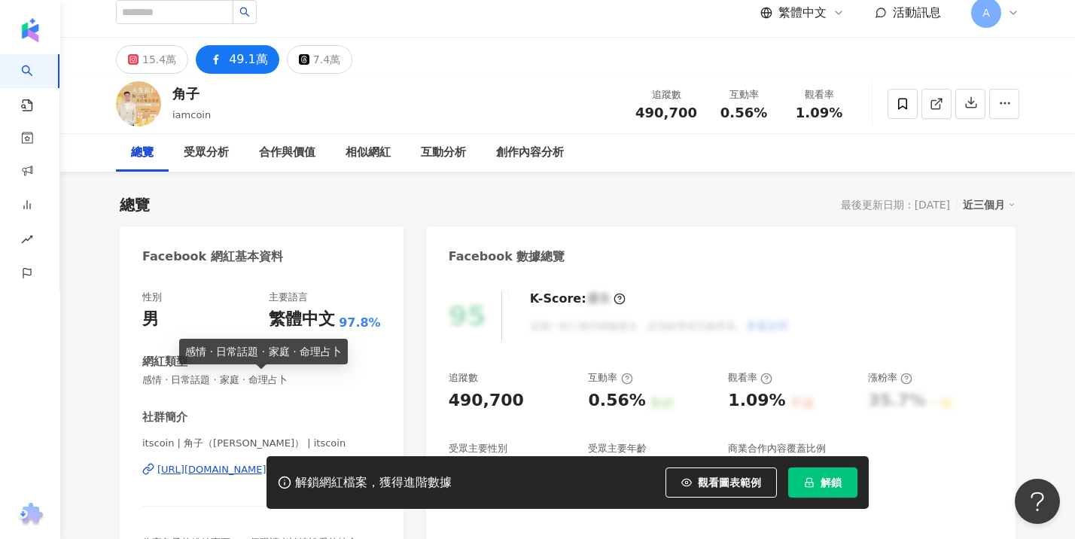
scroll to position [25, 0]
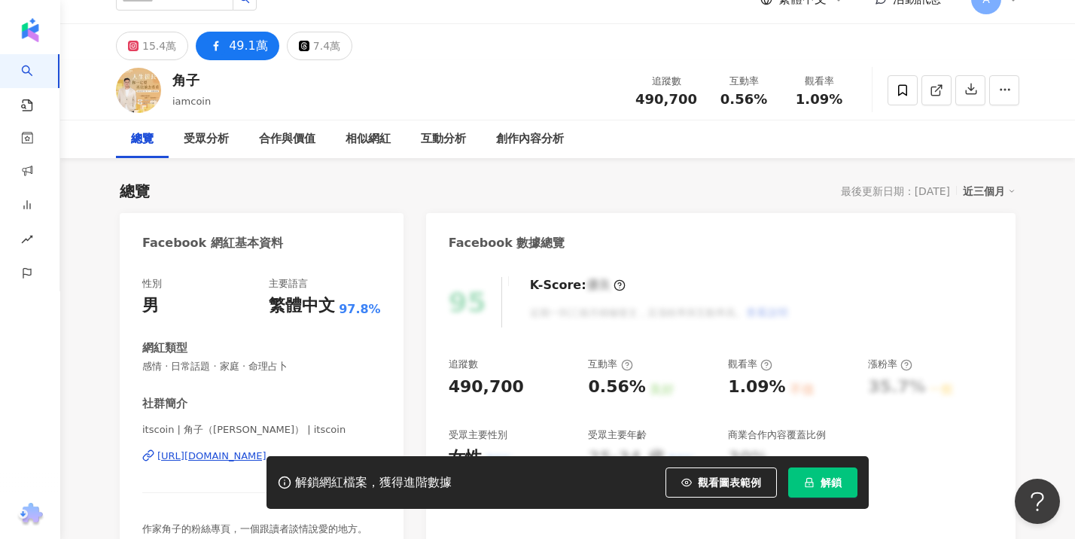
click at [187, 460] on div "解鎖網紅檔案，獲得進階數據 觀看圖表範例 解鎖" at bounding box center [537, 482] width 1075 height 53
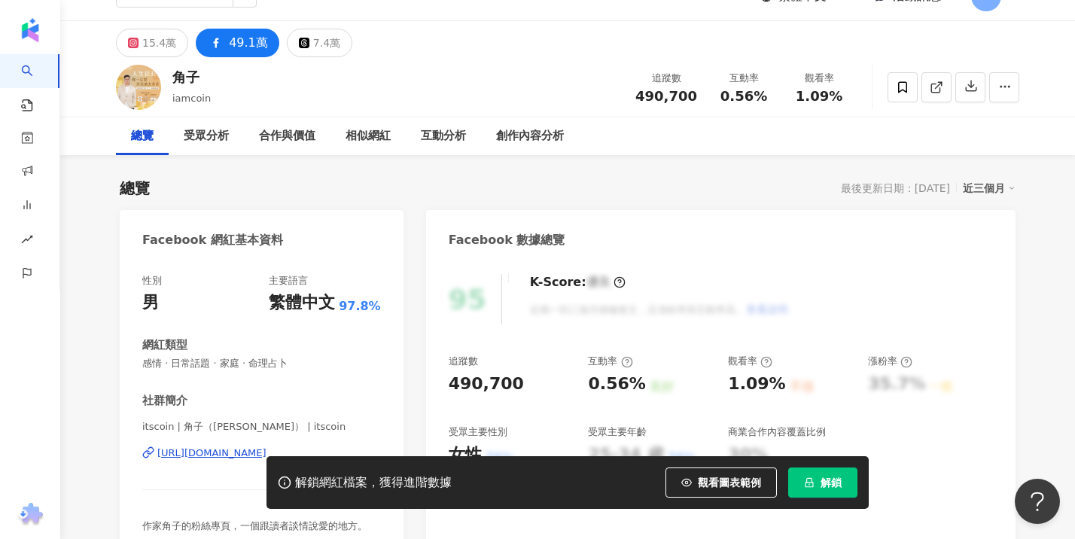
click at [190, 456] on div "解鎖網紅檔案，獲得進階數據 觀看圖表範例 解鎖" at bounding box center [537, 482] width 1075 height 53
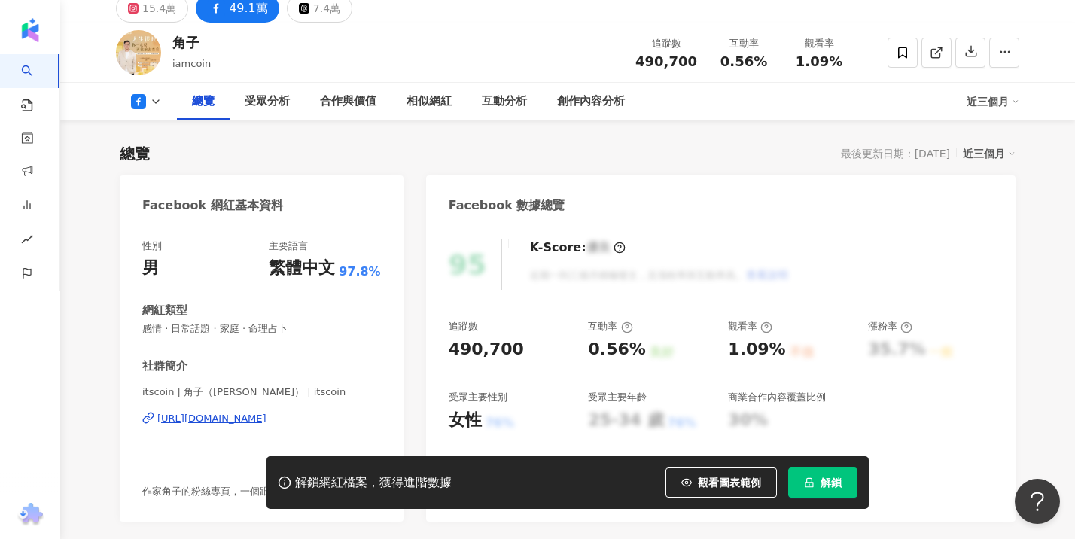
click at [225, 415] on div "https://www.facebook.com/292286990885947" at bounding box center [211, 419] width 109 height 14
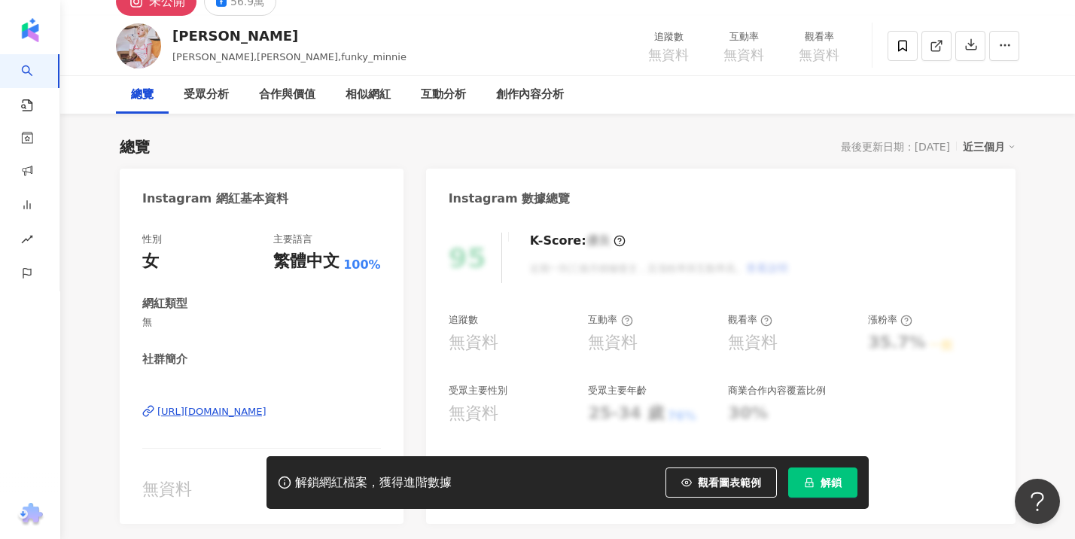
scroll to position [131, 0]
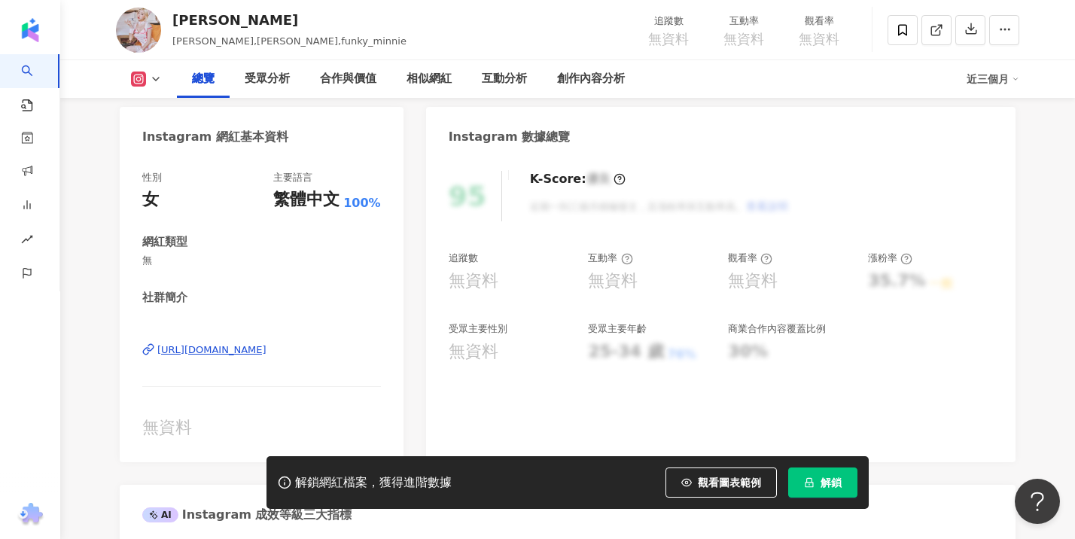
click at [231, 355] on div "[URL][DOMAIN_NAME]" at bounding box center [211, 350] width 109 height 14
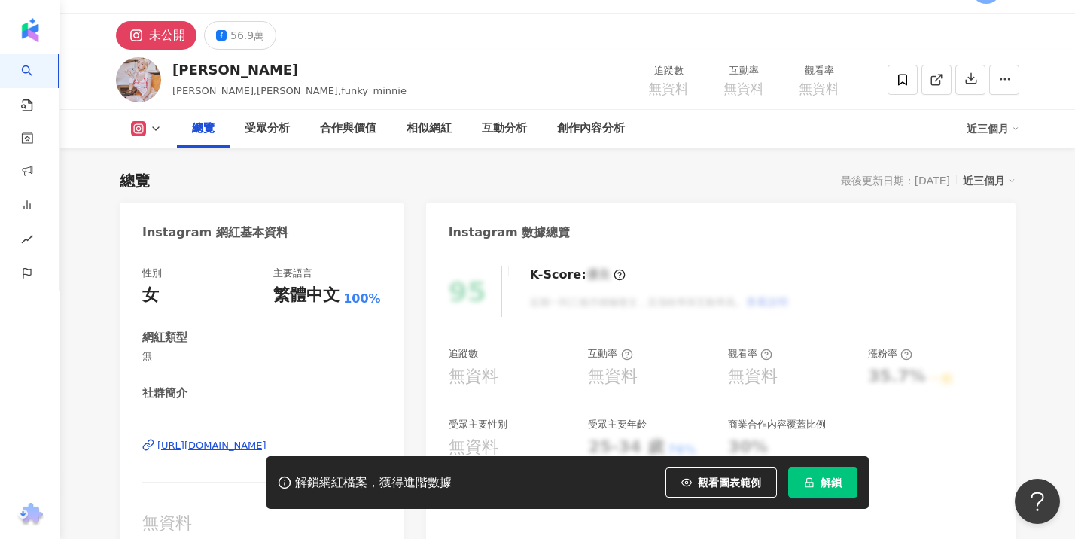
scroll to position [0, 0]
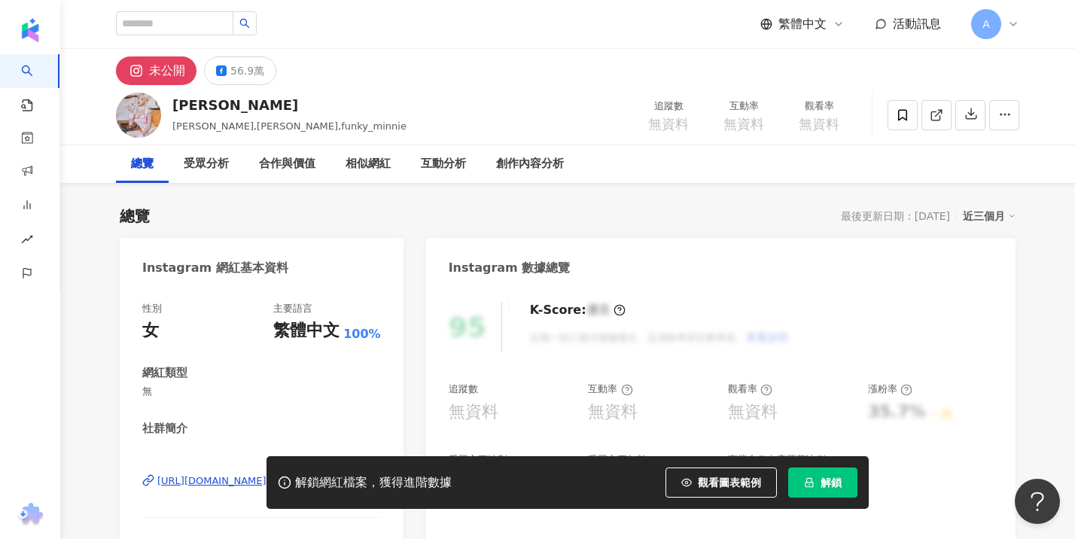
click at [260, 54] on div "未公開 56.9萬" at bounding box center [568, 67] width 964 height 36
click at [248, 72] on div "56.9萬" at bounding box center [247, 70] width 34 height 21
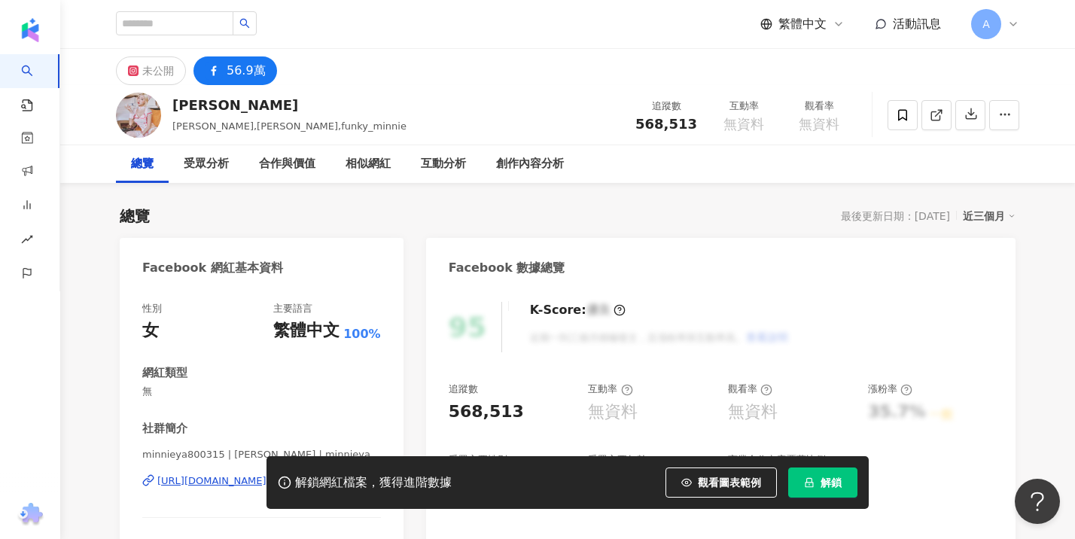
scroll to position [315, 0]
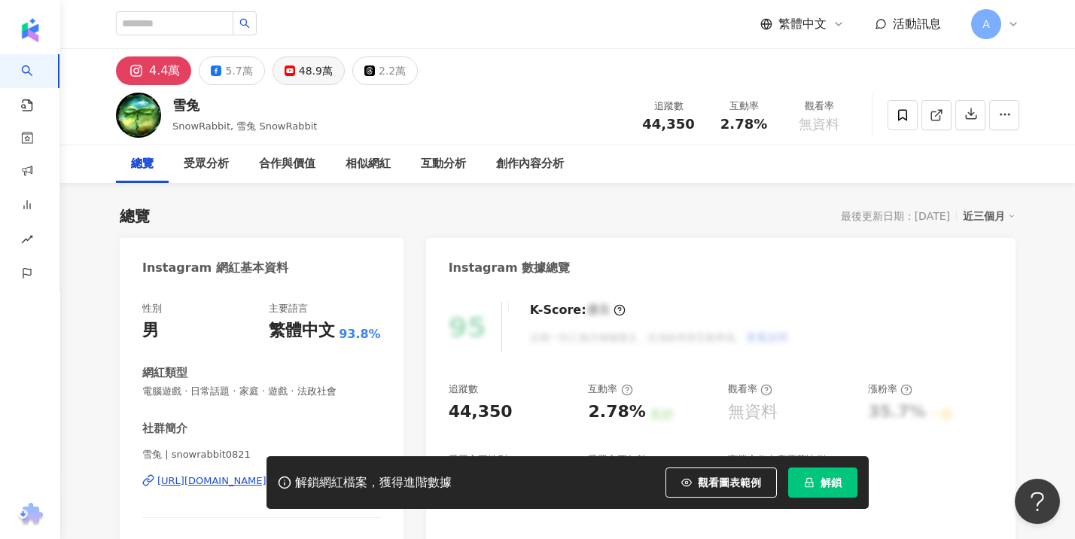
click at [299, 75] on div "48.9萬" at bounding box center [316, 70] width 34 height 21
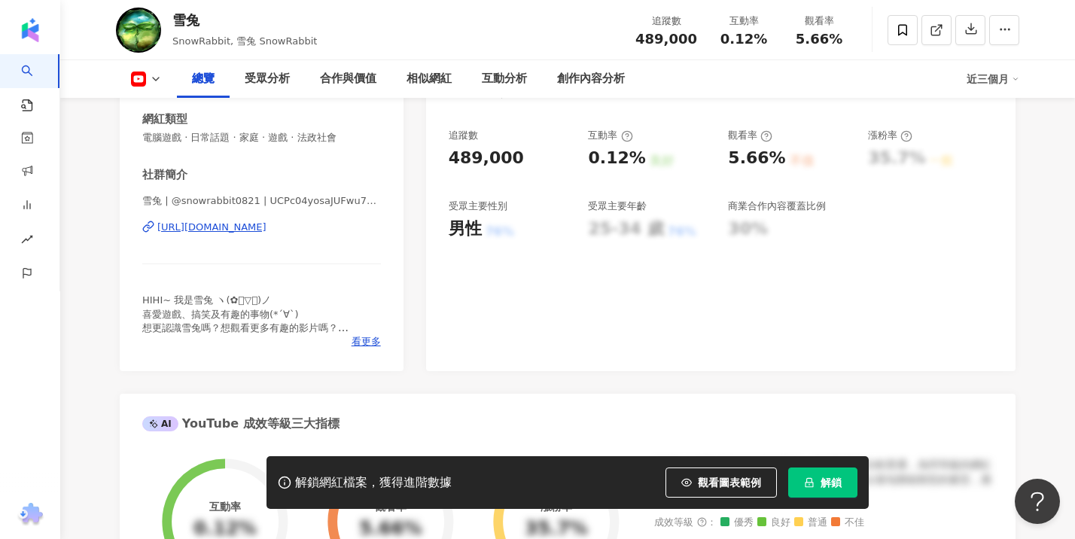
scroll to position [263, 0]
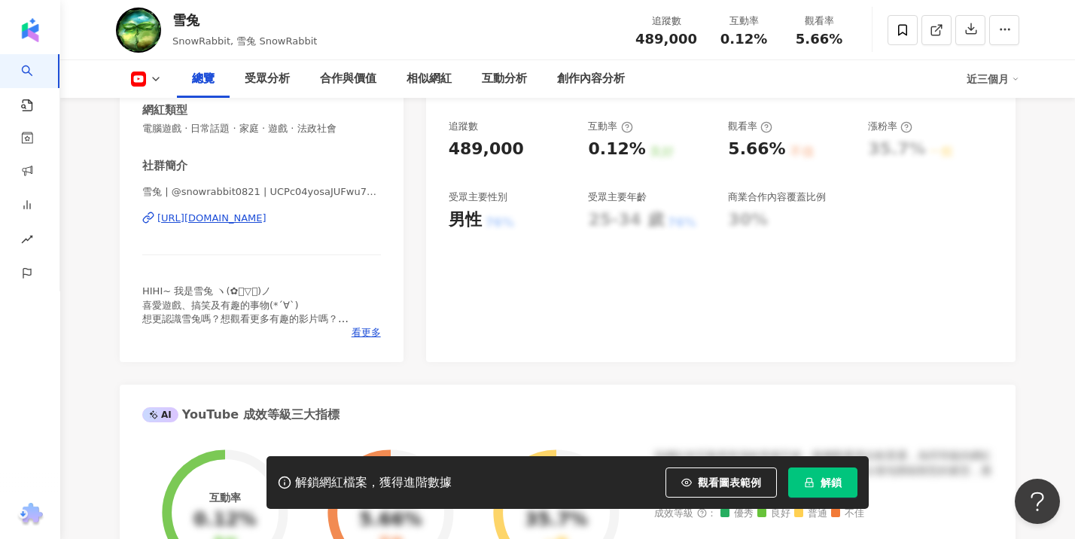
click at [267, 216] on div "[URL][DOMAIN_NAME]" at bounding box center [211, 219] width 109 height 14
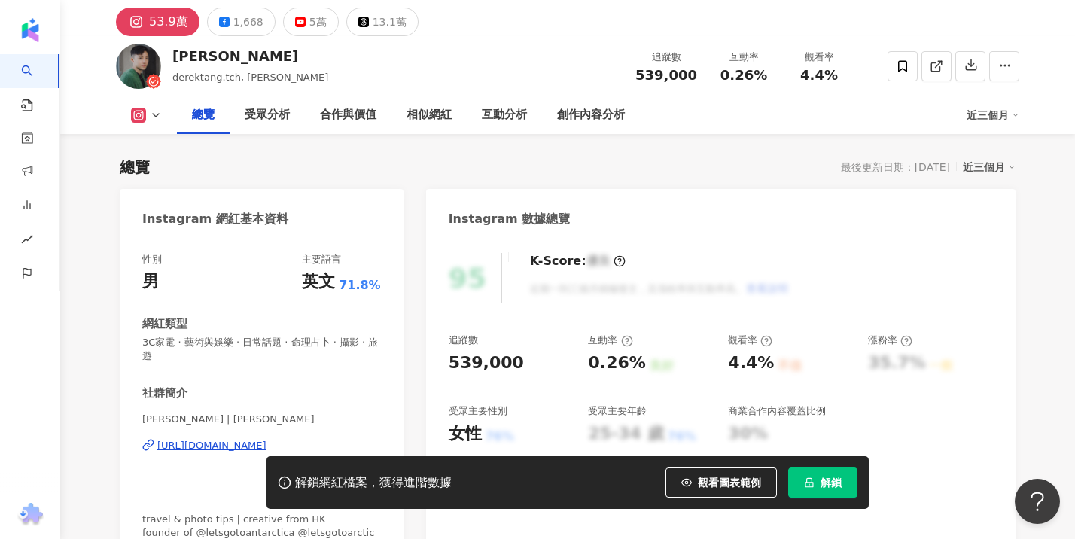
scroll to position [133, 0]
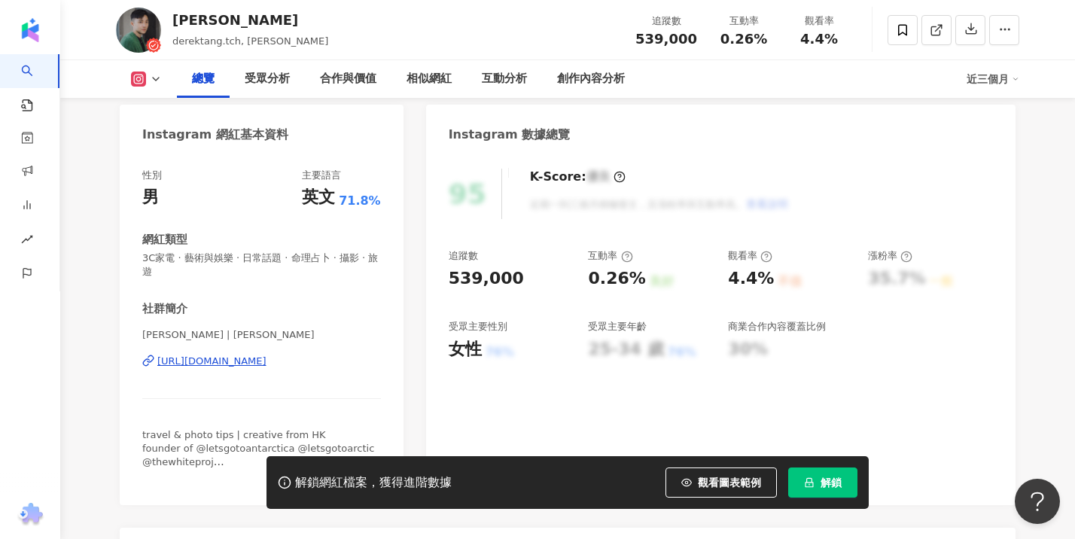
click at [241, 352] on div "[PERSON_NAME] | [PERSON_NAME] [URL][DOMAIN_NAME]" at bounding box center [261, 372] width 239 height 88
click at [235, 361] on div "[URL][DOMAIN_NAME]" at bounding box center [211, 362] width 109 height 14
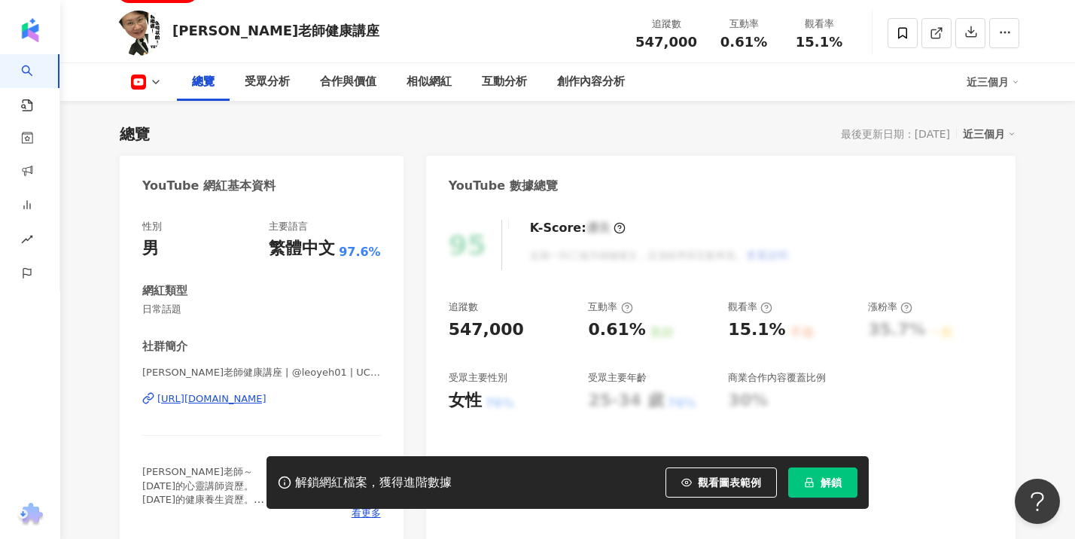
scroll to position [118, 0]
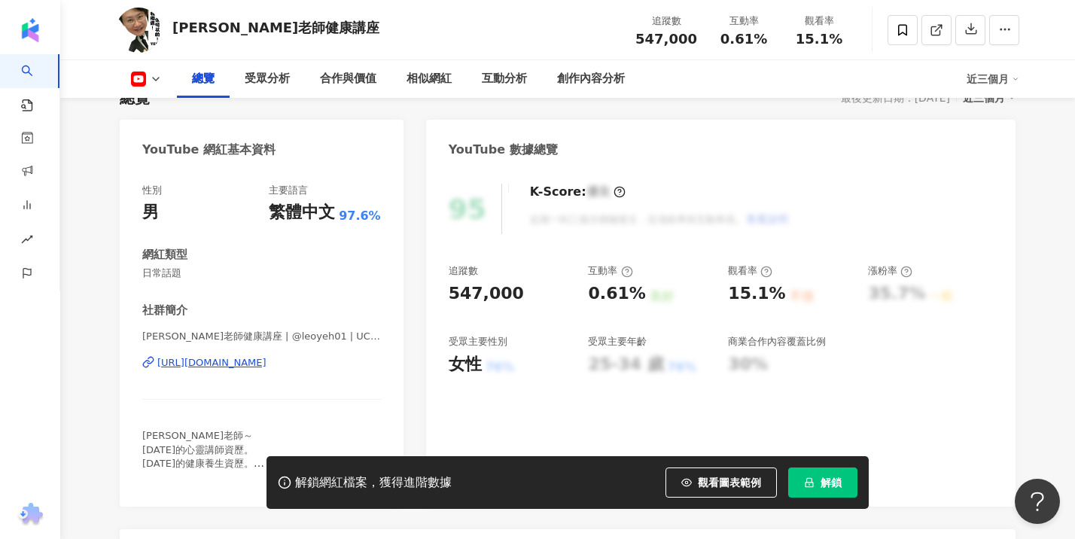
click at [242, 361] on div "https://www.youtube.com/channel/UC6YO6az9CLMqJy3_3X2g0Vg" at bounding box center [211, 363] width 109 height 14
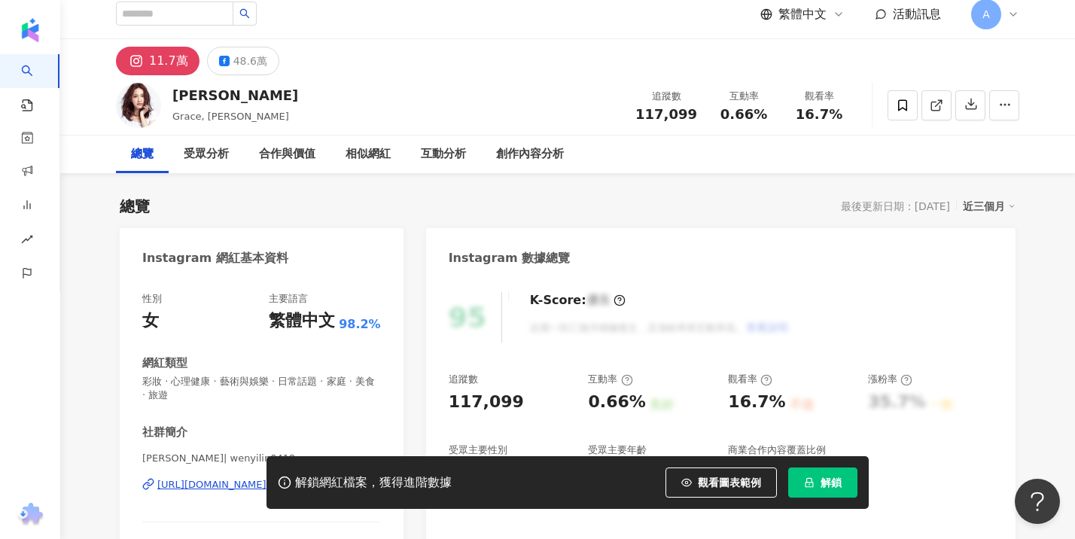
scroll to position [217, 0]
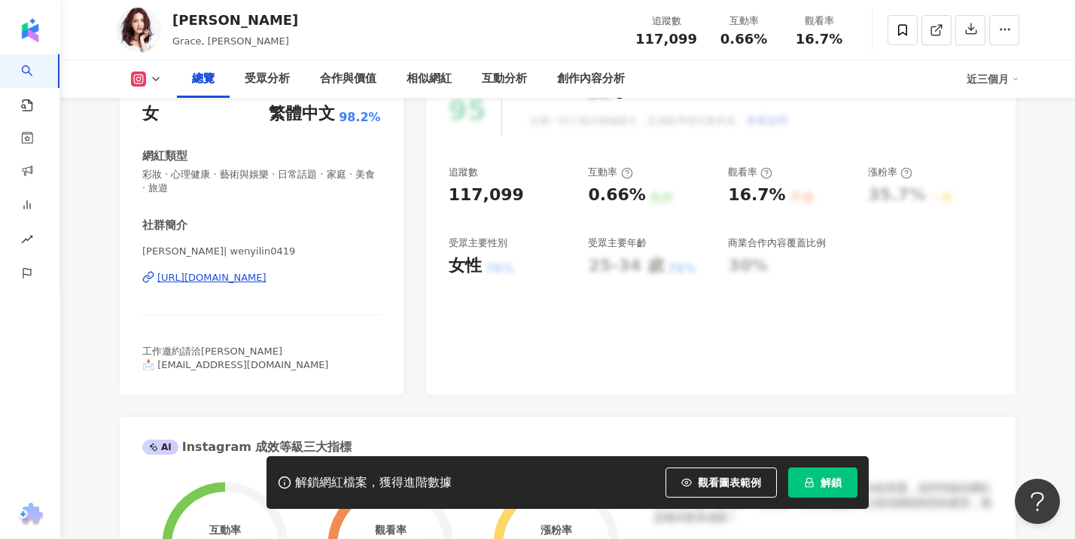
click at [267, 273] on div "[URL][DOMAIN_NAME]" at bounding box center [211, 278] width 109 height 14
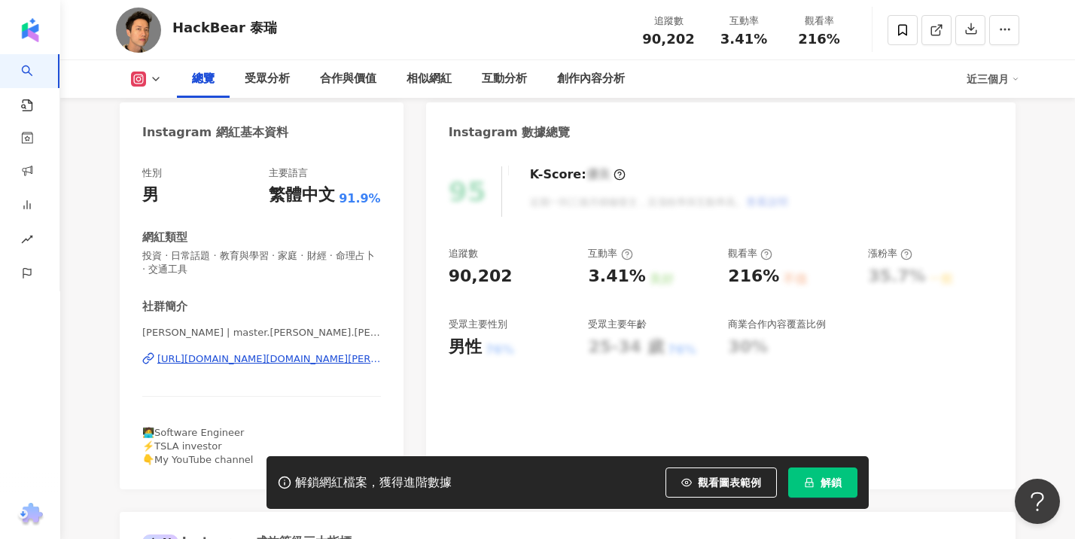
scroll to position [206, 0]
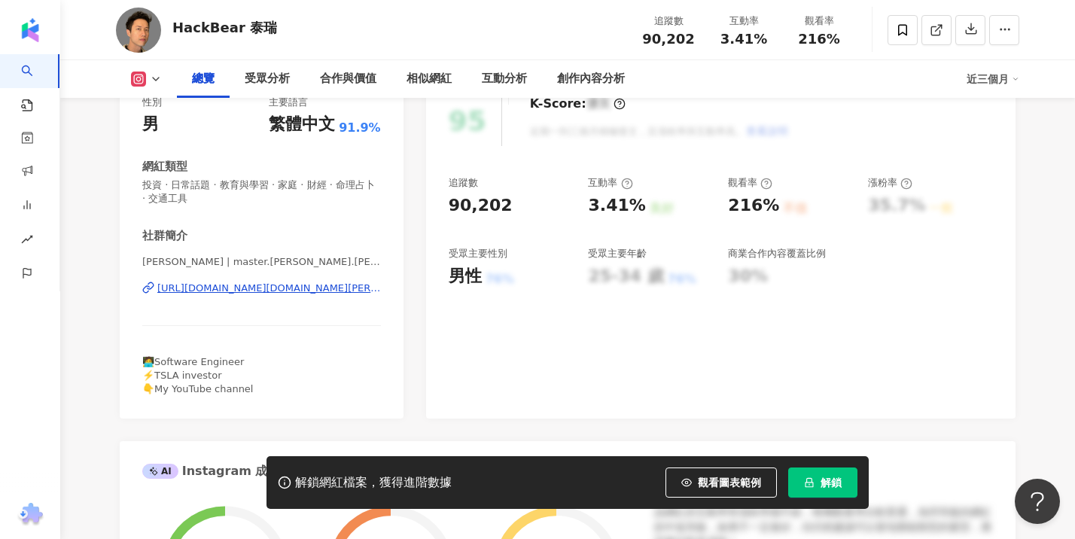
click at [280, 288] on div "[URL][DOMAIN_NAME][DOMAIN_NAME][PERSON_NAME]" at bounding box center [269, 289] width 224 height 14
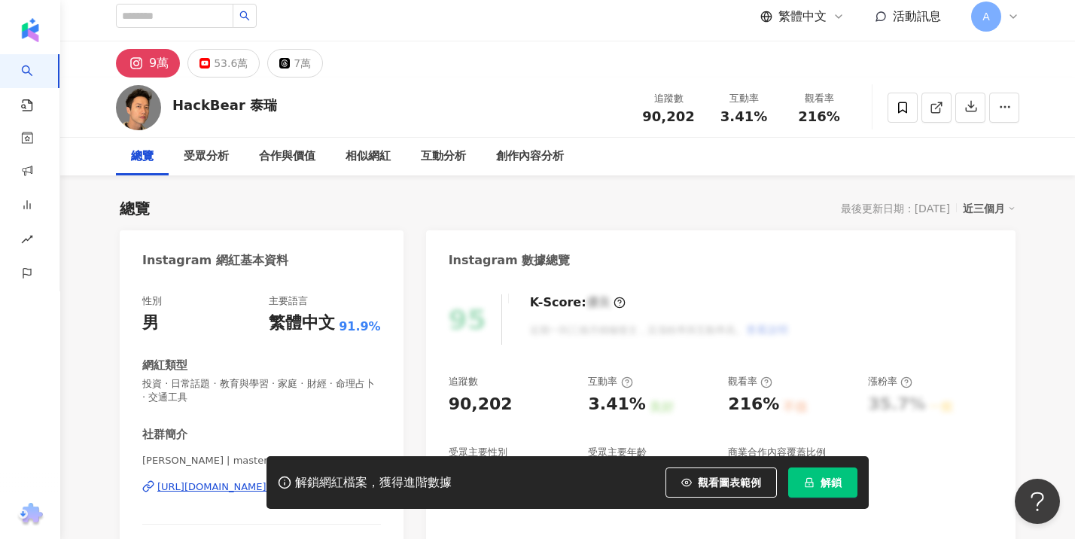
scroll to position [0, 0]
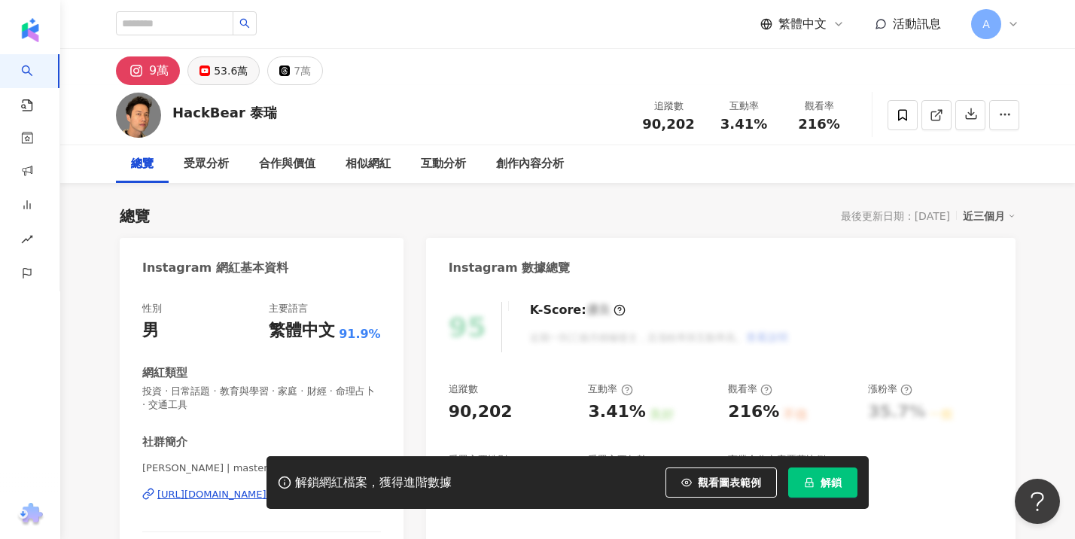
click at [232, 62] on div "53.6萬" at bounding box center [231, 70] width 34 height 21
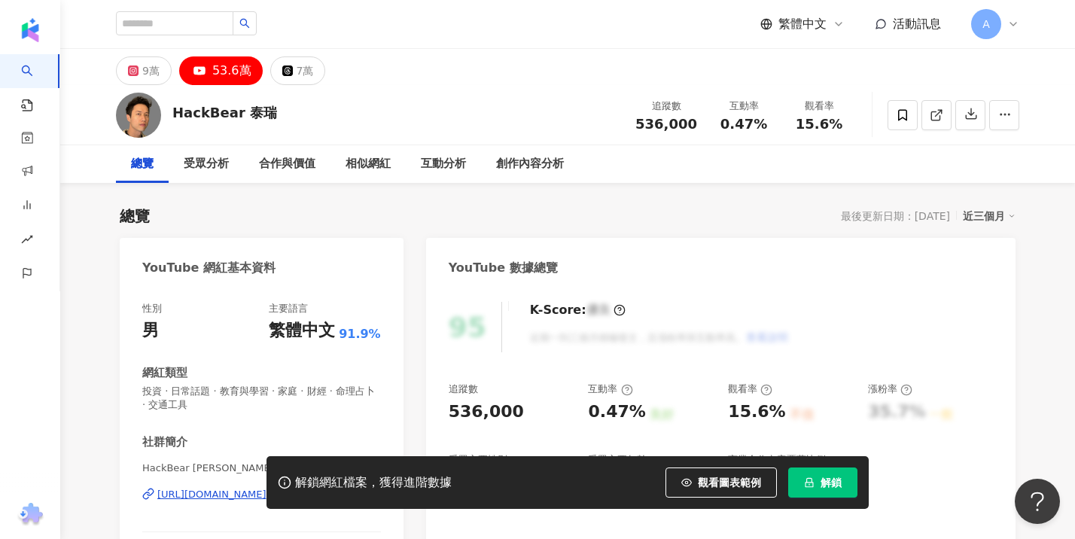
scroll to position [114, 0]
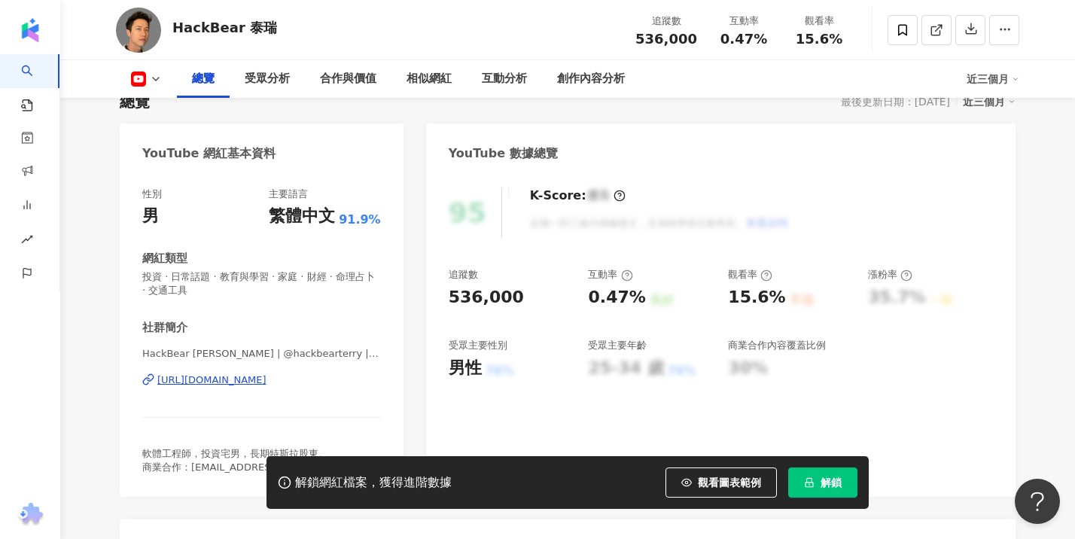
click at [239, 377] on div "[URL][DOMAIN_NAME]" at bounding box center [211, 380] width 109 height 14
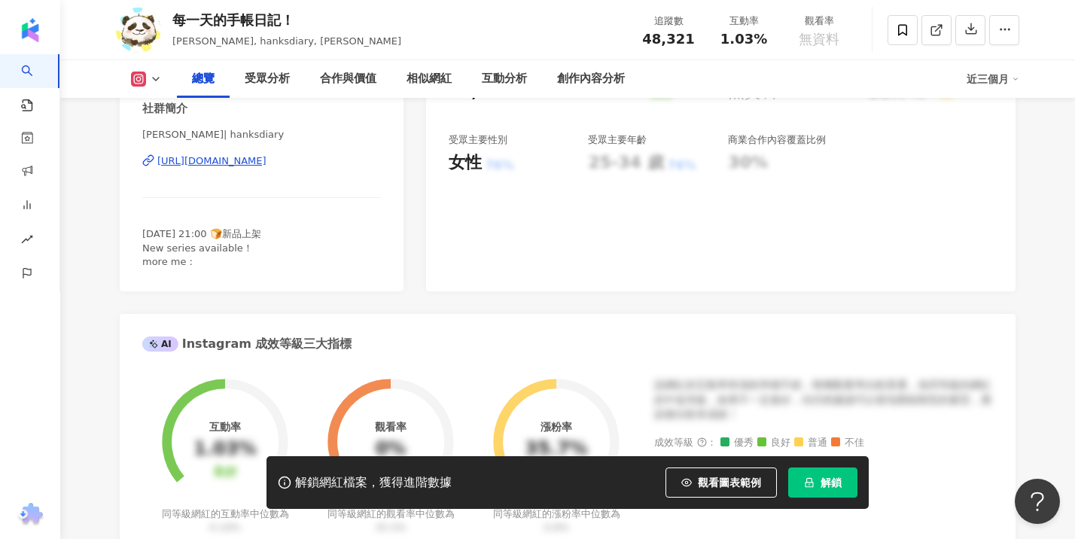
scroll to position [11, 0]
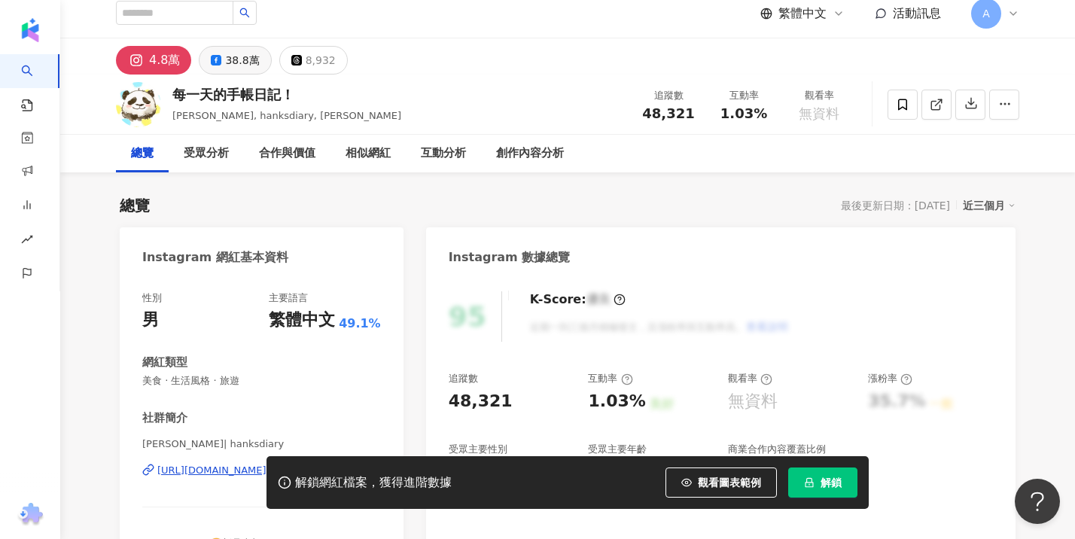
click at [233, 56] on div "38.8萬" at bounding box center [242, 60] width 34 height 21
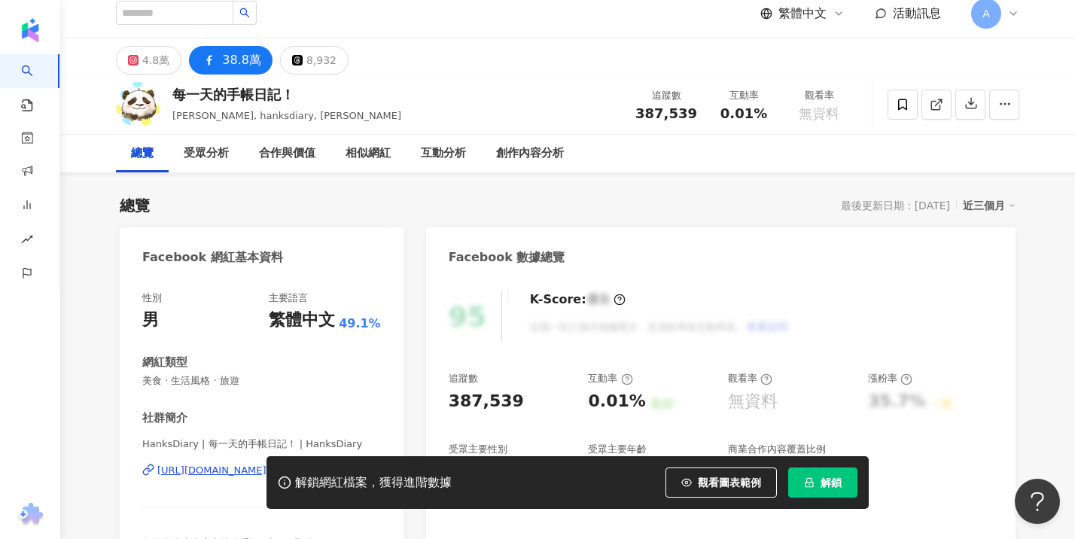
scroll to position [136, 0]
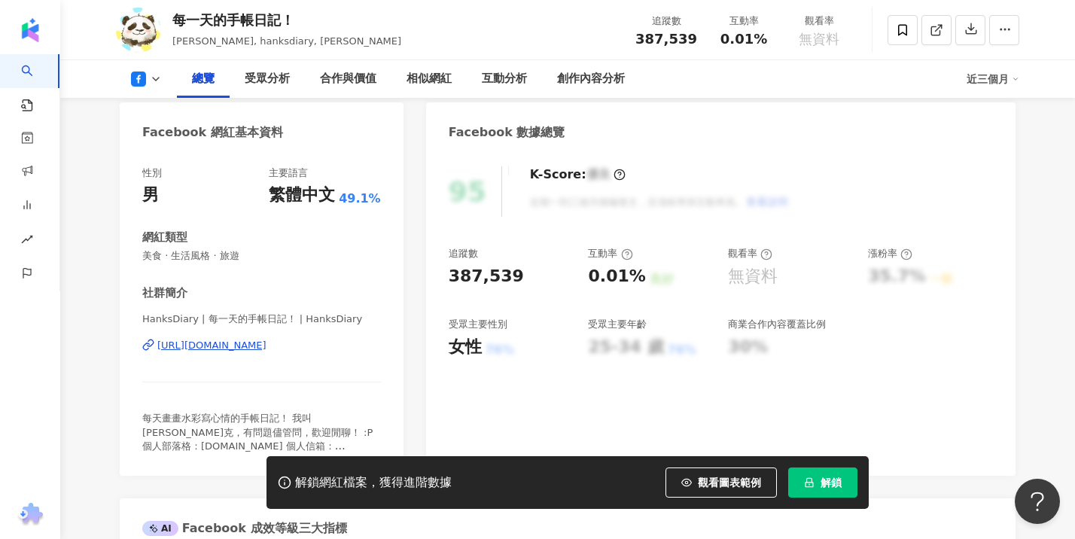
click at [265, 340] on div "https://www.facebook.com/362275403808111" at bounding box center [211, 346] width 109 height 14
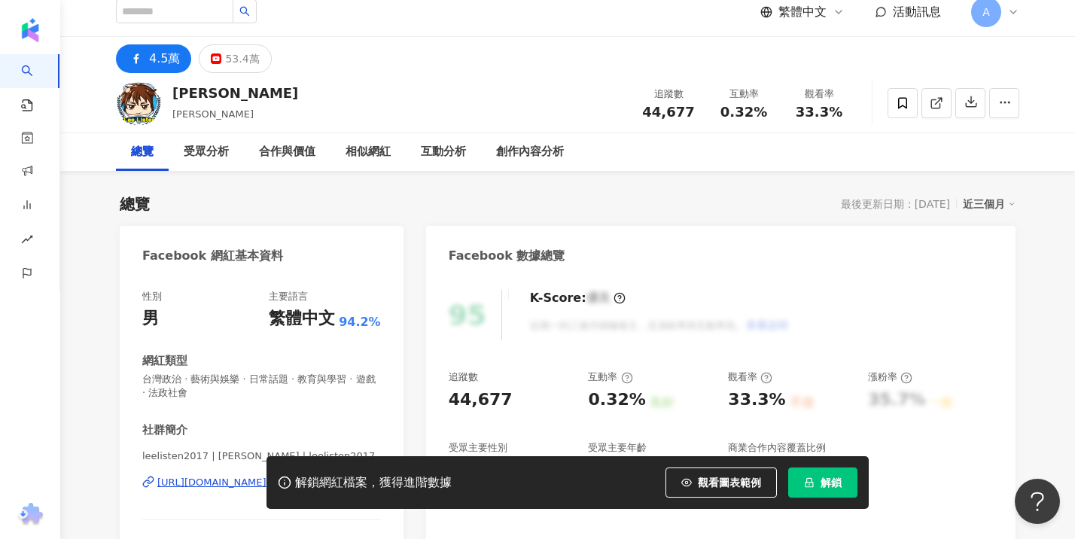
scroll to position [28, 0]
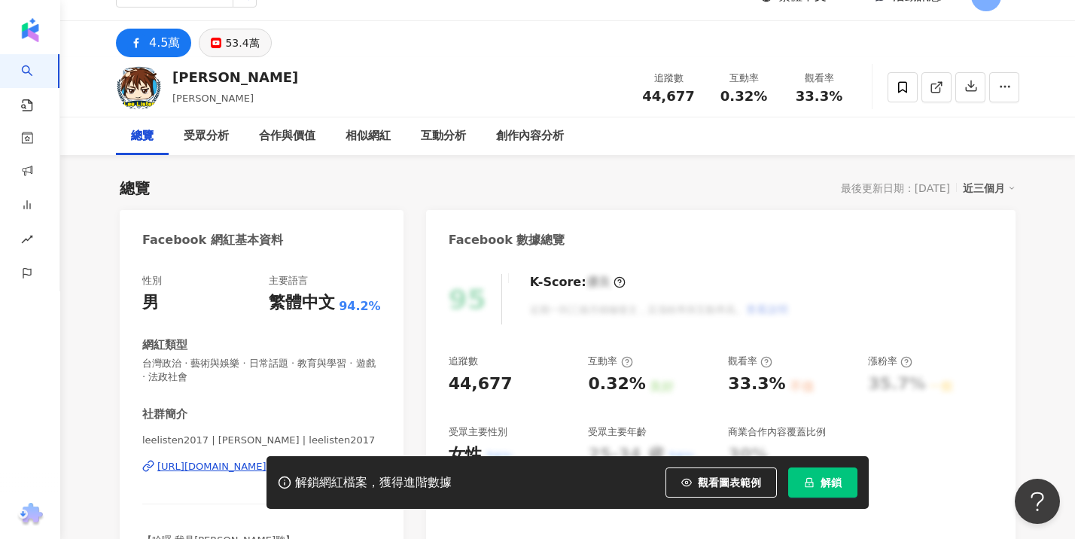
click at [234, 32] on div "53.4萬" at bounding box center [242, 42] width 34 height 21
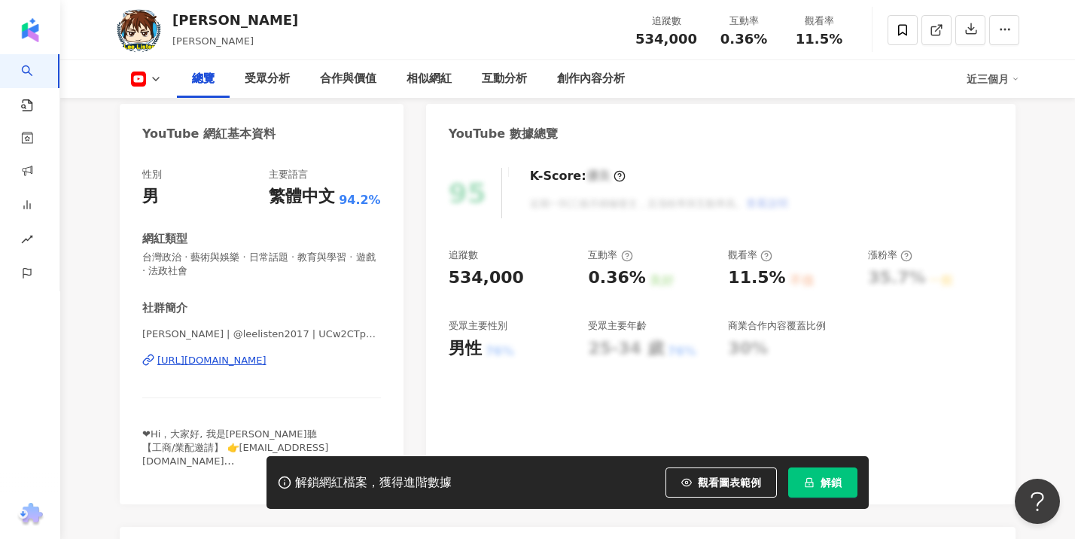
scroll to position [146, 0]
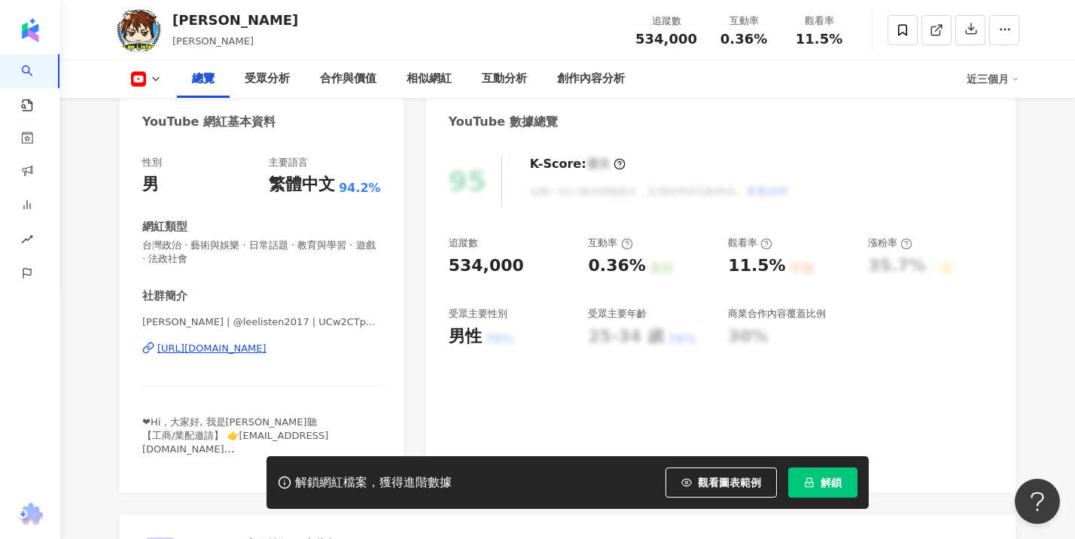
click at [267, 351] on div "https://www.youtube.com/channel/UCw2CTp01JDHoyH-4tFX9UlA" at bounding box center [211, 349] width 109 height 14
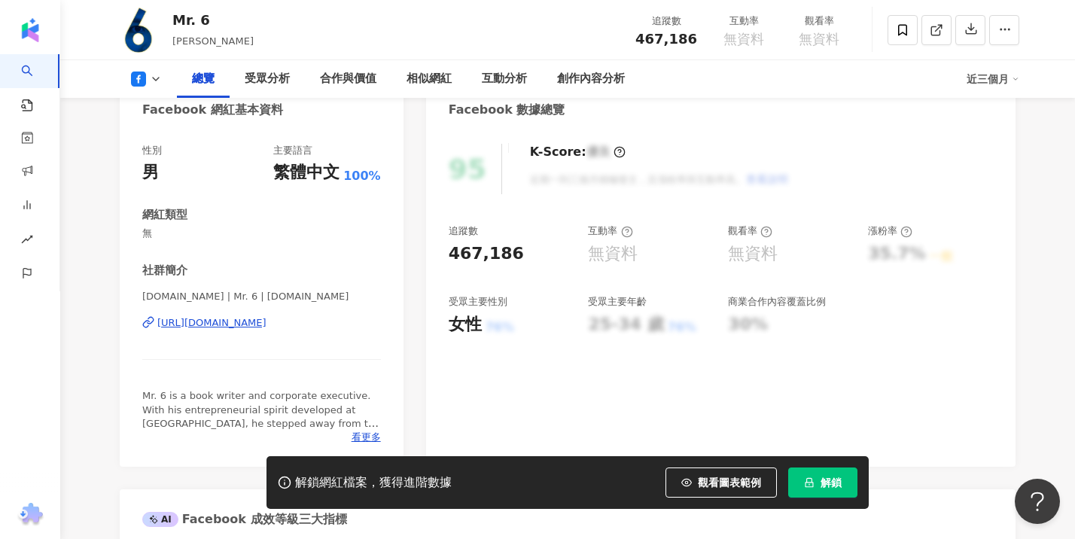
scroll to position [160, 0]
click at [239, 317] on div "https://www.facebook.com/5981562499" at bounding box center [211, 322] width 109 height 14
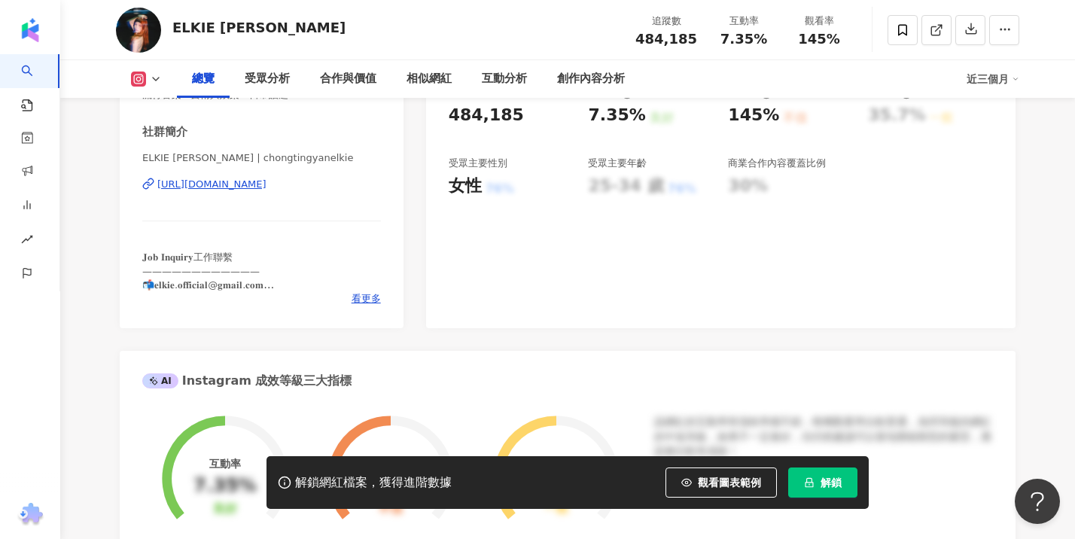
scroll to position [309, 0]
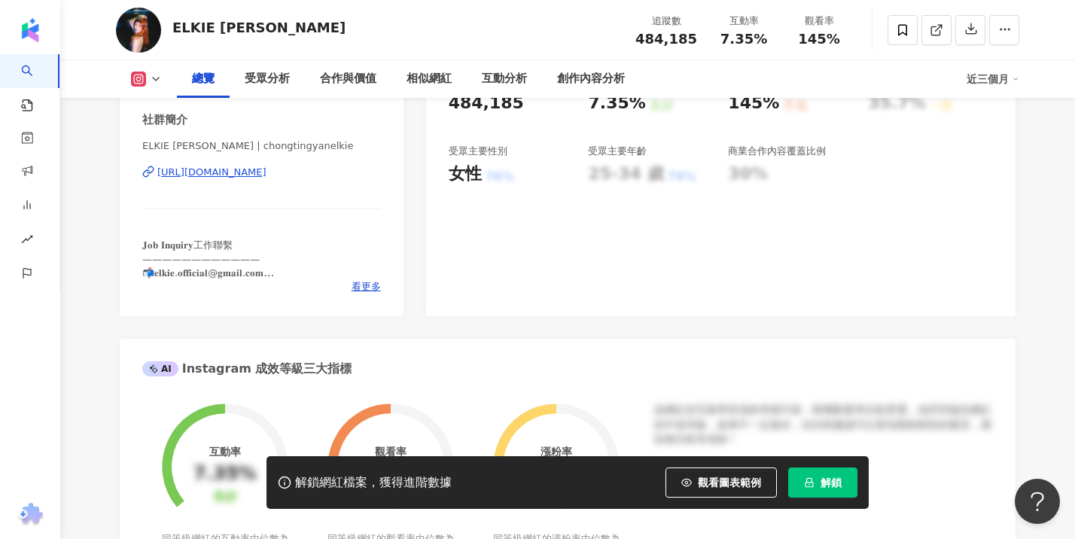
click at [360, 160] on div "ELKIE 莊錠欣 | chongtingyanelkie https://www.instagram.com/chongtingyanelkie/" at bounding box center [261, 183] width 239 height 88
click at [267, 172] on div "https://www.instagram.com/chongtingyanelkie/" at bounding box center [211, 173] width 109 height 14
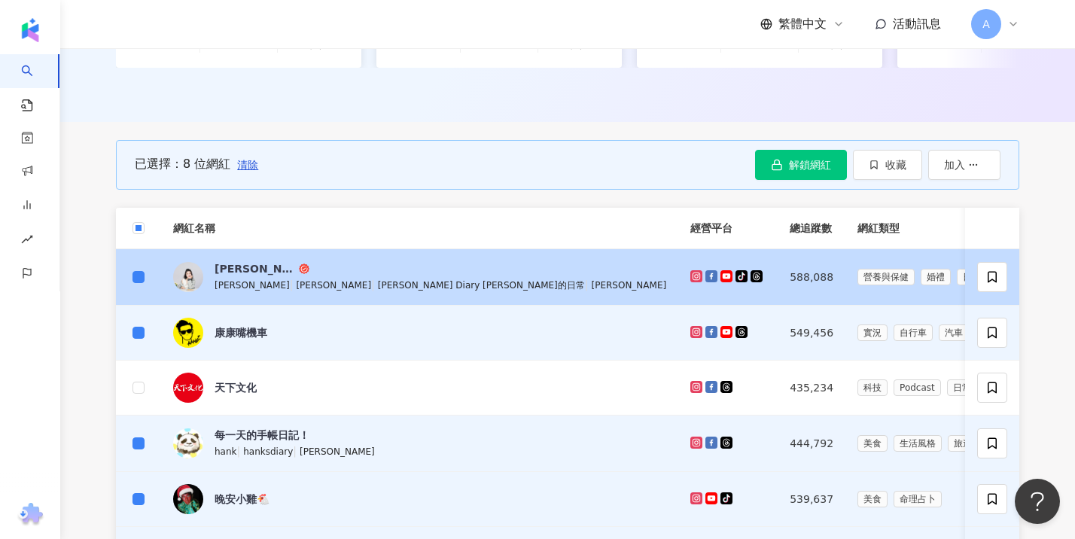
scroll to position [446, 0]
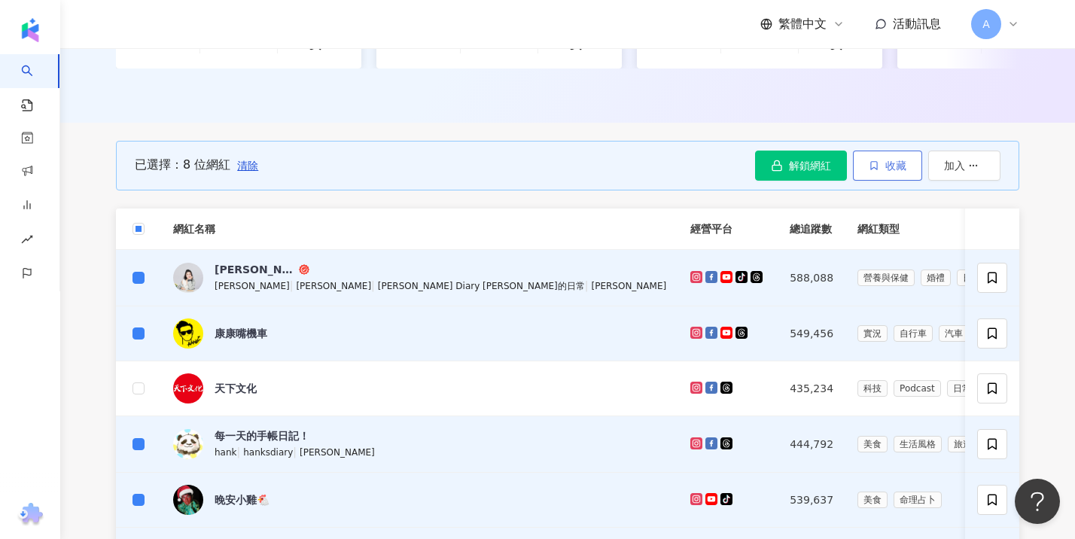
click at [885, 172] on span "收藏" at bounding box center [895, 166] width 21 height 12
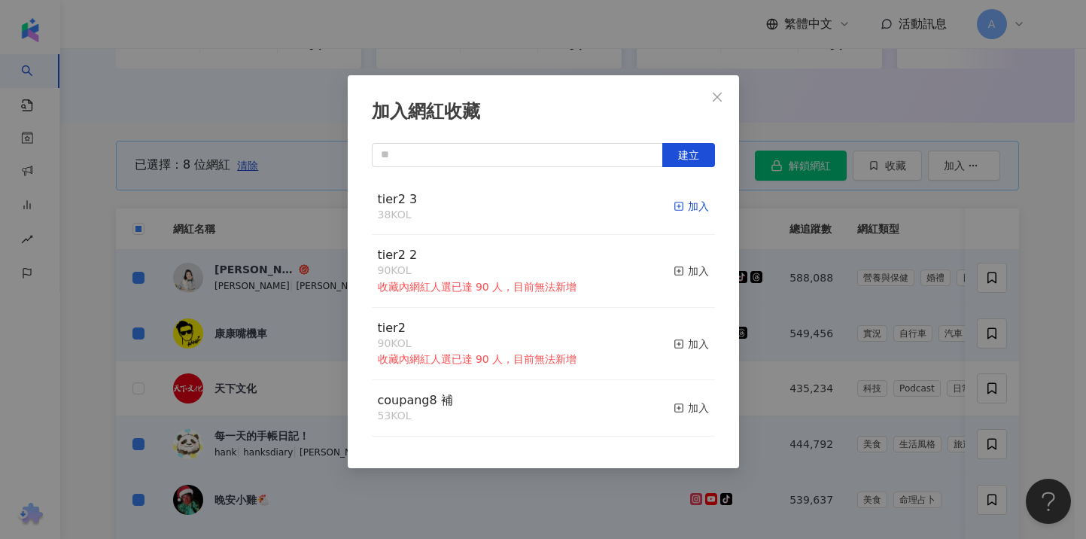
click at [690, 206] on div "加入" at bounding box center [691, 206] width 35 height 17
click at [716, 98] on icon "close" at bounding box center [717, 96] width 9 height 9
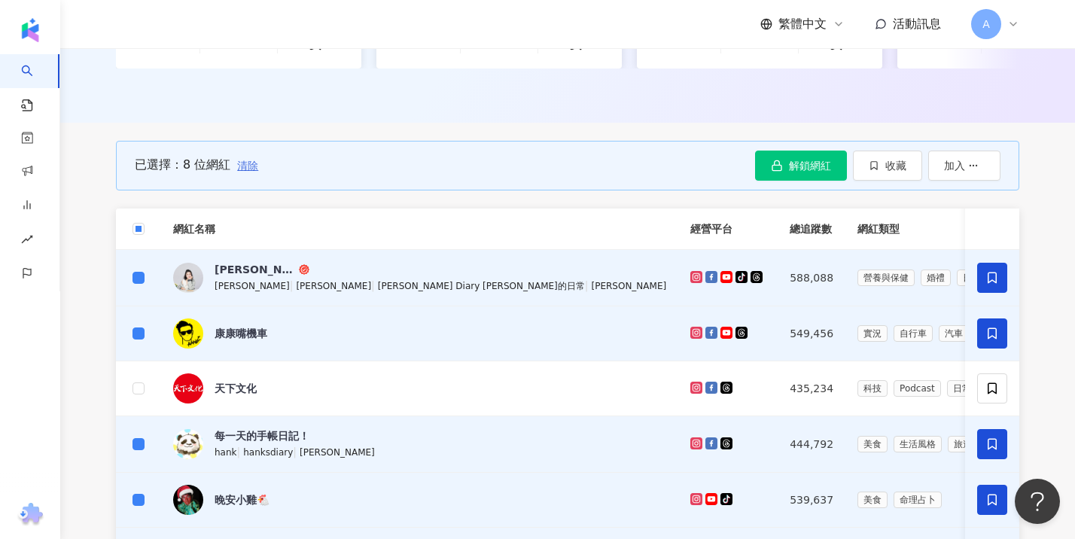
click at [242, 172] on span "清除" at bounding box center [247, 166] width 21 height 12
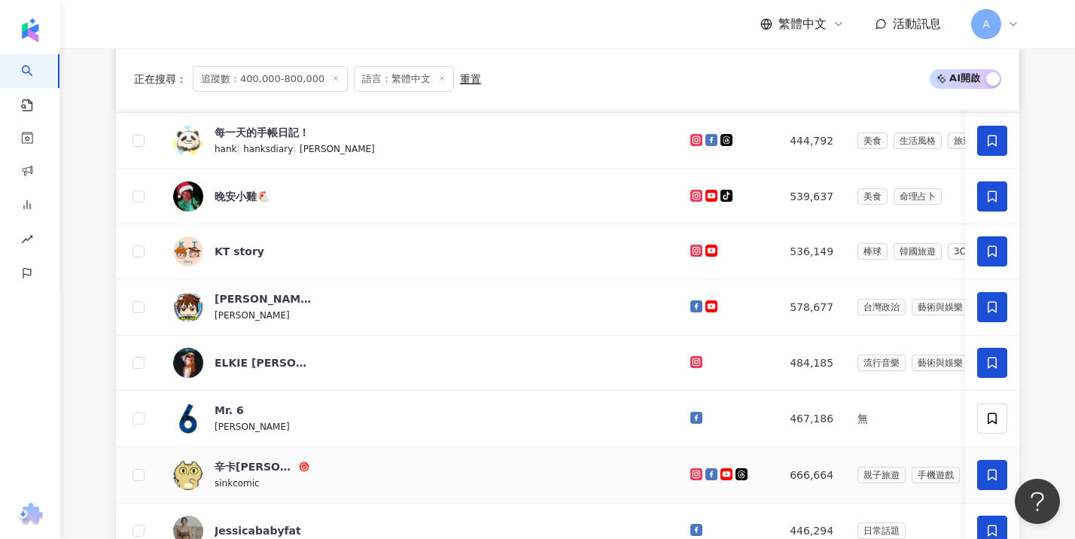
scroll to position [949, 0]
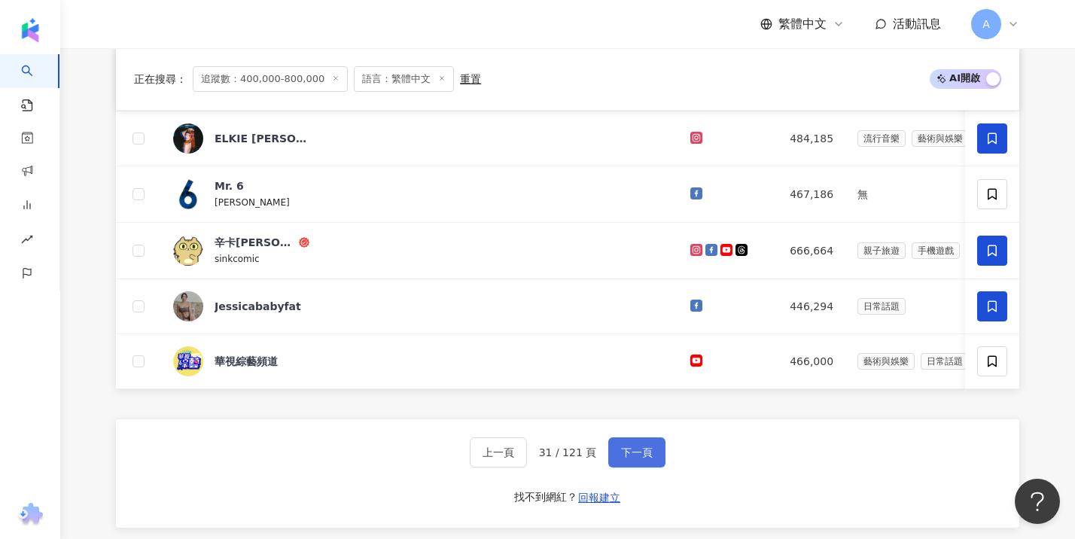
click at [630, 458] on span "下一頁" at bounding box center [637, 452] width 32 height 12
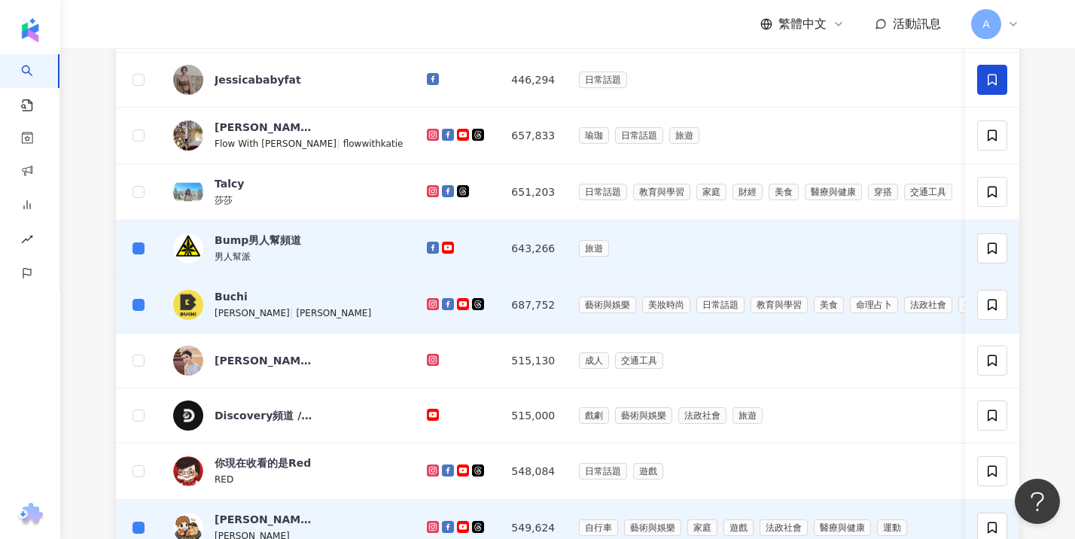
scroll to position [693, 0]
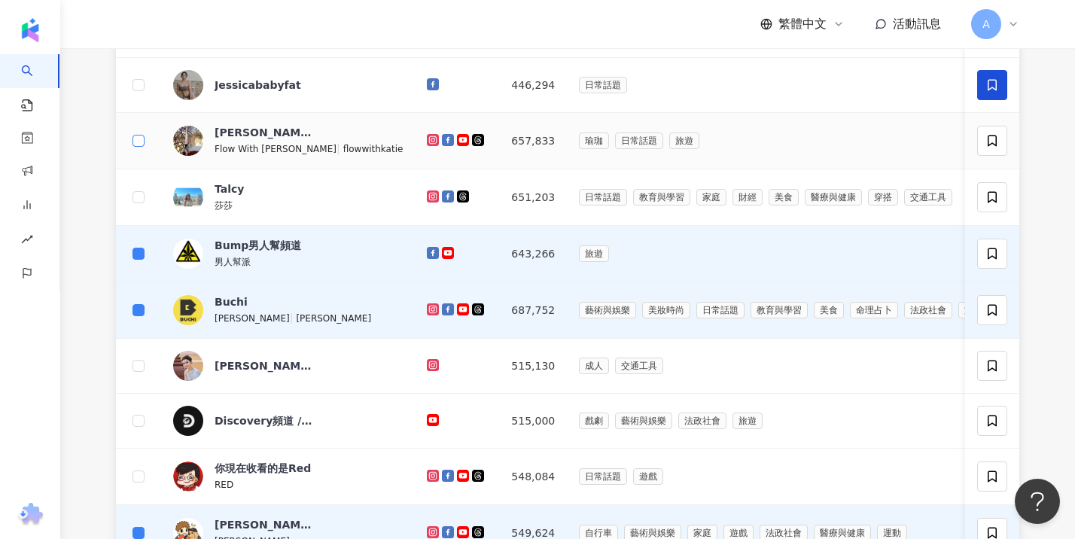
click at [136, 145] on label at bounding box center [139, 141] width 12 height 17
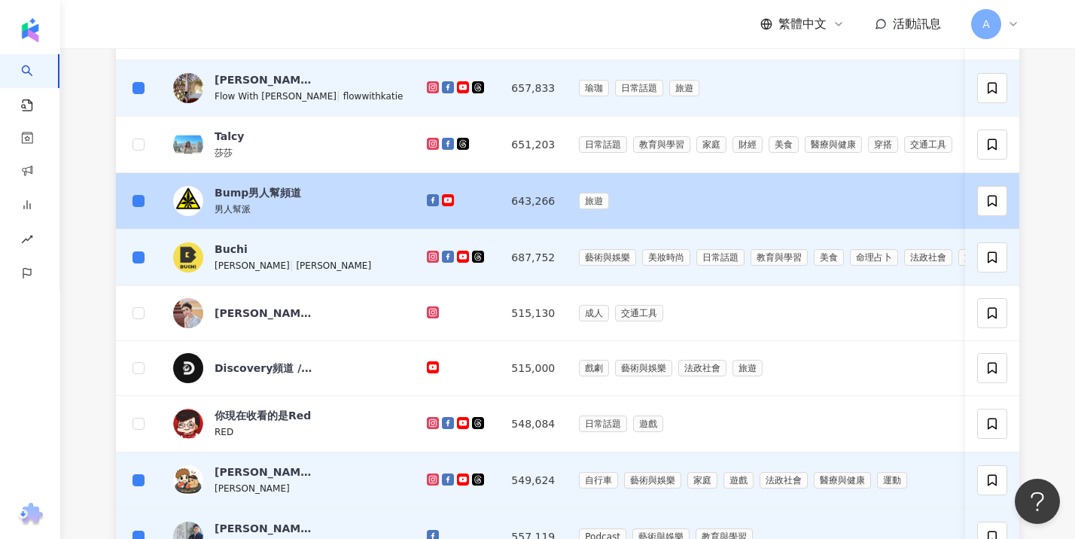
scroll to position [745, 0]
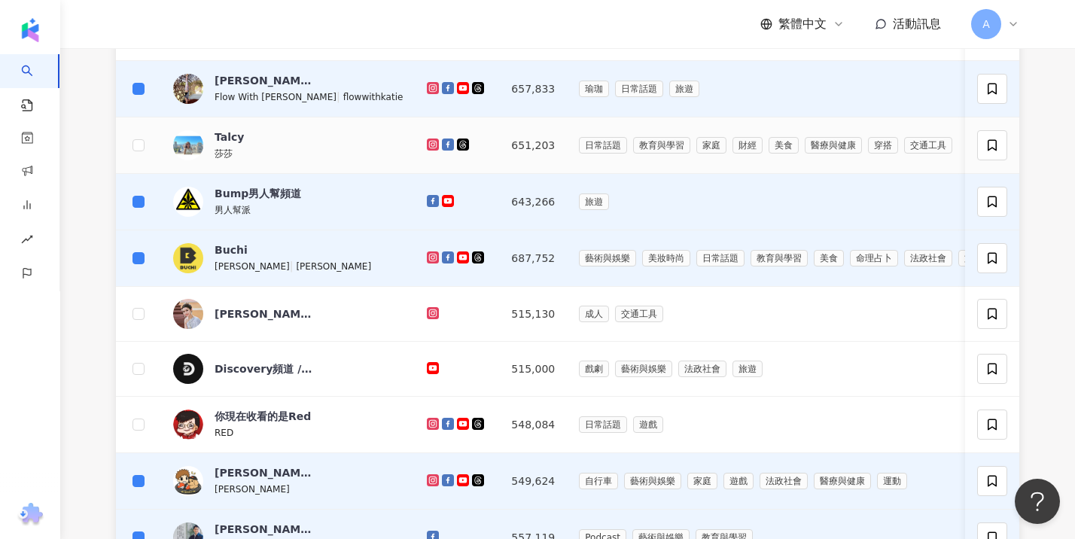
click at [269, 161] on div "莎莎" at bounding box center [264, 153] width 98 height 17
click at [272, 321] on div "[PERSON_NAME]" at bounding box center [264, 313] width 98 height 15
click at [246, 440] on div "RED" at bounding box center [264, 432] width 98 height 17
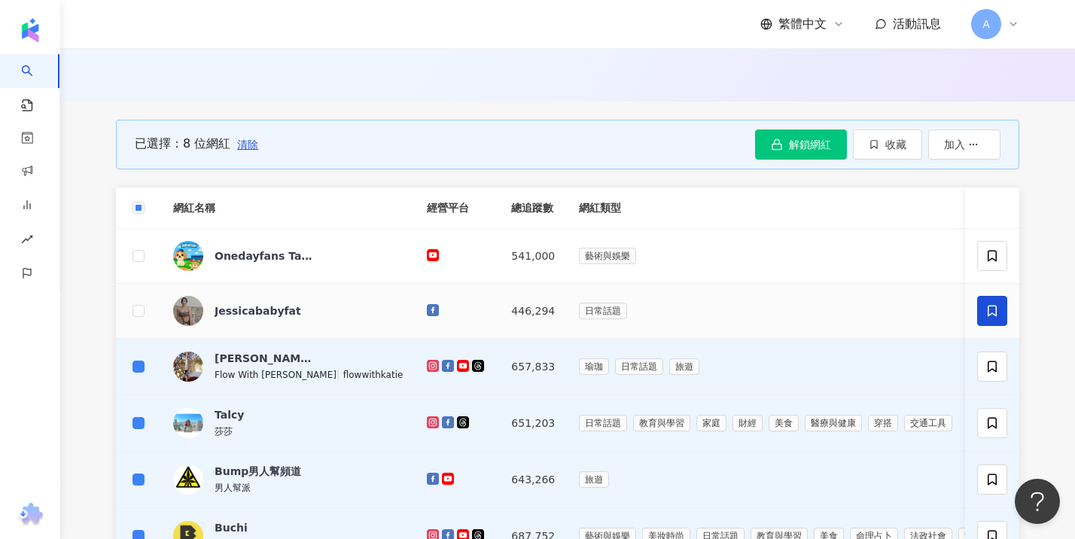
scroll to position [410, 0]
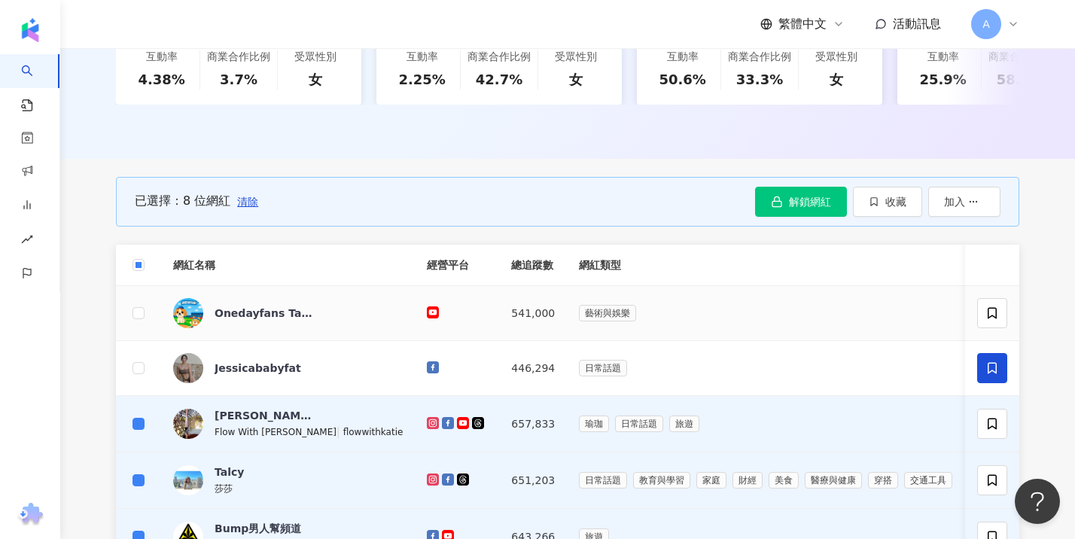
click at [285, 328] on div "Onedayfans Taiwan Cheerleaders" at bounding box center [264, 313] width 98 height 30
click at [888, 201] on button "收藏" at bounding box center [887, 202] width 69 height 30
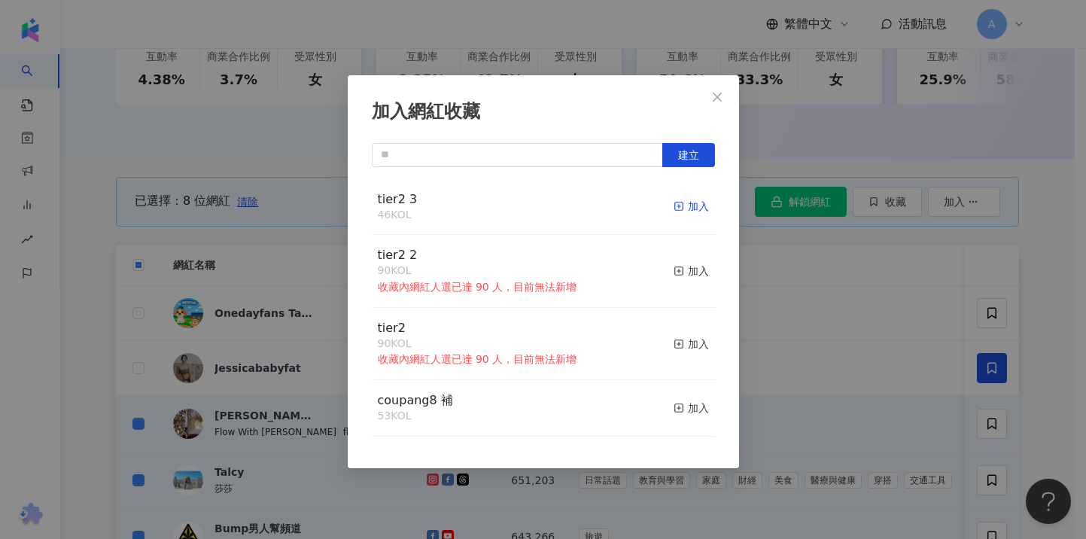
click at [679, 205] on div "加入" at bounding box center [691, 206] width 35 height 17
click at [884, 143] on div "加入網紅收藏 建立 tier2 3 54 KOL 已加入 tier2 2 90 KOL 收藏內網紅人選已達 90 人，目前無法新增 加入 tier2 90 K…" at bounding box center [543, 269] width 1086 height 539
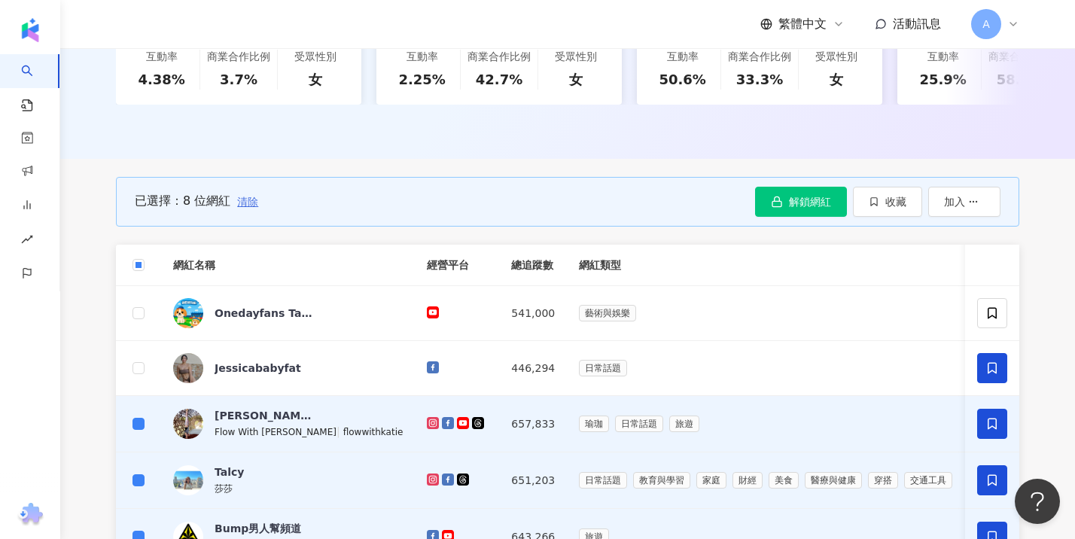
click at [248, 208] on span "清除" at bounding box center [247, 202] width 21 height 12
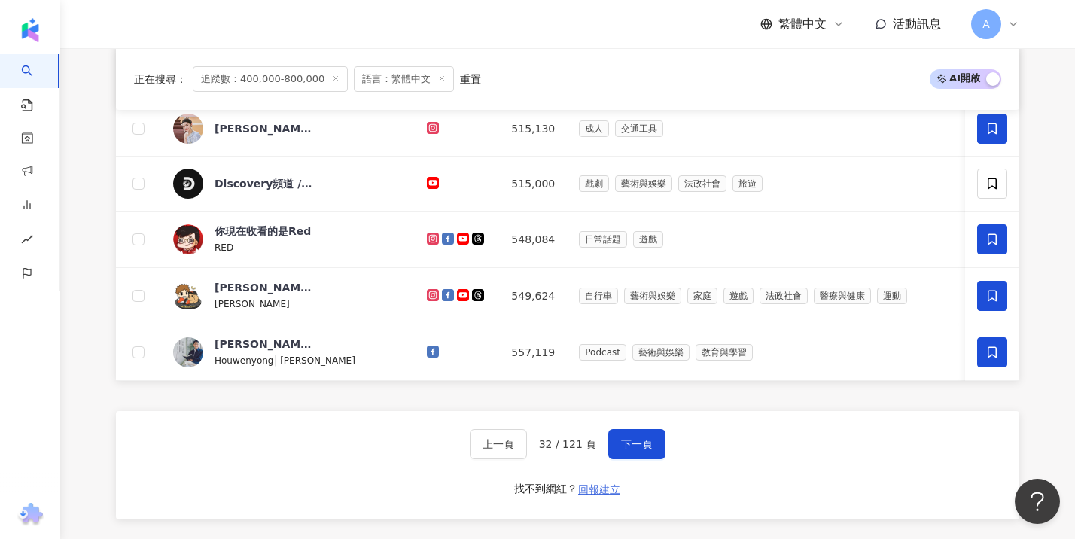
scroll to position [981, 0]
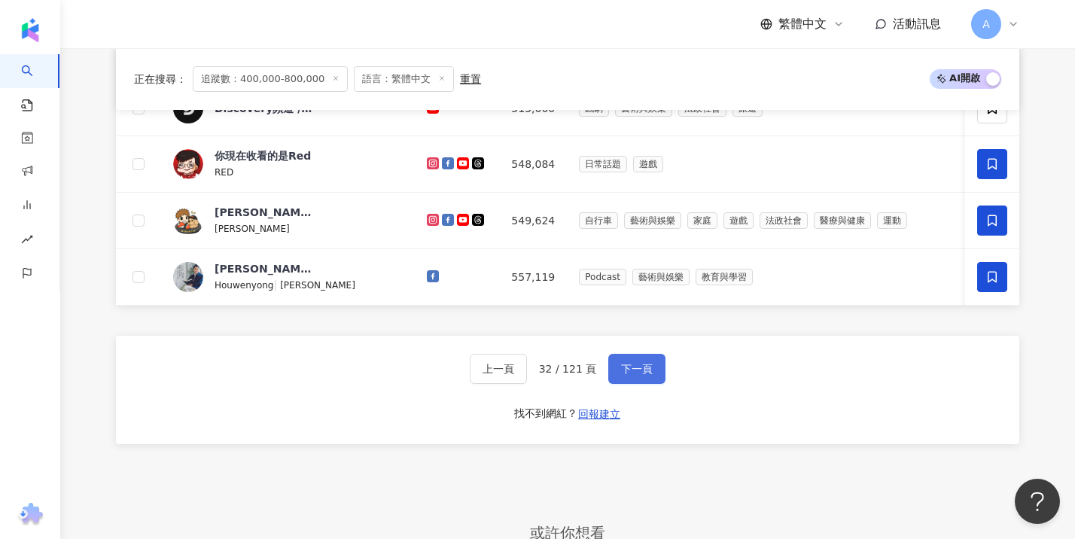
click at [633, 375] on span "下一頁" at bounding box center [637, 369] width 32 height 12
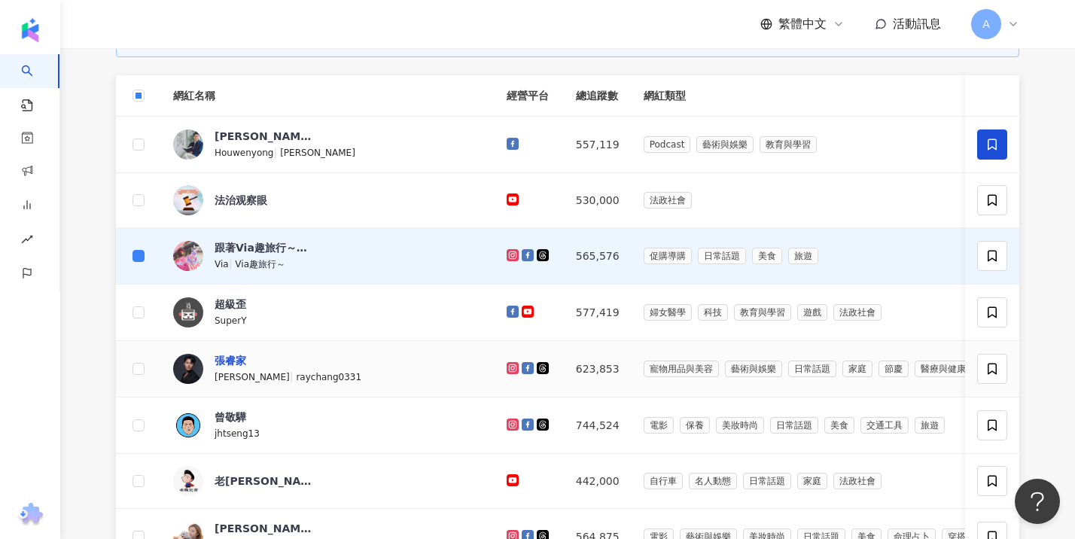
scroll to position [586, 0]
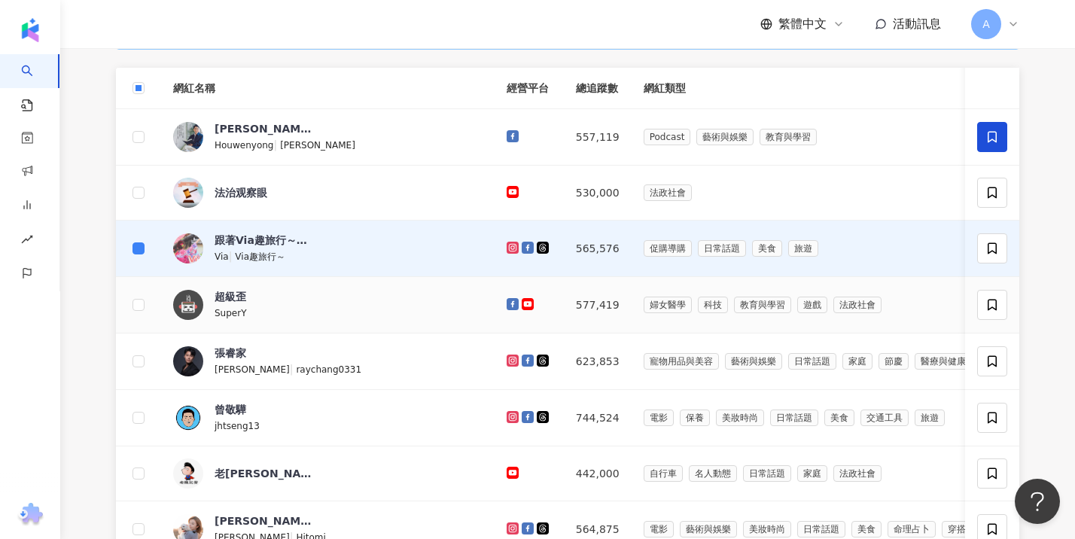
click at [241, 316] on div "SuperY" at bounding box center [231, 312] width 32 height 17
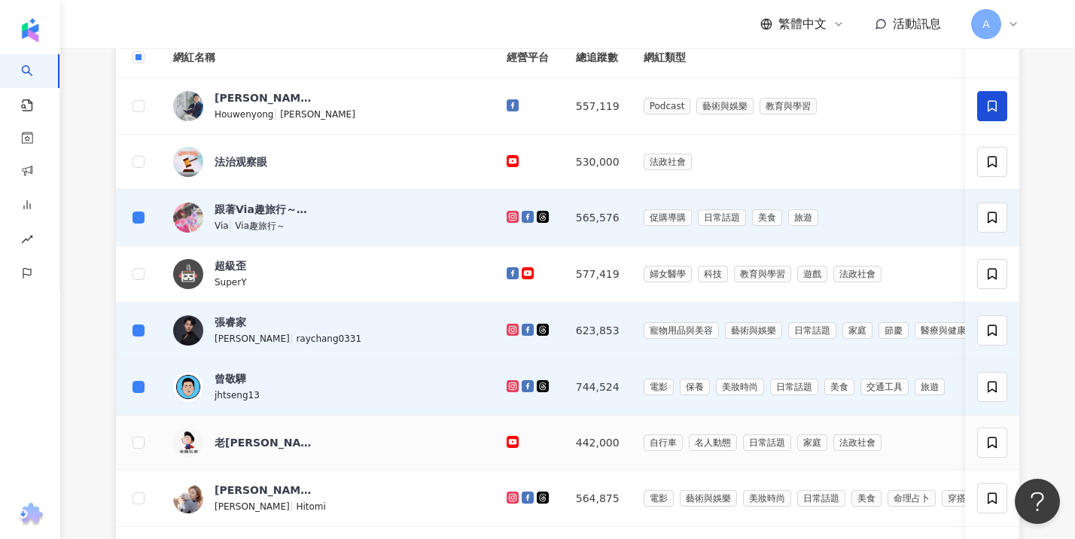
scroll to position [620, 0]
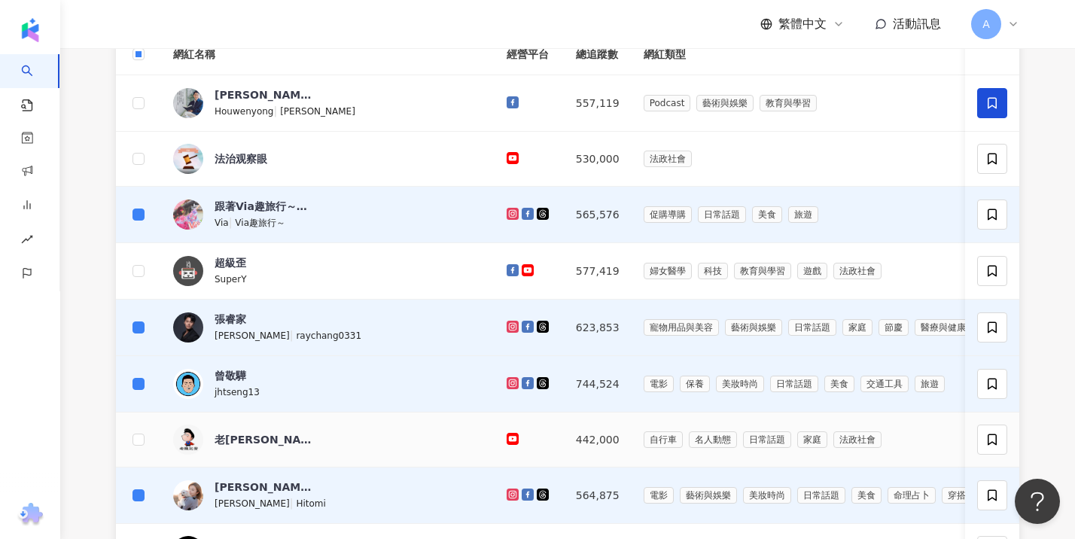
click at [330, 446] on div "老陳記實" at bounding box center [327, 440] width 309 height 30
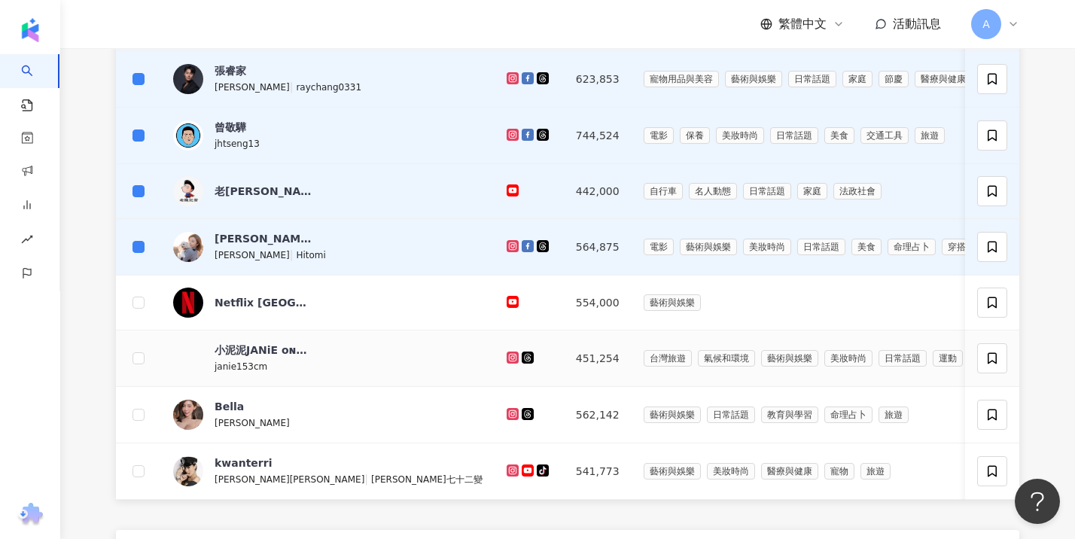
scroll to position [908, 0]
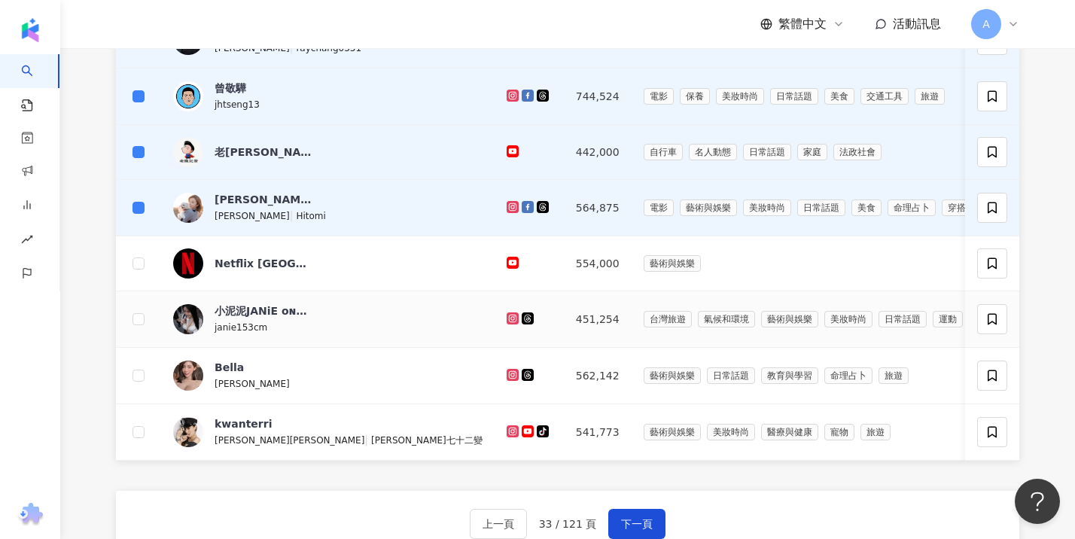
click at [278, 335] on div "janie153cm" at bounding box center [264, 326] width 98 height 17
click at [306, 391] on div "[PERSON_NAME]" at bounding box center [264, 383] width 98 height 17
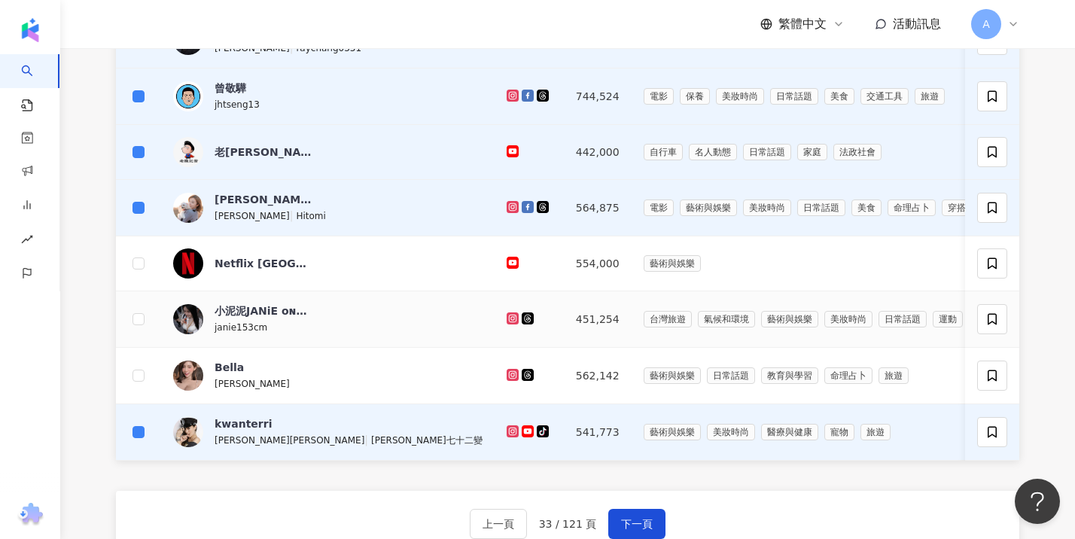
click at [132, 330] on td at bounding box center [138, 319] width 45 height 56
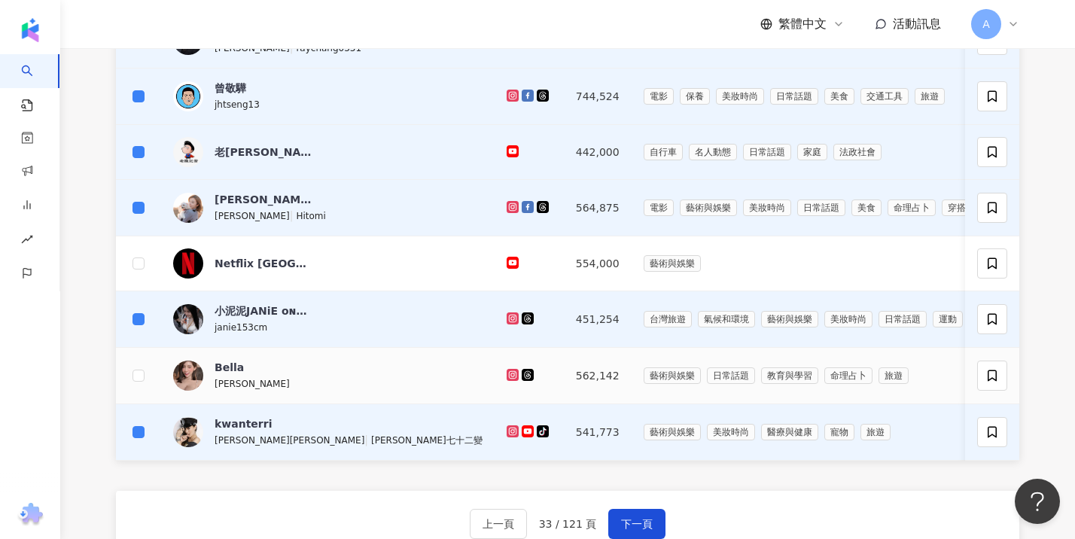
click at [128, 386] on td at bounding box center [138, 376] width 45 height 56
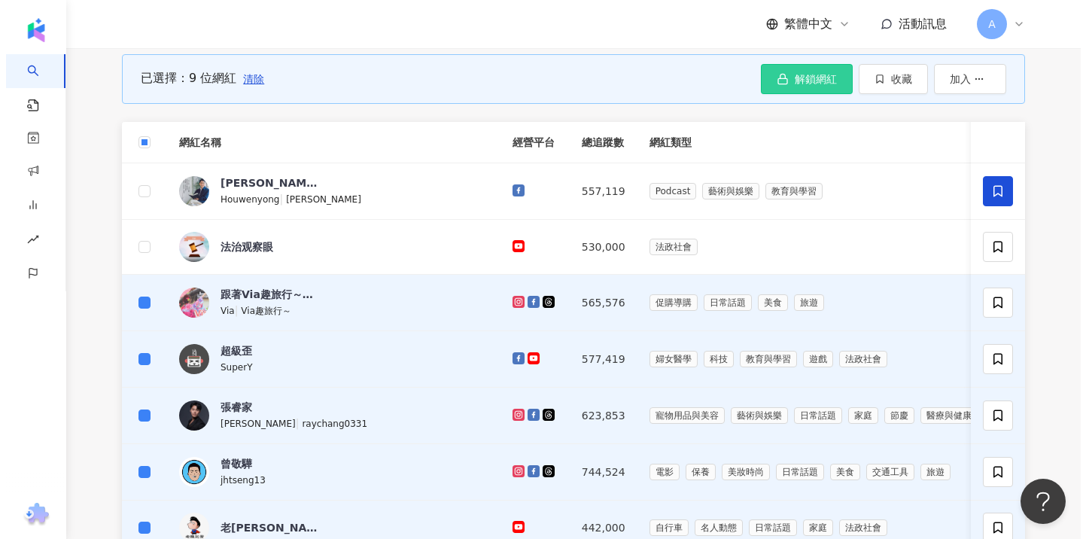
scroll to position [471, 0]
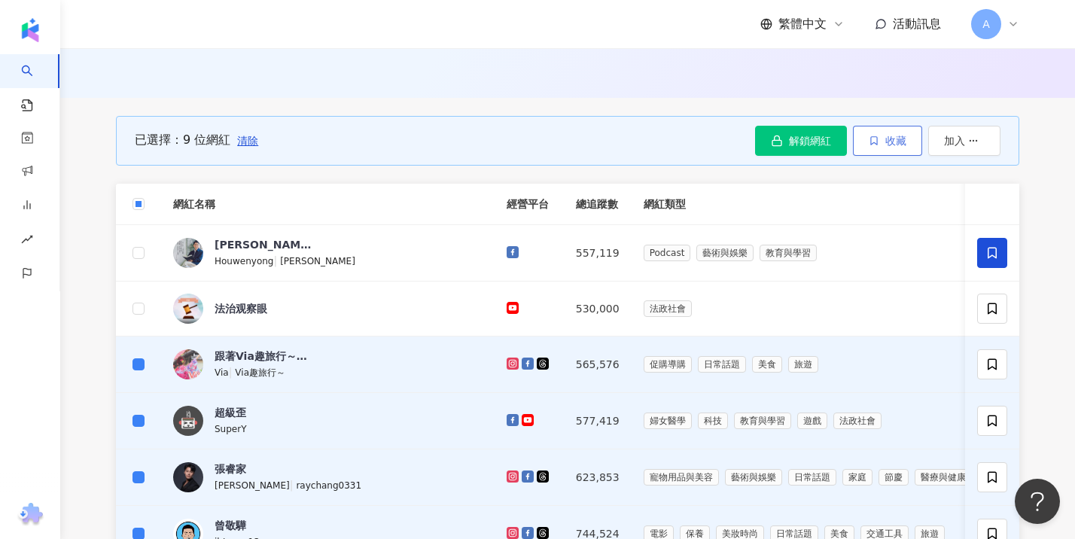
click at [891, 147] on span "收藏" at bounding box center [895, 141] width 21 height 12
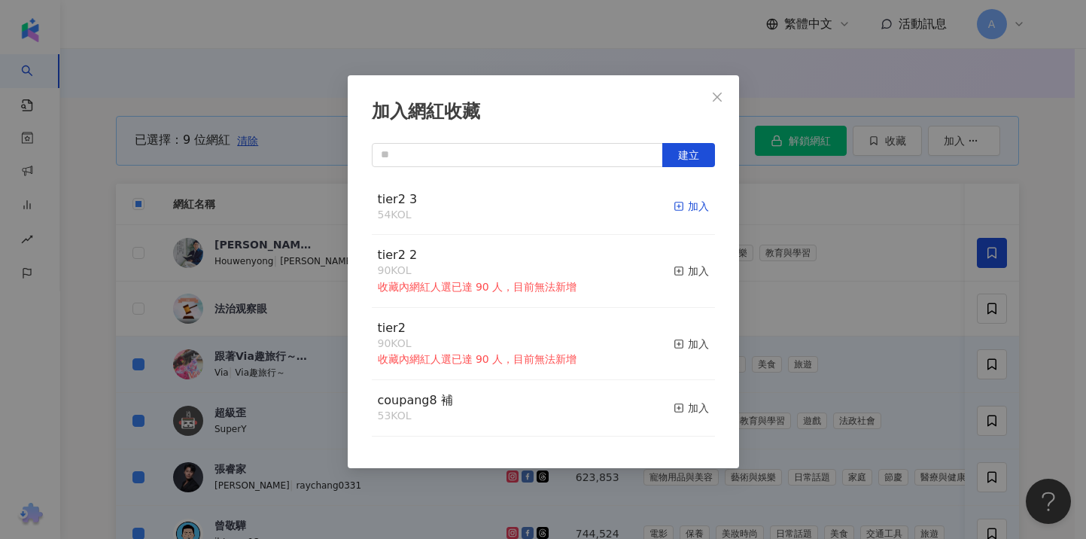
click at [683, 200] on div "加入" at bounding box center [691, 206] width 35 height 17
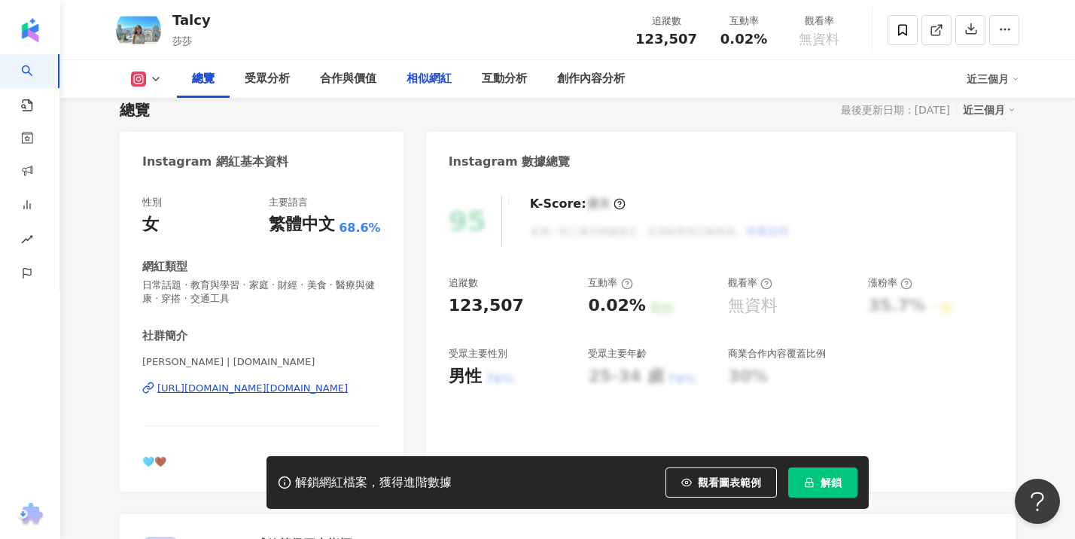
scroll to position [137, 0]
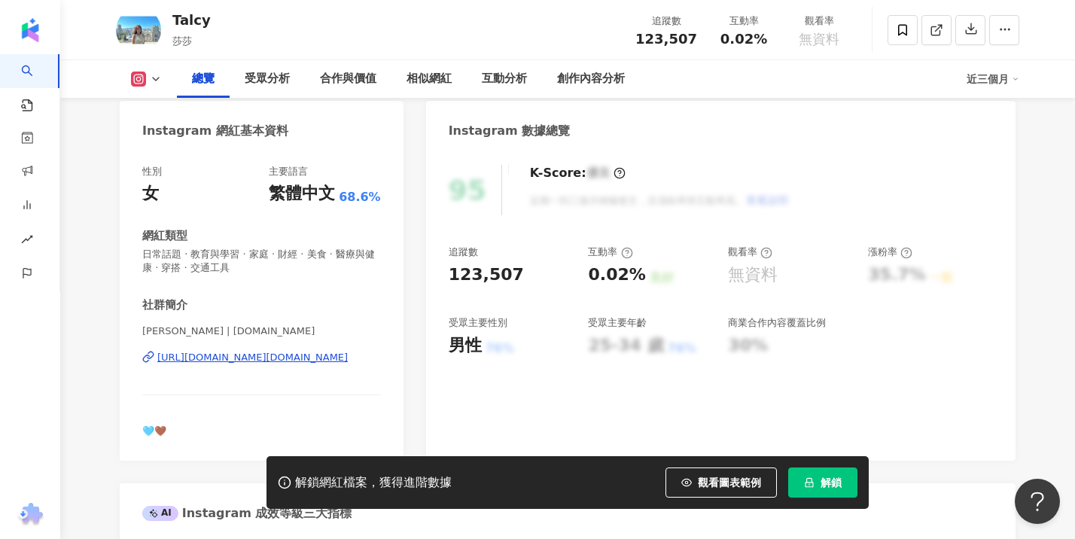
click at [240, 354] on div "[URL][DOMAIN_NAME][DOMAIN_NAME]" at bounding box center [252, 358] width 190 height 14
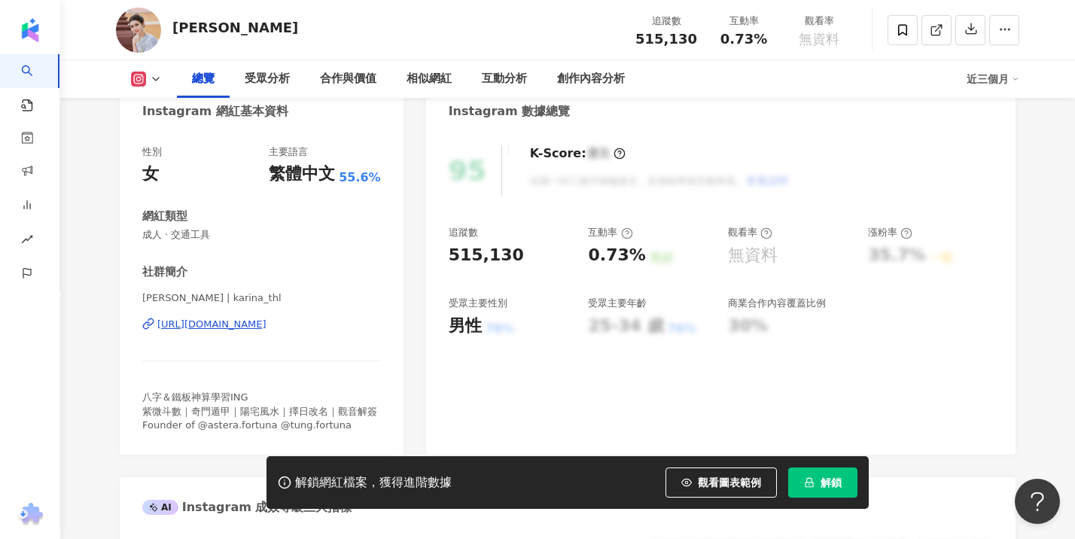
scroll to position [158, 0]
click at [253, 324] on div "https://www.instagram.com/karina_thl/" at bounding box center [211, 323] width 109 height 14
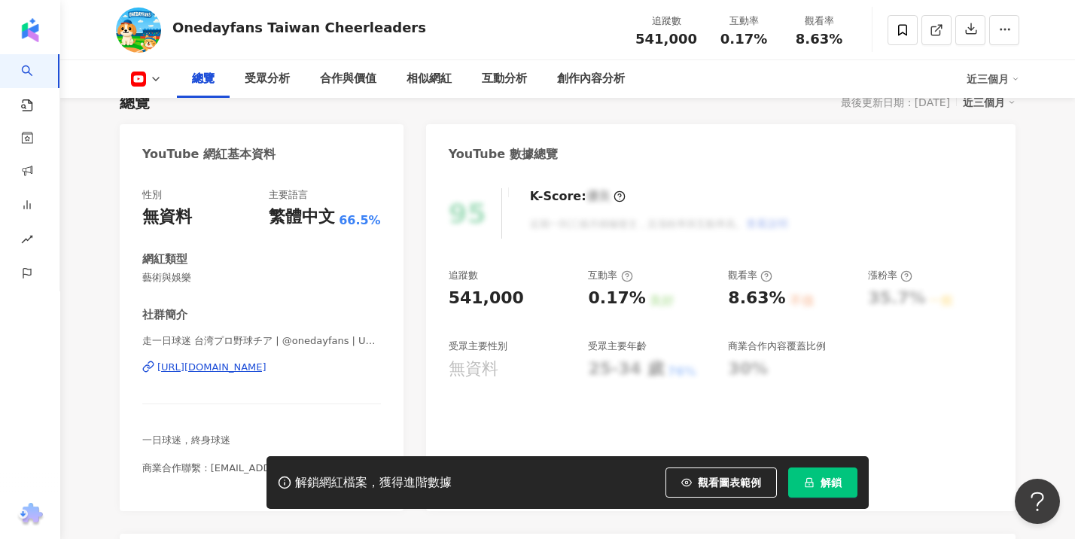
scroll to position [187, 0]
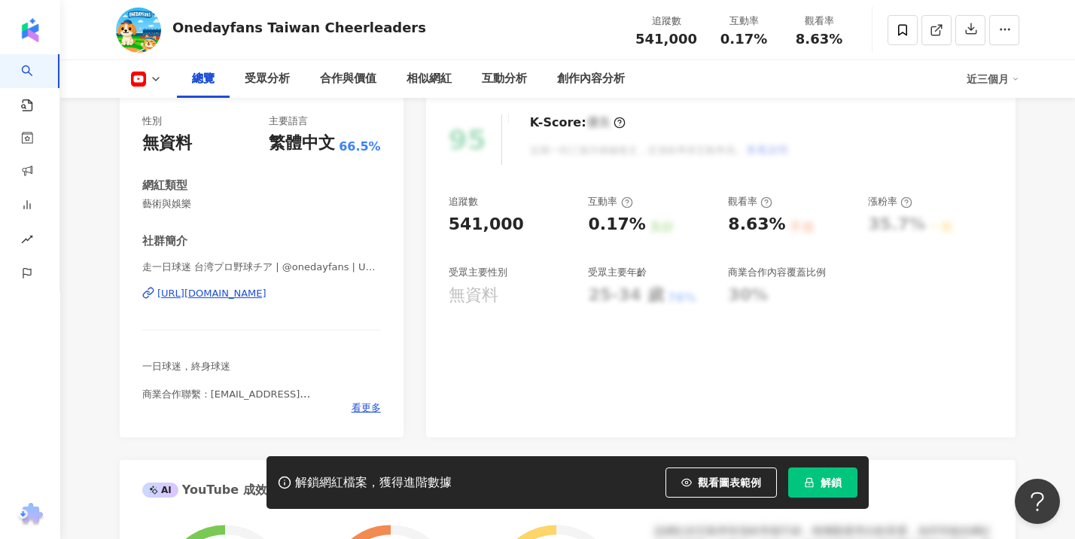
click at [267, 297] on div "[URL][DOMAIN_NAME]" at bounding box center [211, 294] width 109 height 14
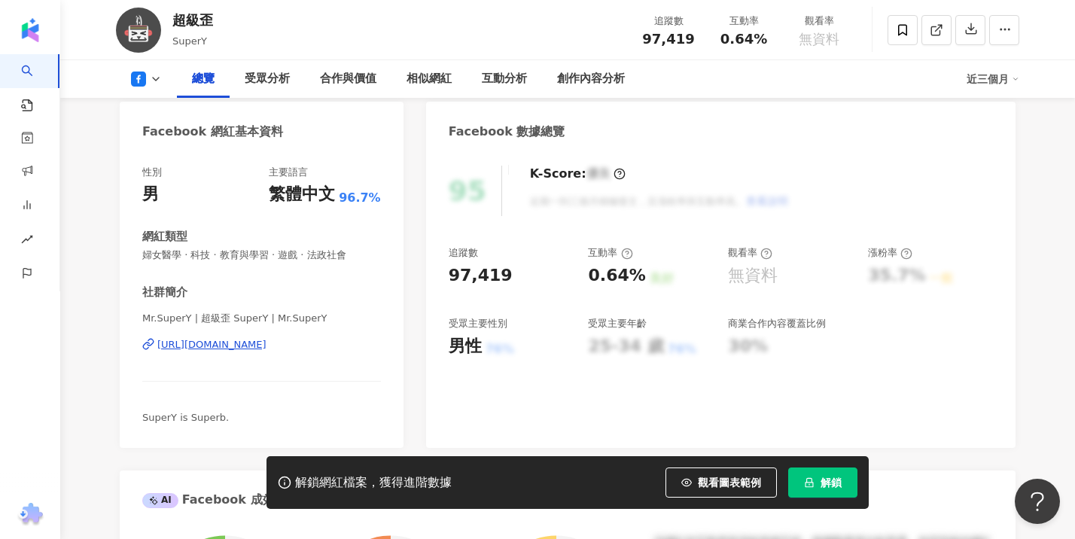
scroll to position [139, 0]
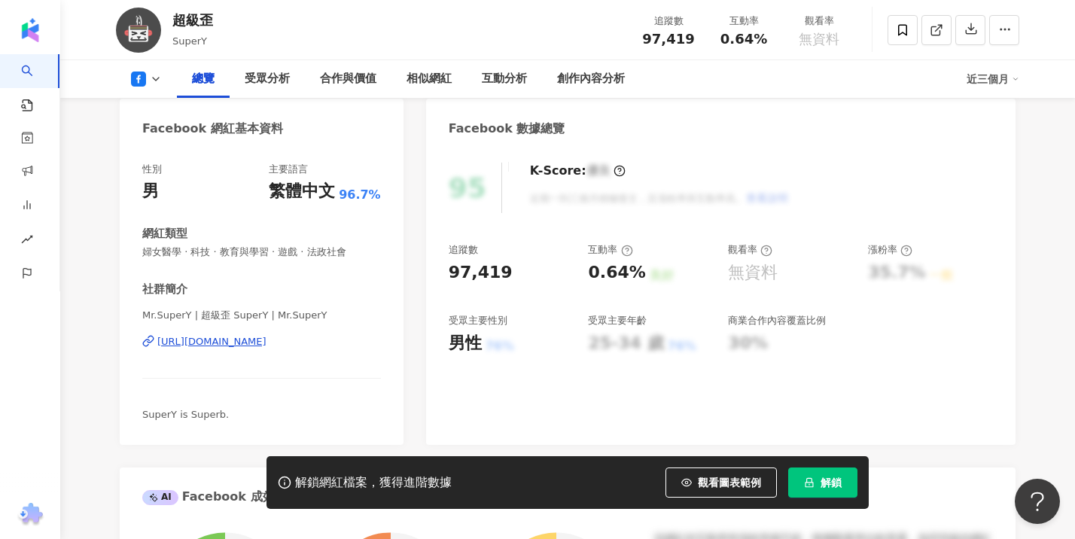
click at [224, 340] on div "https://www.facebook.com/629178347235837" at bounding box center [211, 342] width 109 height 14
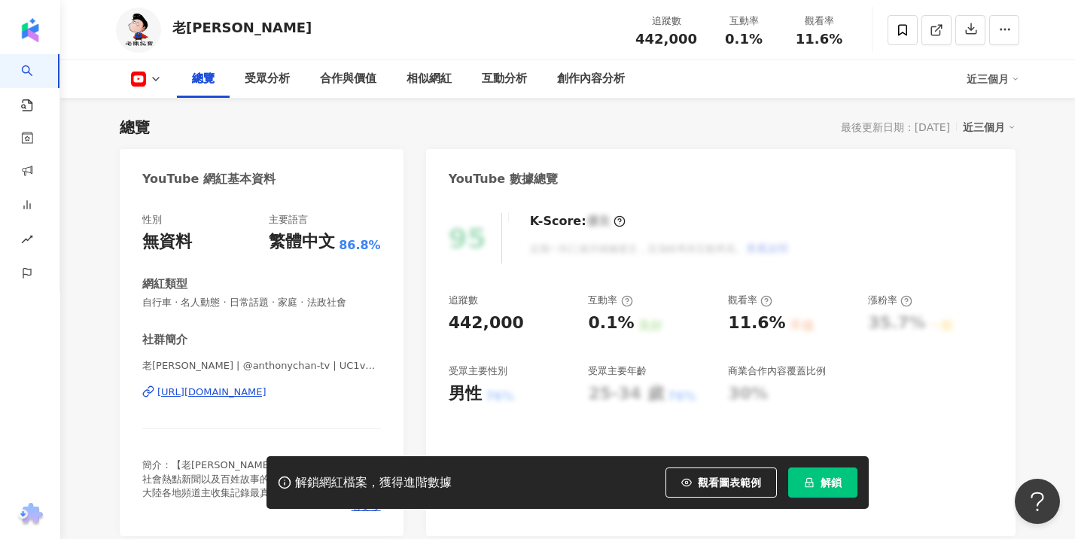
scroll to position [178, 0]
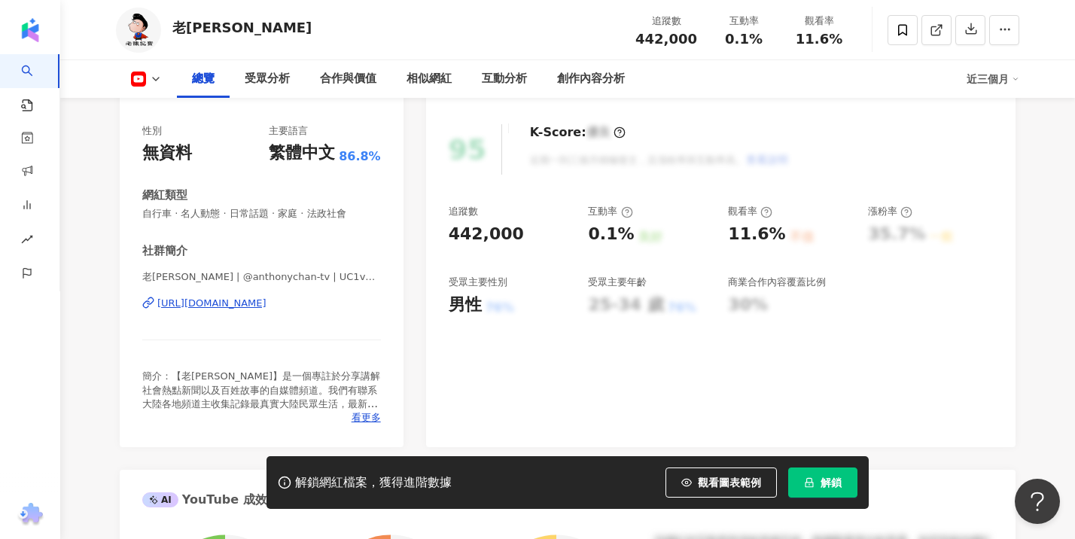
click at [267, 300] on div "[URL][DOMAIN_NAME]" at bounding box center [211, 304] width 109 height 14
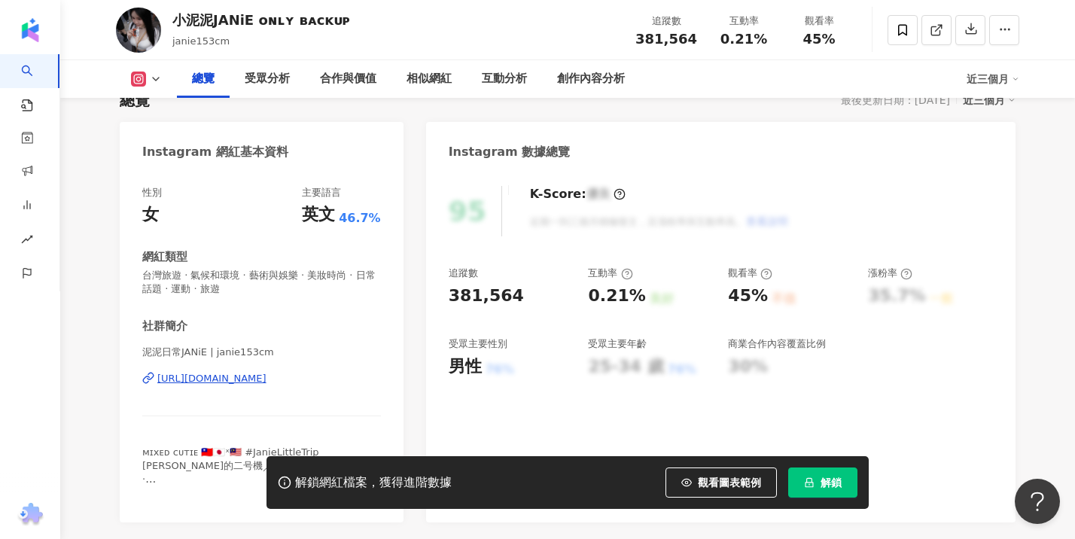
scroll to position [120, 0]
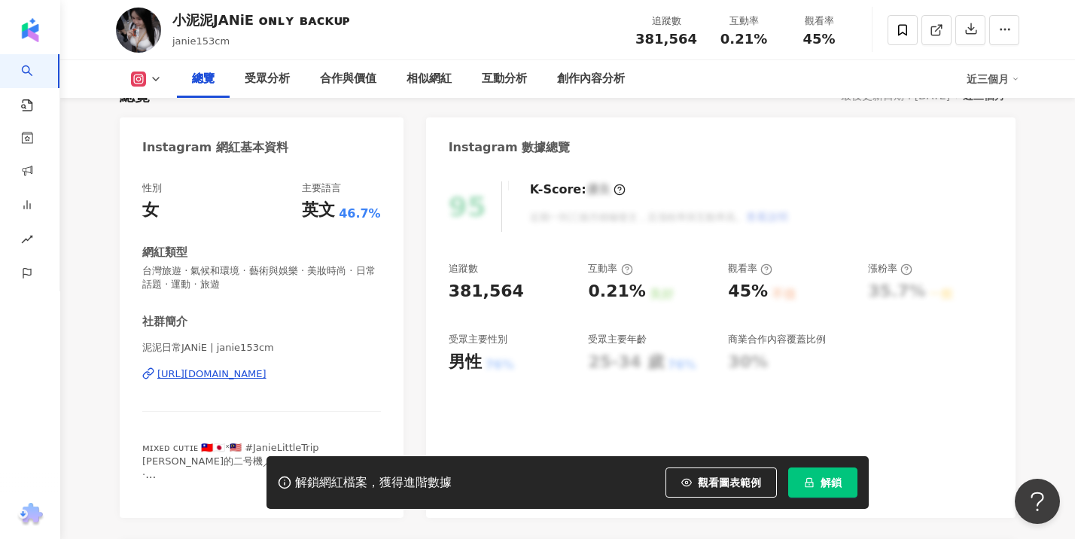
click at [267, 376] on div "https://www.instagram.com/janie153cm/" at bounding box center [211, 374] width 109 height 14
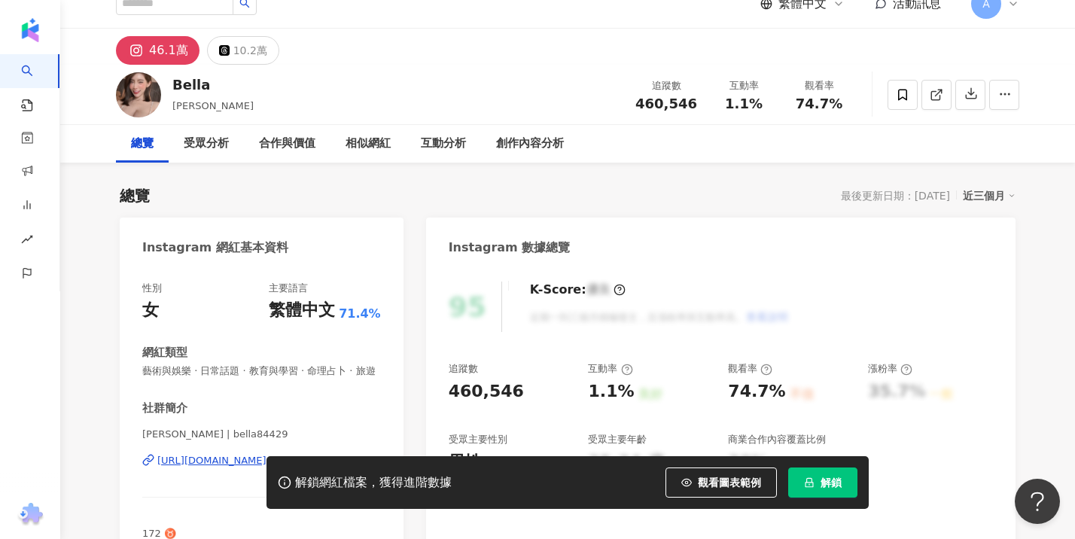
scroll to position [31, 0]
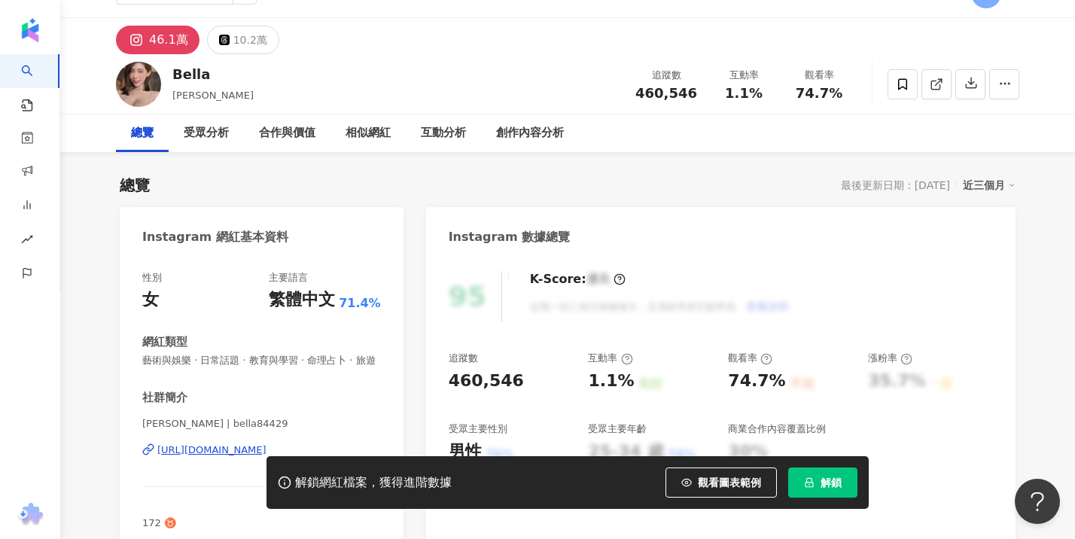
click at [206, 449] on div "[URL][DOMAIN_NAME]" at bounding box center [211, 450] width 109 height 14
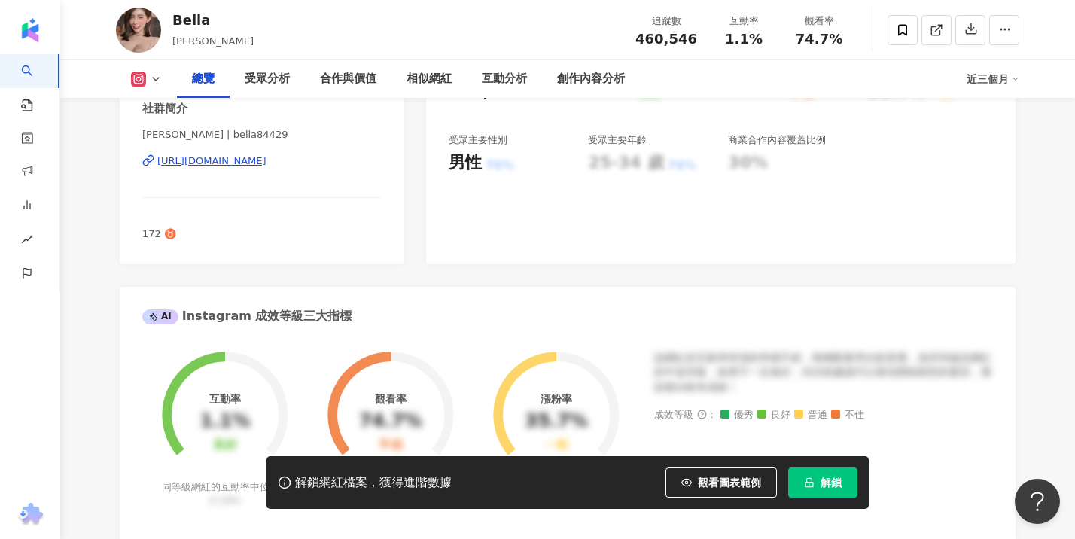
scroll to position [334, 0]
